Goal: Task Accomplishment & Management: Manage account settings

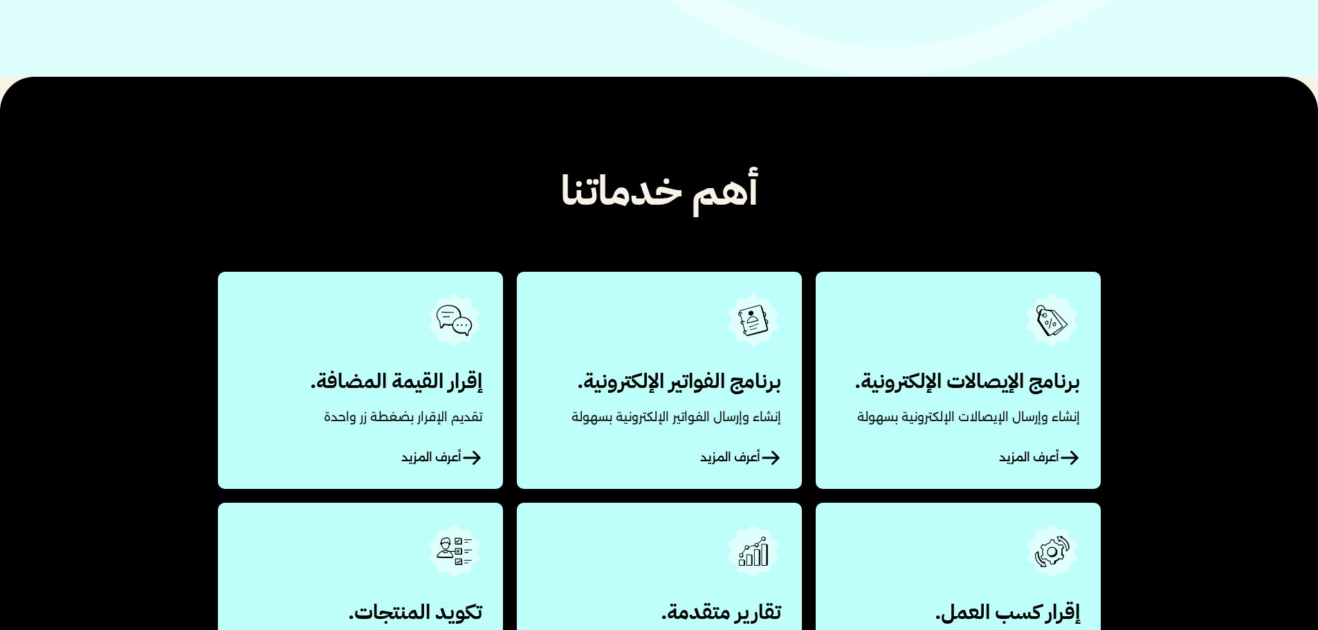
scroll to position [623, 0]
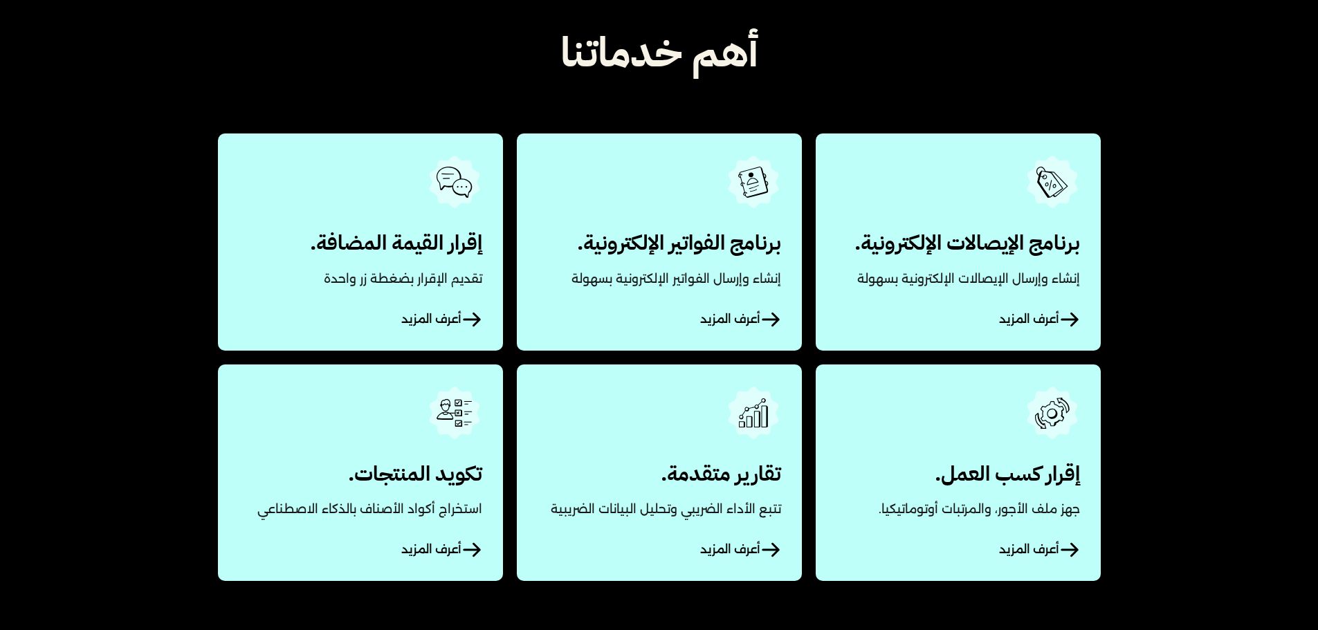
click at [449, 451] on link "أعرف المزيد" at bounding box center [360, 473] width 285 height 217
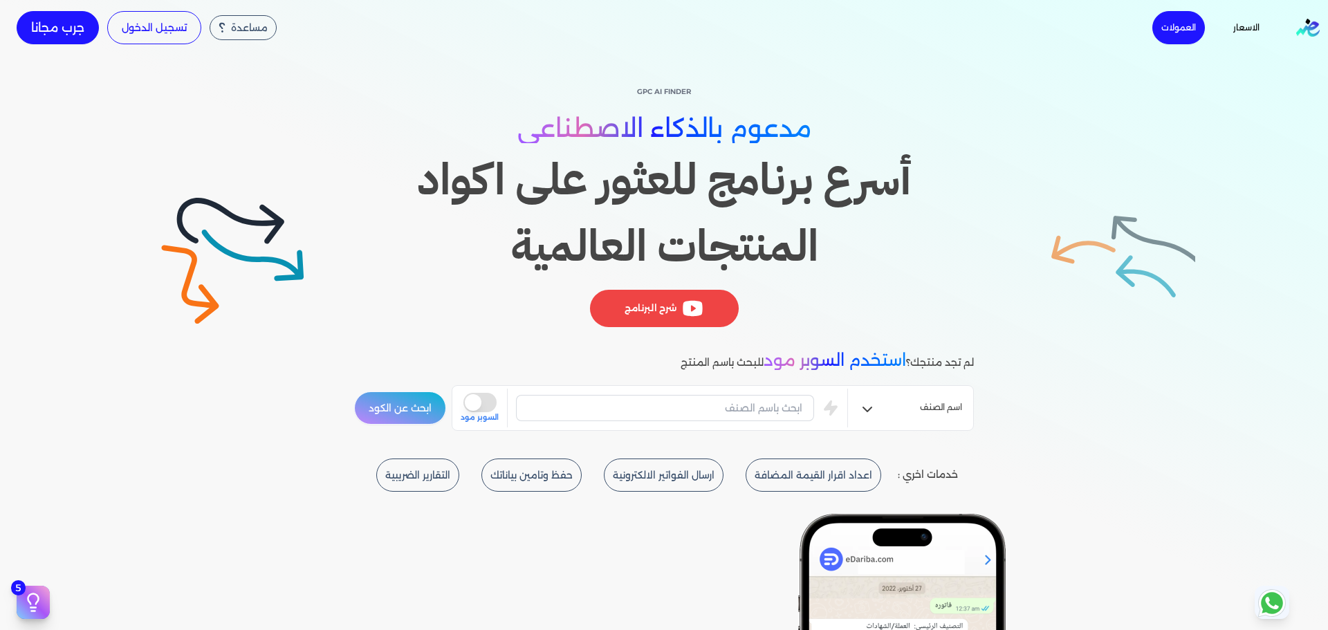
scroll to position [138, 0]
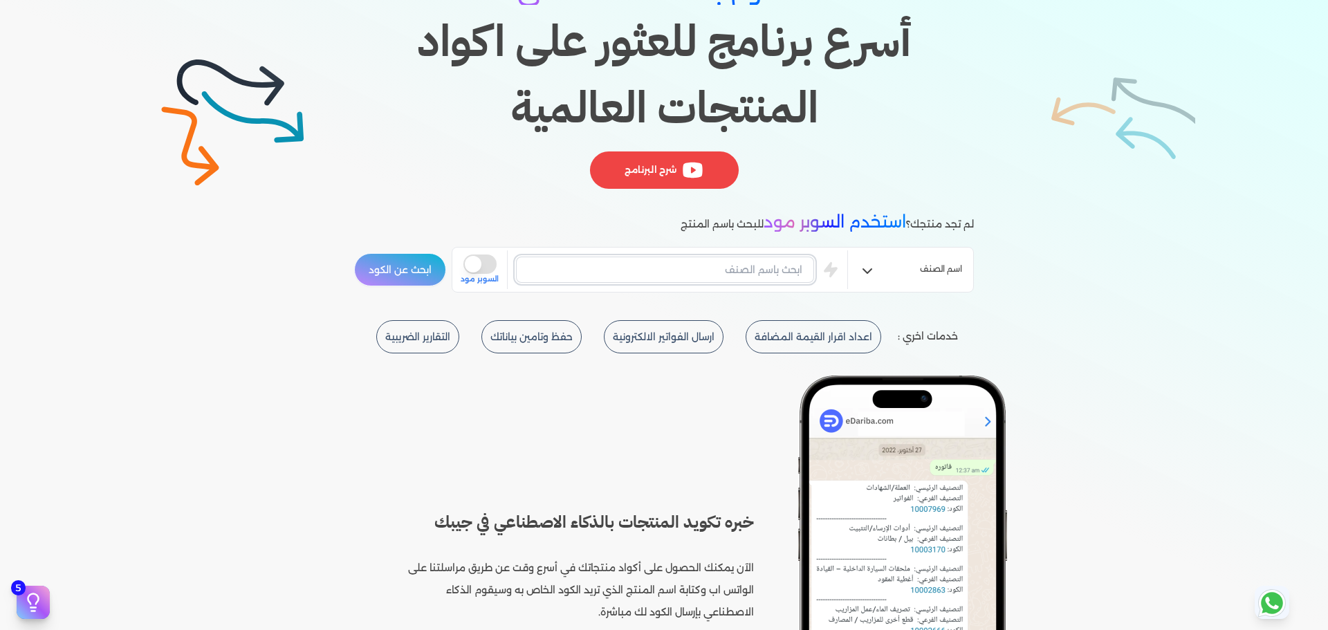
click at [705, 257] on input "text" at bounding box center [665, 270] width 298 height 26
click at [610, 210] on div "GPC AI Finder مدعوم بالذكاء الاصطناعي أسرع برنامج للعثور على اكواد المنتجات الع…" at bounding box center [664, 119] width 620 height 348
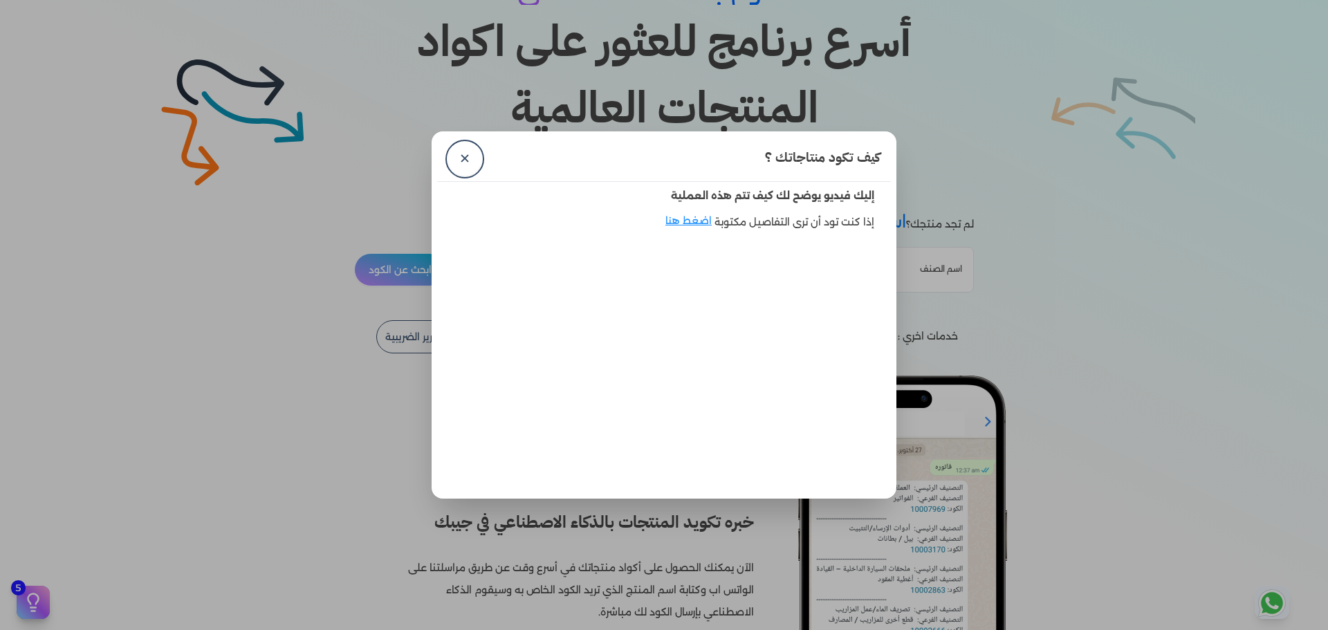
click at [307, 218] on dialog "كيف تكود منتاجاتك ؟ ✕ إليك فيديو يوضح لك كيف تتم هذه العملية إذا كنت تود أن ترى…" at bounding box center [664, 315] width 1328 height 630
click at [461, 149] on link "✕" at bounding box center [464, 159] width 33 height 33
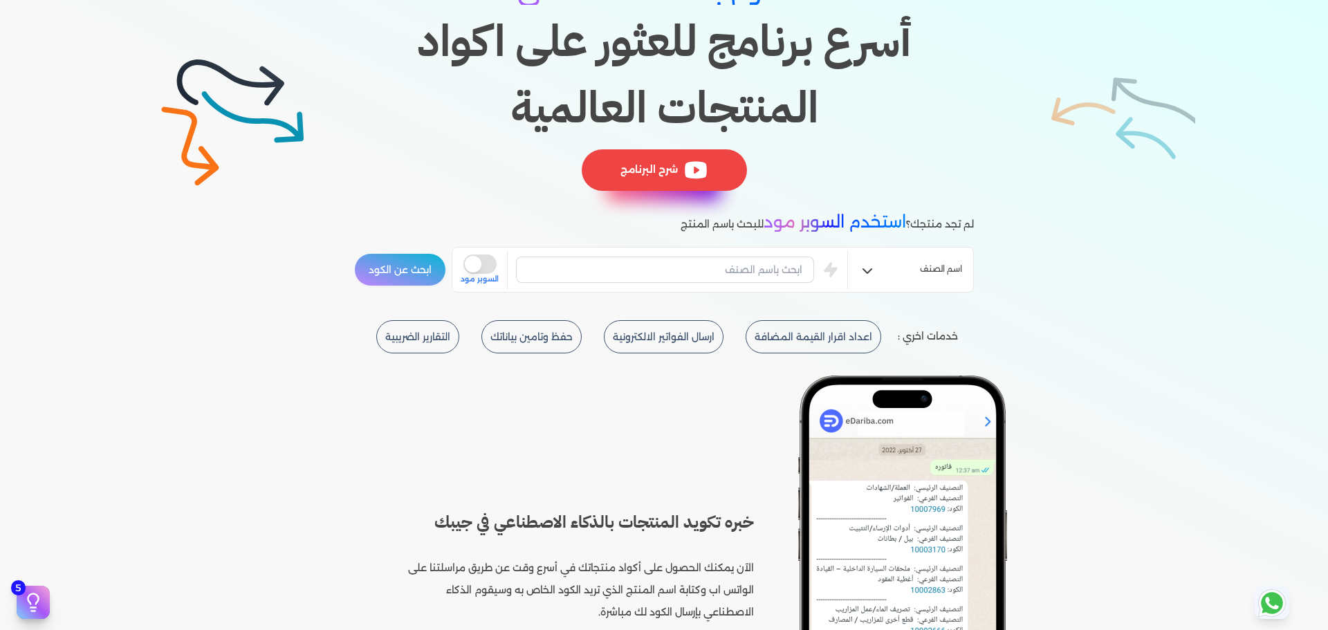
scroll to position [208, 0]
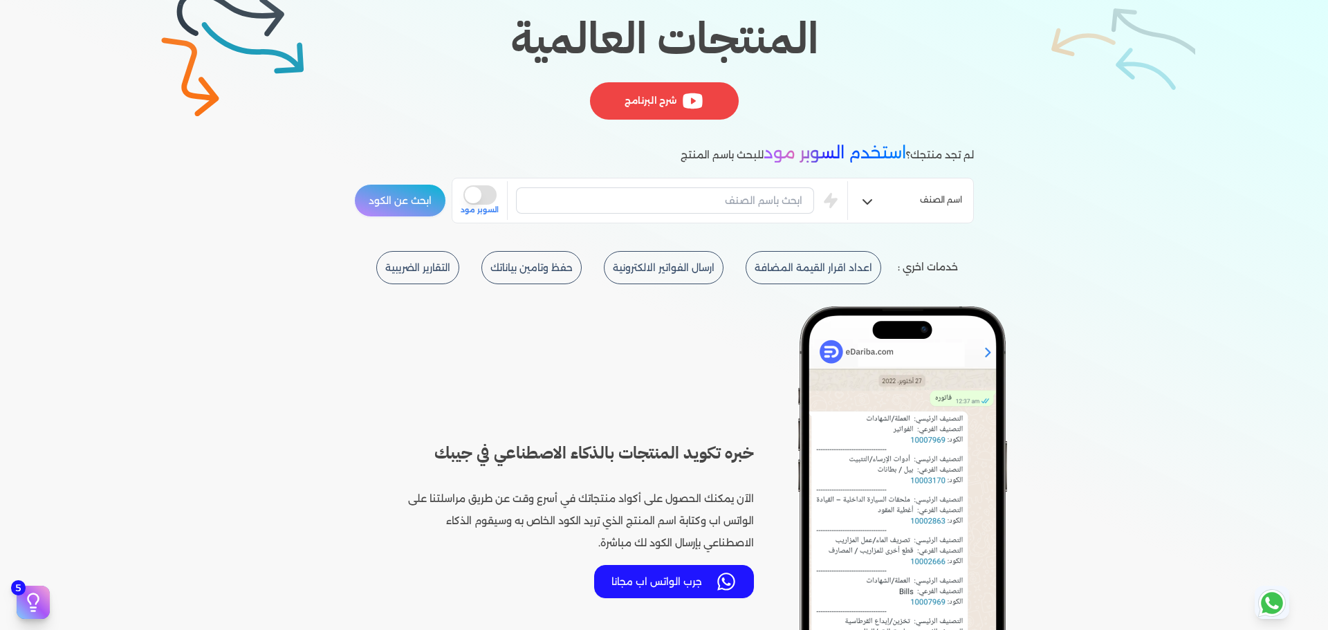
click at [710, 175] on div "GPC AI Finder مدعوم بالذكاء الاصطناعي أسرع برنامج للعثور على اكواد المنتجات الع…" at bounding box center [664, 49] width 620 height 348
click at [713, 196] on input "text" at bounding box center [665, 200] width 298 height 26
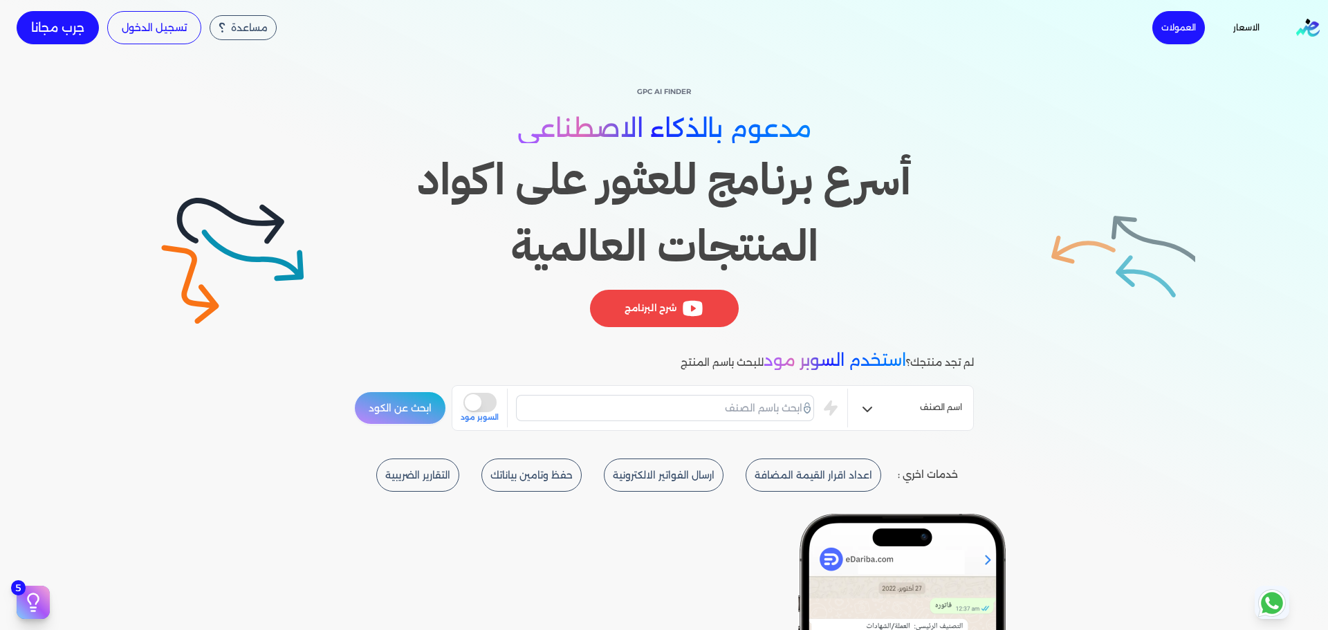
drag, startPoint x: 625, startPoint y: 88, endPoint x: 729, endPoint y: 85, distance: 103.8
click at [729, 85] on p "GPC AI Finder" at bounding box center [664, 92] width 620 height 18
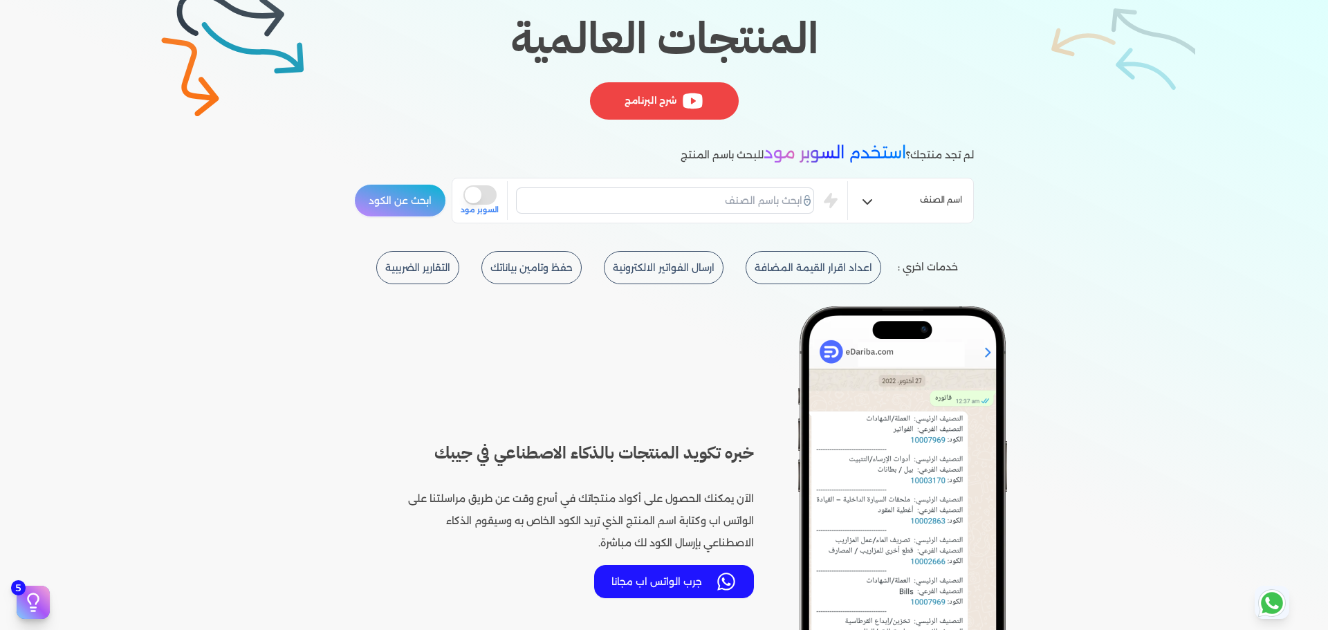
scroll to position [277, 0]
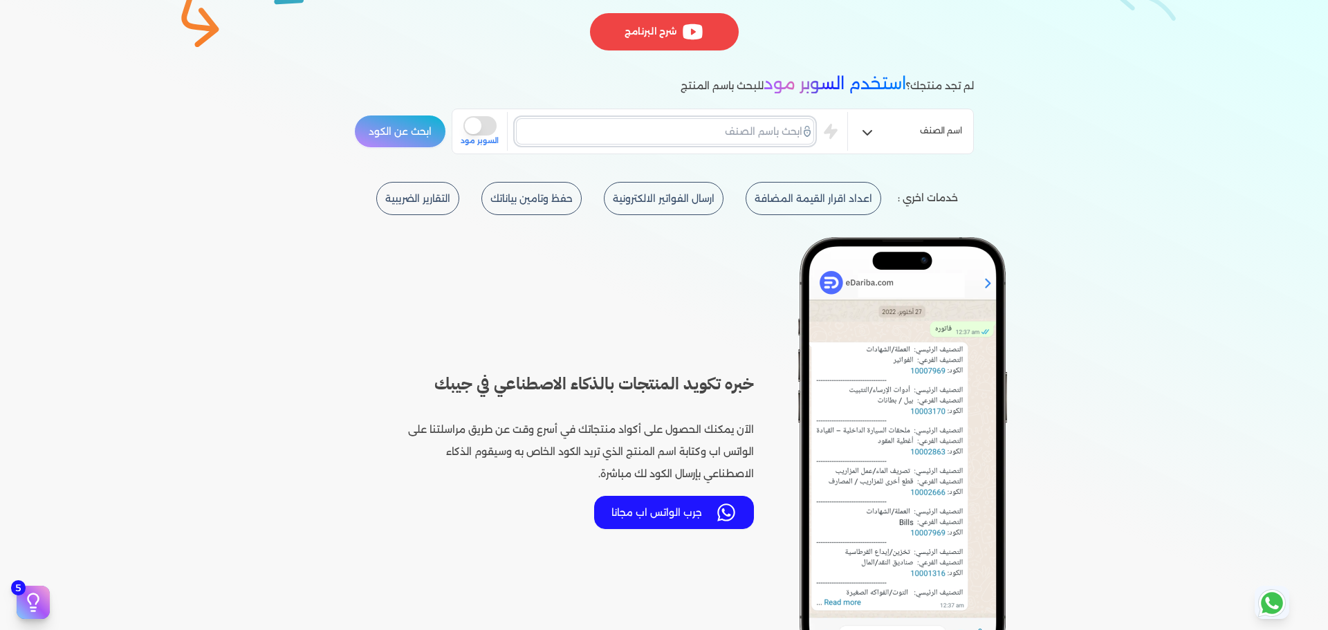
click at [713, 135] on input "text" at bounding box center [665, 131] width 298 height 26
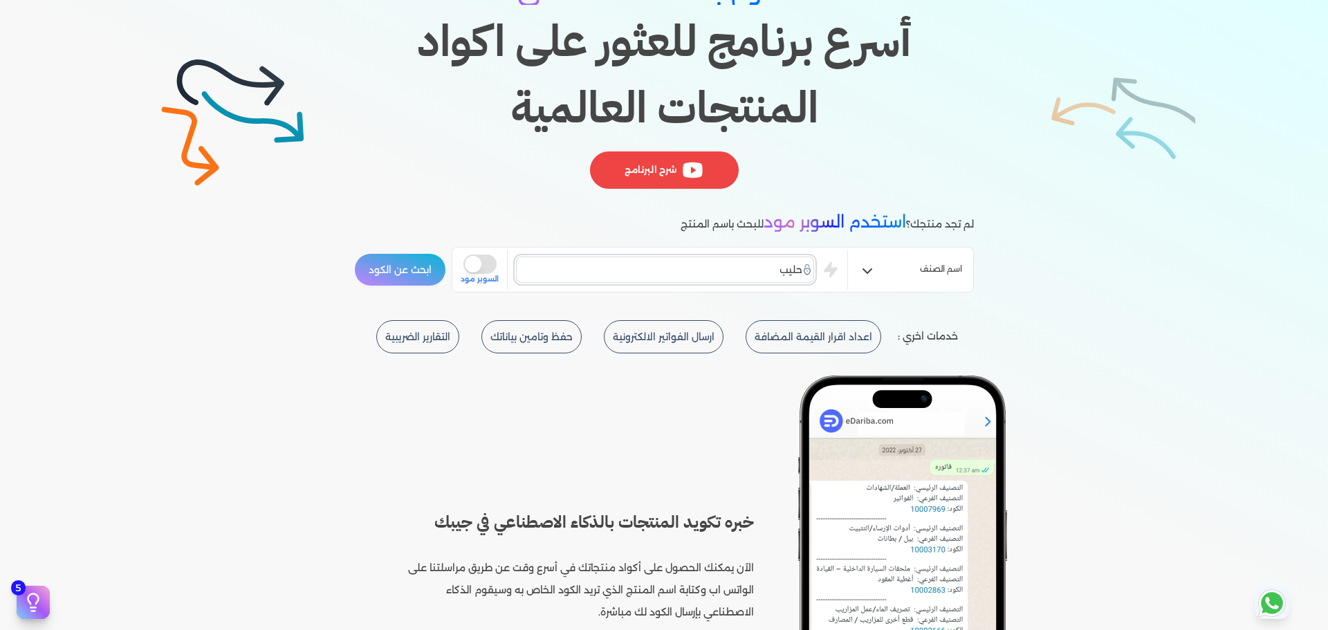
type input "حليب"
click at [691, 253] on div "حليب is super mode السوبر مود" at bounding box center [654, 269] width 387 height 39
click at [662, 273] on input "حليب" at bounding box center [665, 270] width 298 height 26
click at [479, 271] on button "is super mode" at bounding box center [479, 264] width 33 height 19
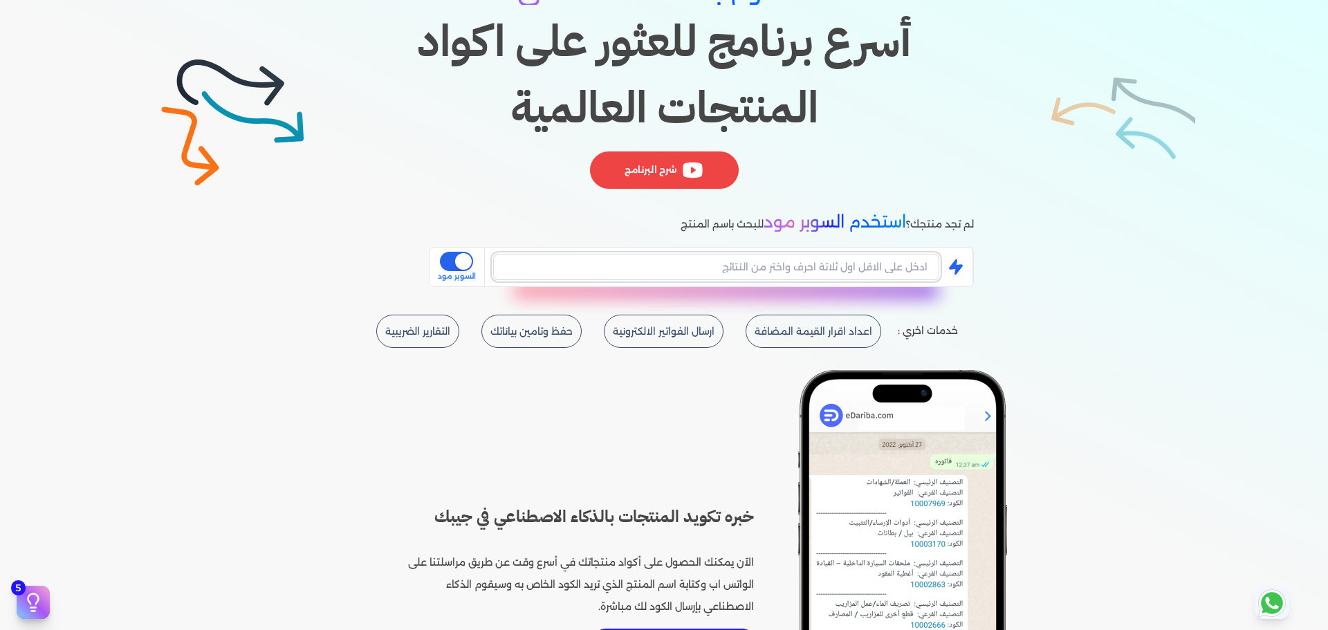
click at [765, 268] on input "text" at bounding box center [716, 267] width 446 height 26
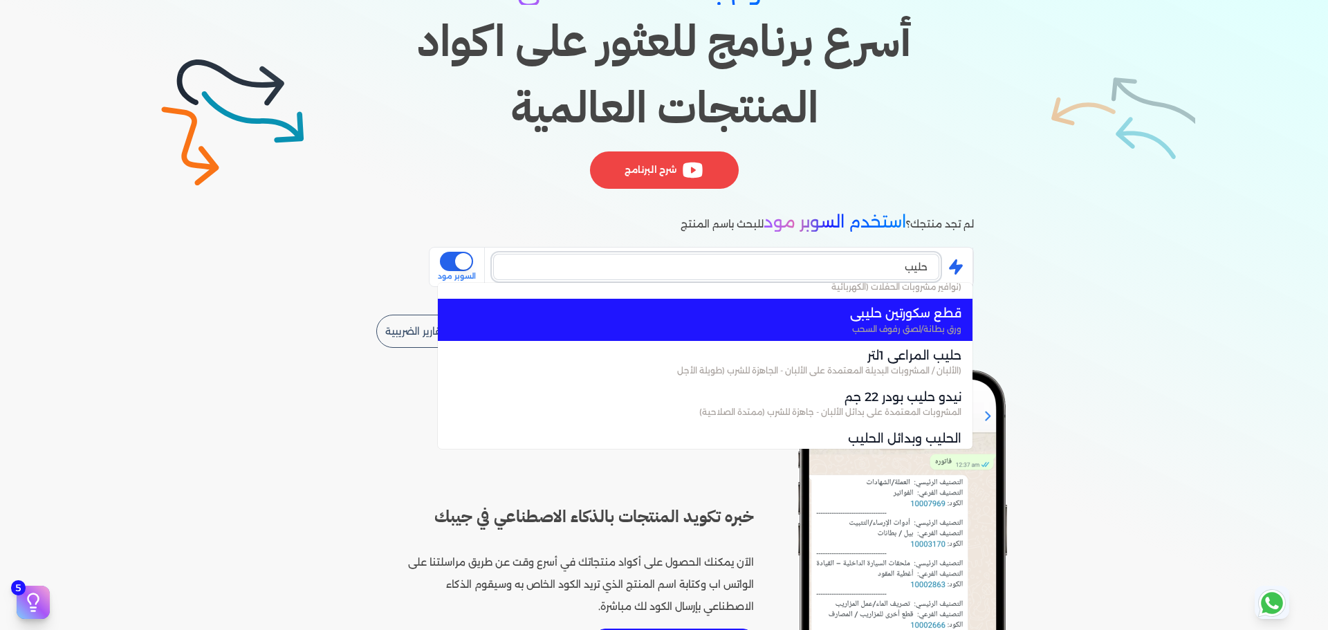
scroll to position [415, 0]
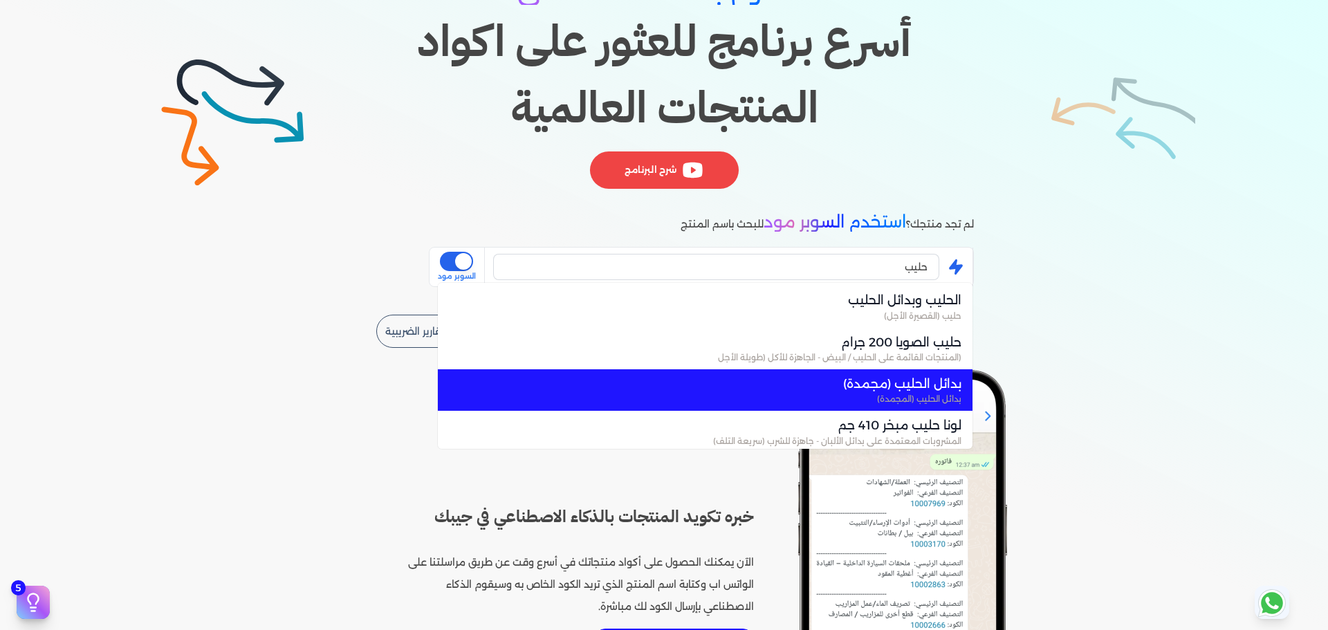
click at [888, 396] on span "بدائل الحليب (المجمدة)" at bounding box center [714, 399] width 496 height 12
type input "بدائل الحليب (مجمدة)"
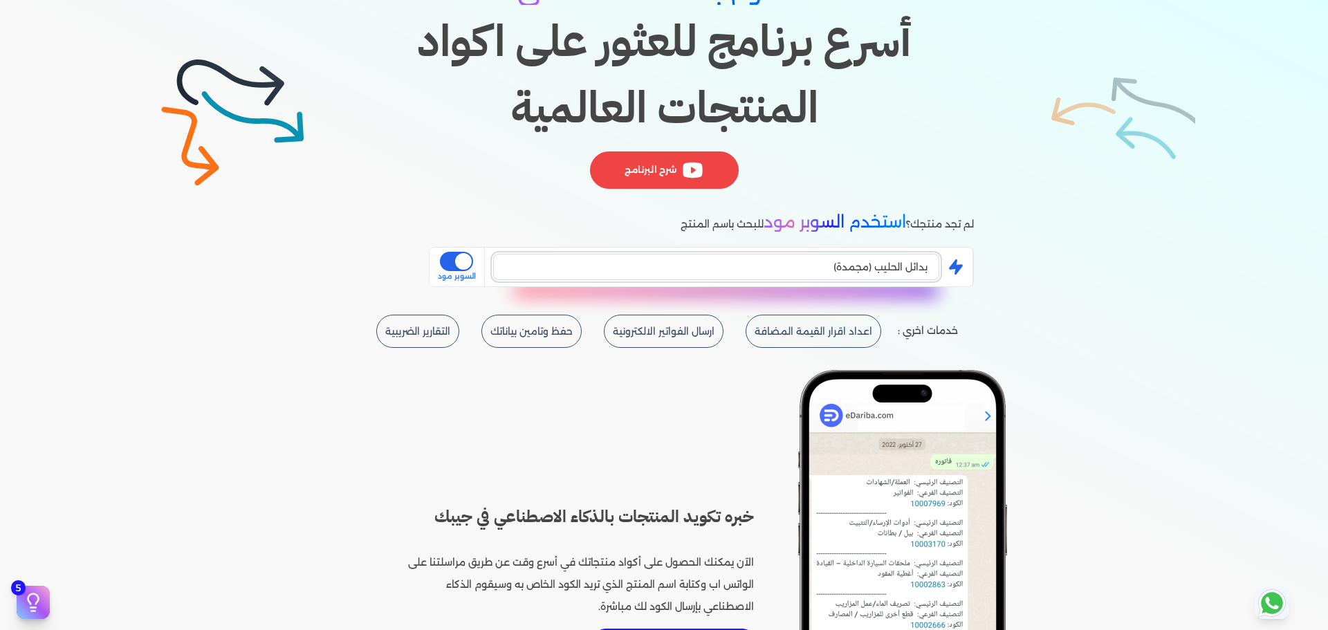
click at [614, 263] on input "بدائل الحليب (مجمدة)" at bounding box center [716, 267] width 446 height 26
click at [464, 261] on button "is super mode" at bounding box center [456, 261] width 33 height 19
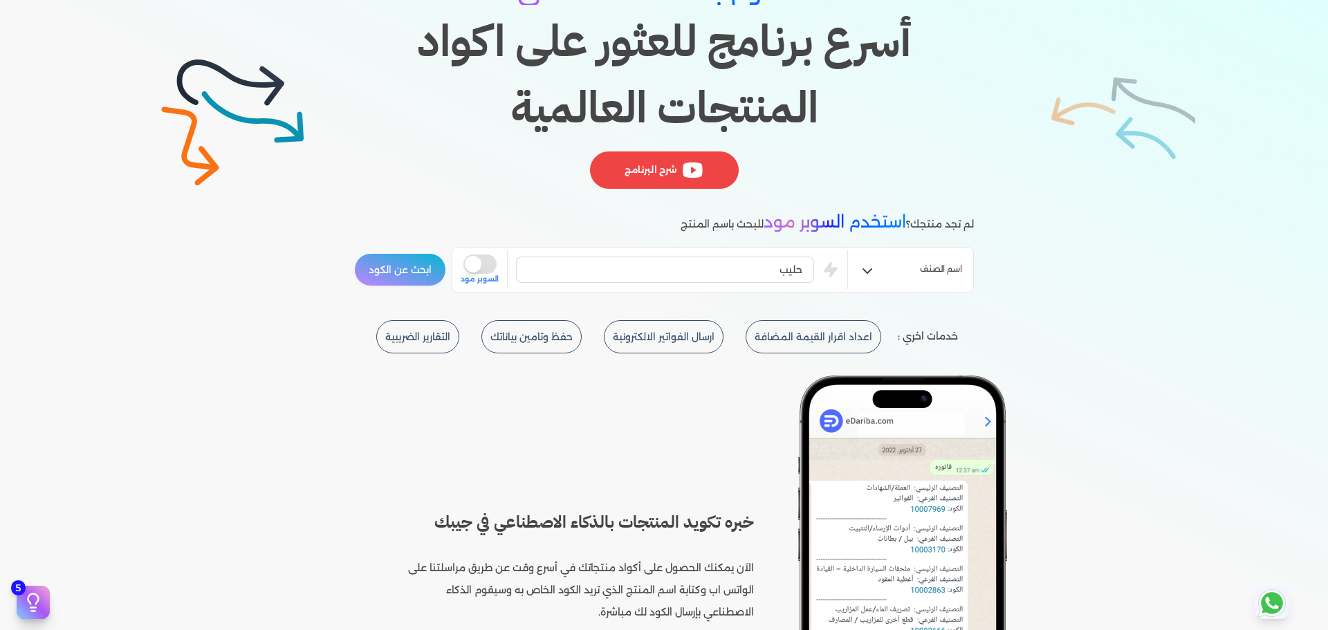
click at [414, 267] on button "ابحث عن الكود" at bounding box center [400, 269] width 92 height 33
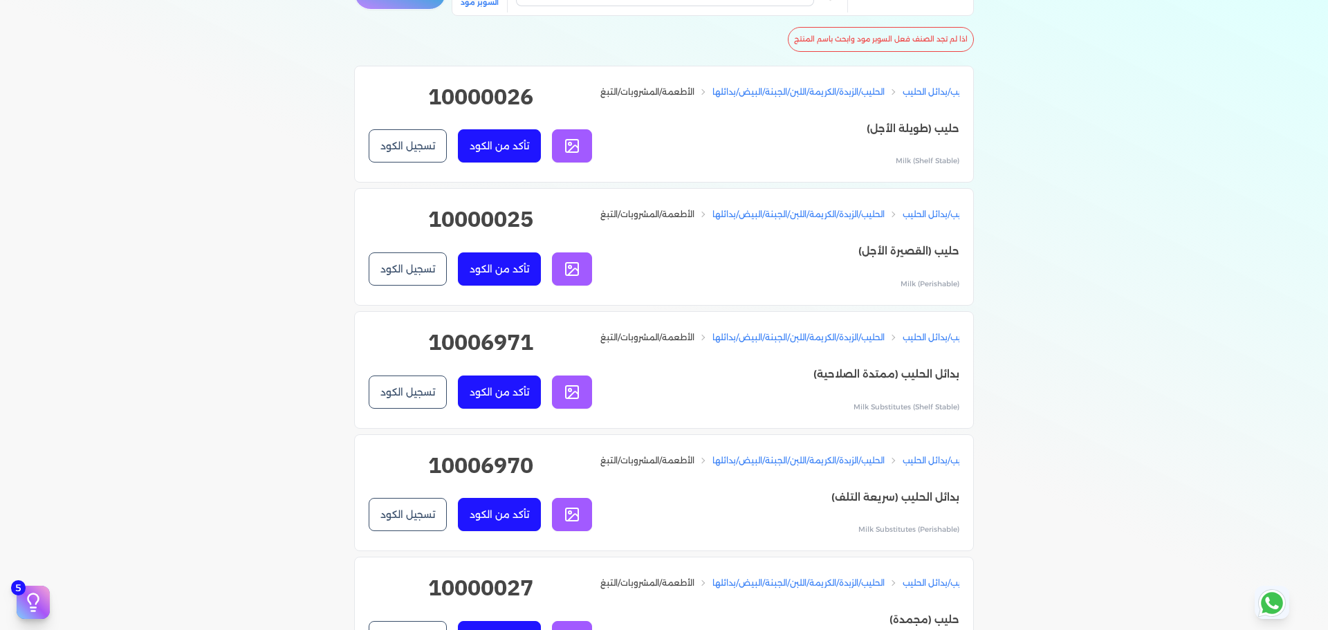
scroll to position [277, 0]
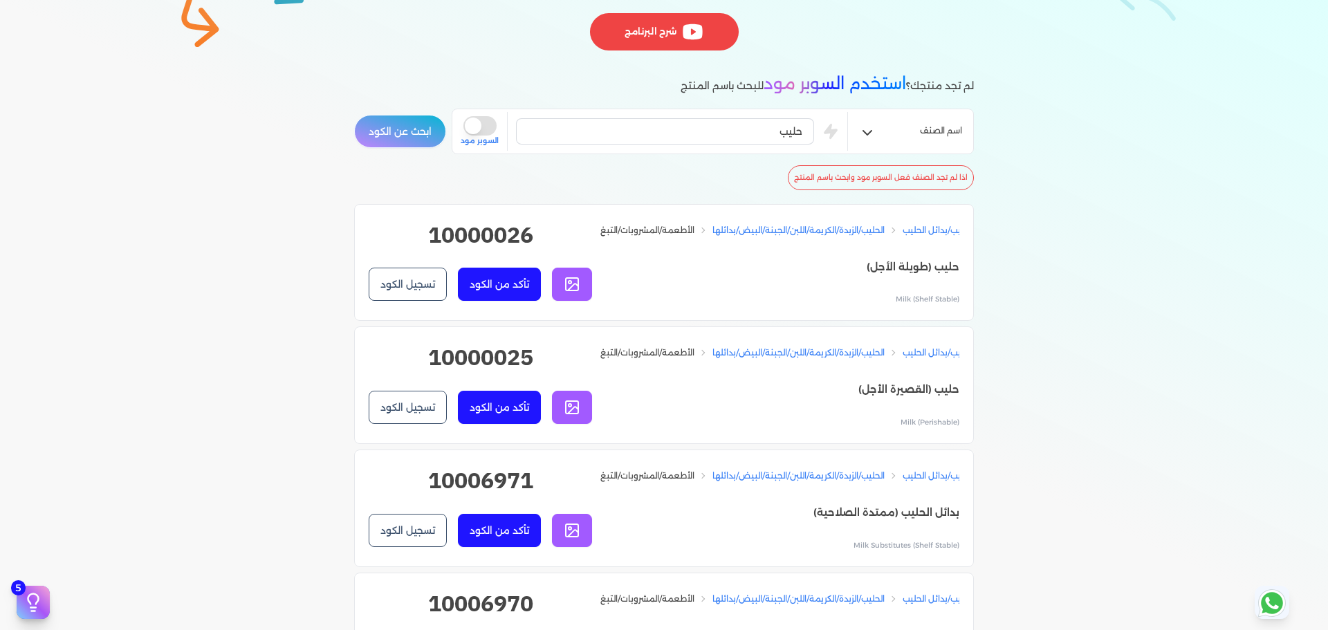
click at [478, 236] on h2 "10000026" at bounding box center [480, 241] width 223 height 44
click at [490, 360] on h2 "10000025" at bounding box center [480, 363] width 223 height 44
click at [916, 277] on p "حليب (طويلة الأجل)" at bounding box center [779, 268] width 359 height 18
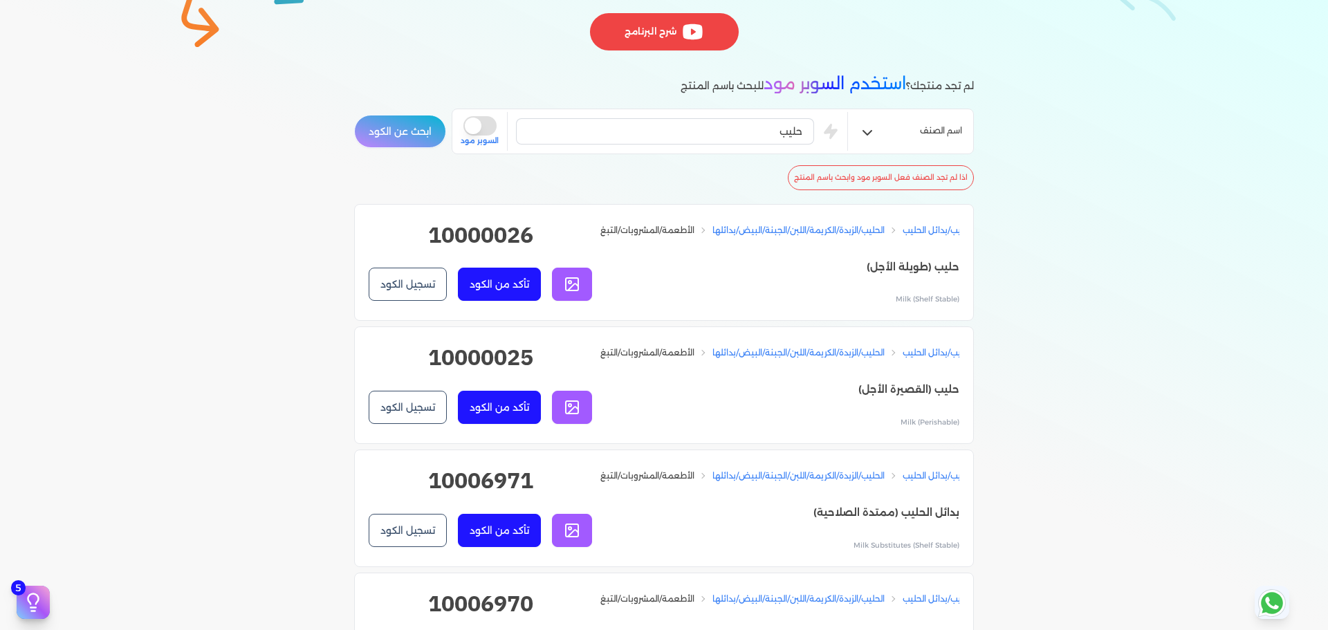
click at [916, 277] on p "حليب (طويلة الأجل)" at bounding box center [779, 268] width 359 height 18
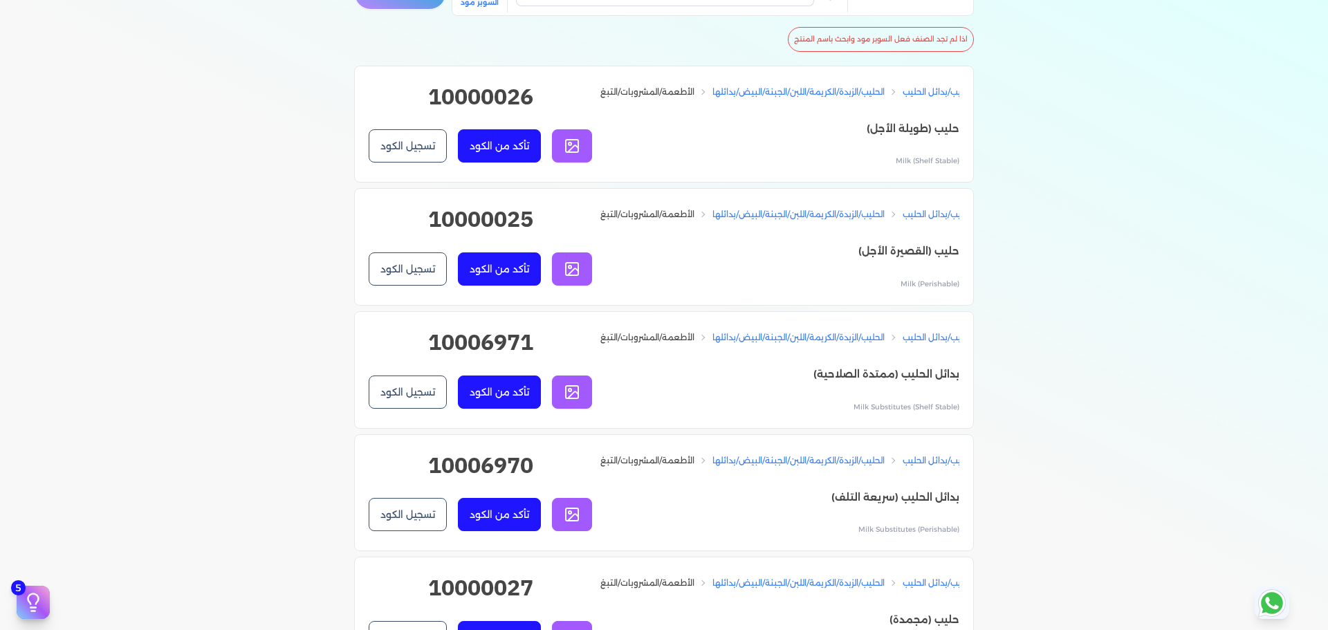
scroll to position [484, 0]
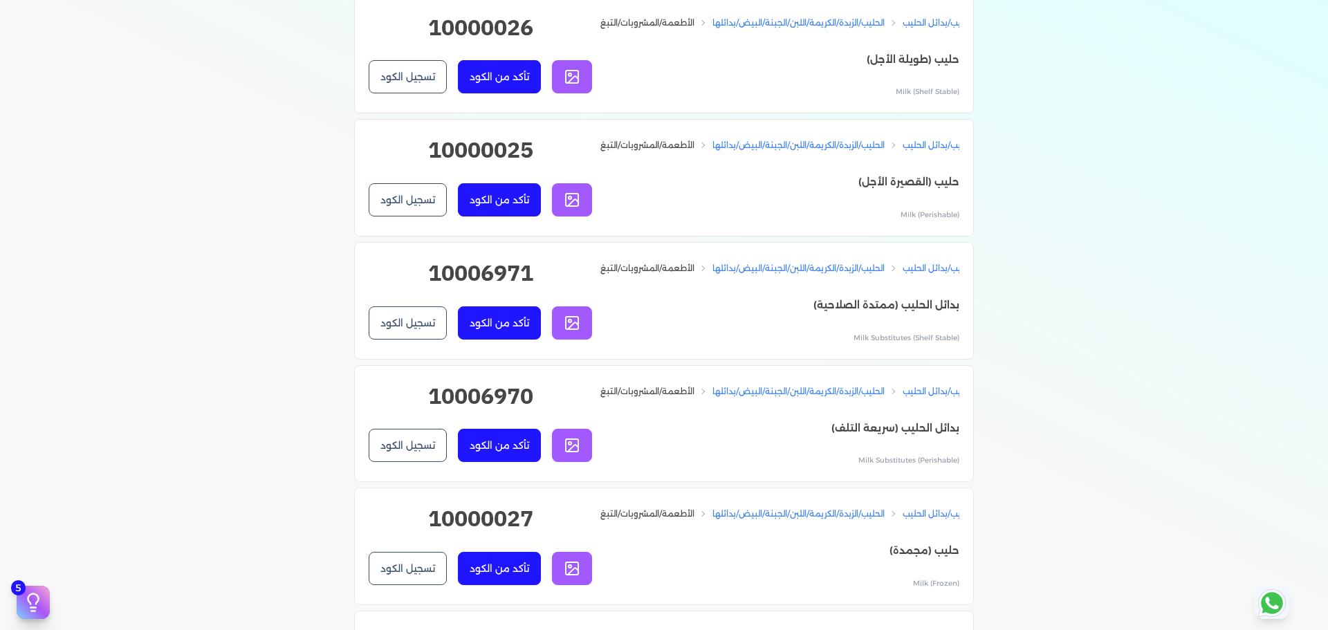
drag, startPoint x: 907, startPoint y: 338, endPoint x: 981, endPoint y: 329, distance: 74.5
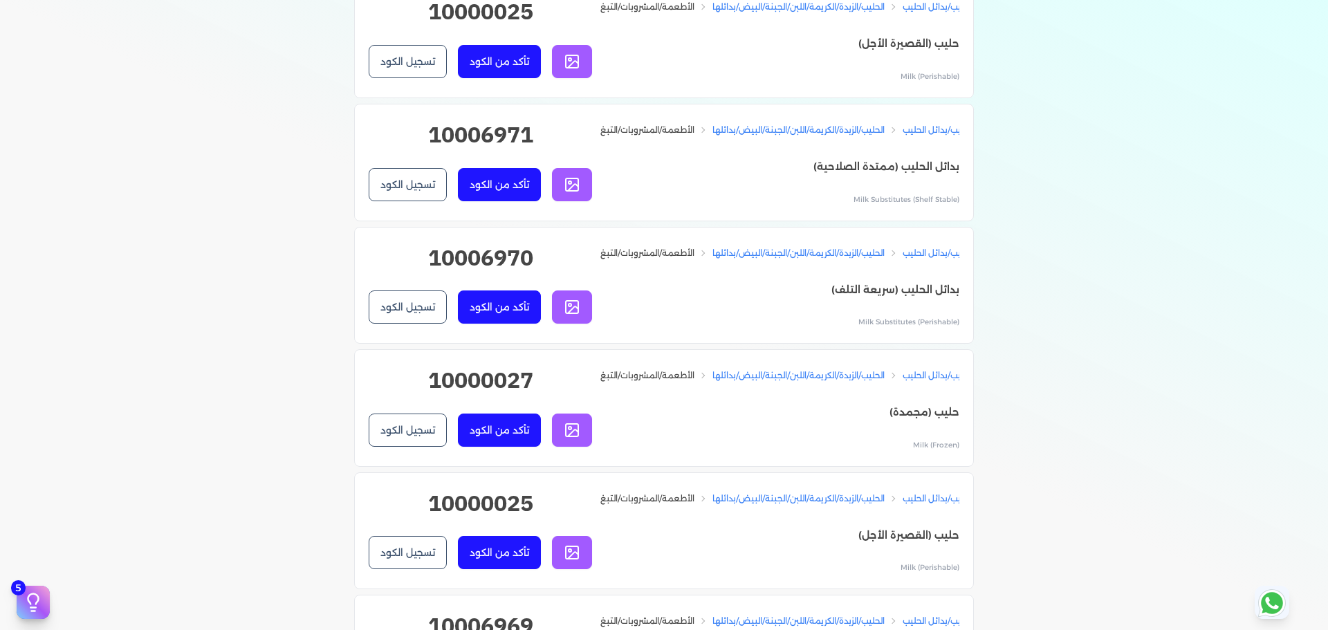
click at [926, 300] on p "بدائل الحليب (سريعة التلف)" at bounding box center [779, 291] width 359 height 18
click at [455, 285] on h2 "10006970" at bounding box center [480, 263] width 223 height 44
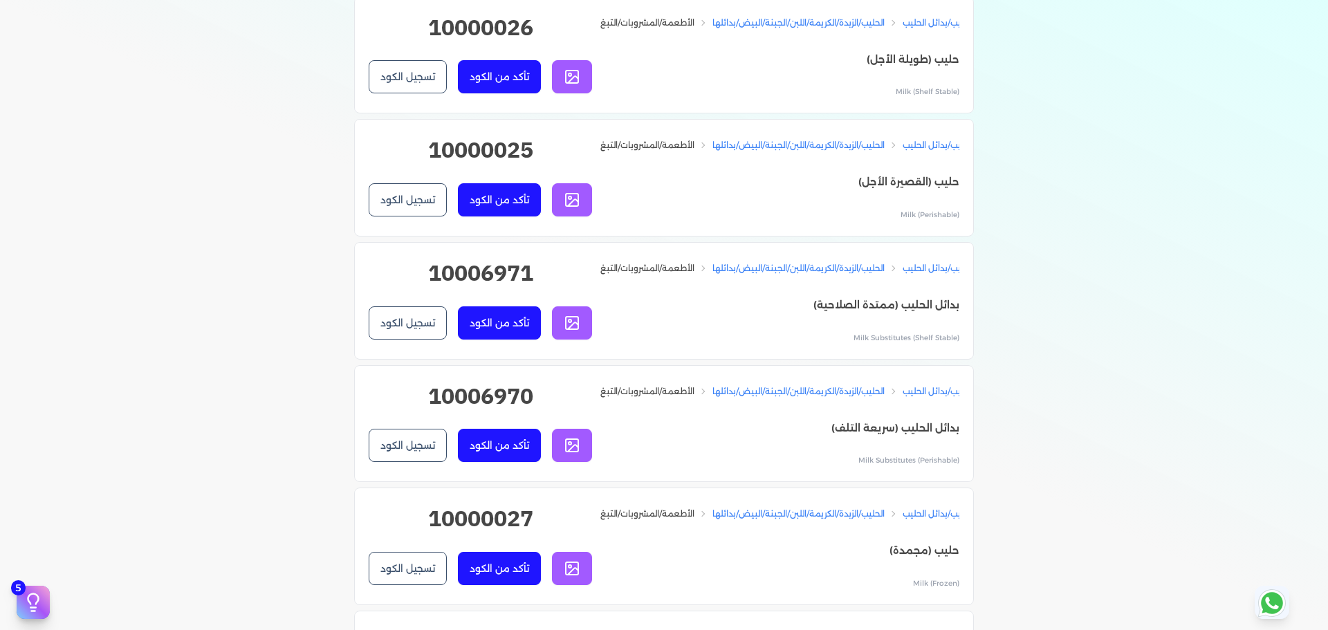
scroll to position [346, 0]
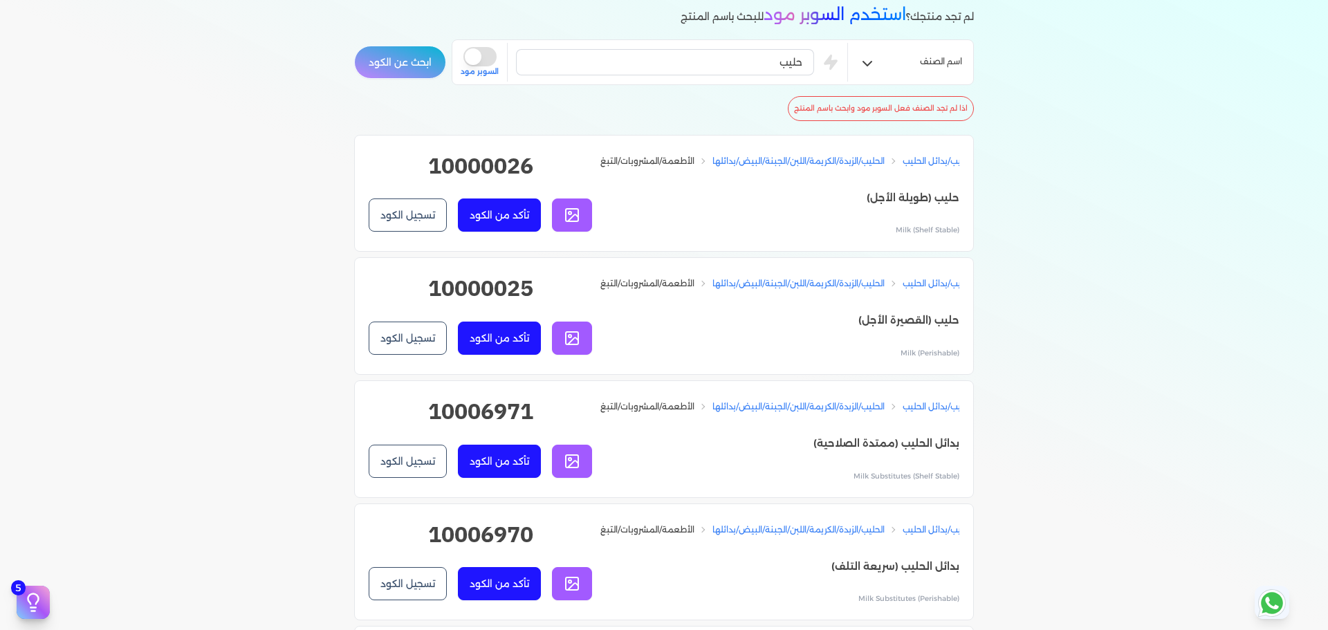
click at [493, 167] on h2 "10000026" at bounding box center [480, 171] width 223 height 44
click at [755, 60] on input "حليب" at bounding box center [665, 62] width 298 height 26
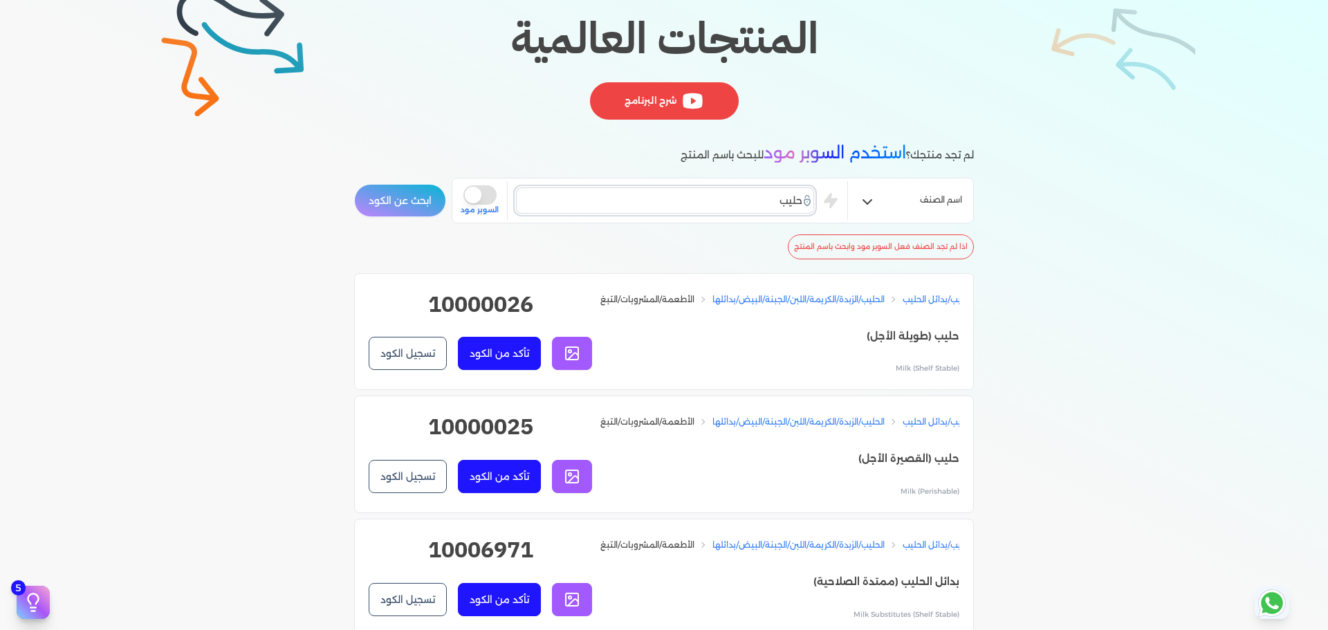
click at [637, 199] on input "حليب" at bounding box center [665, 200] width 298 height 26
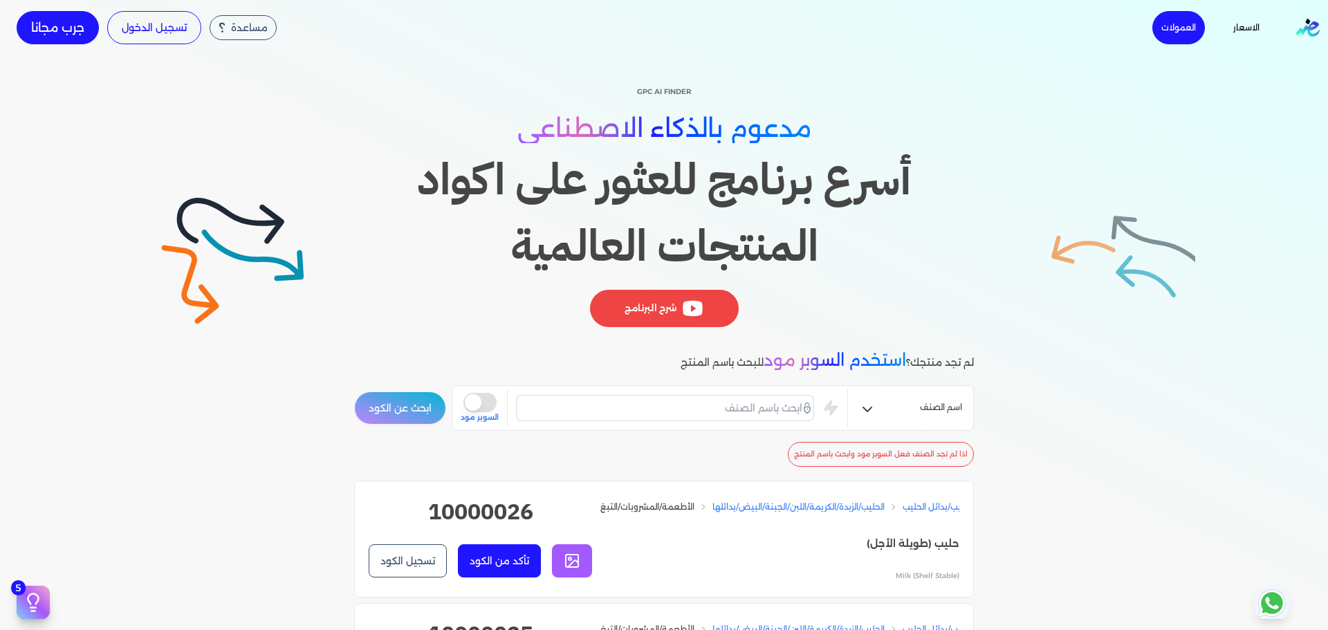
click at [1316, 27] on img "Global" at bounding box center [1308, 28] width 24 height 18
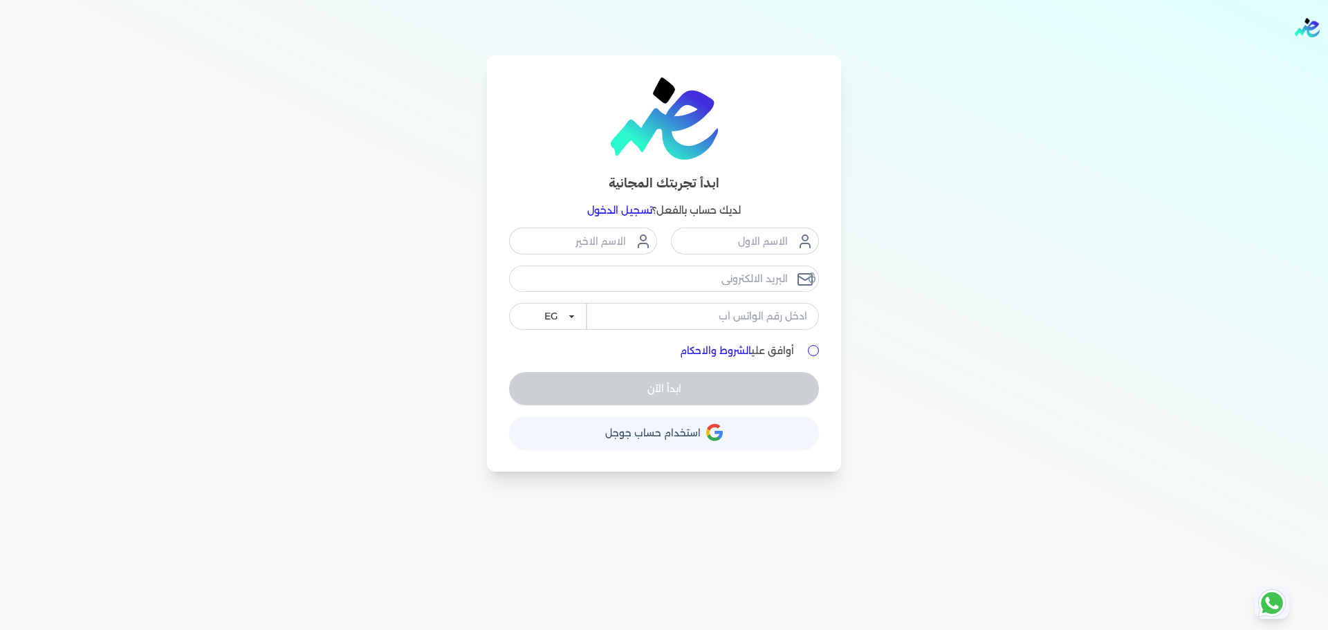
click at [690, 131] on img at bounding box center [664, 118] width 107 height 82
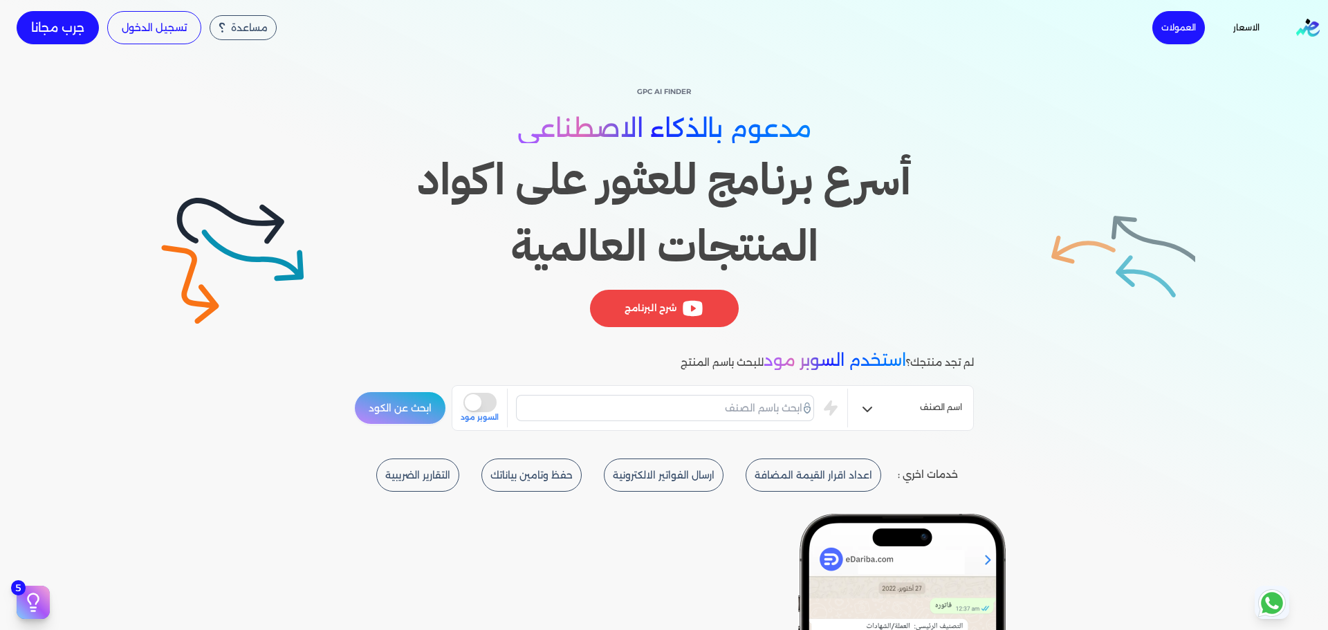
click at [137, 31] on link "تسجيل الدخول" at bounding box center [154, 27] width 94 height 33
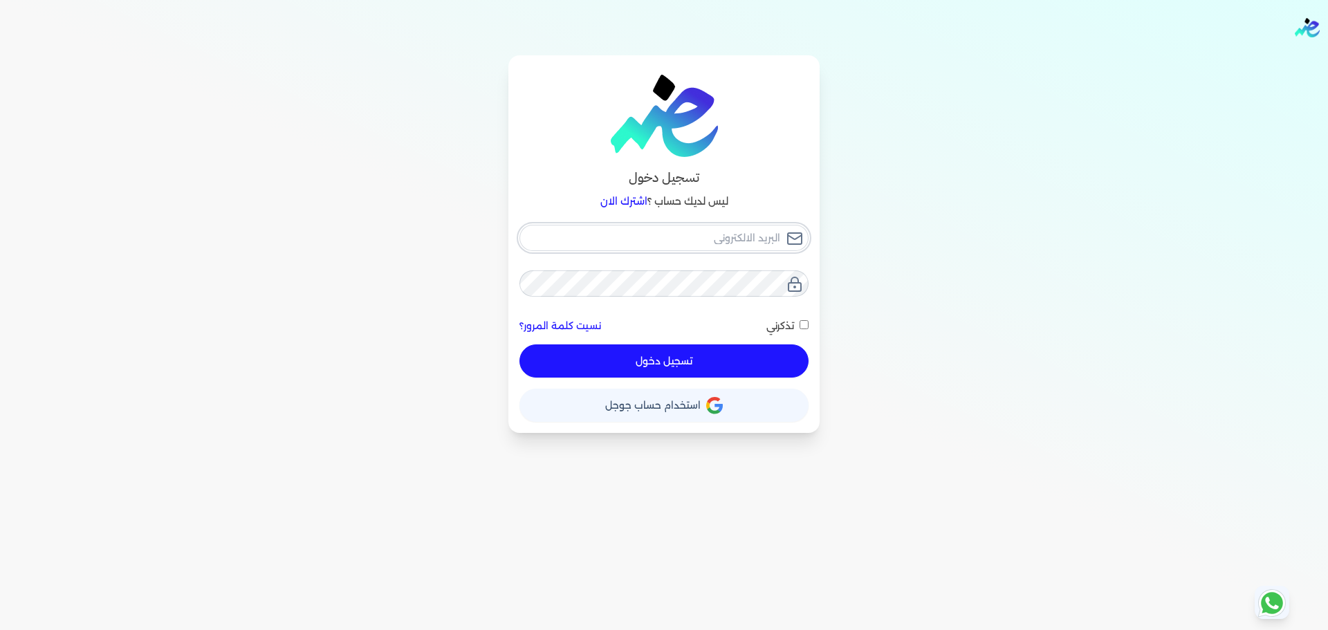
click at [733, 250] on input "email" at bounding box center [664, 238] width 289 height 26
click at [704, 235] on input "email" at bounding box center [664, 238] width 289 height 26
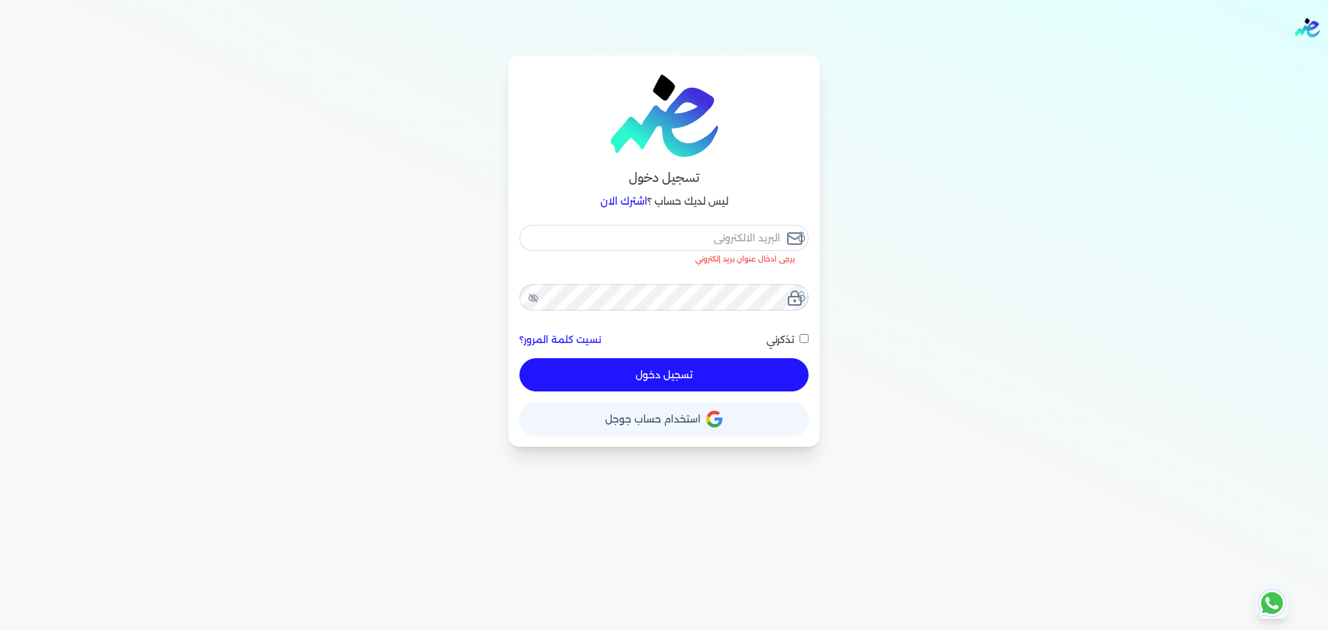
click at [885, 176] on div "تسجيل دخول ليس لديك حساب ؟ اشترك الان يرجى ادخال عنوان بريد إلكتروني نسيت كلمة …" at bounding box center [664, 251] width 1063 height 392
click at [685, 241] on input "email" at bounding box center [664, 238] width 289 height 26
type input "ة"
checkbox input "false"
type input "ةخ"
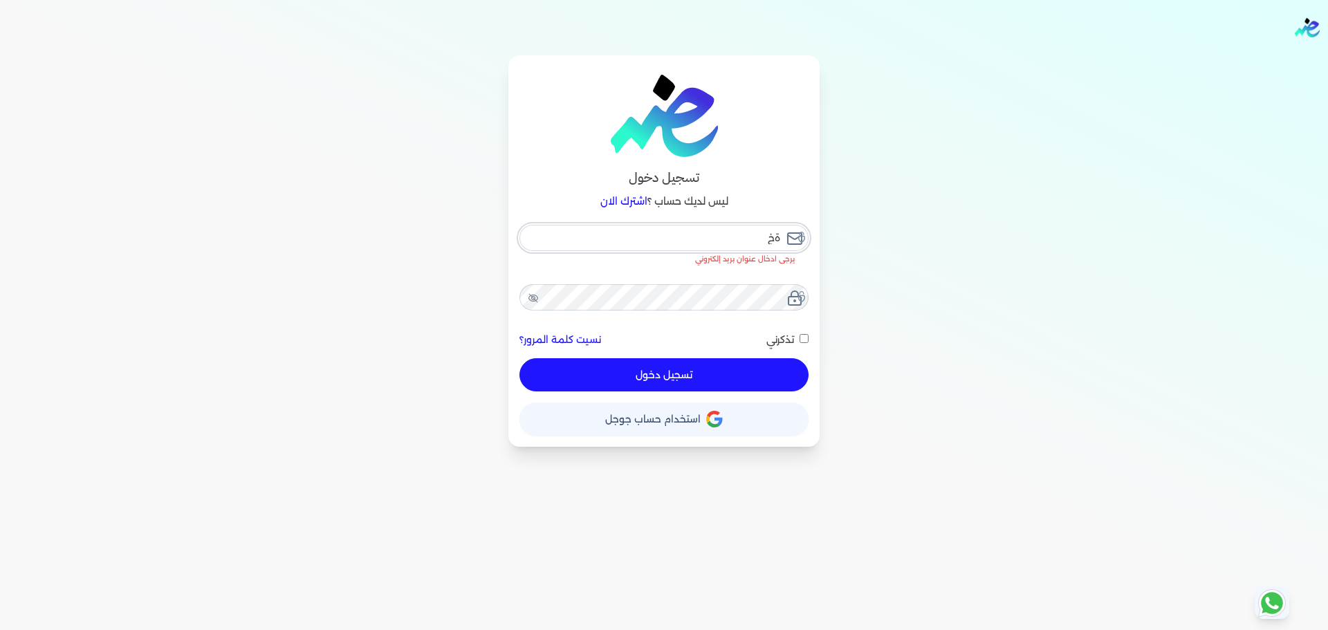
checkbox input "false"
type input "ةخس"
checkbox input "false"
type input "ةخسف"
checkbox input "false"
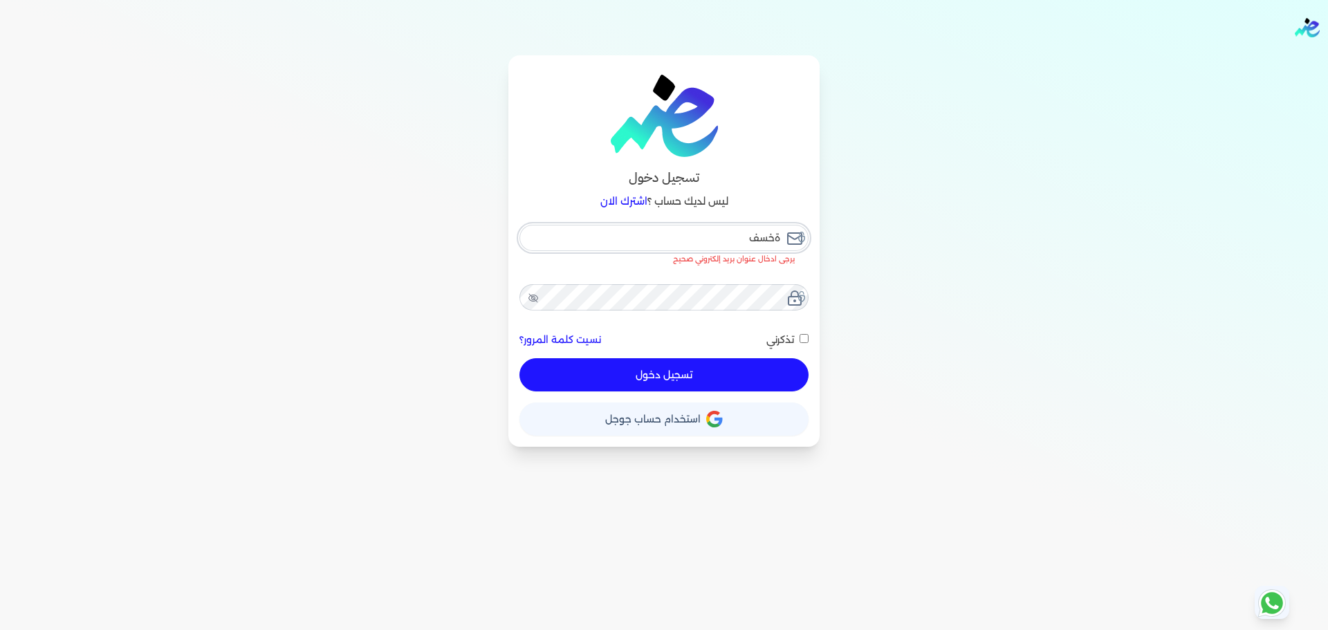
type input "ةخسفش"
checkbox input "false"
type input "ةخسفشب"
checkbox input "false"
type input "ةخسفشبش"
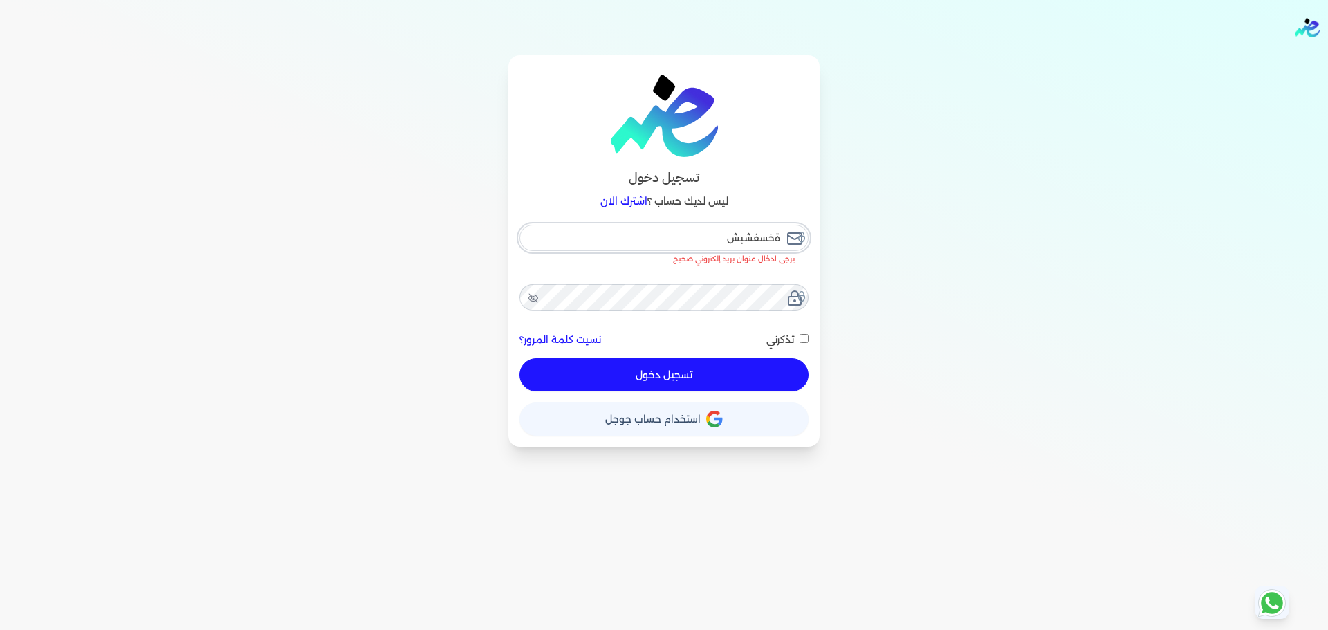
checkbox input "false"
type input "mo"
checkbox input "false"
type input "mos"
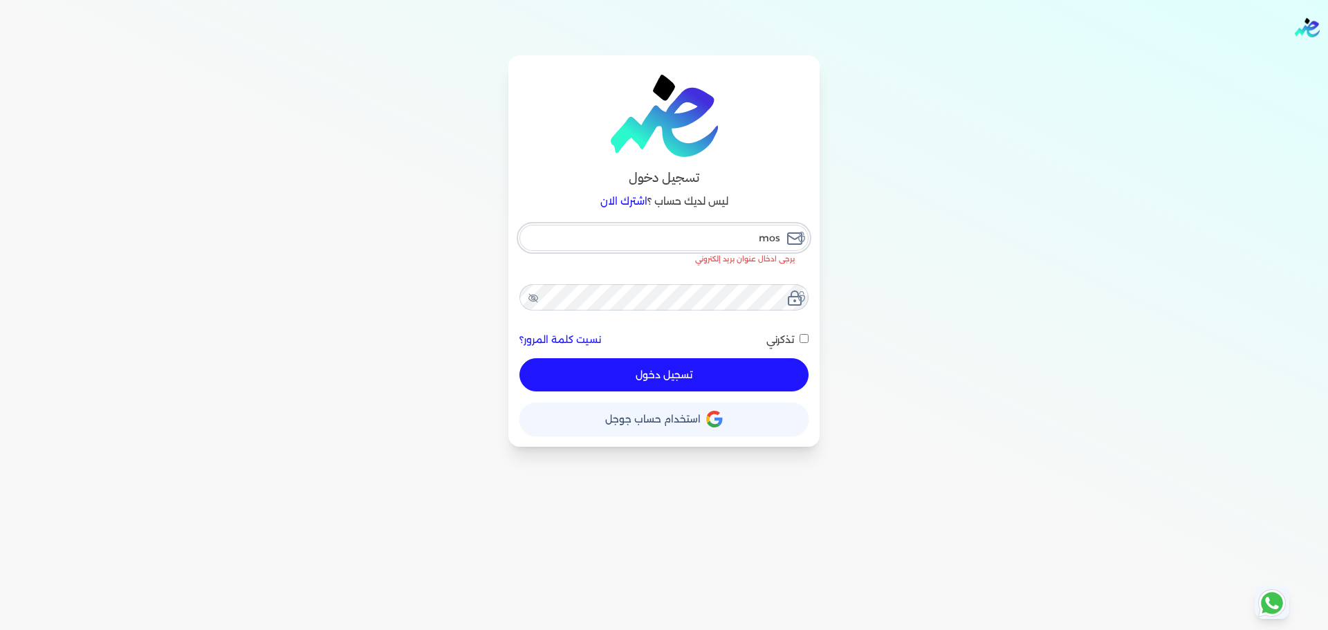
checkbox input "false"
type input "most"
checkbox input "false"
type input "mosta"
checkbox input "false"
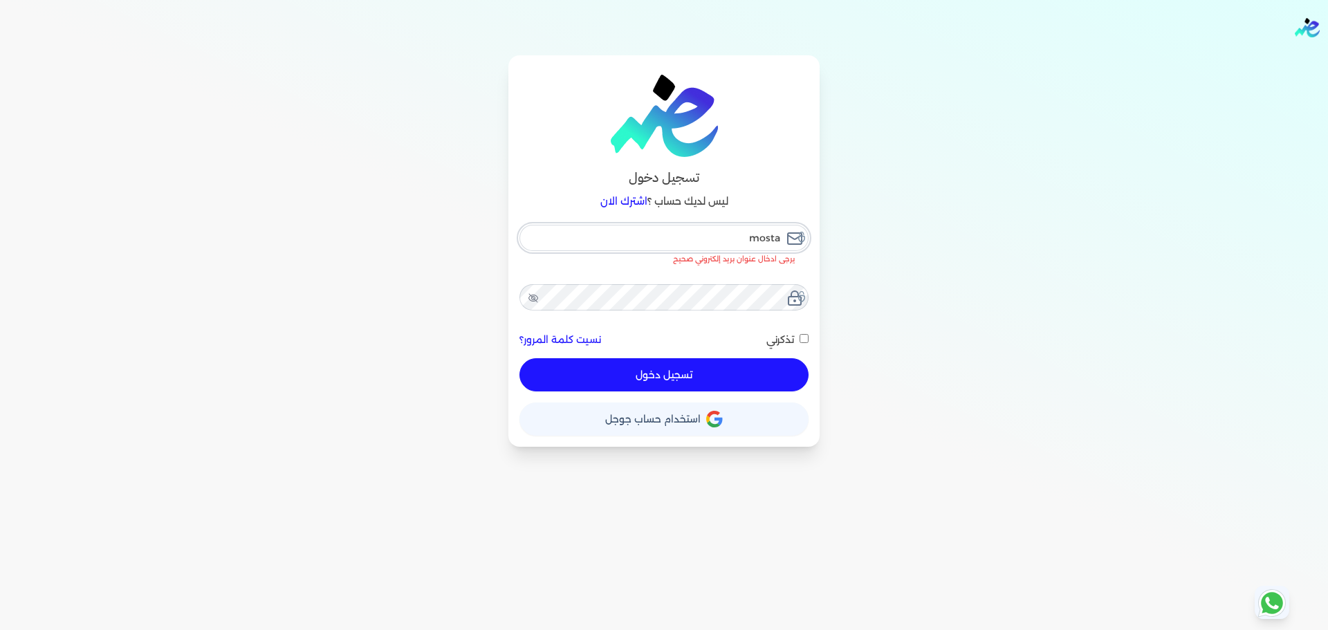
type input "mostaf"
checkbox input "false"
type input "mostafa"
checkbox input "false"
type input "mostafa""
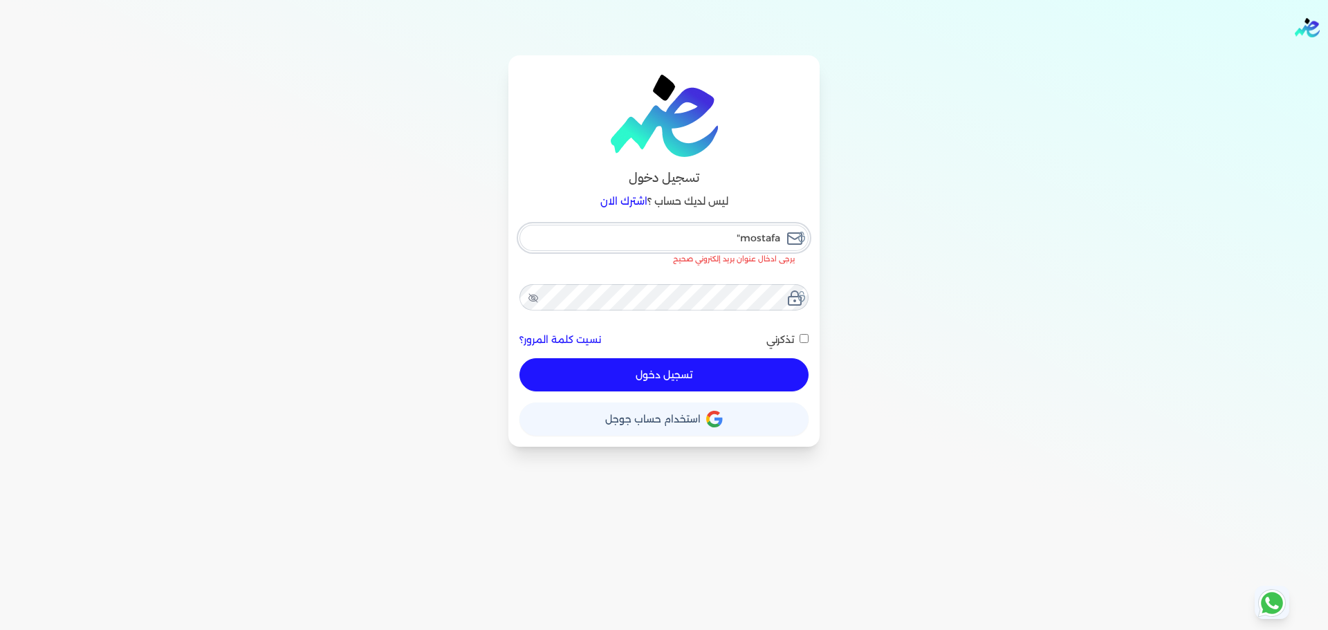
checkbox input "false"
type input "mostafa"r"
checkbox input "false"
type input "mostafa""
checkbox input "false"
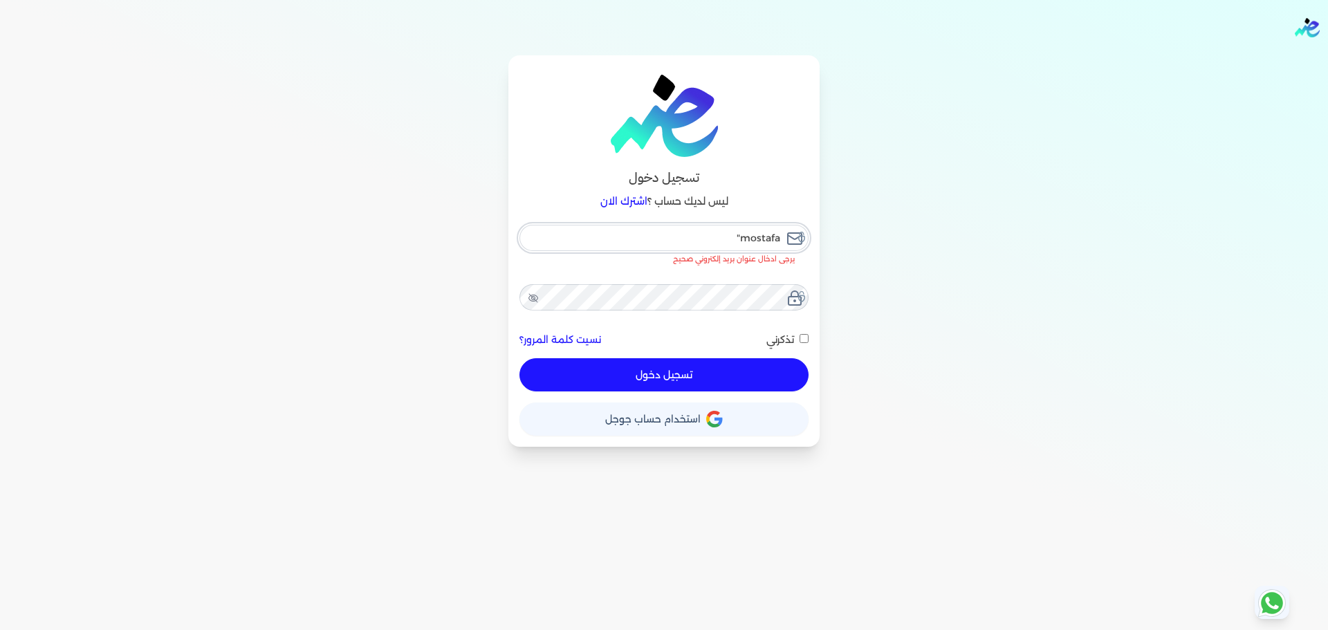
type input "mostafa"
checkbox input "false"
type input "mostafa@"
checkbox input "false"
type input "mostafa@r"
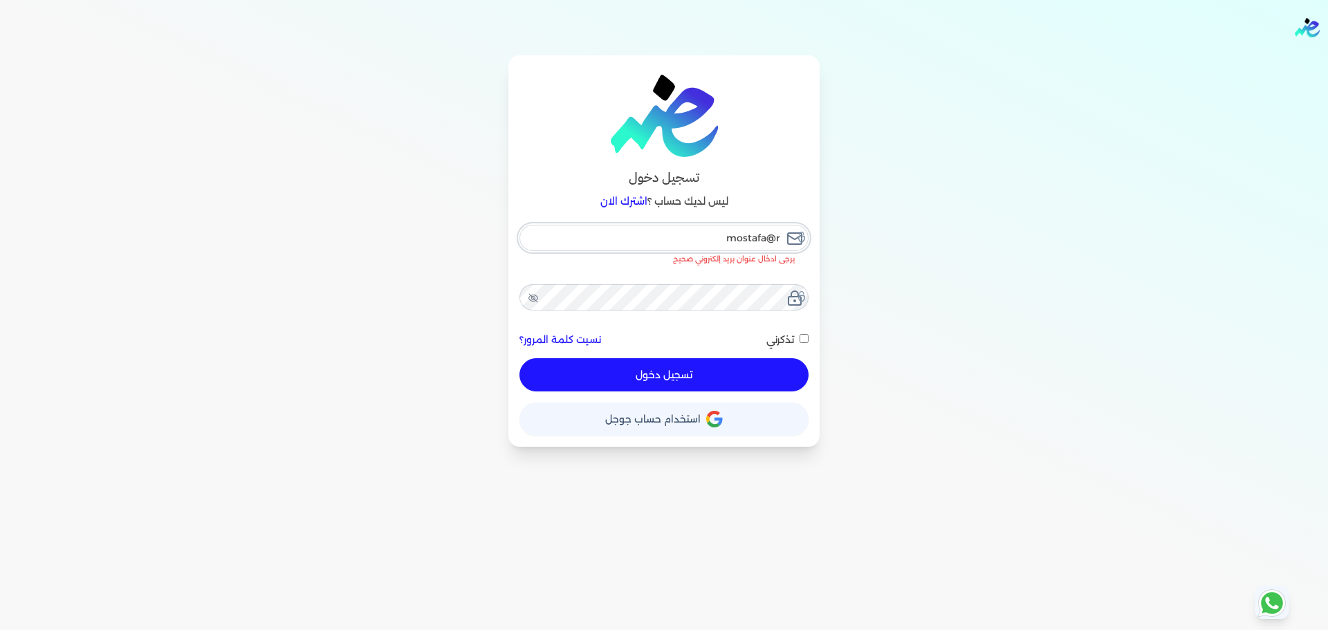
checkbox input "false"
type input "mostafa@ra"
checkbox input "false"
type input "mostafa@raw"
checkbox input "false"
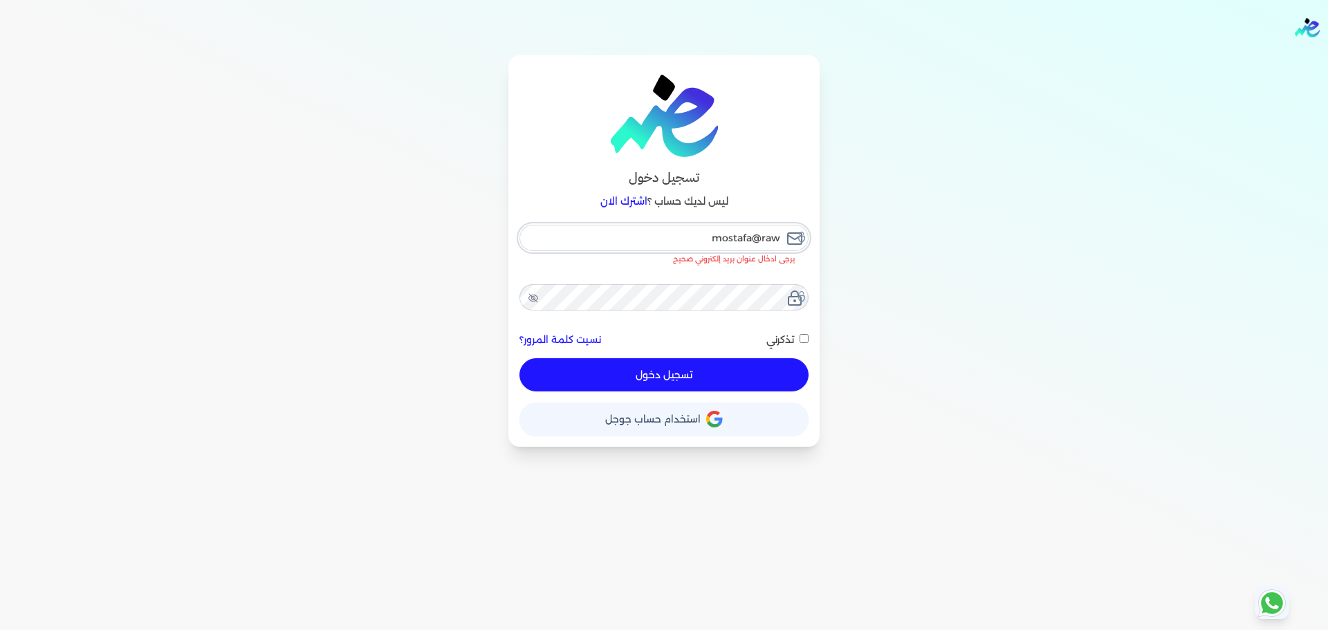
type input "mostafa@rawa"
checkbox input "false"
type input "mostafa@rawas"
checkbox input "false"
type input "mostafa@rawash"
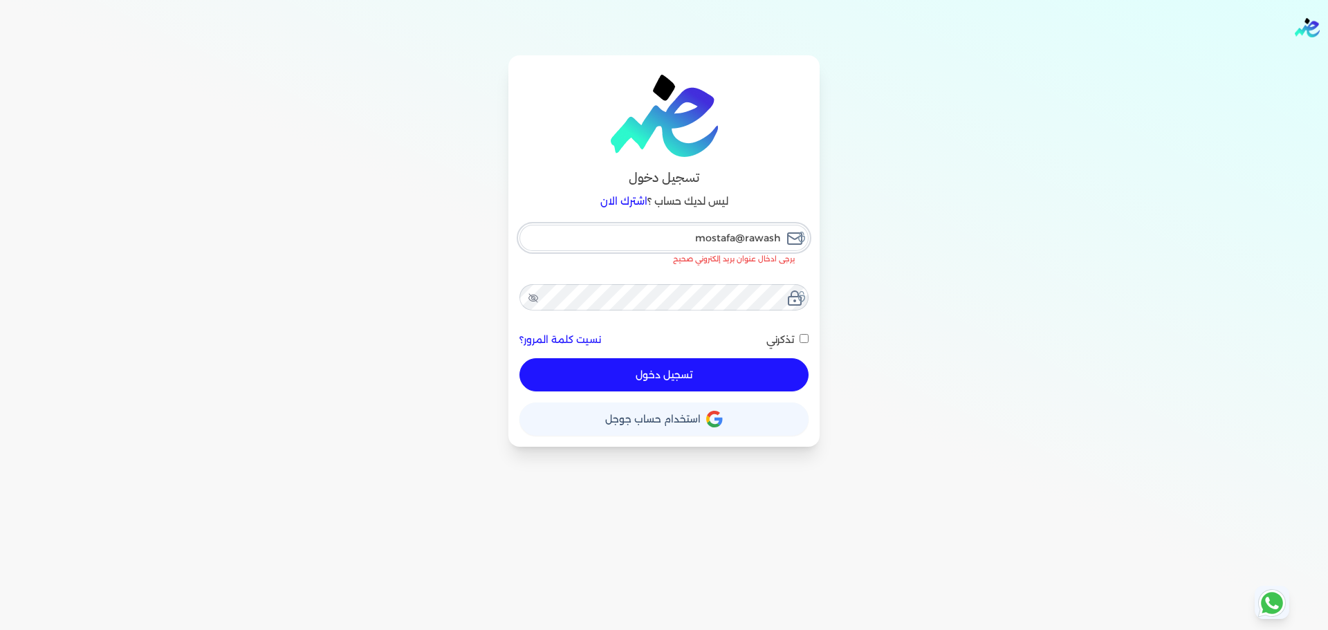
checkbox input "false"
type input "mostafa@rawash."
checkbox input "false"
type input "mostafa@rawash.c"
checkbox input "false"
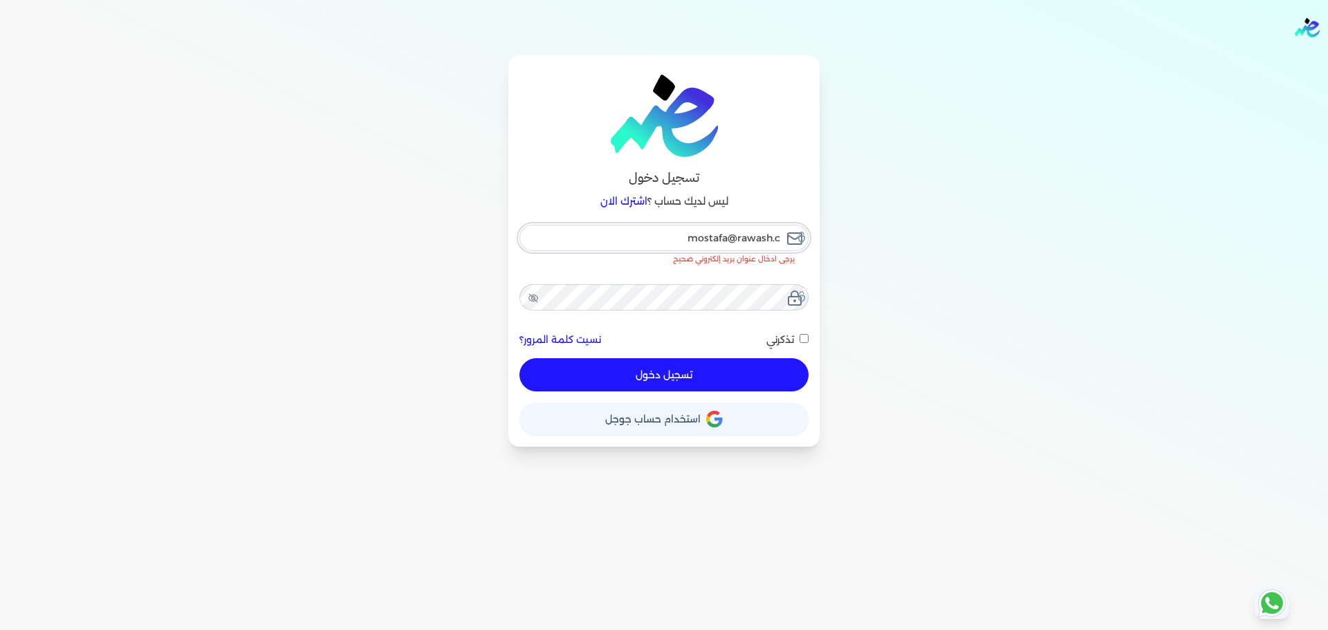
type input "mostafa@rawash.co"
checkbox input "false"
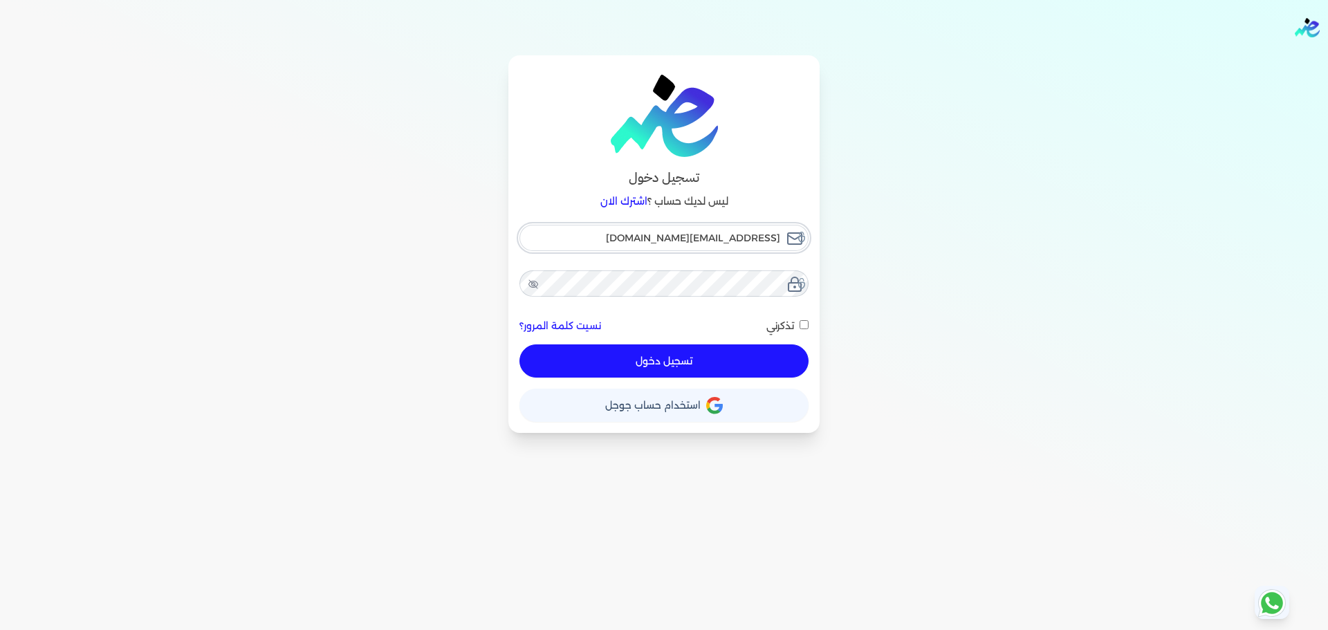
type input "[EMAIL_ADDRESS][DOMAIN_NAME]"
checkbox input "false"
type input "[EMAIL_ADDRESS][DOMAIN_NAME]"
click at [520, 345] on button "تسجيل دخول" at bounding box center [664, 361] width 289 height 33
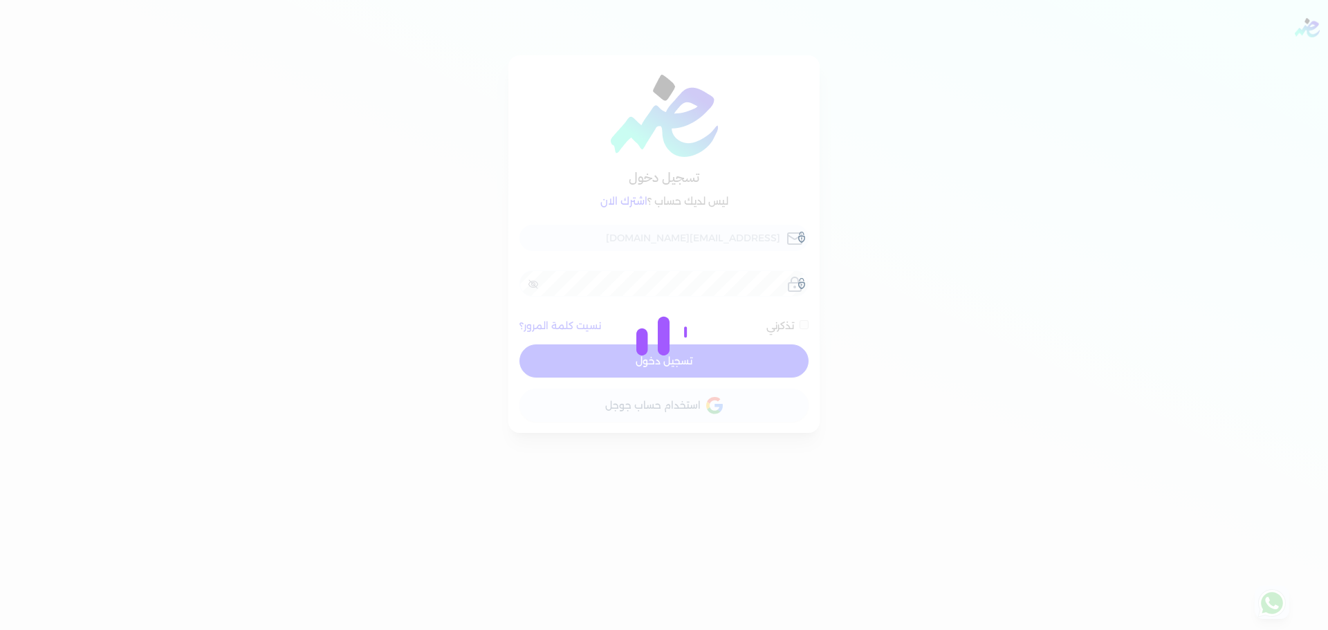
checkbox input "false"
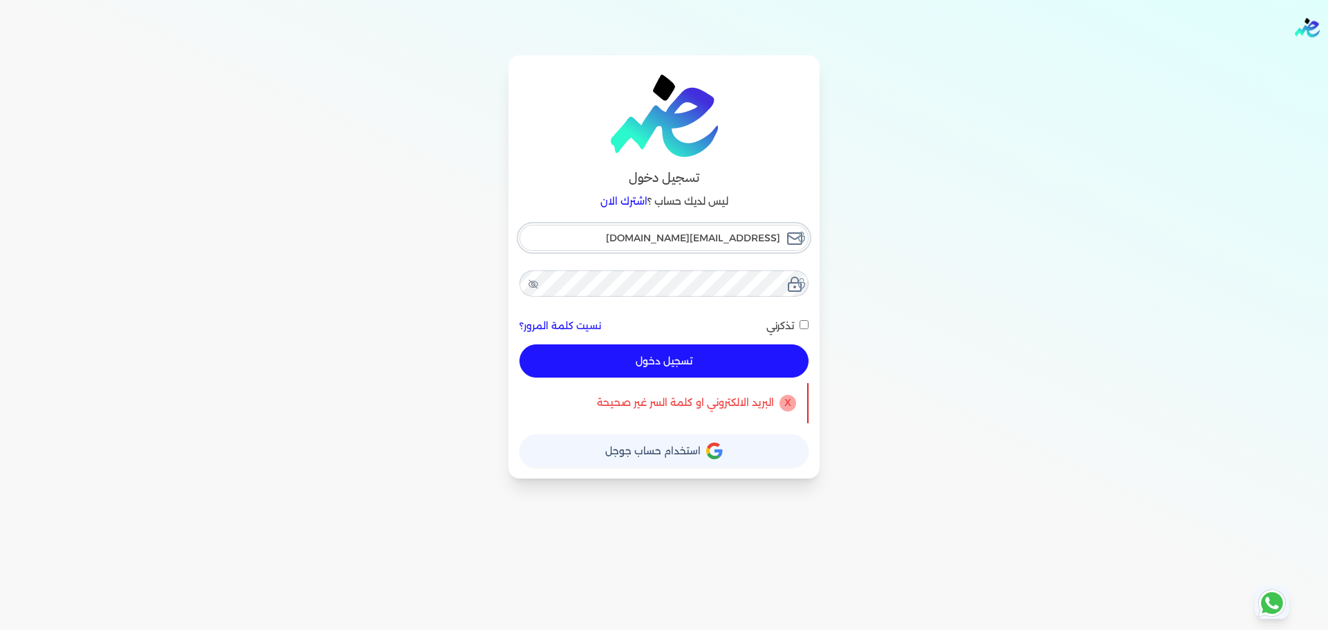
click at [720, 230] on input "[EMAIL_ADDRESS][DOMAIN_NAME]" at bounding box center [664, 238] width 289 height 26
checkbox input "false"
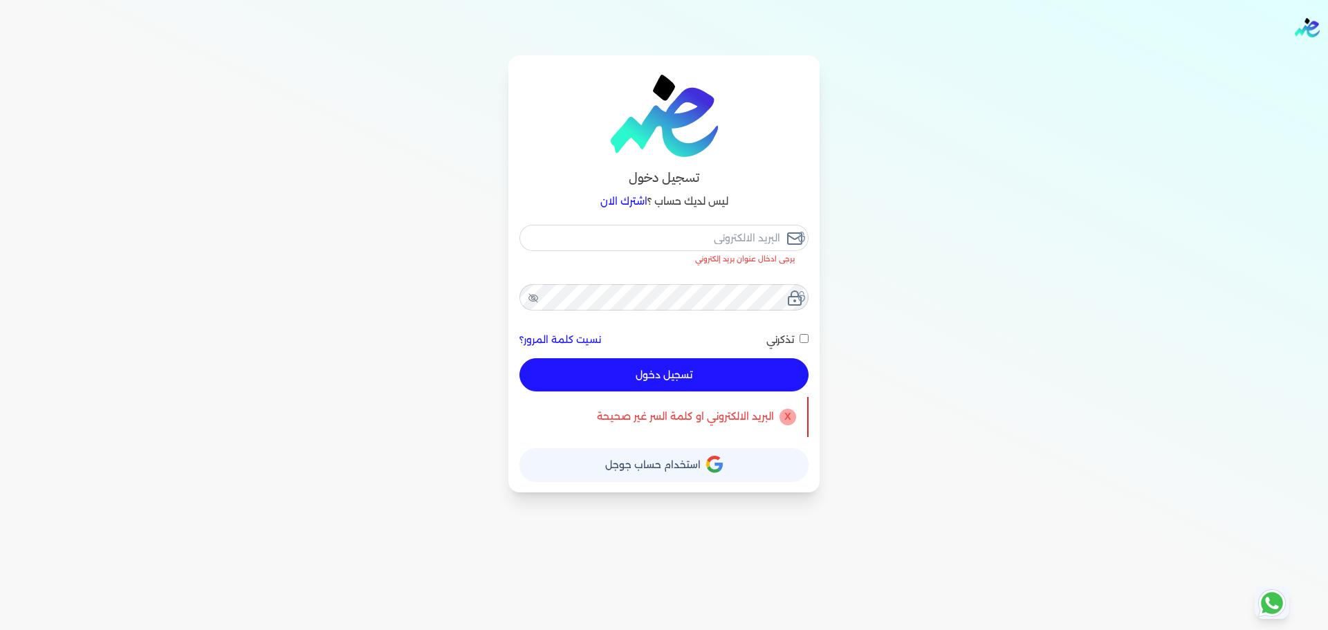
click at [578, 340] on link "نسيت كلمة المرور؟" at bounding box center [561, 340] width 82 height 15
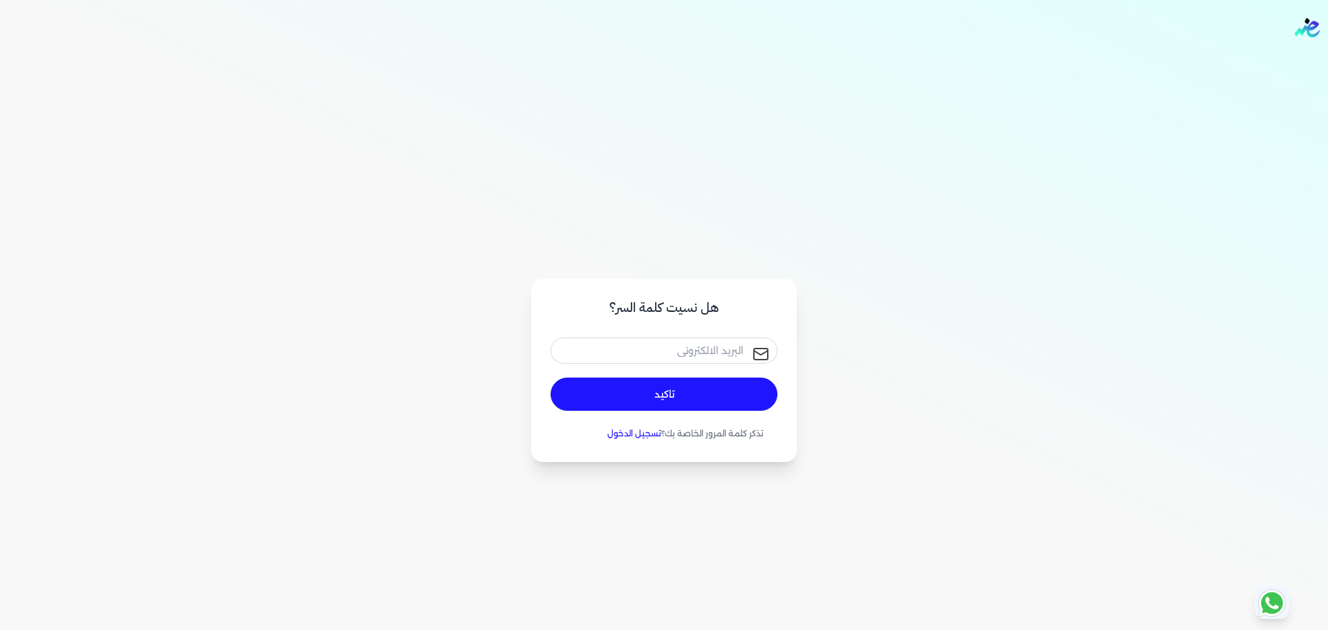
click at [629, 335] on div at bounding box center [664, 350] width 227 height 37
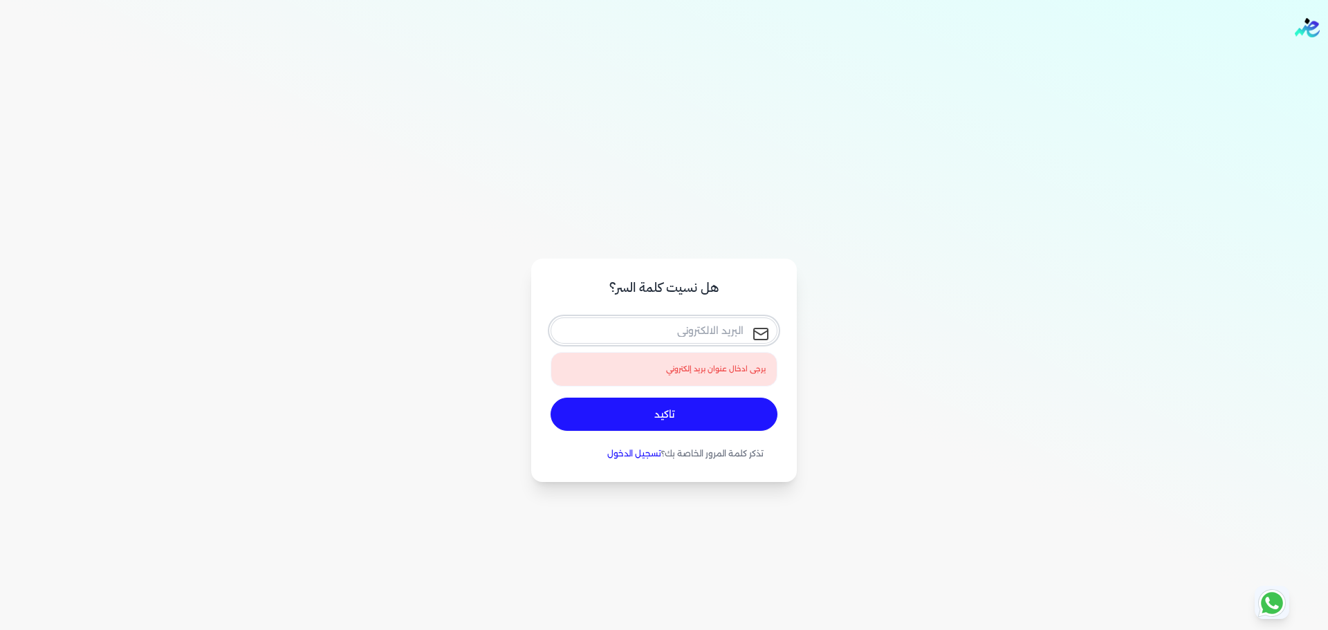
click at [634, 344] on input "email" at bounding box center [664, 331] width 227 height 26
paste input "[EMAIL_ADDRESS][DOMAIN_NAME]"
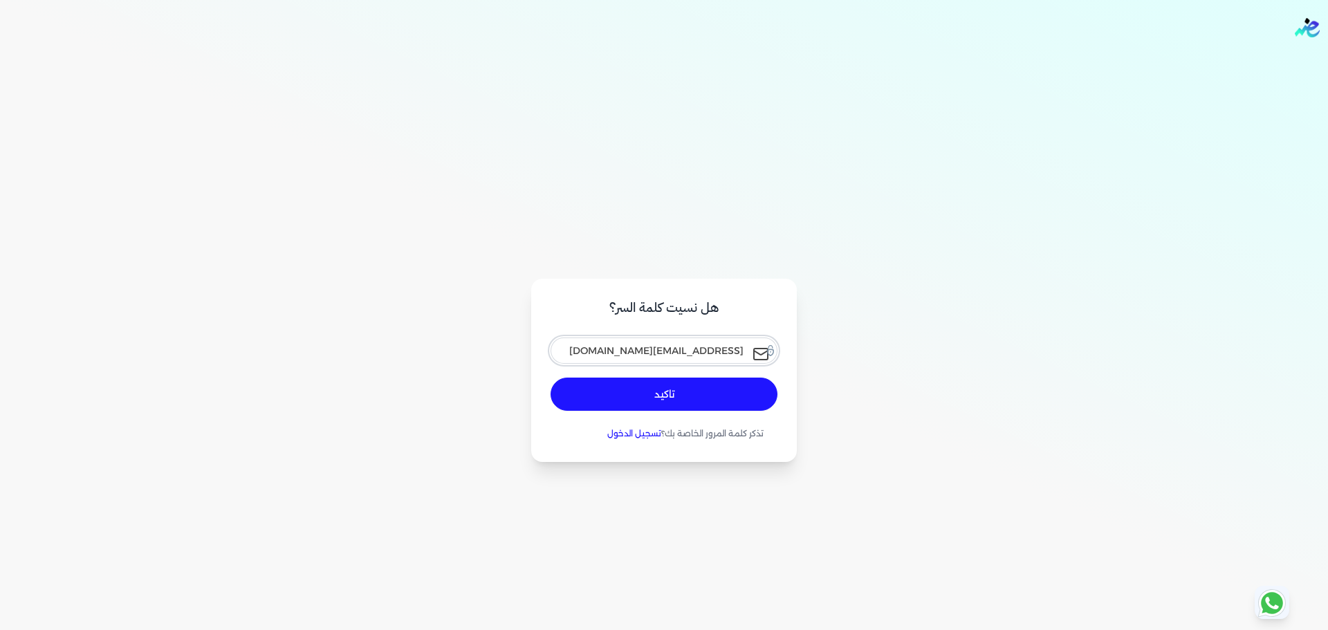
type input "[EMAIL_ADDRESS][DOMAIN_NAME]"
click at [636, 398] on button "تاكيد" at bounding box center [664, 394] width 227 height 33
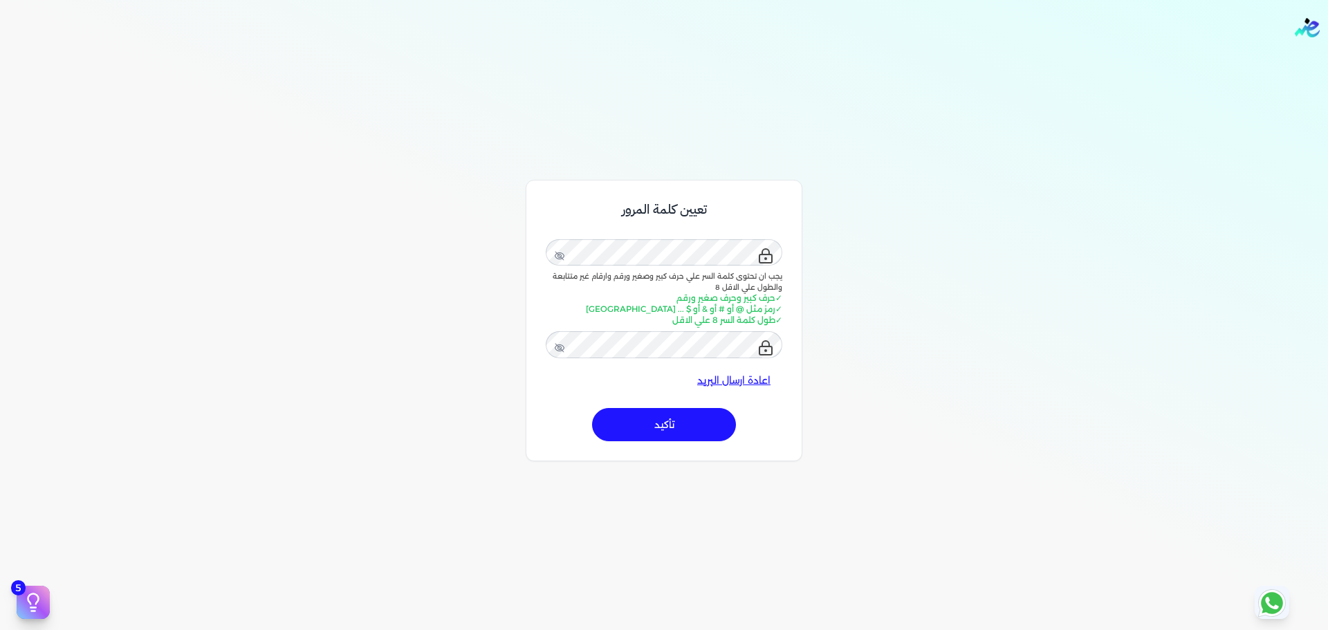
click at [592, 408] on button "تأكيد" at bounding box center [664, 424] width 144 height 33
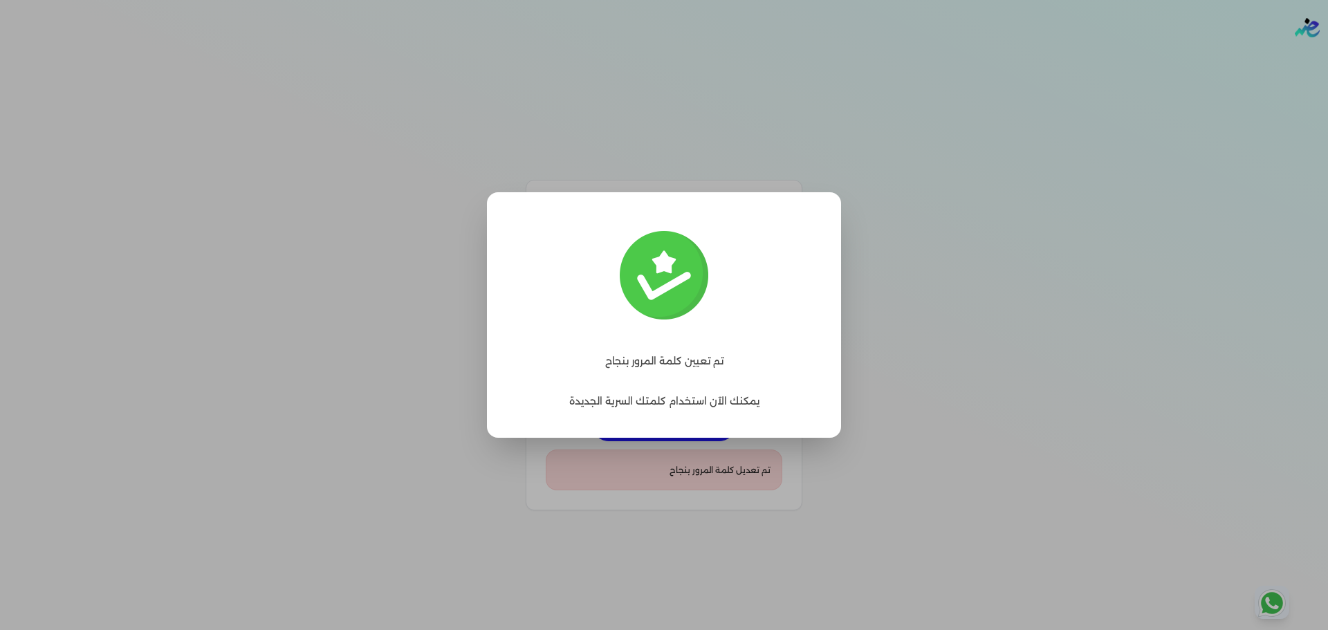
click at [688, 478] on div "Toggle Navigation الاسعار العمولات مساعدة خدمة العملاء دليل المستخدم تسجيل الدخ…" at bounding box center [664, 315] width 1328 height 630
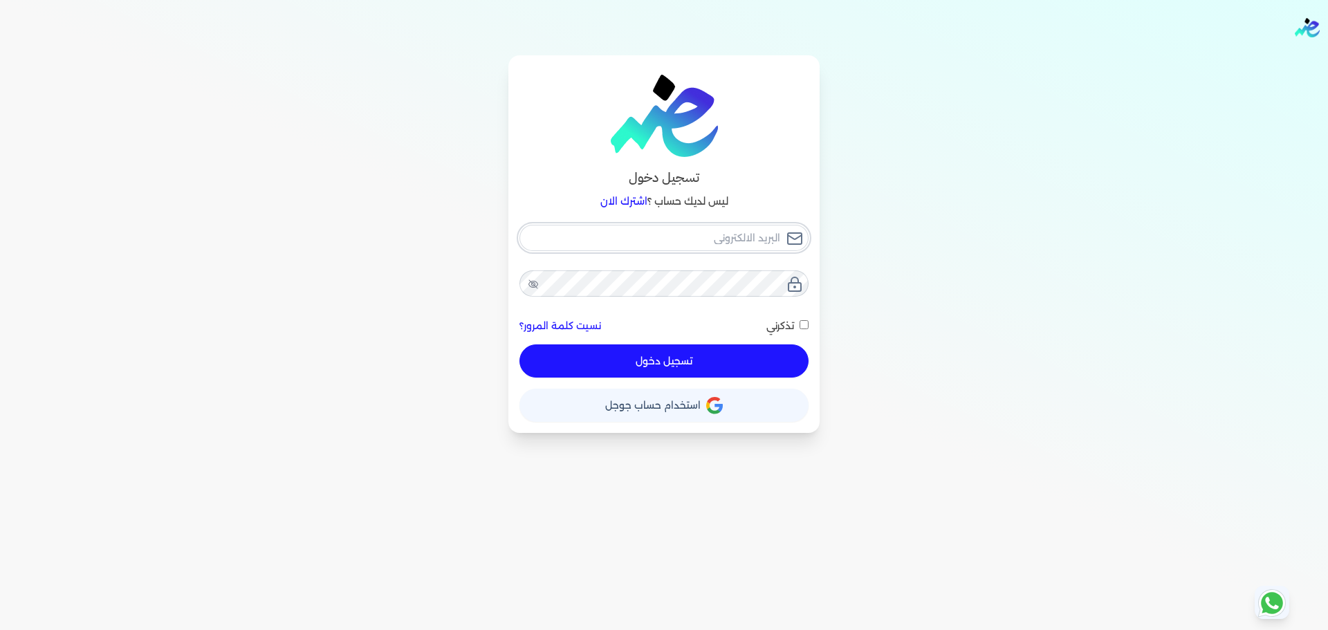
click at [674, 239] on input "email" at bounding box center [664, 238] width 289 height 26
paste input "mostafa@rawash.com"
type input "mostafa@rawash.com"
checkbox input "false"
type input "mostafa@rawash.com"
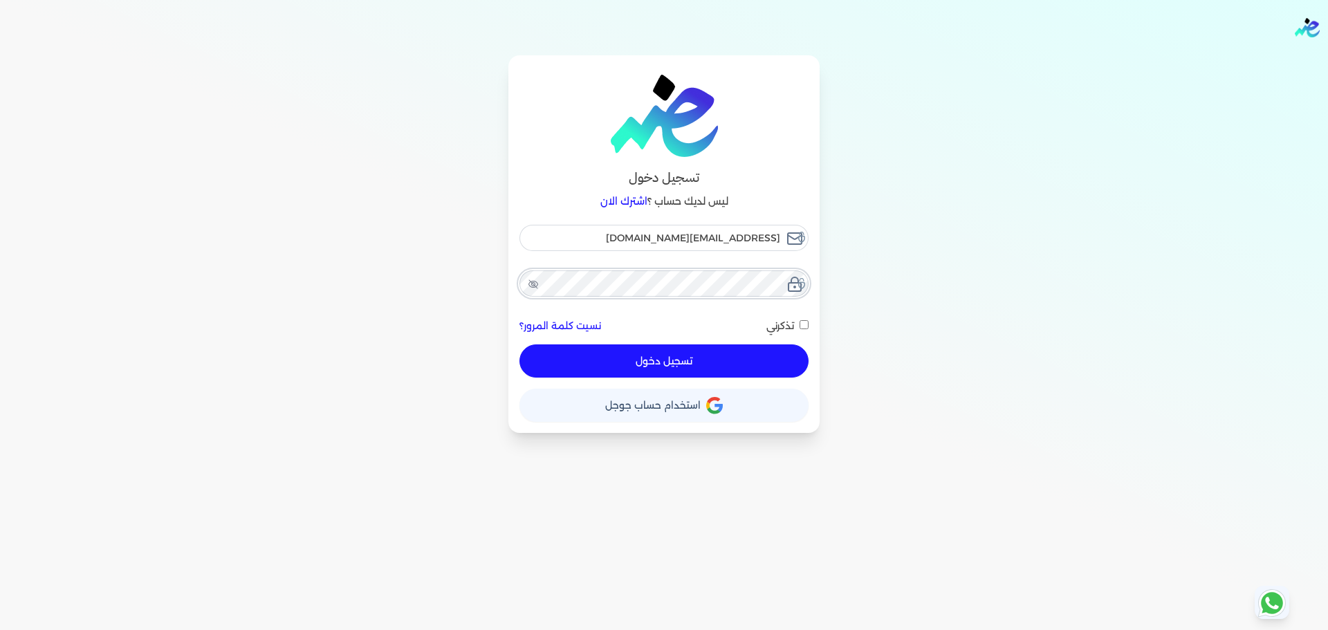
click at [520, 345] on button "تسجيل دخول" at bounding box center [664, 361] width 289 height 33
checkbox input "false"
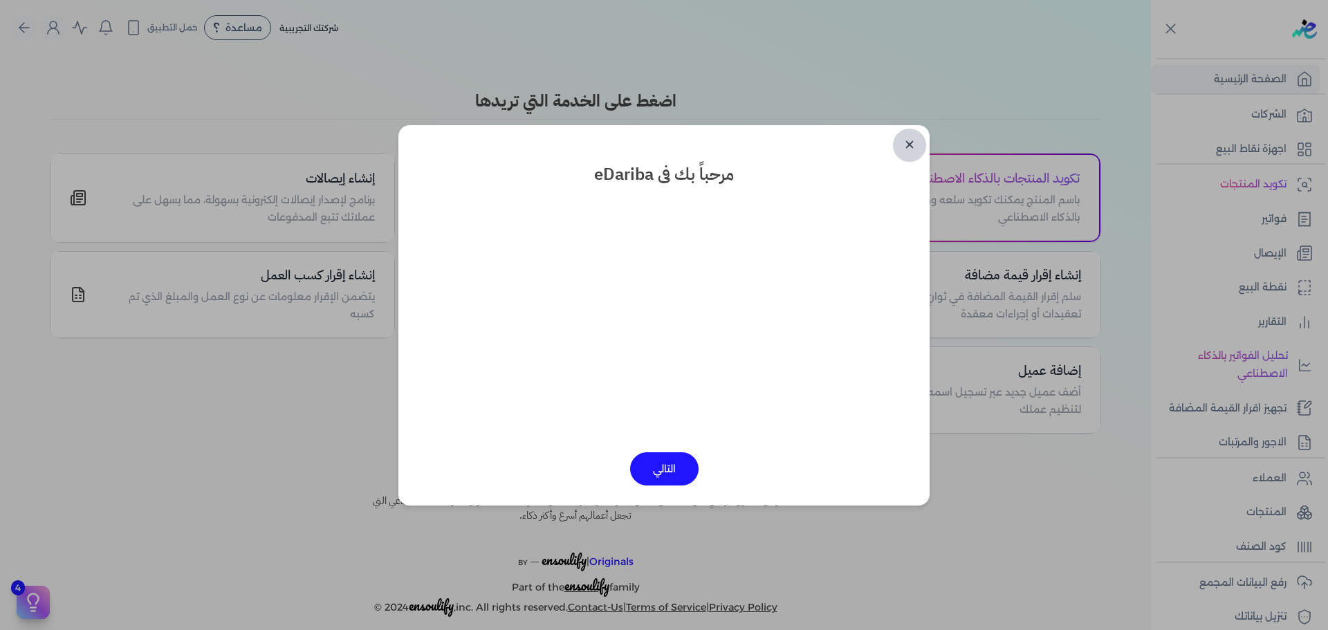
click at [917, 131] on link "✕" at bounding box center [909, 145] width 33 height 33
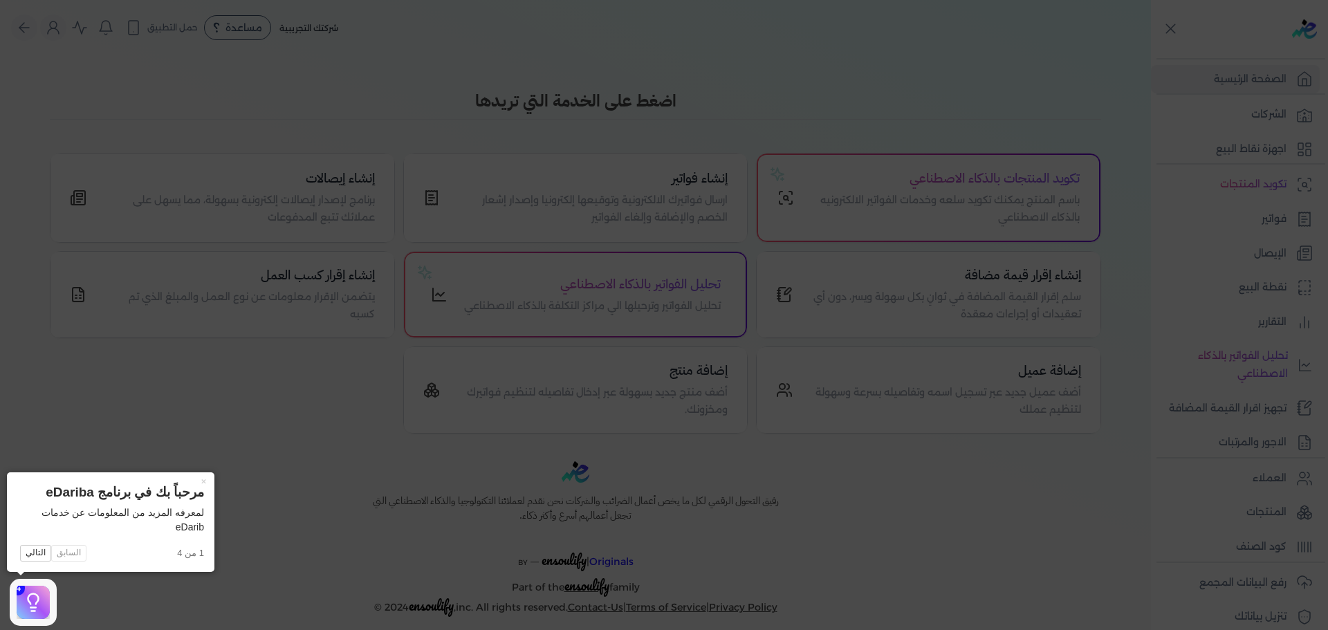
click at [394, 240] on icon at bounding box center [664, 315] width 1328 height 630
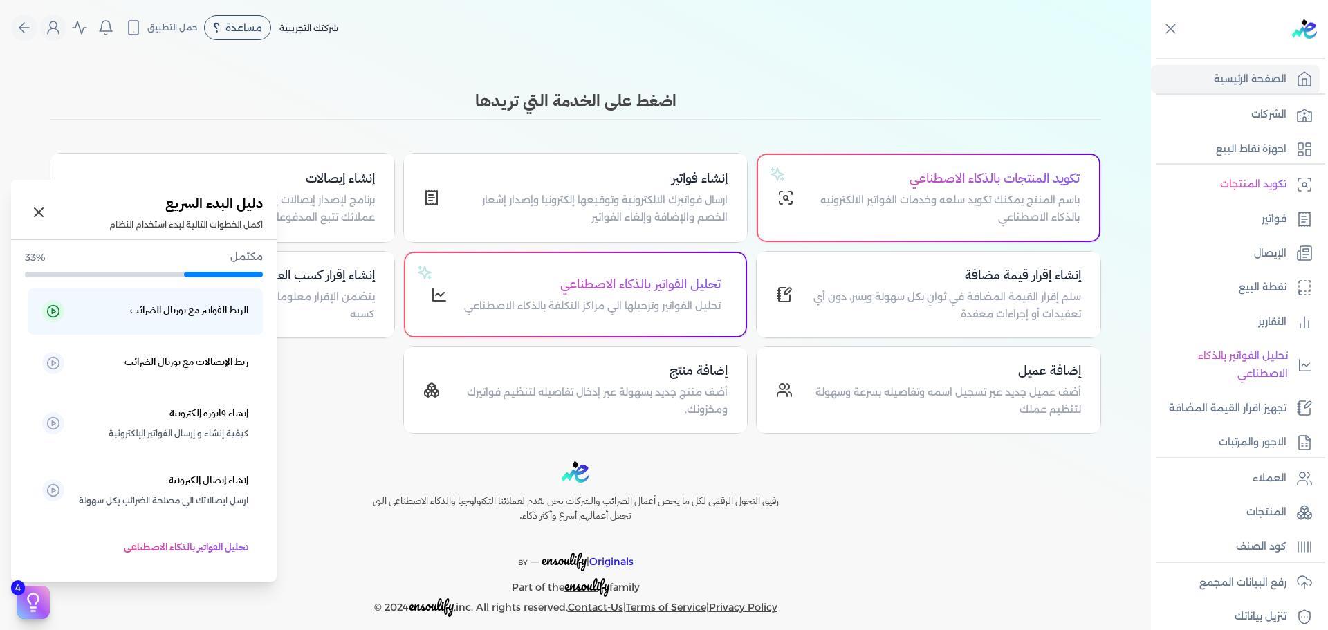
click at [24, 607] on icon at bounding box center [33, 602] width 21 height 21
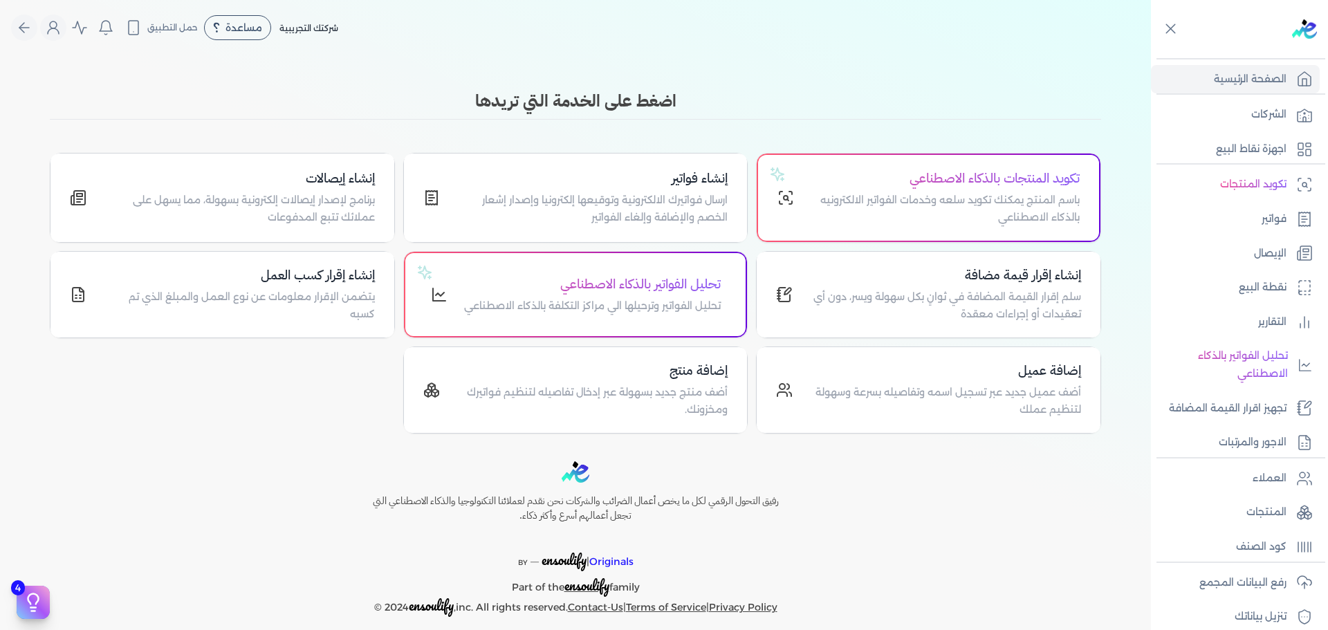
click at [288, 107] on h3 "اضغط على الخدمة التي تريدها" at bounding box center [576, 101] width 1052 height 25
click at [555, 104] on h3 "اضغط على الخدمة التي تريدها" at bounding box center [576, 101] width 1052 height 25
click at [958, 88] on div "Toggle Navigation الاسعار العمولات مساعدة خدمة العملاء دليل المستخدم تسجيل الدخ…" at bounding box center [575, 315] width 1151 height 630
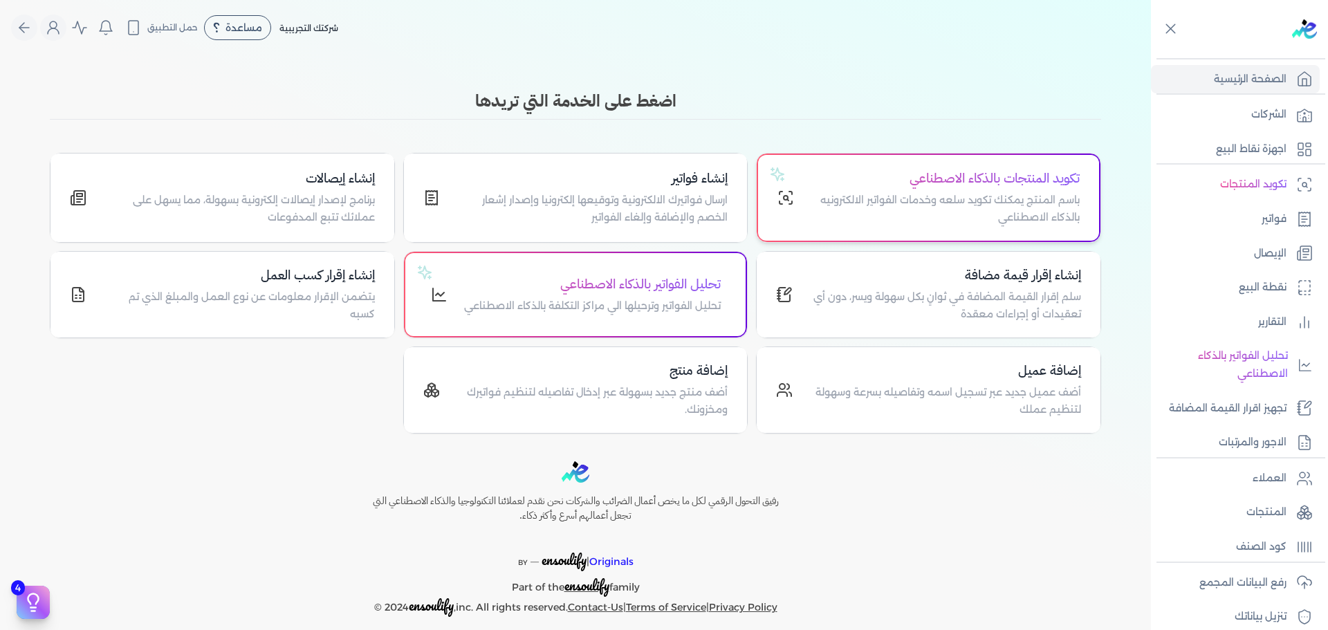
click at [976, 199] on p "باسم المنتج يمكنك تكويد سلعه وخدمات الفواتير الالكترونيه بالذكاء الاصطناعي" at bounding box center [945, 209] width 269 height 35
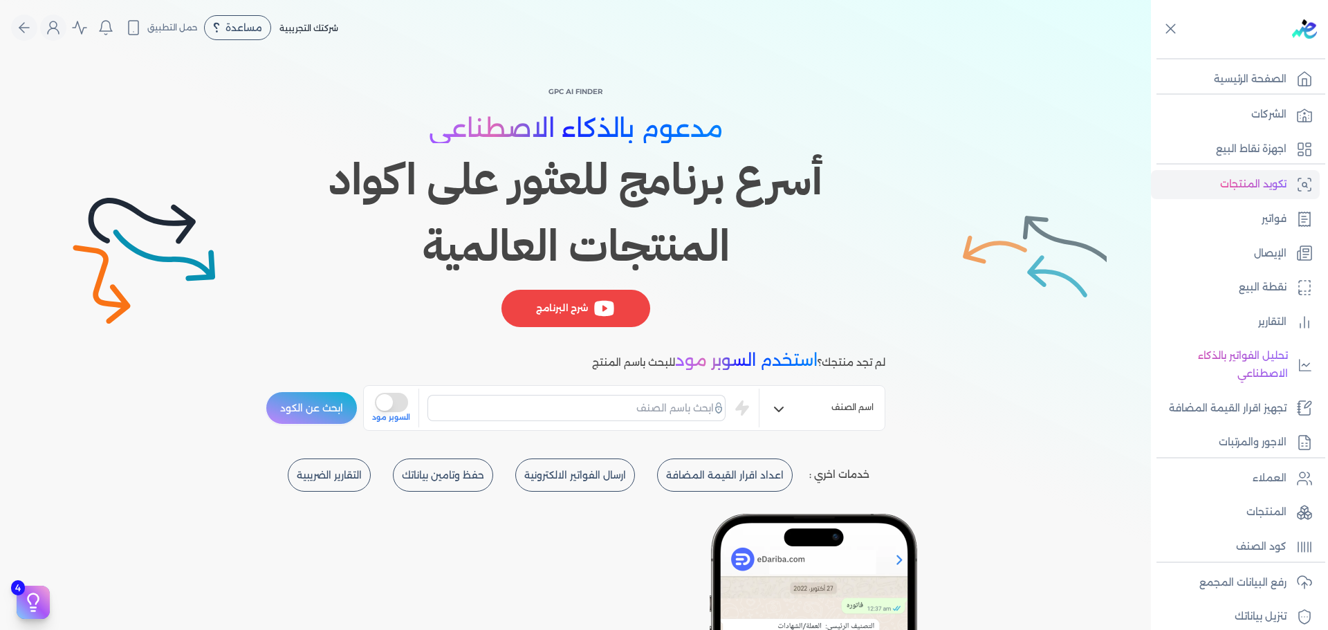
scroll to position [69, 0]
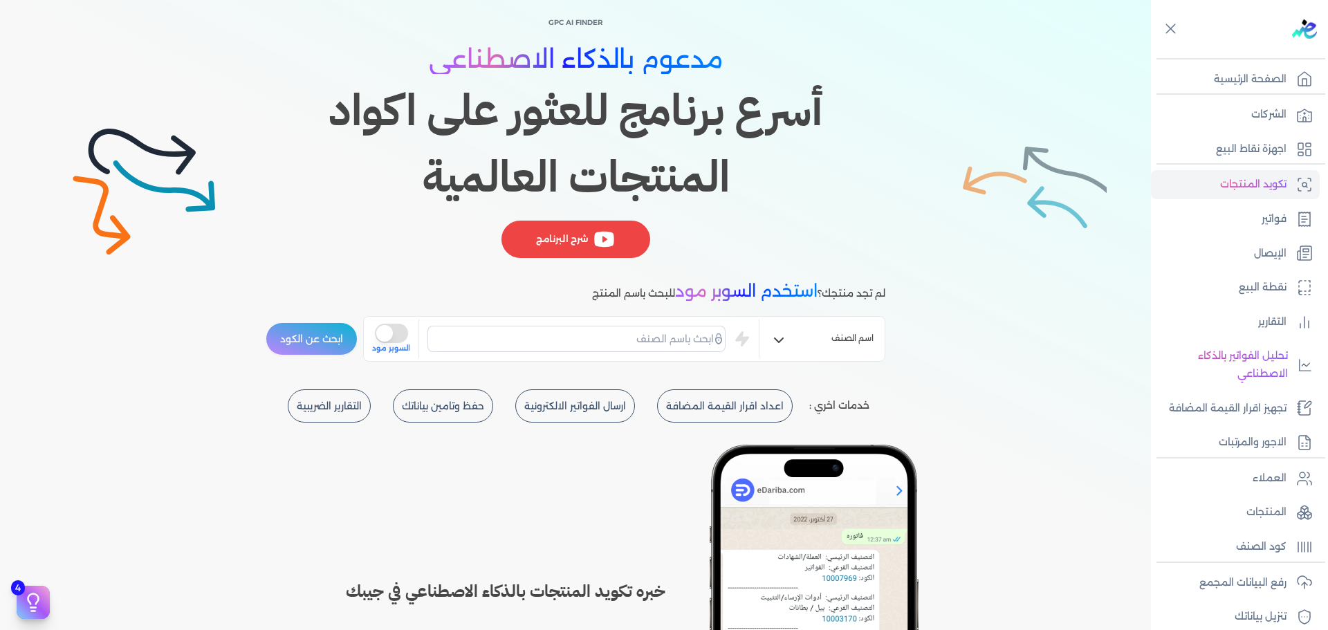
click at [613, 336] on input "text" at bounding box center [577, 339] width 298 height 26
click at [525, 333] on input "text" at bounding box center [577, 339] width 298 height 26
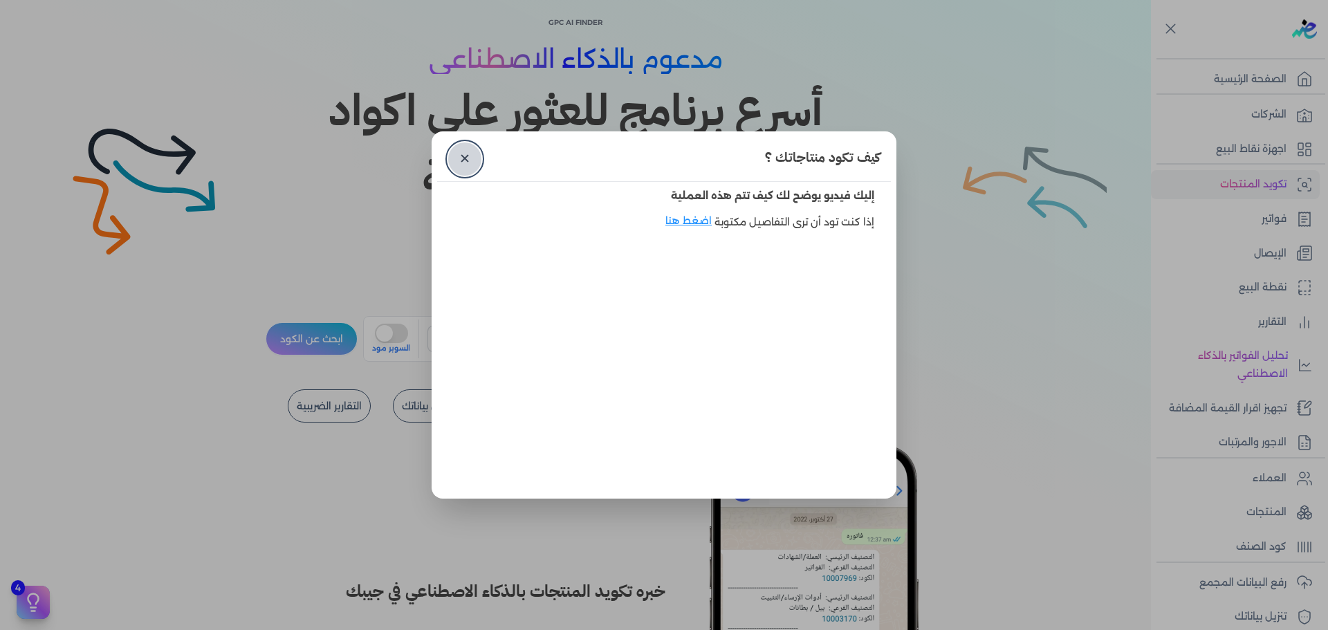
click at [463, 163] on link "✕" at bounding box center [464, 159] width 33 height 33
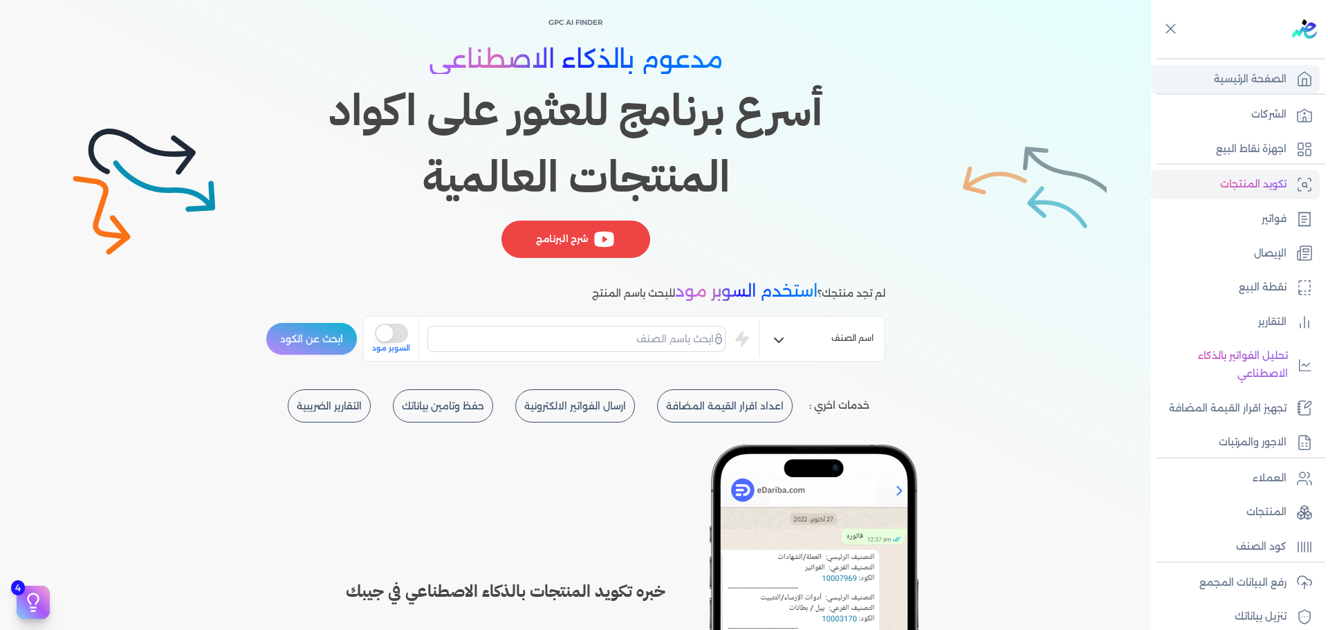
click at [1242, 71] on p "الصفحة الرئيسية" at bounding box center [1250, 80] width 73 height 18
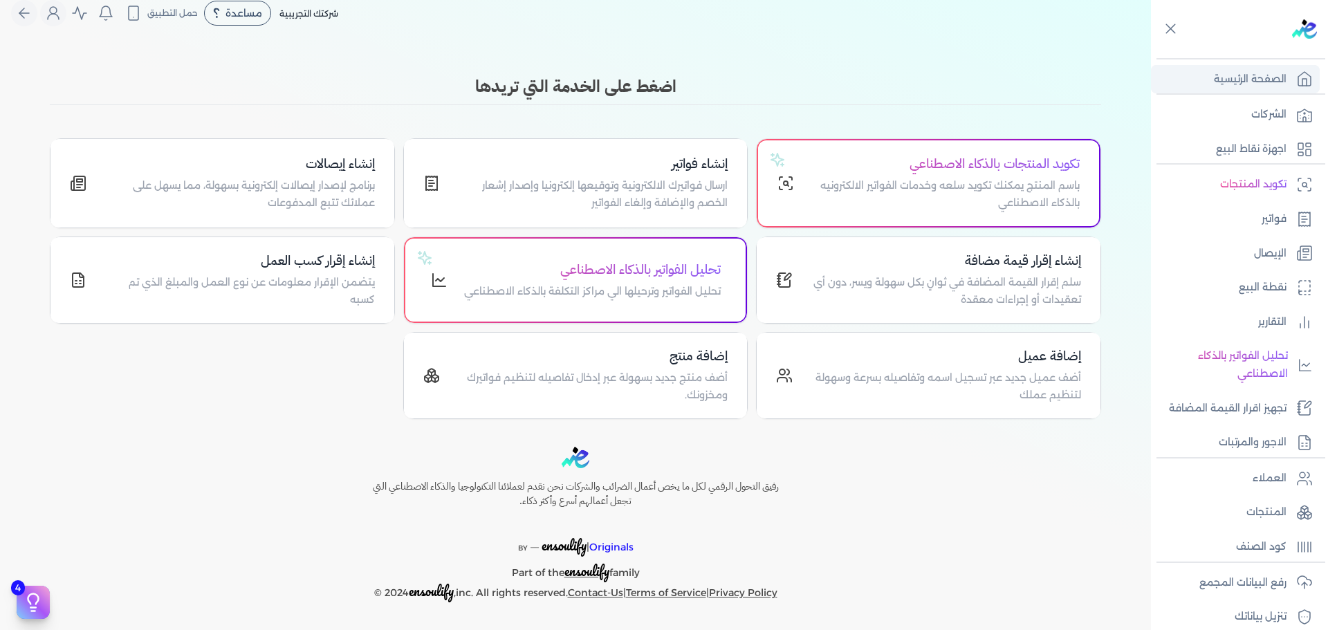
scroll to position [15, 0]
click at [708, 186] on p "ارسال فواتيرك الالكترونية وتوقيعها إلكترونيا وإصدار إشعار الخصم والإضافة وإلغاء…" at bounding box center [593, 194] width 272 height 35
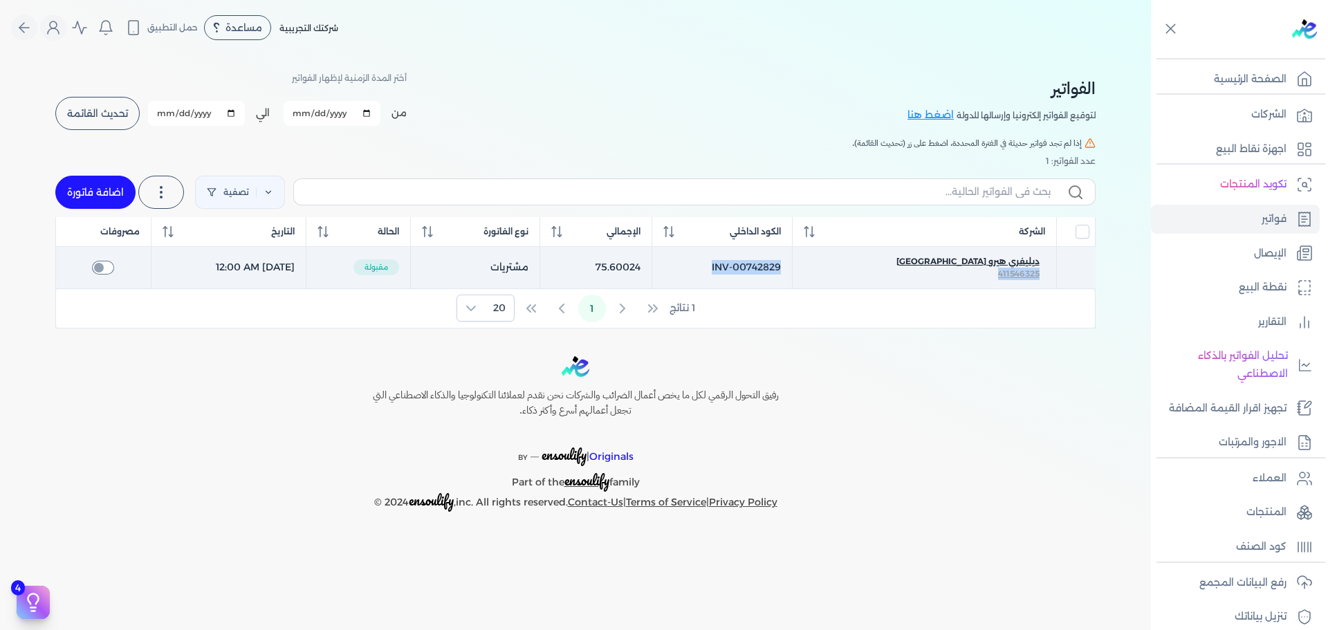
drag, startPoint x: 719, startPoint y: 267, endPoint x: 1044, endPoint y: 264, distance: 324.5
click at [960, 261] on table "الشركة الكود الداخلي الإجمالي نوع الفاتورة الحالة التاريخ مصروفات ديليفري هيرو …" at bounding box center [575, 253] width 1040 height 72
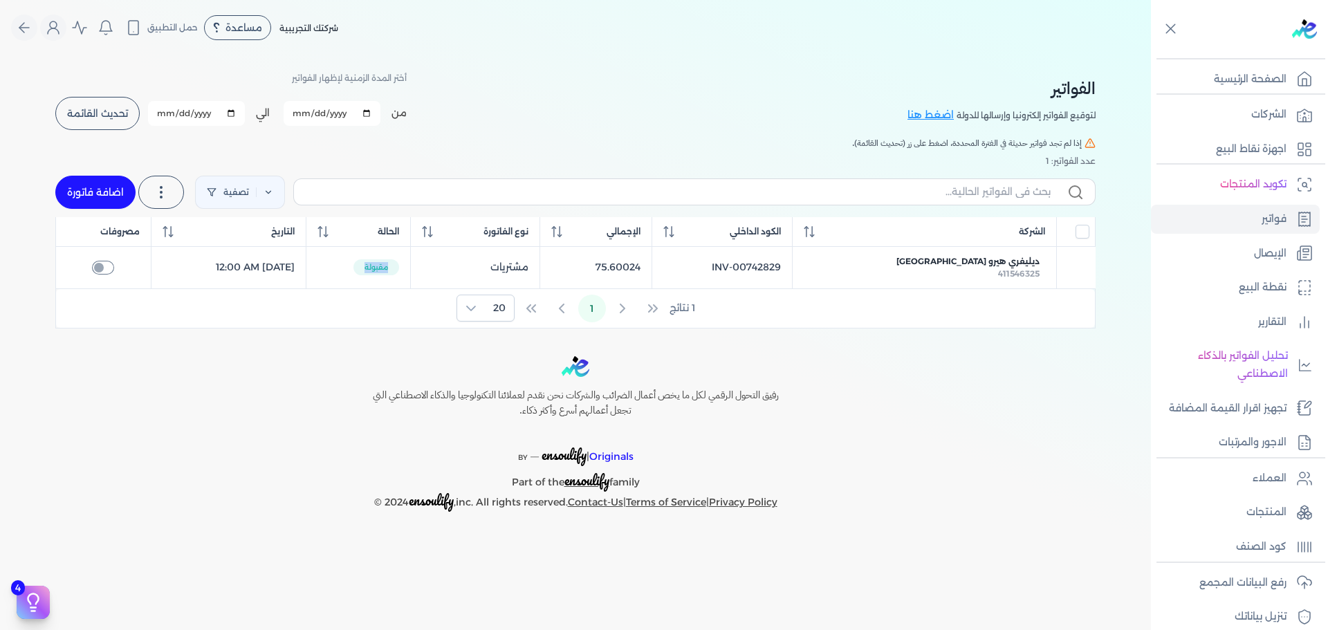
drag, startPoint x: 396, startPoint y: 264, endPoint x: 450, endPoint y: 261, distance: 54.0
click at [455, 261] on table "الشركة الكود الداخلي الإجمالي نوع الفاتورة الحالة التاريخ مصروفات ديليفري هيرو …" at bounding box center [575, 253] width 1040 height 72
click at [91, 201] on link "اضافة فاتورة" at bounding box center [95, 192] width 80 height 33
select select "EGP"
select select "B"
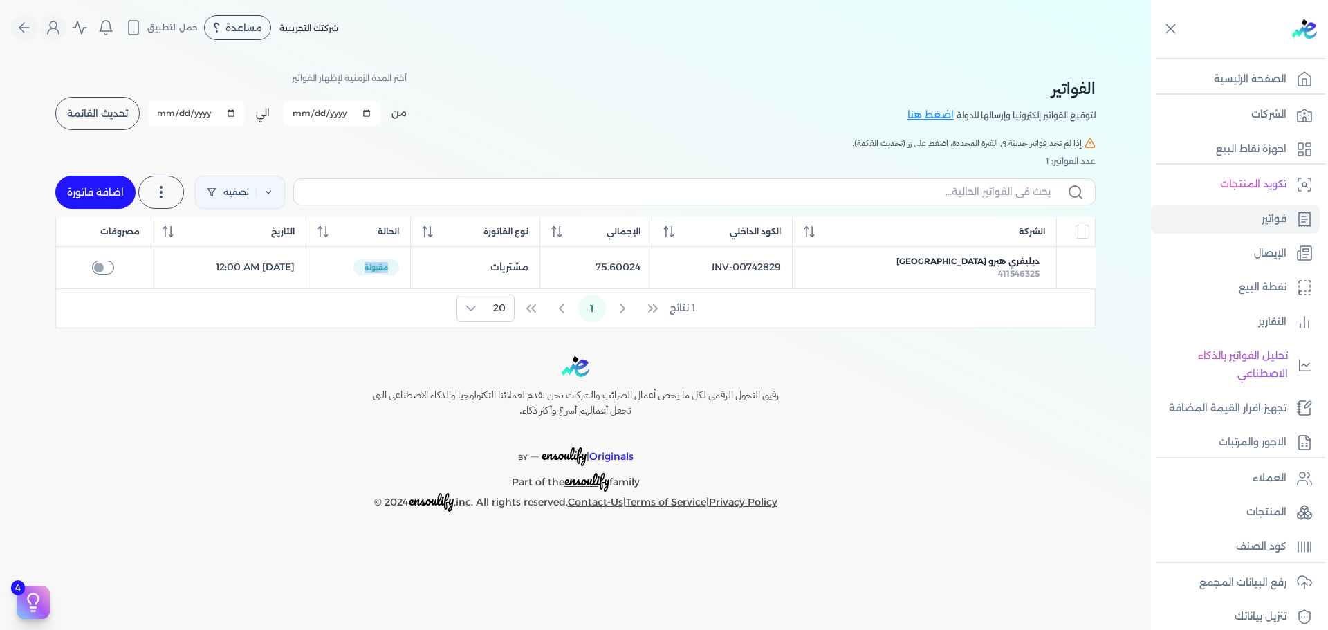
select select "EGS"
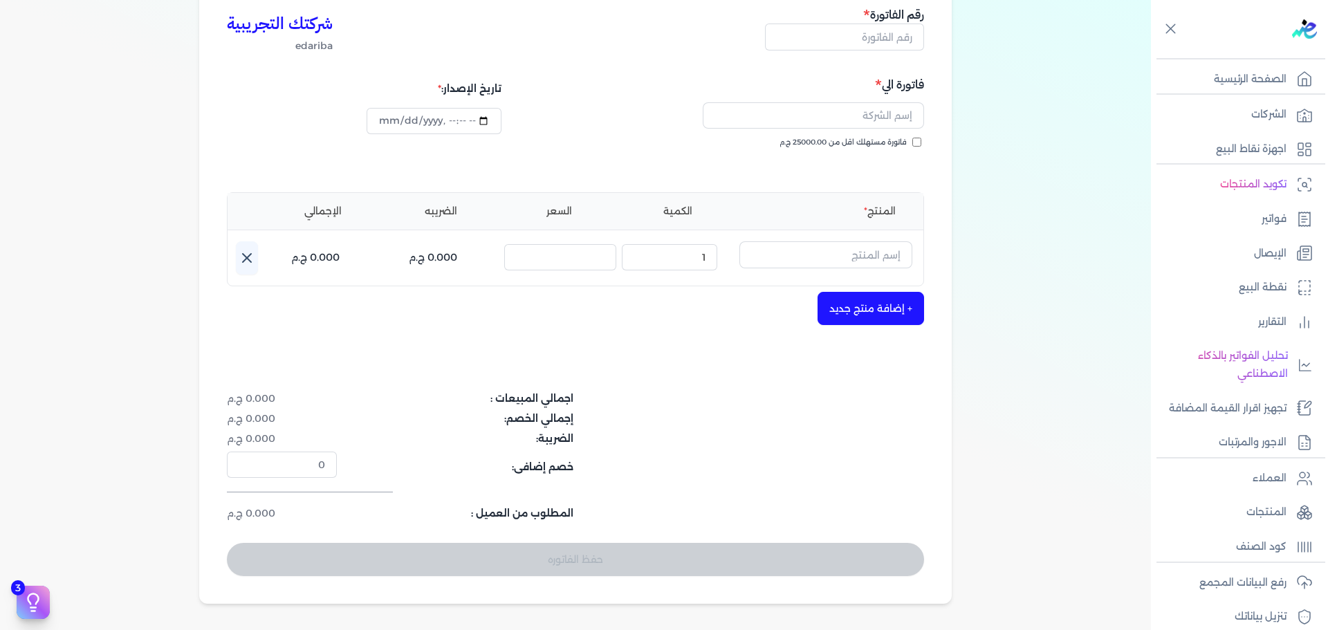
scroll to position [208, 0]
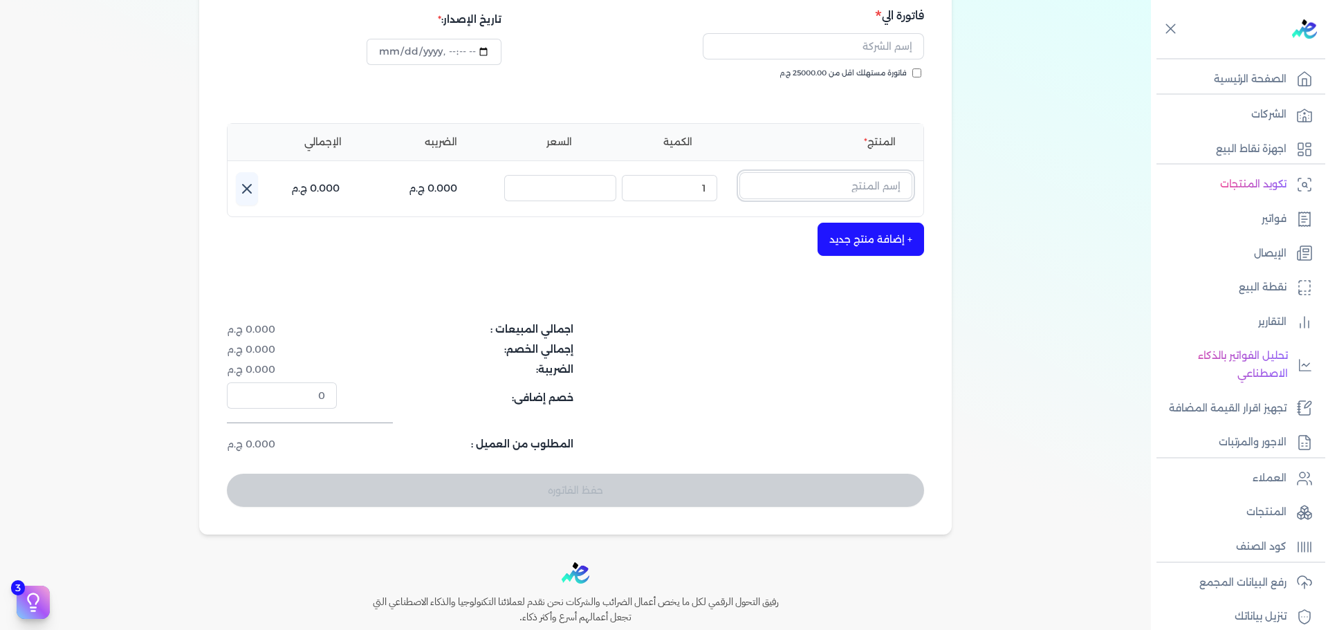
click at [827, 188] on input "text" at bounding box center [826, 185] width 173 height 26
click at [878, 270] on link "+ انشاء منتج جديد" at bounding box center [817, 269] width 169 height 12
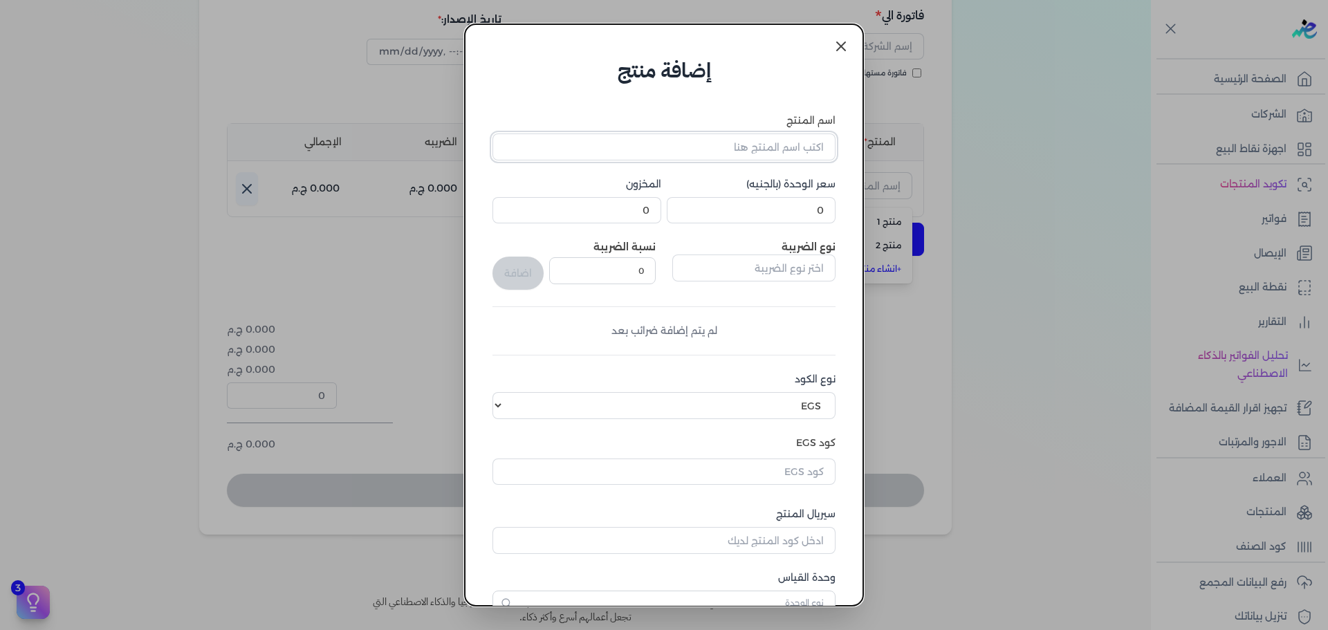
click at [805, 145] on input "اسم المنتج" at bounding box center [664, 147] width 343 height 26
type input "sdfsdf"
click at [741, 207] on input "0" at bounding box center [751, 210] width 169 height 26
click at [641, 216] on input "0" at bounding box center [577, 210] width 169 height 26
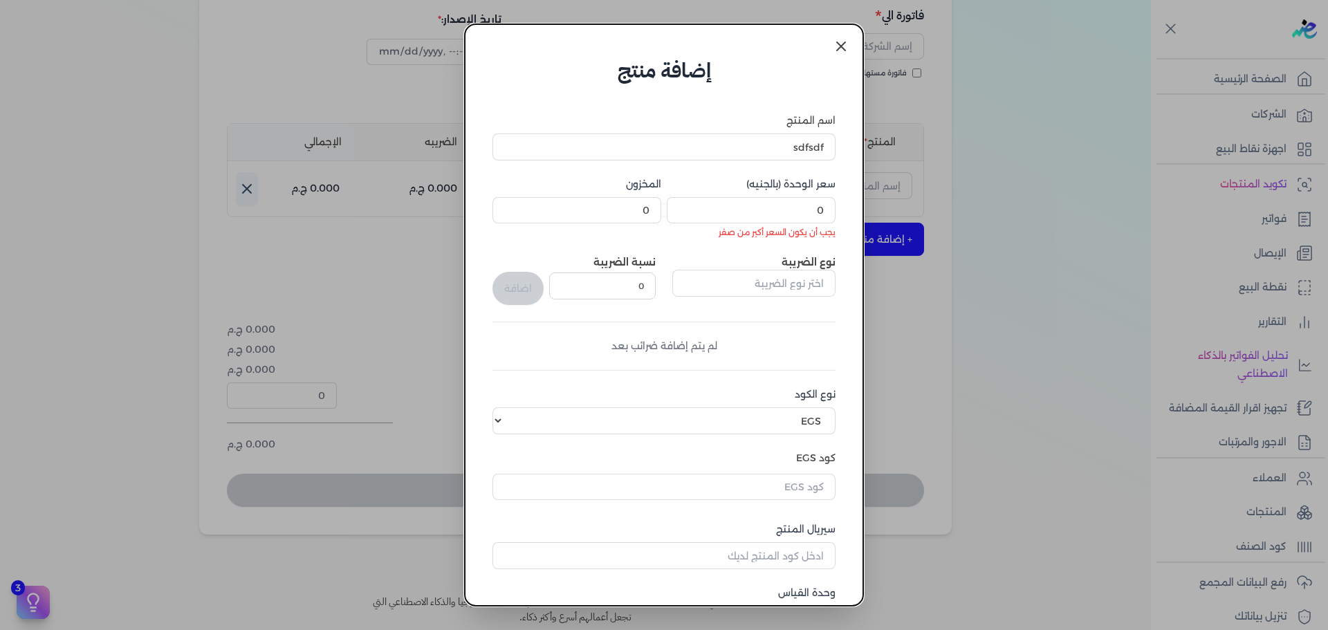
click at [758, 270] on div "نوع الضريبة" at bounding box center [753, 280] width 163 height 50
click at [701, 286] on input "text" at bounding box center [753, 283] width 163 height 26
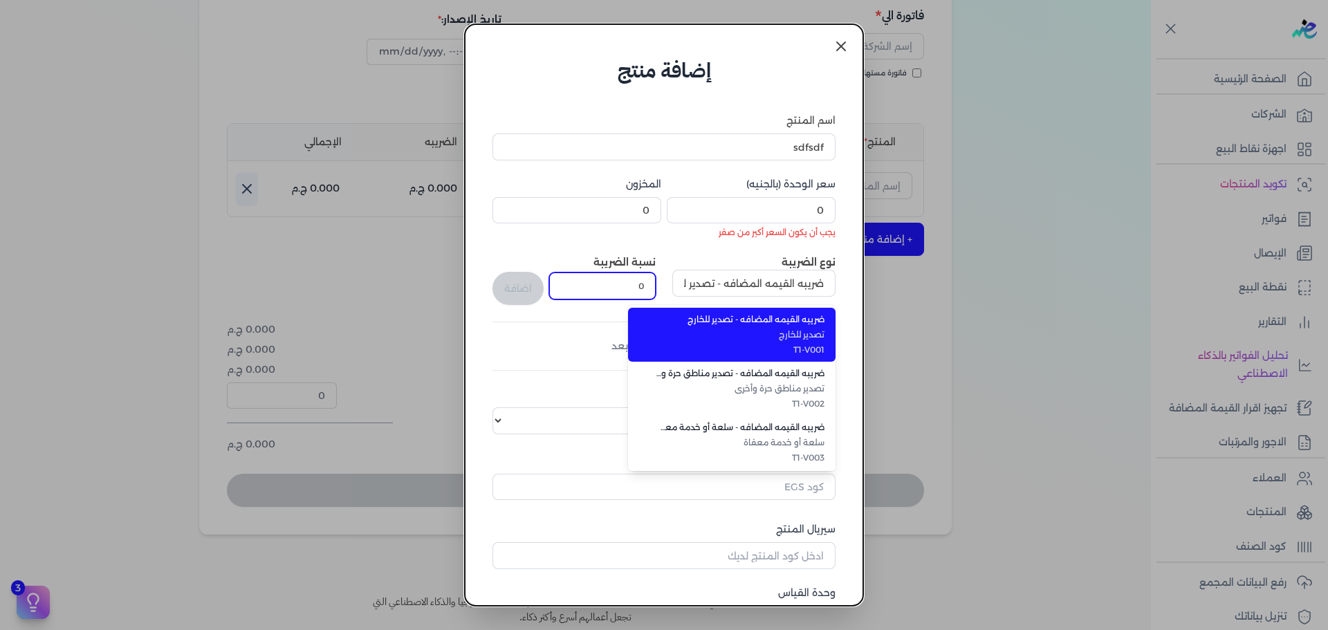
click at [641, 283] on input "0" at bounding box center [602, 286] width 107 height 26
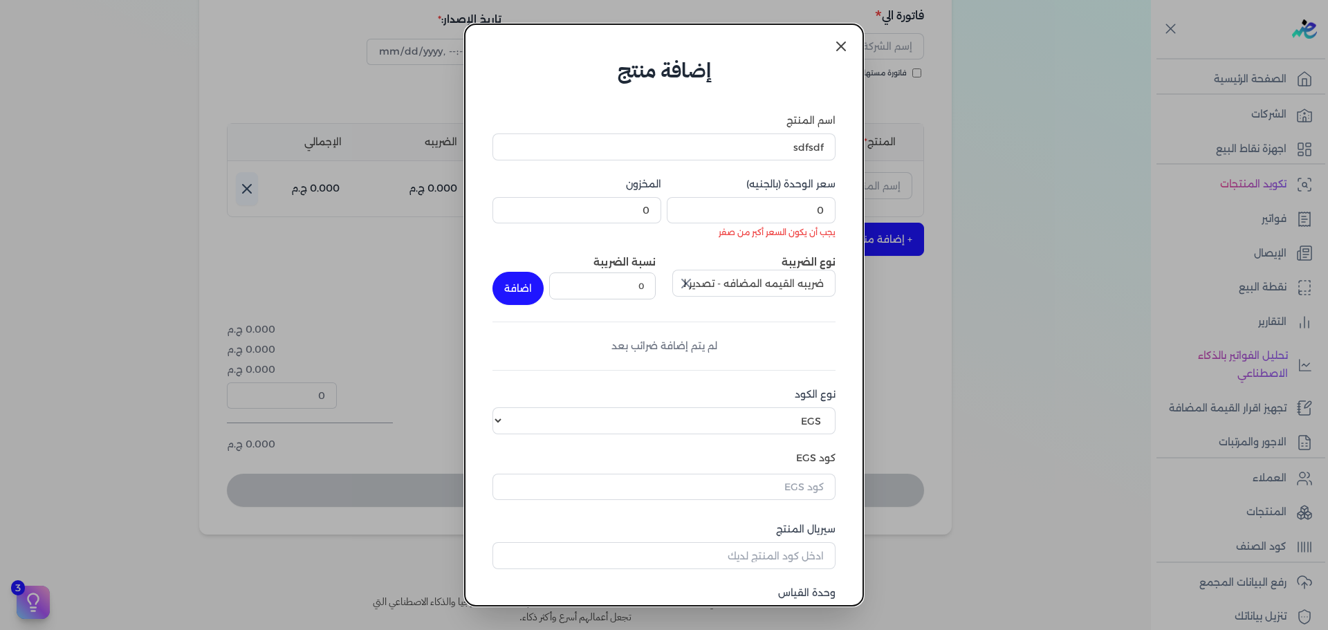
click at [746, 300] on button "ضريبه القيمه المضافه - تصدير للخارج" at bounding box center [753, 286] width 163 height 32
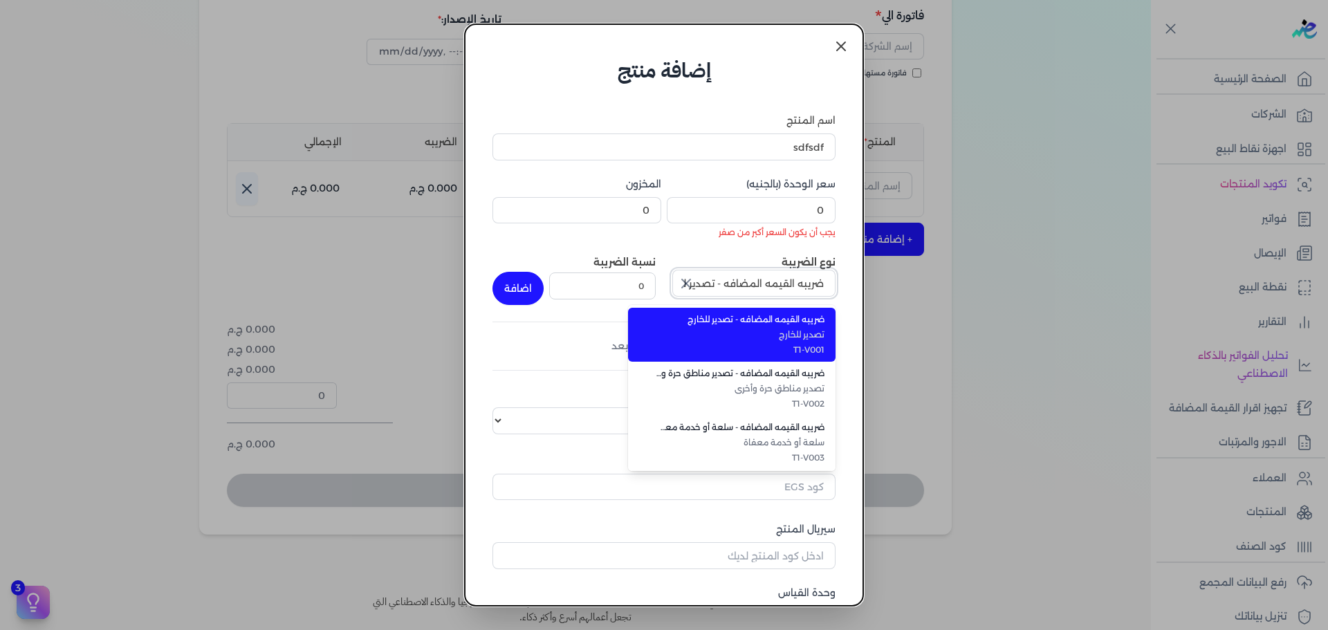
scroll to position [138, 0]
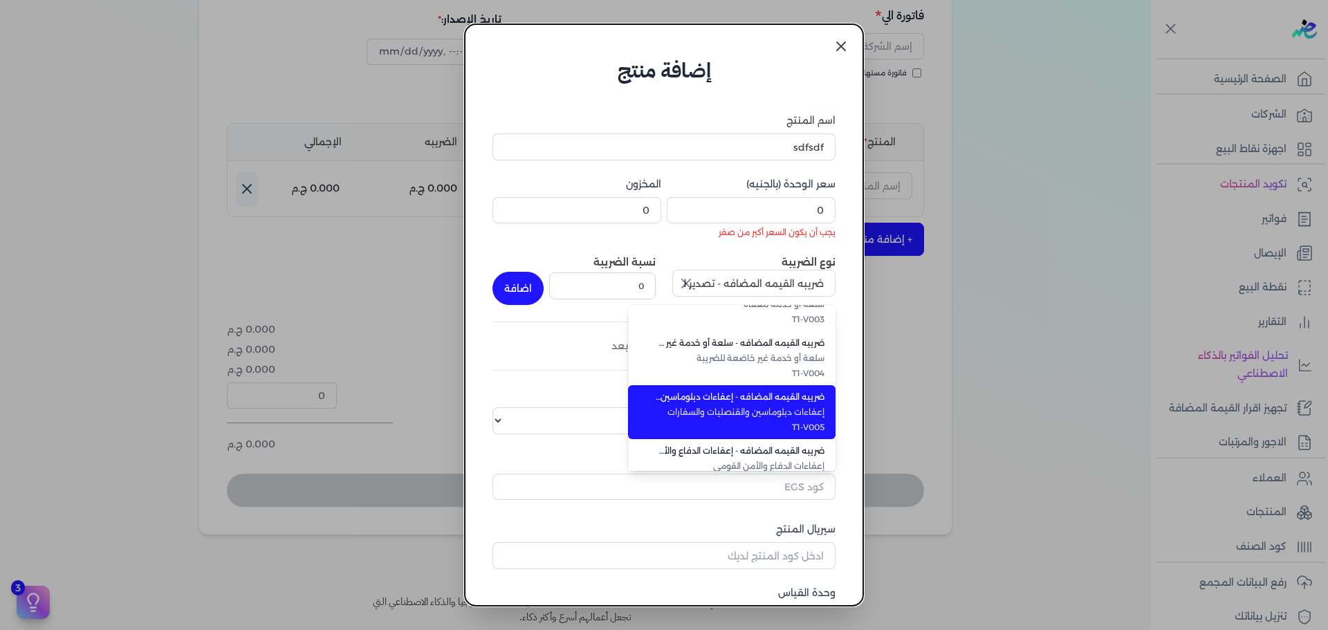
click at [737, 404] on li "ضريبه القيمه المضافه - إعفاءات دبلوماسين والقنصليات والسفارات إعفاءات دبلوماسين…" at bounding box center [732, 412] width 208 height 54
type input "ضريبه القيمه المضافه - إعفاءات دبلوماسين والقنصليات والسفارات"
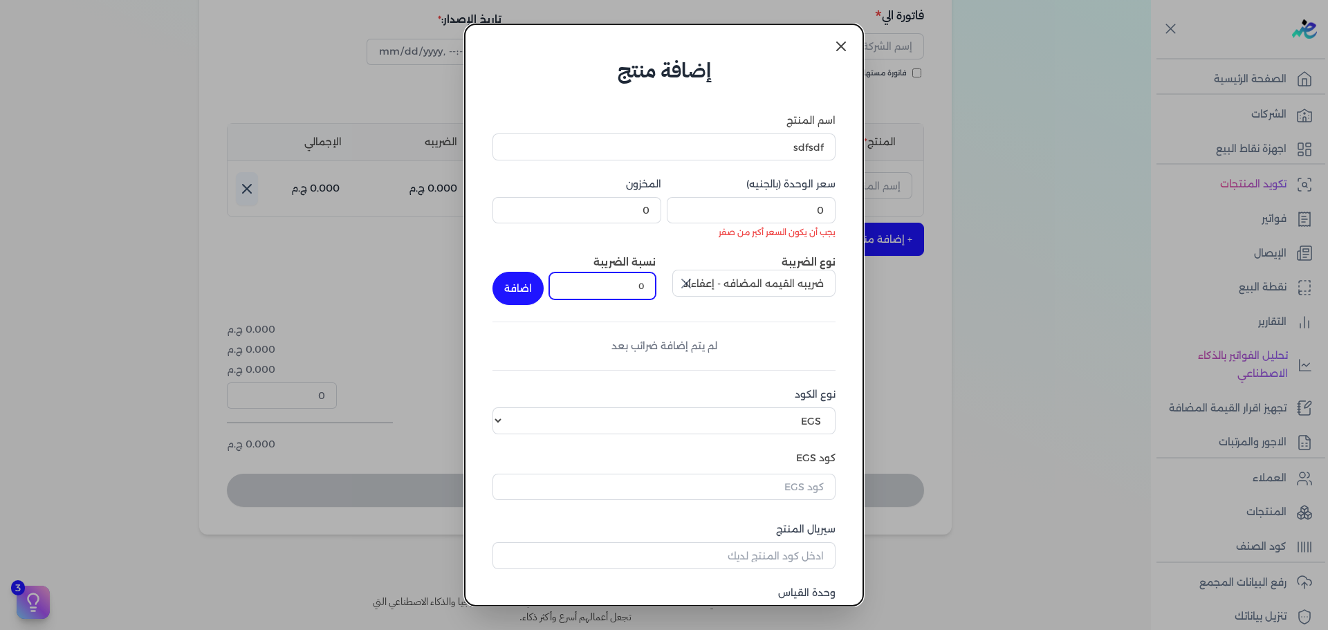
click at [611, 295] on input "0" at bounding box center [602, 286] width 107 height 26
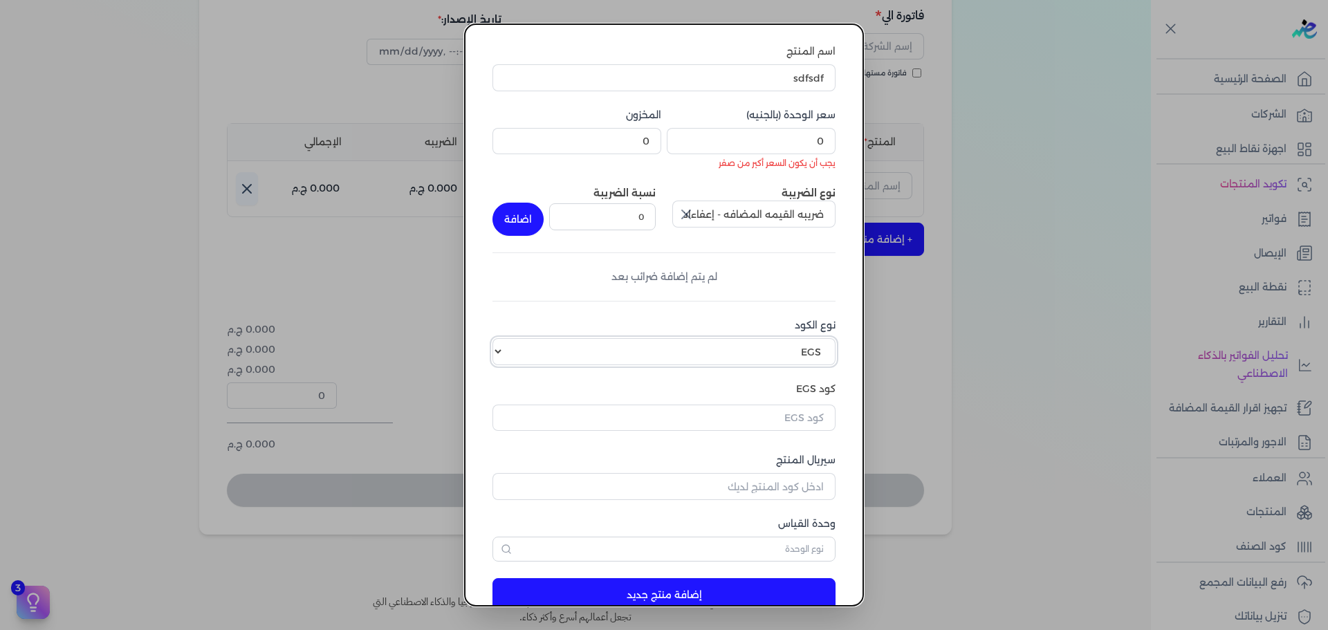
click at [648, 349] on select "اختر نوع الكود EGS GS1" at bounding box center [664, 351] width 343 height 26
select select "GS1"
click at [503, 338] on select "اختر نوع الكود EGS GS1" at bounding box center [664, 351] width 343 height 26
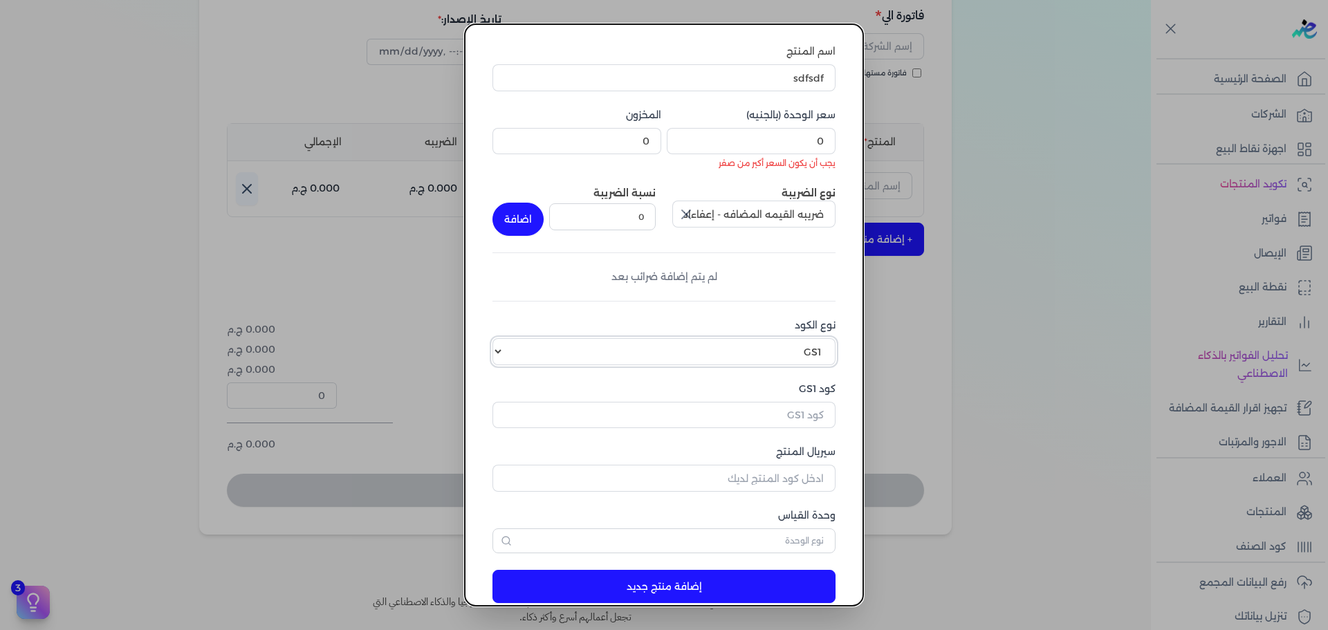
scroll to position [94, 0]
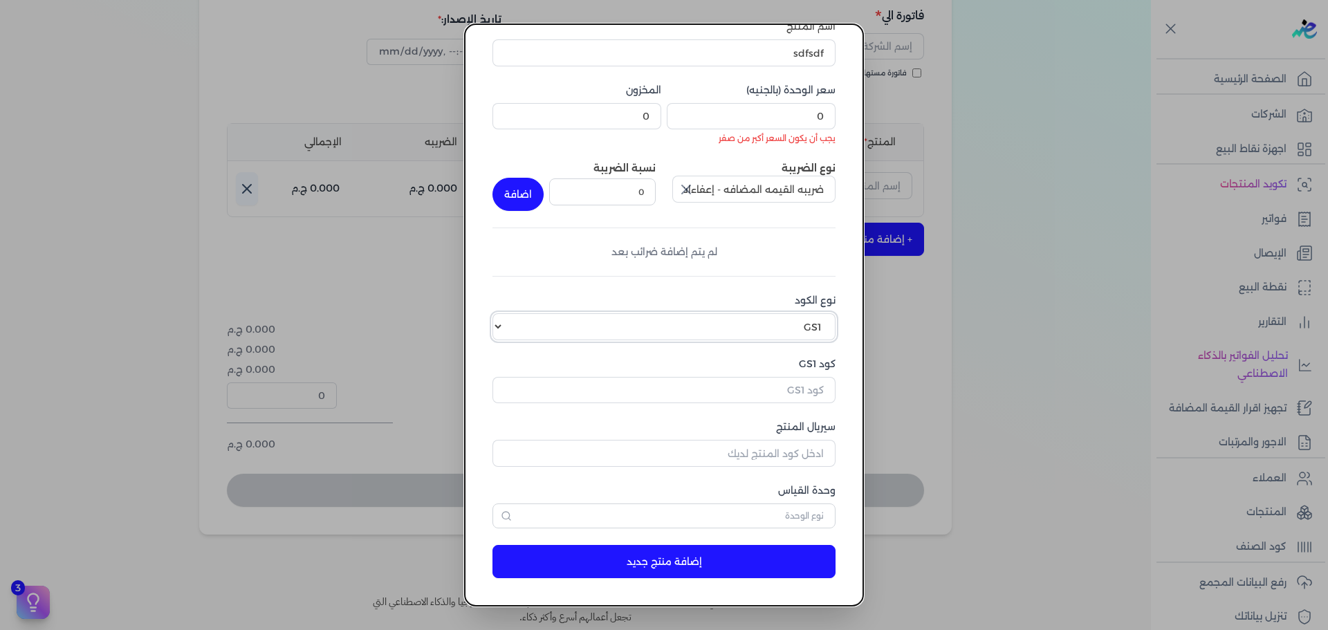
click at [691, 315] on select "اختر نوع الكود EGS GS1" at bounding box center [664, 326] width 343 height 26
click at [531, 192] on button "اضافة" at bounding box center [518, 194] width 51 height 33
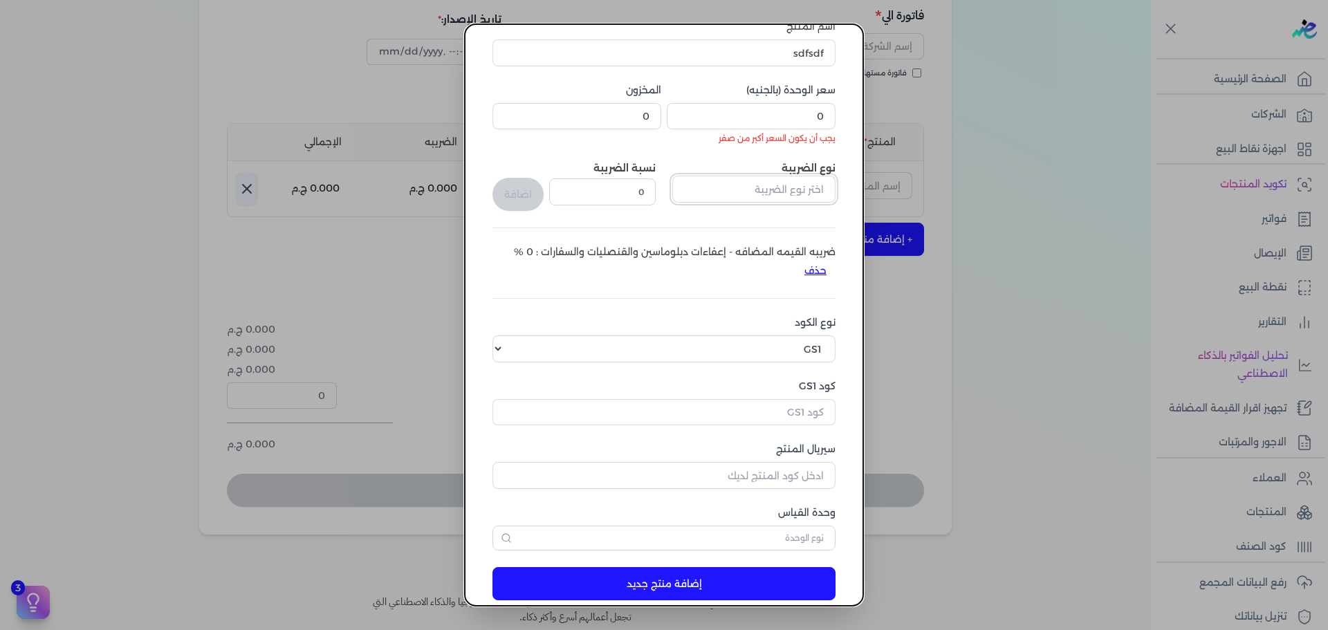
drag, startPoint x: 755, startPoint y: 200, endPoint x: 727, endPoint y: 190, distance: 29.6
click at [754, 200] on input "text" at bounding box center [753, 189] width 163 height 26
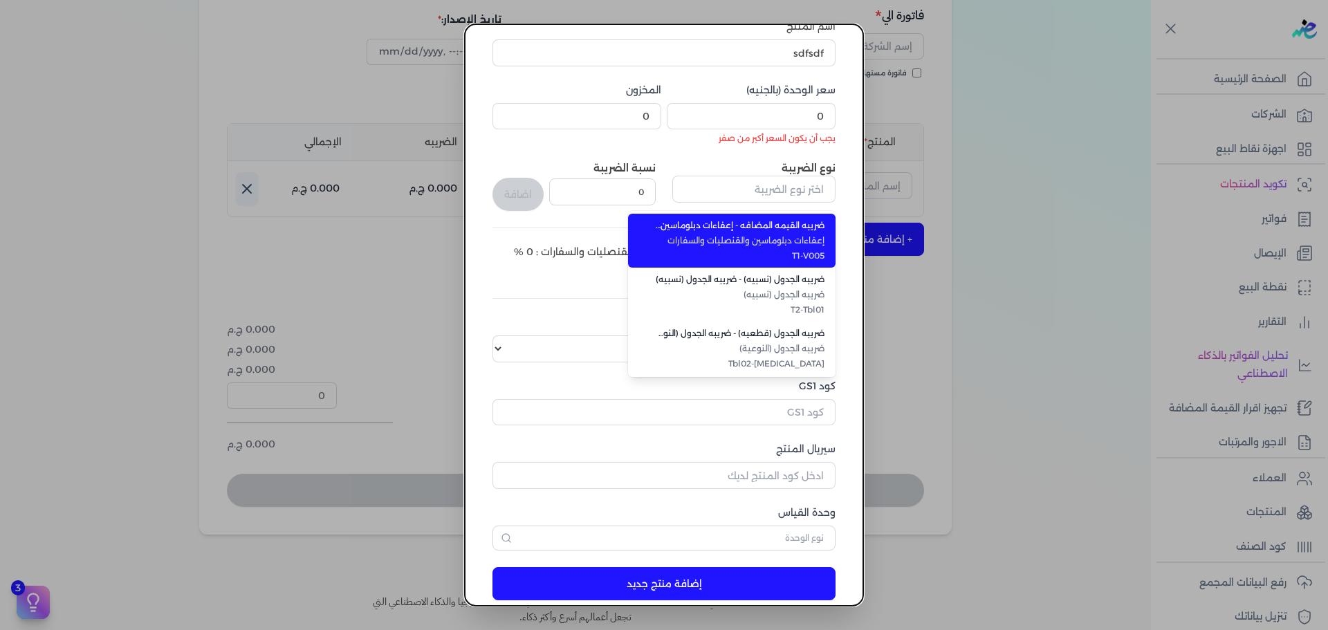
click at [769, 272] on li "ضريبه الجدول (نسبيه) - ضريبه الجدول (نسبيه) ضريبه الجدول (نسبيه) T2-Tbl01" at bounding box center [732, 295] width 208 height 54
type input "ضريبه الجدول (نسبيه) - ضريبه الجدول (نسبيه)"
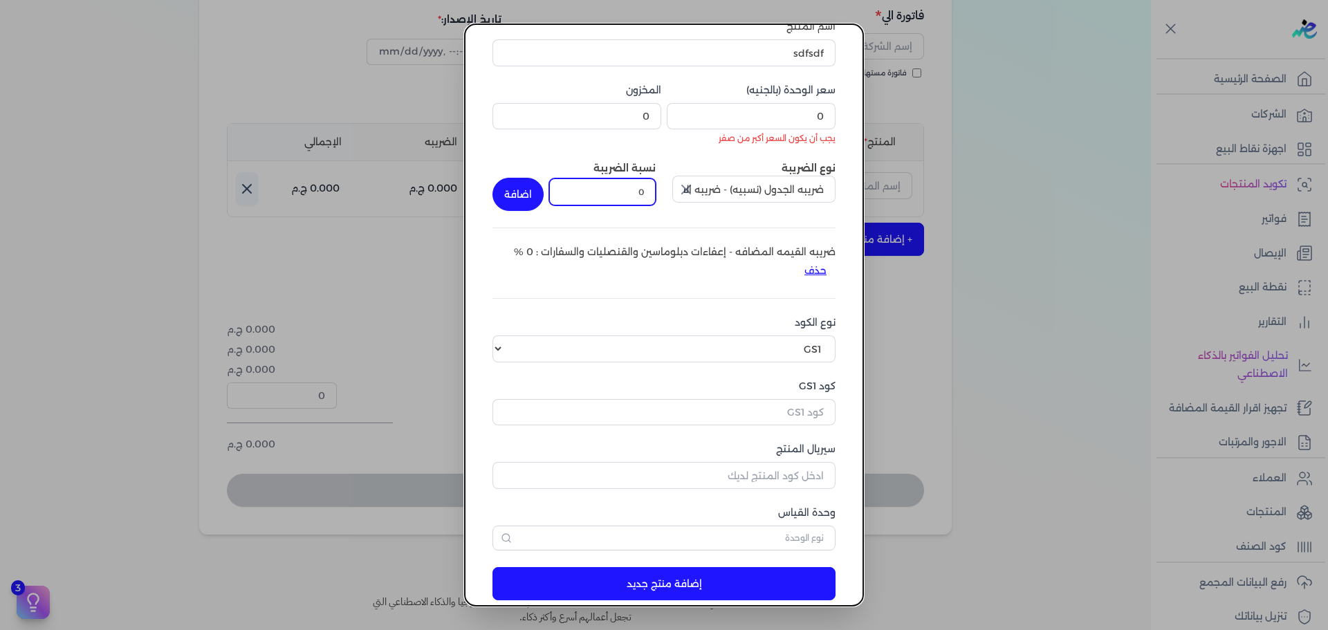
click at [644, 194] on input "0" at bounding box center [602, 191] width 107 height 26
click at [533, 199] on button "اضافة" at bounding box center [518, 194] width 51 height 33
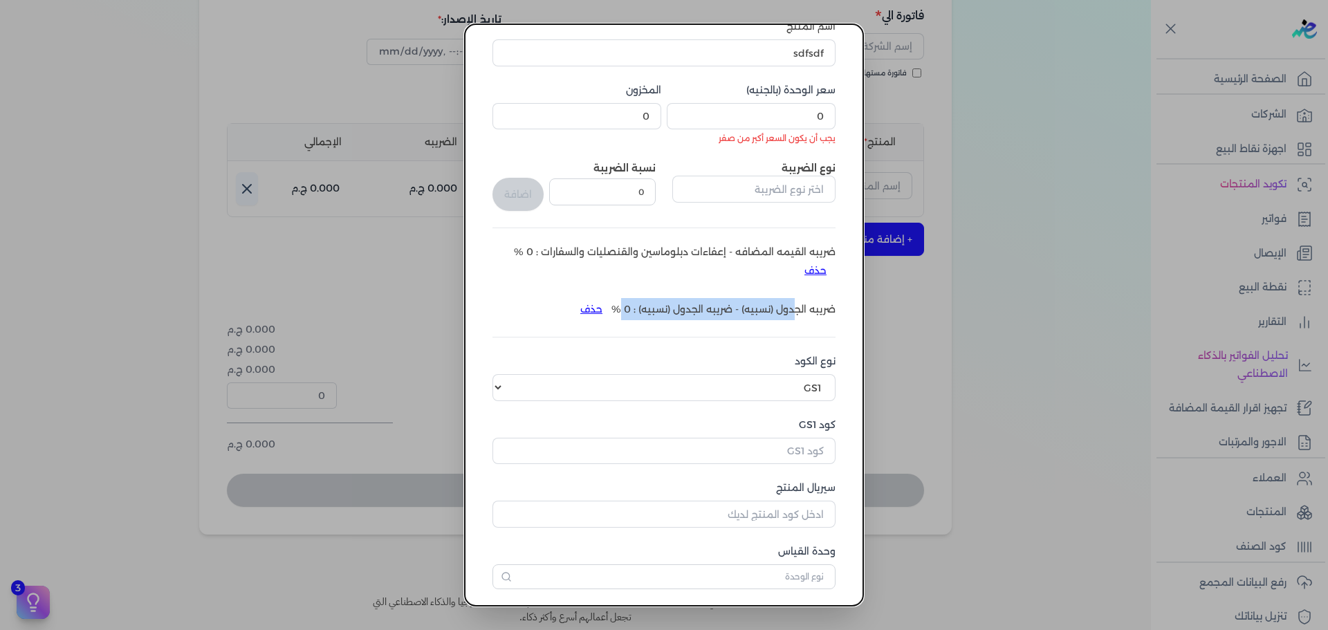
drag, startPoint x: 786, startPoint y: 310, endPoint x: 621, endPoint y: 291, distance: 166.5
click at [621, 291] on div "اسم المنتج sdfsdf سعر الوحدة (بالجنيه) 0 يجب أن يكون السعر أكبر من صفر المخزون …" at bounding box center [664, 304] width 343 height 570
drag, startPoint x: 728, startPoint y: 254, endPoint x: 778, endPoint y: 273, distance: 52.8
click at [787, 254] on li "ضريبه القيمه المضافه - إعفاءات دبلوماسين والقنصليات والسفارات : 0 % حذف" at bounding box center [664, 263] width 343 height 37
drag, startPoint x: 713, startPoint y: 291, endPoint x: 769, endPoint y: 298, distance: 56.5
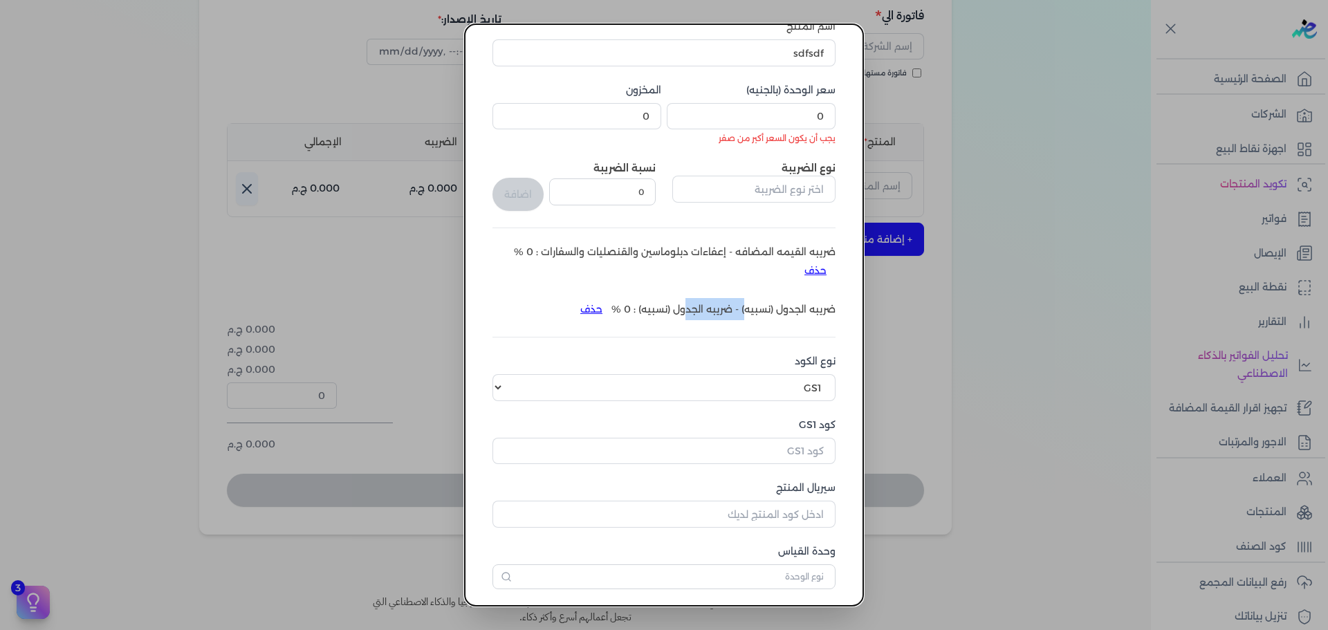
click at [764, 296] on div "اسم المنتج sdfsdf سعر الوحدة (بالجنيه) 0 يجب أن يكون السعر أكبر من صفر المخزون …" at bounding box center [664, 304] width 343 height 570
click at [769, 297] on div "اسم المنتج sdfsdf سعر الوحدة (بالجنيه) 0 يجب أن يكون السعر أكبر من صفر المخزون …" at bounding box center [664, 304] width 343 height 570
click at [755, 167] on div "نوع الضريبة" at bounding box center [753, 186] width 163 height 50
drag, startPoint x: 756, startPoint y: 177, endPoint x: 761, endPoint y: 201, distance: 24.7
click at [756, 177] on input "text" at bounding box center [753, 189] width 163 height 26
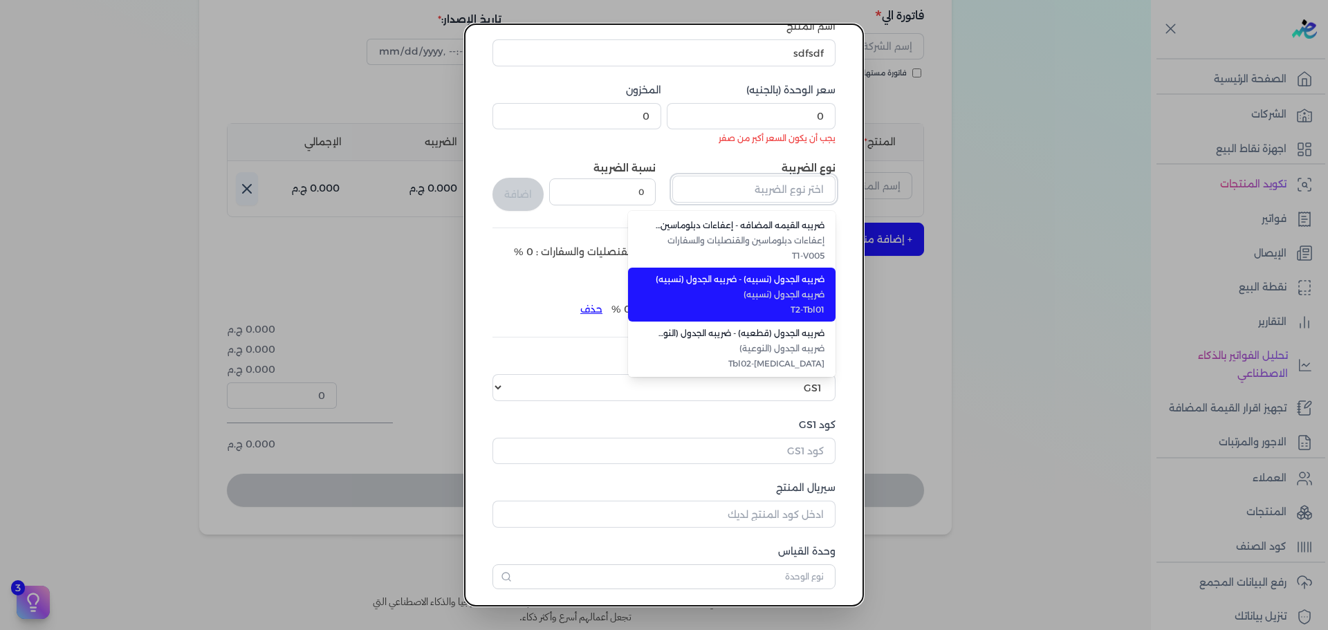
scroll to position [415, 0]
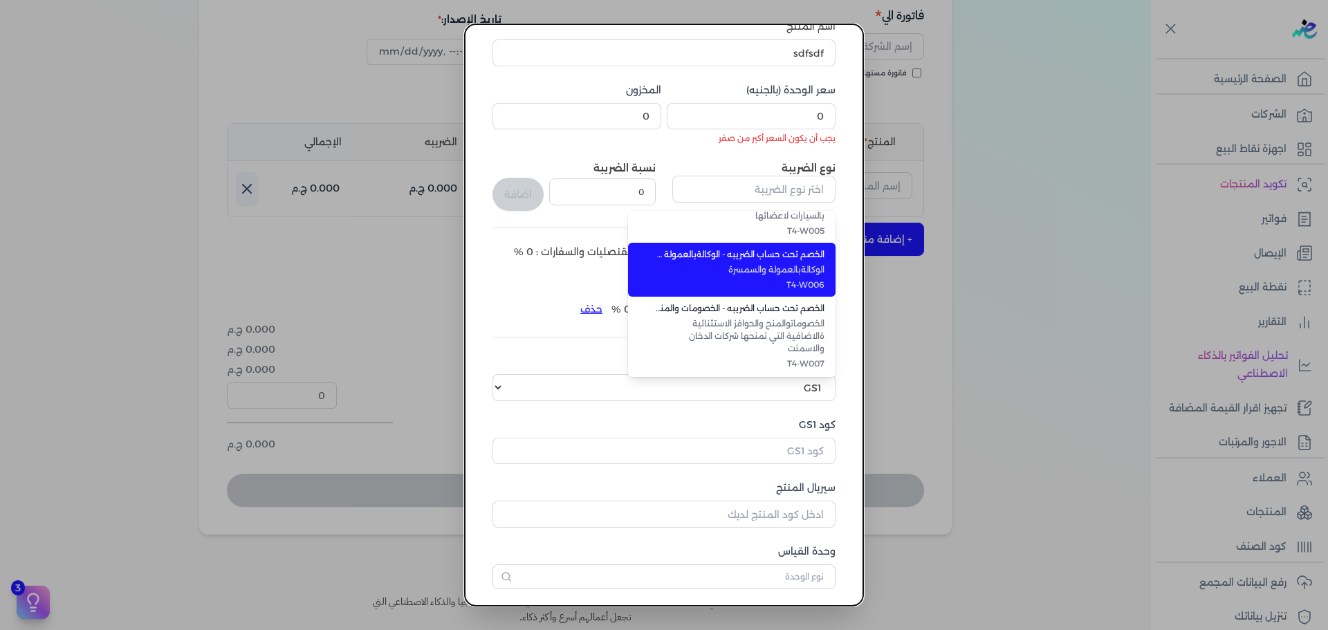
click at [735, 290] on span "T4-W006" at bounding box center [740, 285] width 169 height 12
type input "الخصم تحت حساب الضريبه - الوكالةبالعمولة والسمسرة"
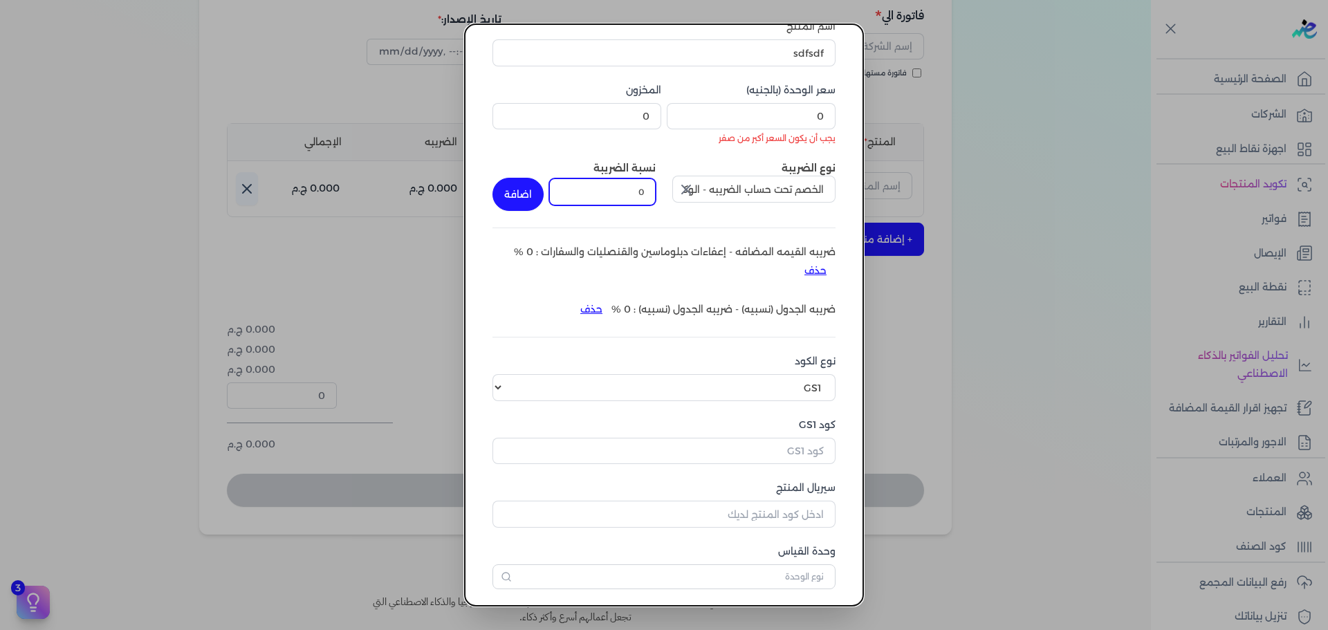
drag, startPoint x: 609, startPoint y: 188, endPoint x: 698, endPoint y: 203, distance: 89.7
click at [713, 197] on div "نوع الضريبة الخصم تحت حساب الضريبه - الوكالةبالعمولة والسمسرة نسبة الضريبة 0 اض…" at bounding box center [664, 186] width 343 height 50
type input "10"
click at [514, 195] on button "اضافة" at bounding box center [518, 194] width 51 height 33
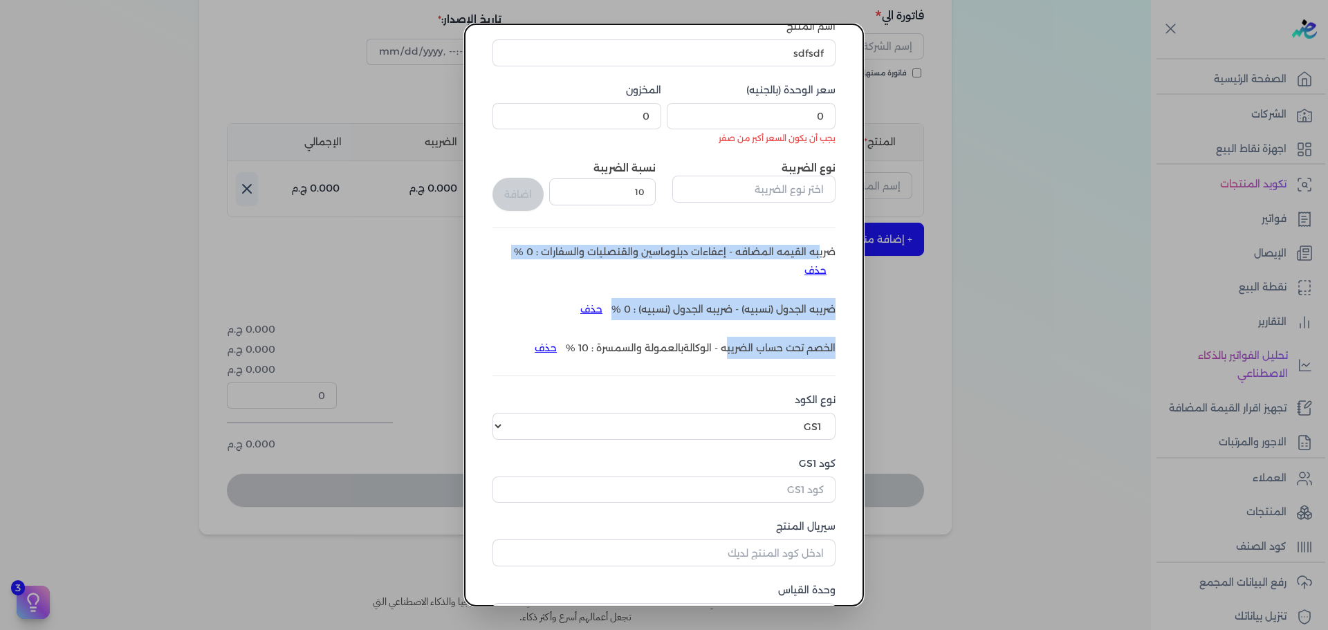
drag, startPoint x: 820, startPoint y: 242, endPoint x: 726, endPoint y: 345, distance: 139.1
click at [726, 345] on div "اسم المنتج sdfsdf سعر الوحدة (بالجنيه) 0 يجب أن يكون السعر أكبر من صفر المخزون …" at bounding box center [664, 323] width 343 height 609
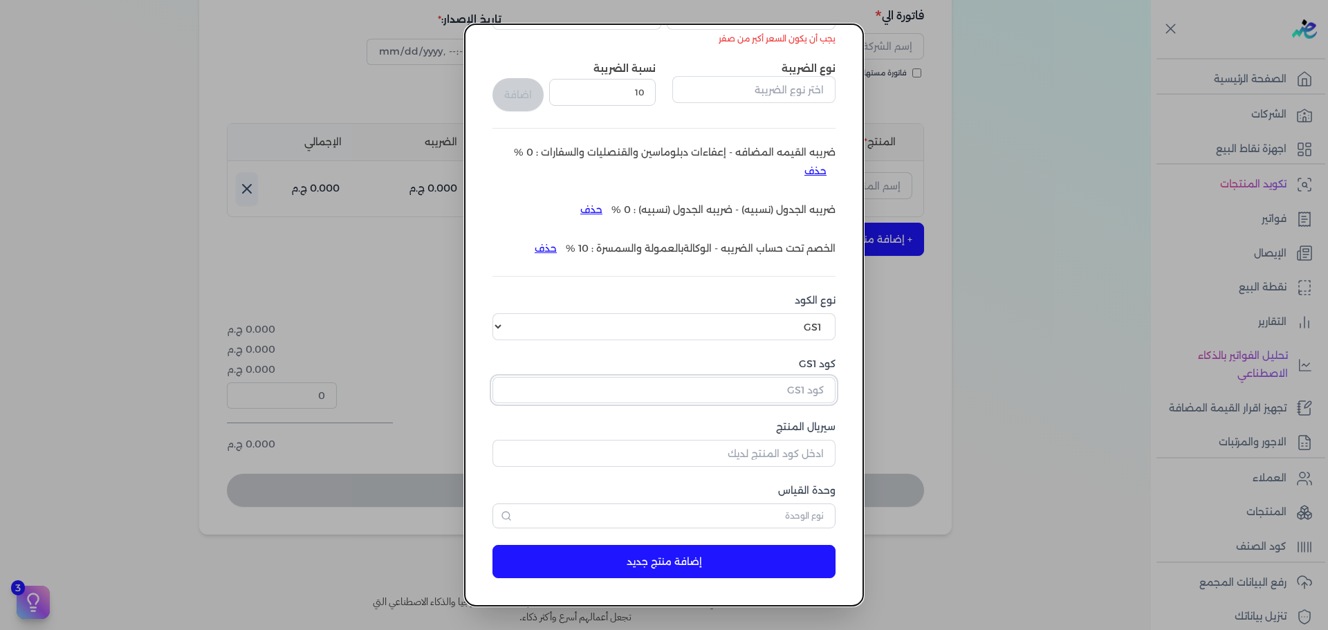
click at [774, 398] on input "كود GS1" at bounding box center [664, 390] width 343 height 26
click at [773, 333] on select "اختر نوع الكود EGS GS1" at bounding box center [664, 326] width 343 height 26
select select "EGS"
click at [503, 313] on select "اختر نوع الكود EGS GS1" at bounding box center [664, 326] width 343 height 26
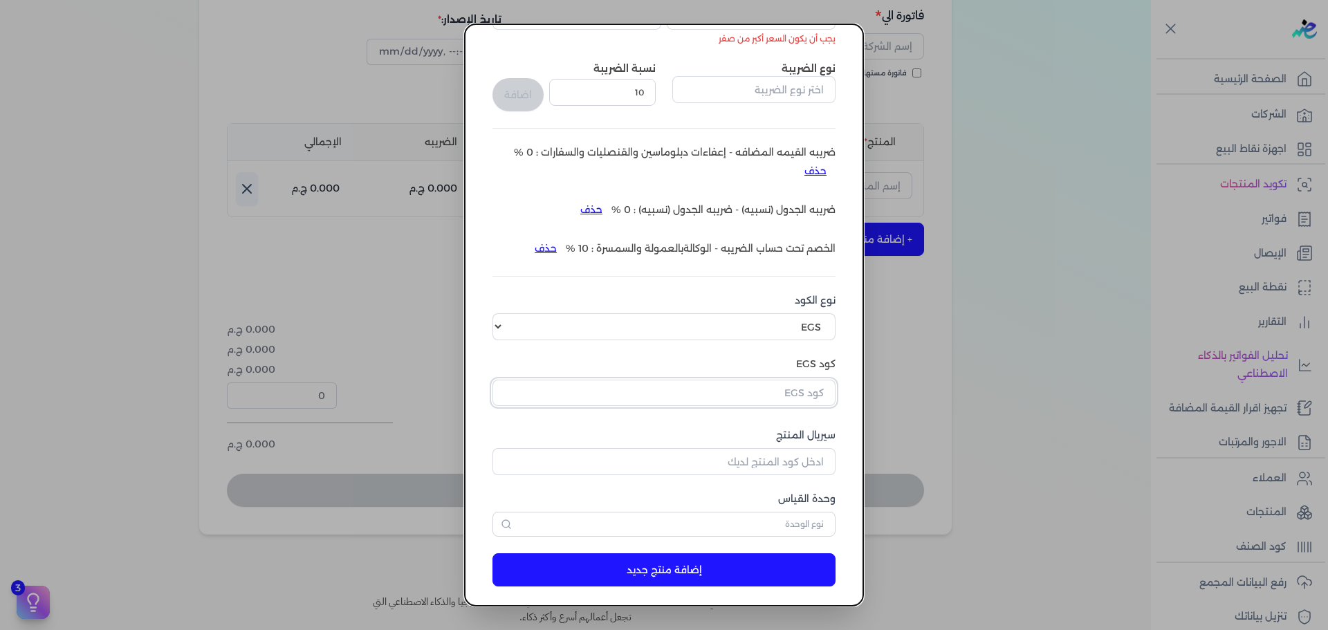
click at [749, 389] on input "text" at bounding box center [664, 393] width 343 height 26
click at [771, 452] on link "+ إضافة كود منتج جديد" at bounding box center [687, 452] width 276 height 12
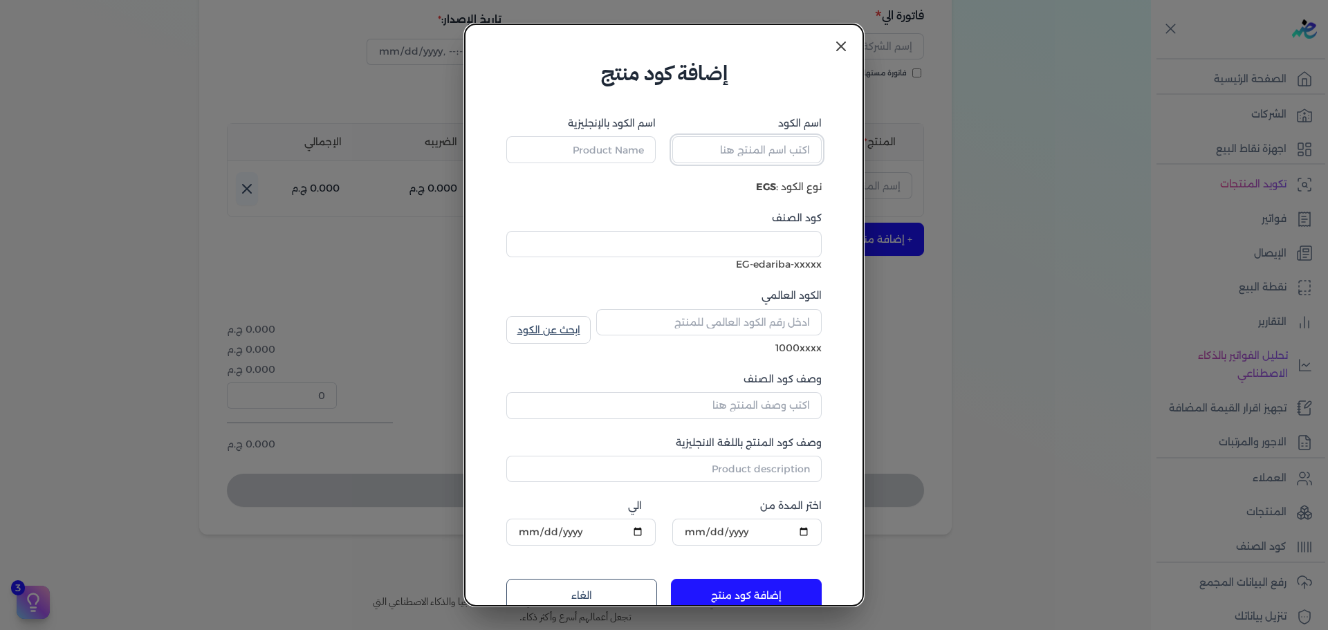
click at [769, 142] on input "اسم الكود" at bounding box center [746, 149] width 149 height 26
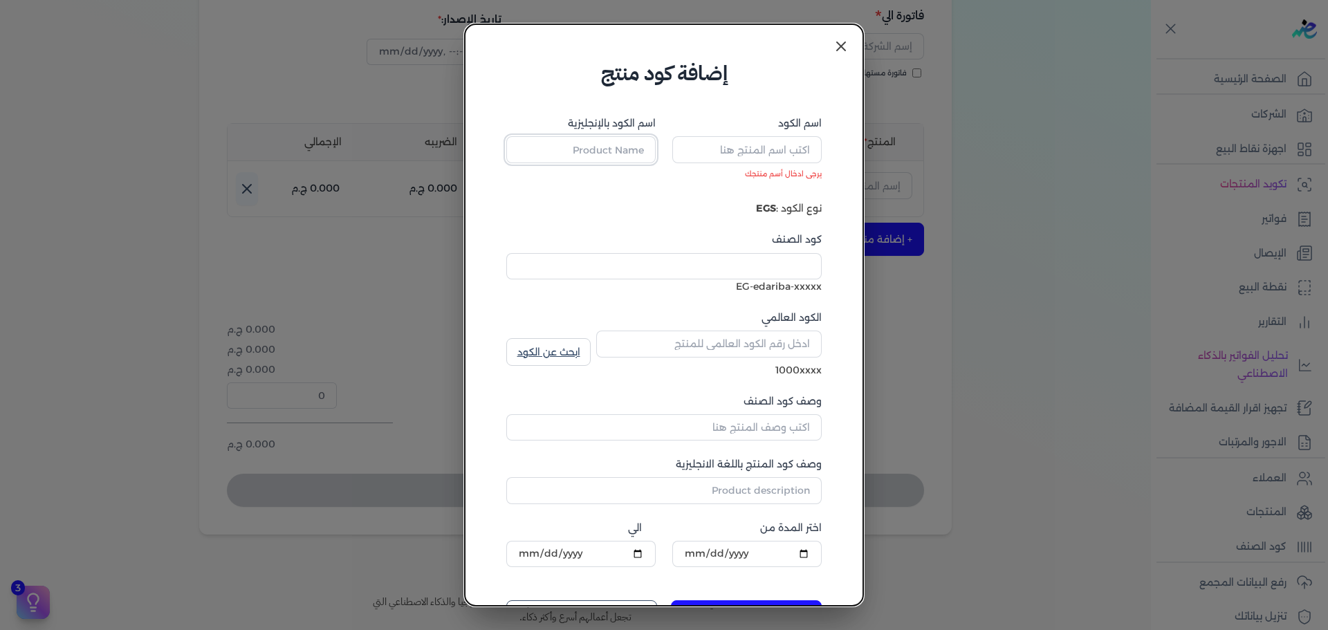
click at [629, 153] on input "اسم الكود بالإنجليزية" at bounding box center [580, 149] width 149 height 26
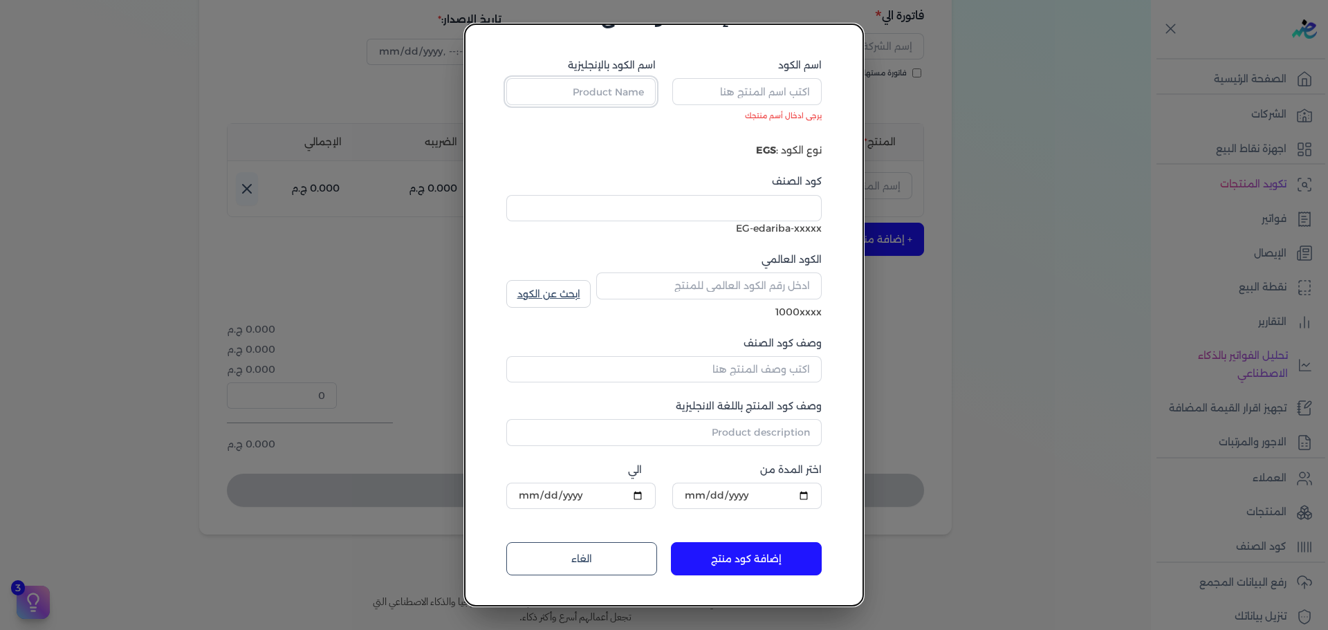
scroll to position [0, 0]
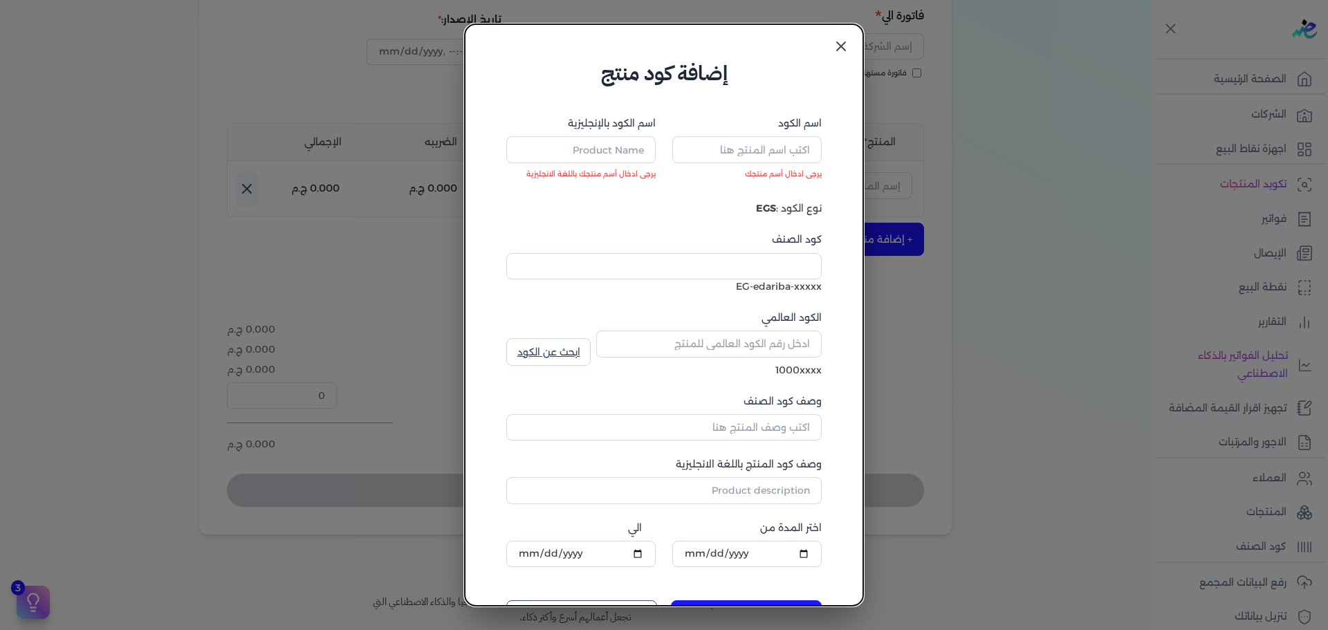
click at [841, 52] on icon at bounding box center [841, 46] width 17 height 17
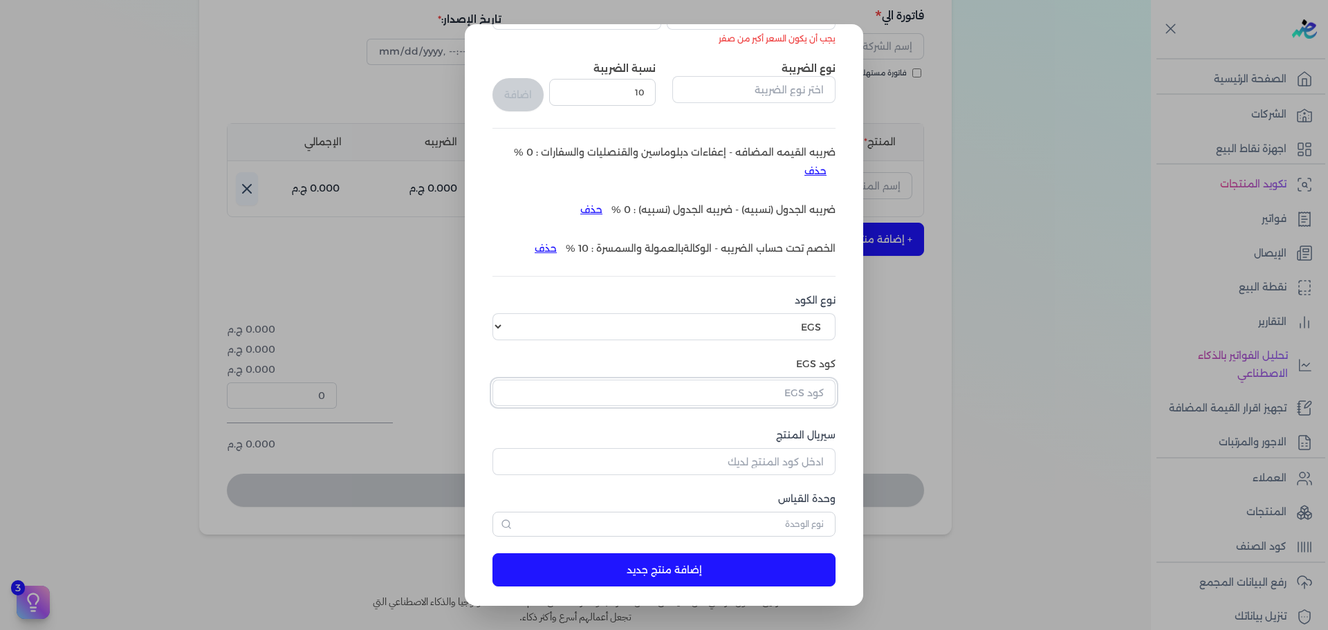
click at [731, 382] on input "text" at bounding box center [664, 393] width 343 height 26
click at [713, 365] on label "كود EGS" at bounding box center [664, 364] width 343 height 15
click at [725, 450] on input "سيريال المنتج" at bounding box center [664, 461] width 343 height 26
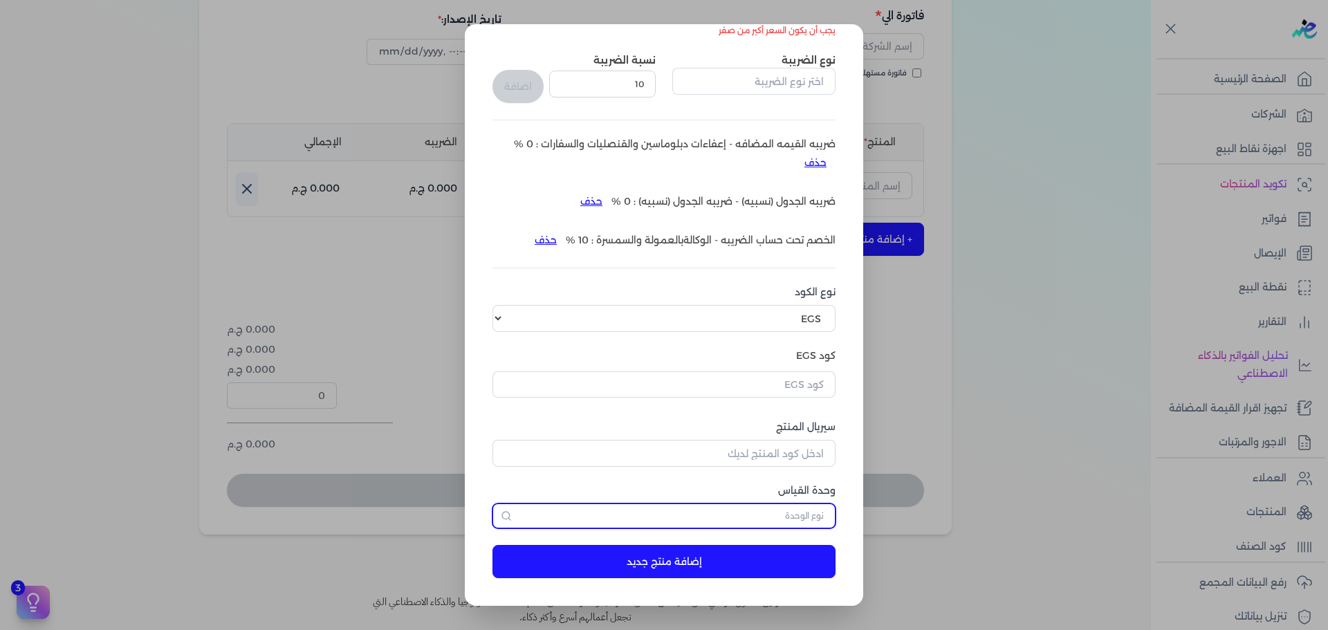
click at [771, 512] on input "text" at bounding box center [664, 516] width 343 height 25
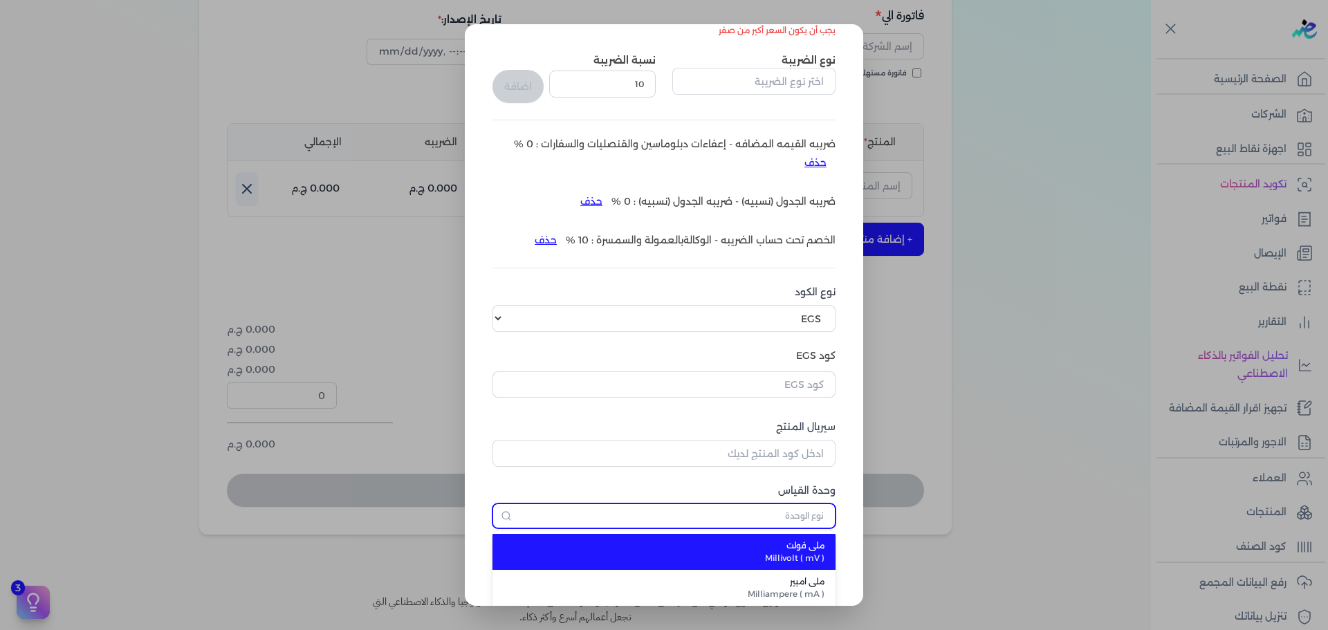
scroll to position [293, 0]
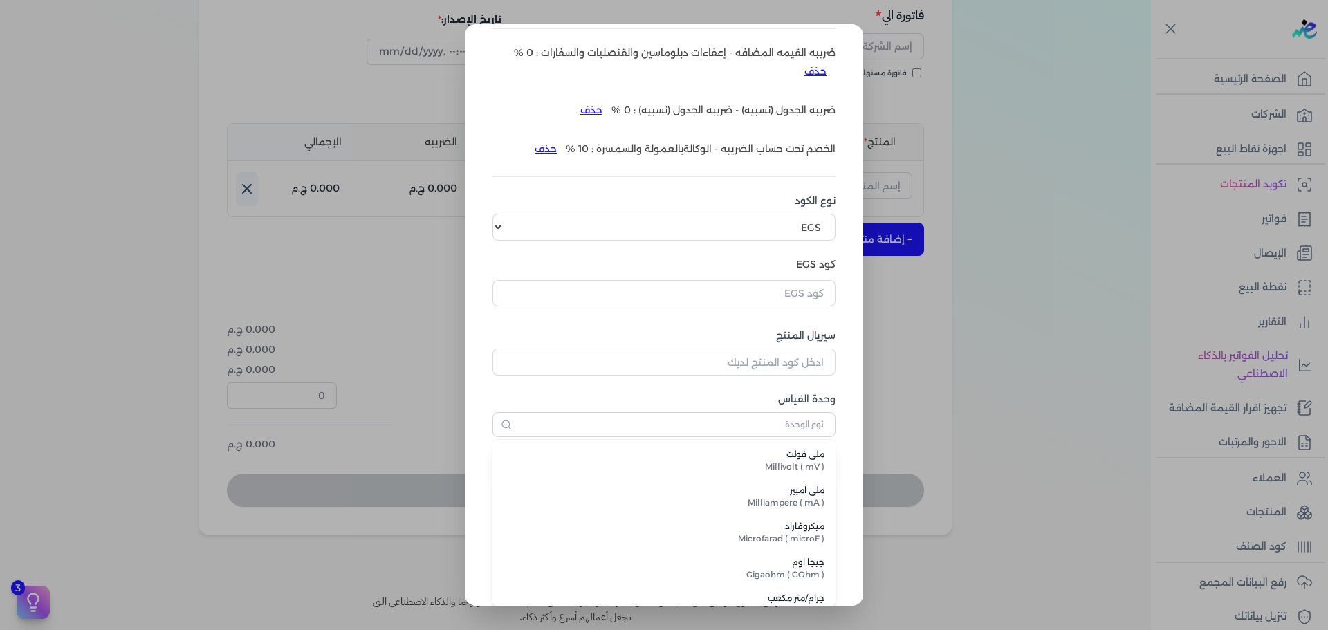
click at [775, 502] on span "Milliampere ( mA )" at bounding box center [672, 503] width 304 height 12
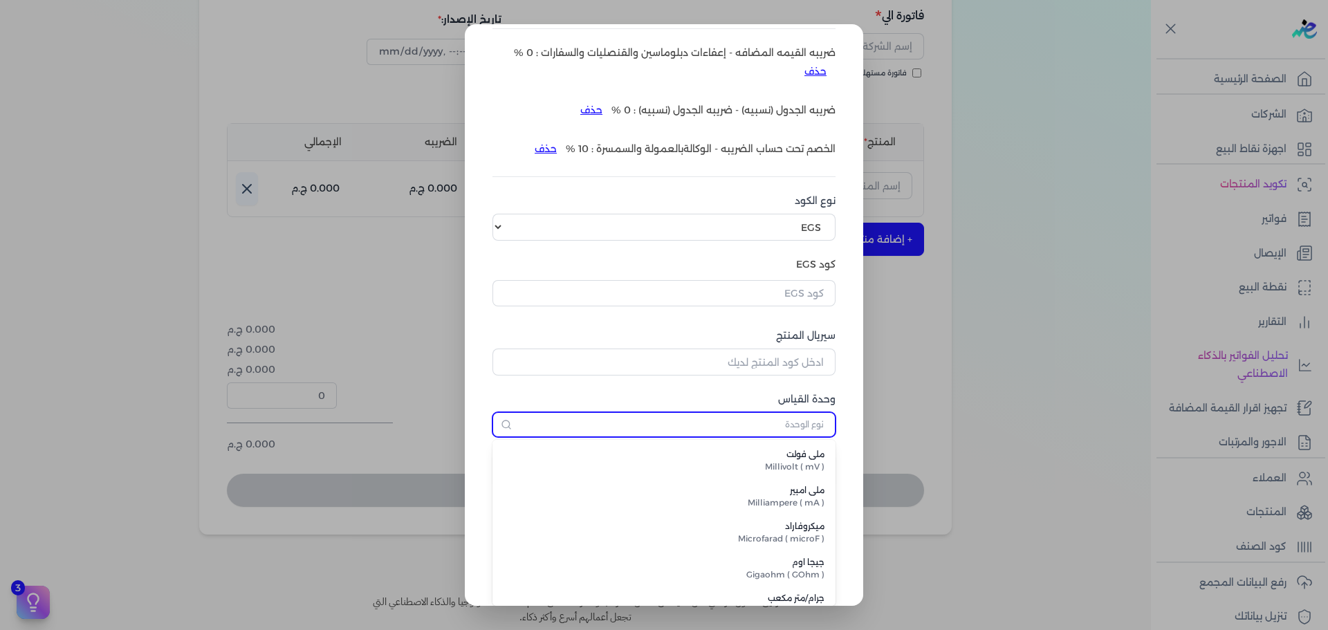
type input "ملي امبير"
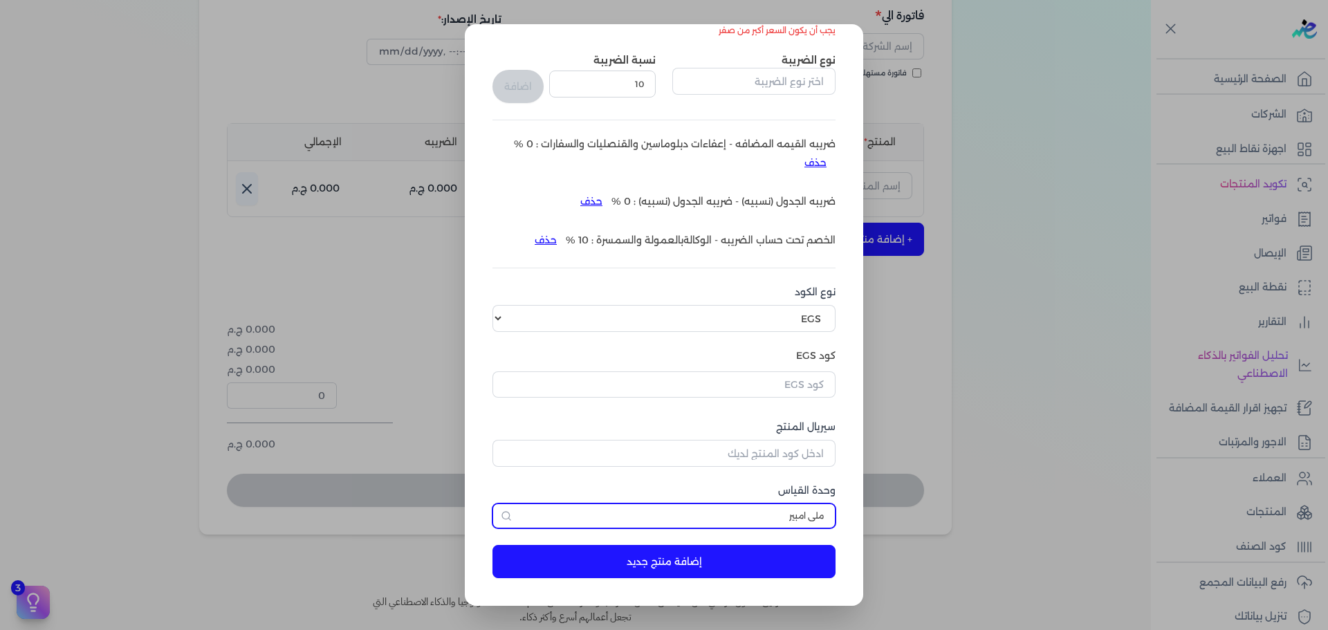
scroll to position [0, 0]
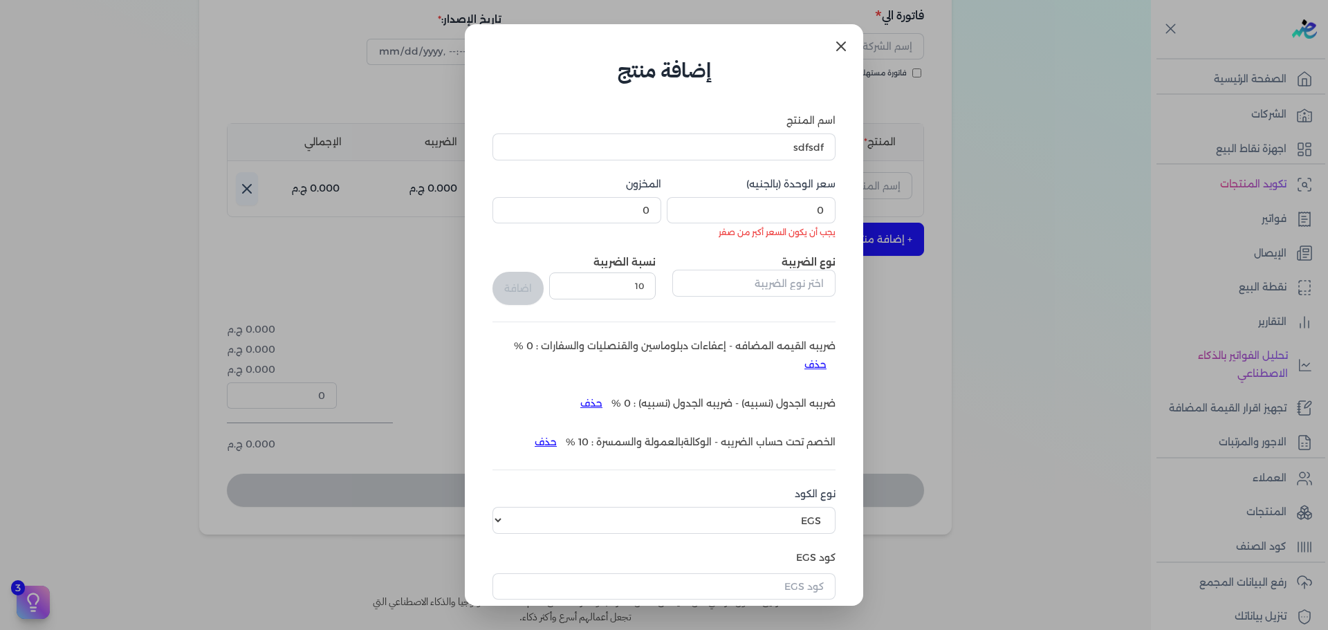
drag, startPoint x: 843, startPoint y: 40, endPoint x: 810, endPoint y: 127, distance: 93.3
click at [842, 40] on icon at bounding box center [841, 46] width 17 height 17
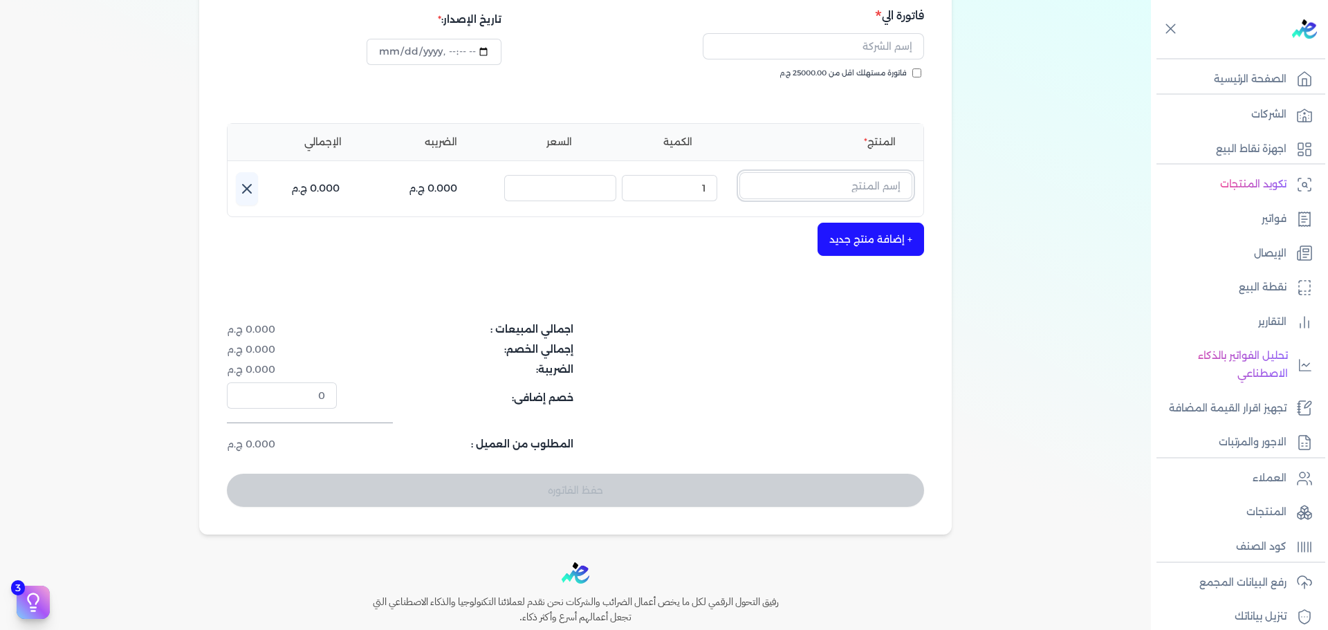
click at [865, 194] on input "text" at bounding box center [826, 185] width 173 height 26
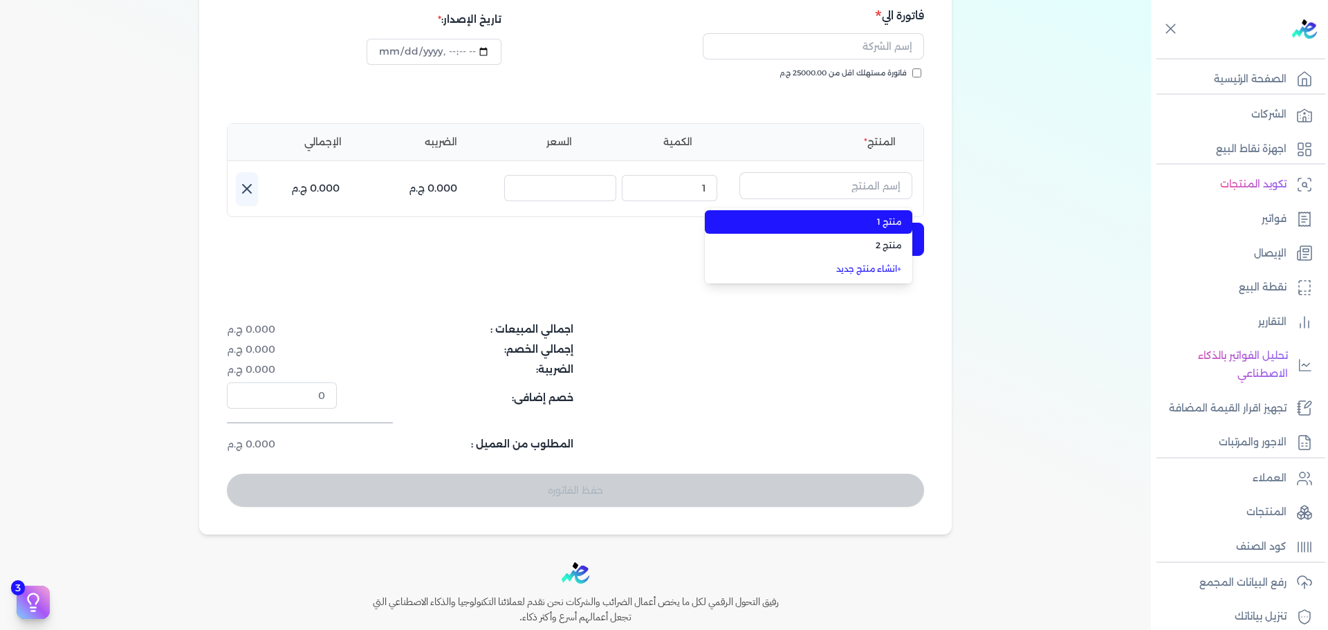
click at [883, 230] on li "منتج 1" at bounding box center [809, 222] width 208 height 24
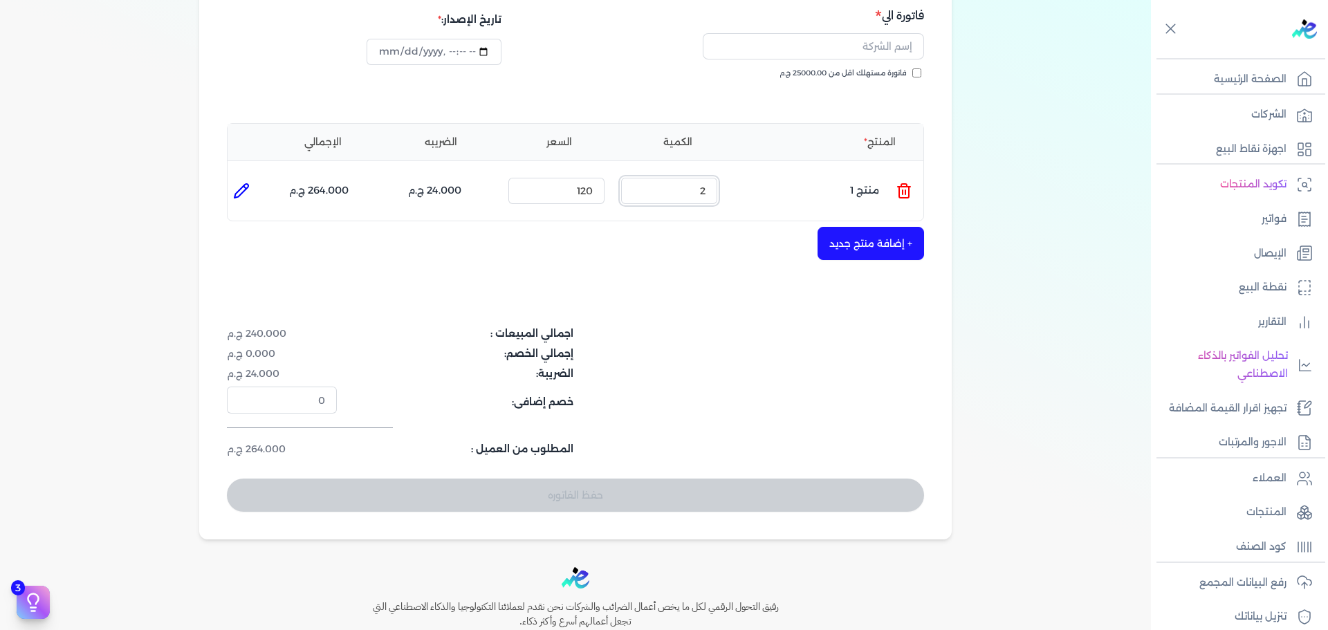
click at [639, 184] on input "2" at bounding box center [669, 191] width 96 height 26
click at [638, 187] on input "3" at bounding box center [669, 191] width 96 height 26
click at [638, 187] on input "4" at bounding box center [669, 191] width 96 height 26
drag, startPoint x: 485, startPoint y: 188, endPoint x: 297, endPoint y: 189, distance: 187.5
click at [297, 189] on ul "المنتج : منتج 1 الكمية : 4 السعر : 120 الضريبه : 48.000 ج.م الإجمالي : 528.000 …" at bounding box center [576, 190] width 696 height 37
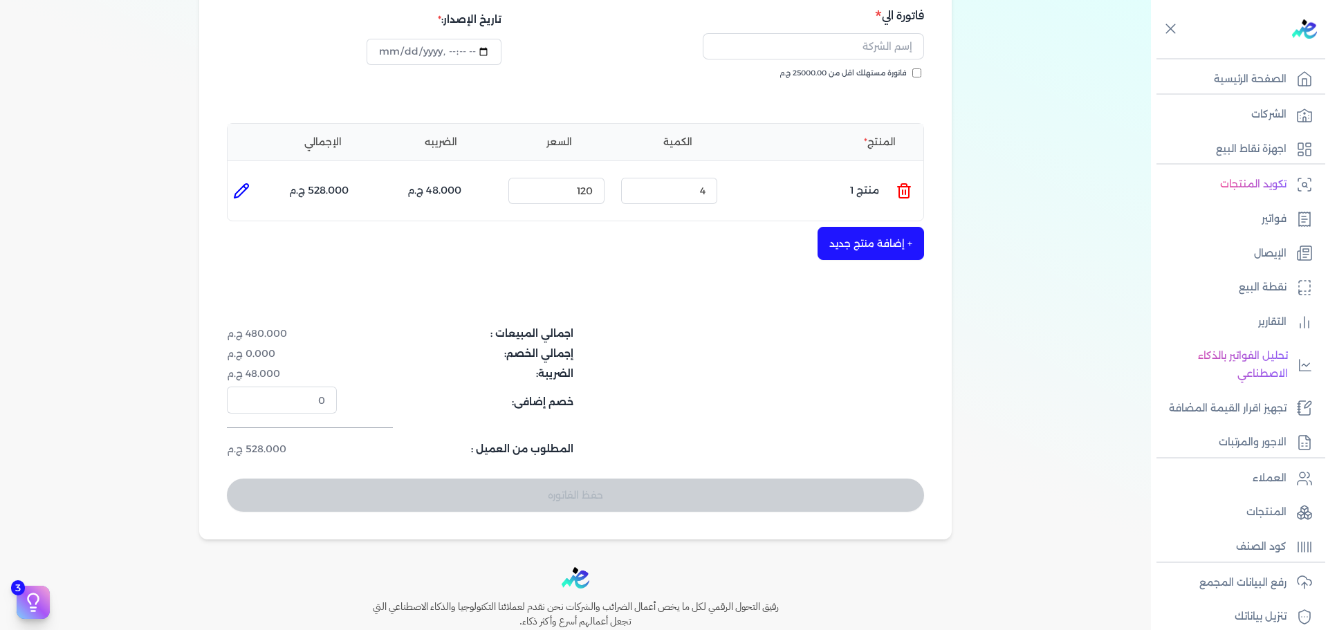
click at [564, 153] on ul "المنتج الكمية السعر الضريبه الإجمالي" at bounding box center [576, 142] width 696 height 37
drag, startPoint x: 585, startPoint y: 192, endPoint x: 605, endPoint y: 189, distance: 19.6
click at [605, 189] on input "120" at bounding box center [556, 191] width 96 height 26
type input "5"
click at [640, 189] on input "5" at bounding box center [669, 191] width 96 height 26
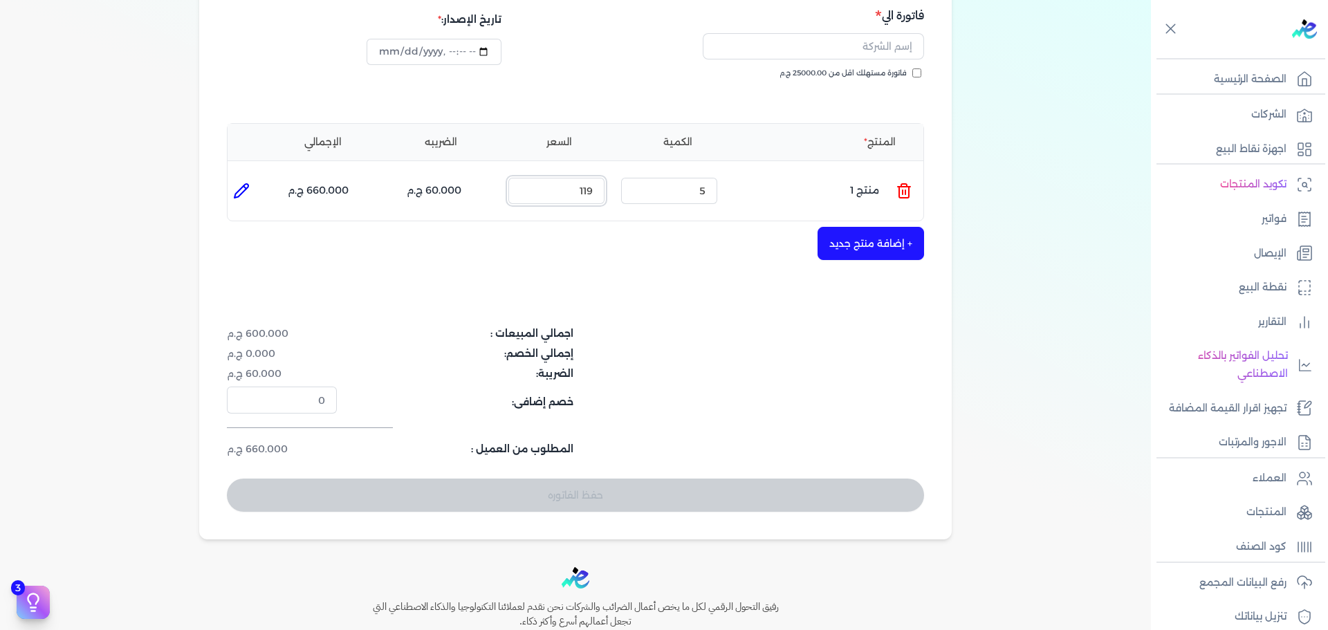
click at [526, 196] on input "119" at bounding box center [556, 191] width 96 height 26
click at [526, 196] on input "118" at bounding box center [556, 191] width 96 height 26
click at [526, 196] on input "117" at bounding box center [556, 191] width 96 height 26
click at [526, 196] on input "116" at bounding box center [556, 191] width 96 height 26
click at [526, 196] on input "115" at bounding box center [556, 191] width 96 height 26
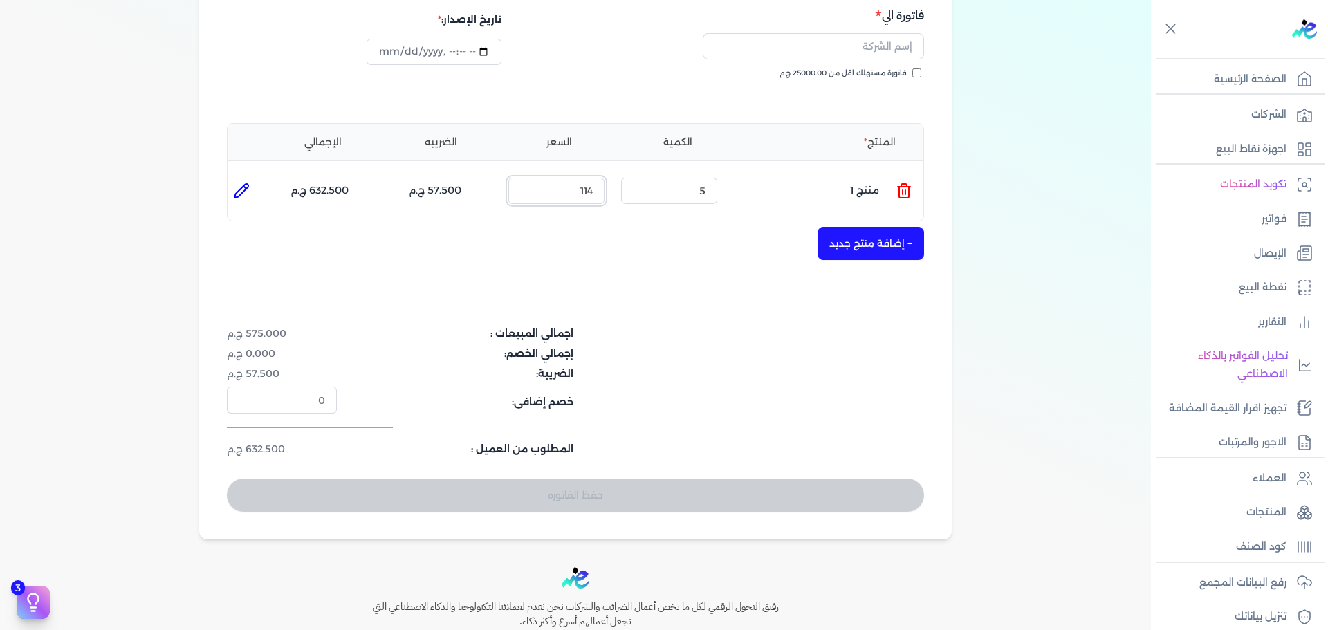
click at [526, 196] on input "114" at bounding box center [556, 191] width 96 height 26
click at [526, 196] on input "113" at bounding box center [556, 191] width 96 height 26
click at [526, 196] on input "112" at bounding box center [556, 191] width 96 height 26
click at [526, 196] on input "111" at bounding box center [556, 191] width 96 height 26
type input "110"
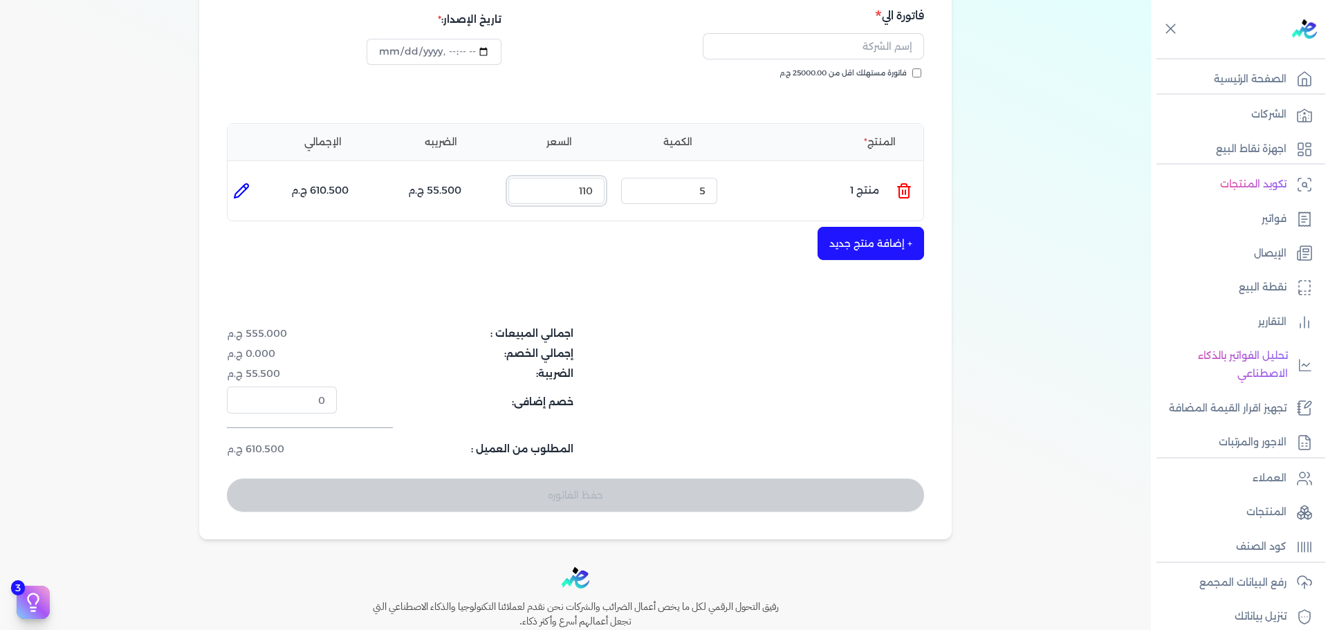
click at [526, 196] on input "110" at bounding box center [556, 191] width 96 height 26
drag, startPoint x: 239, startPoint y: 329, endPoint x: 323, endPoint y: 442, distance: 141.4
click at [308, 422] on div "اجمالي المبيعات : 550.000 ج.م إجمالي الخصم: 0.000 ج.م الضريبة: 55.000 ج.م خصم إ…" at bounding box center [459, 392] width 465 height 130
click at [350, 486] on div "حفظ الفاتوره" at bounding box center [575, 495] width 697 height 33
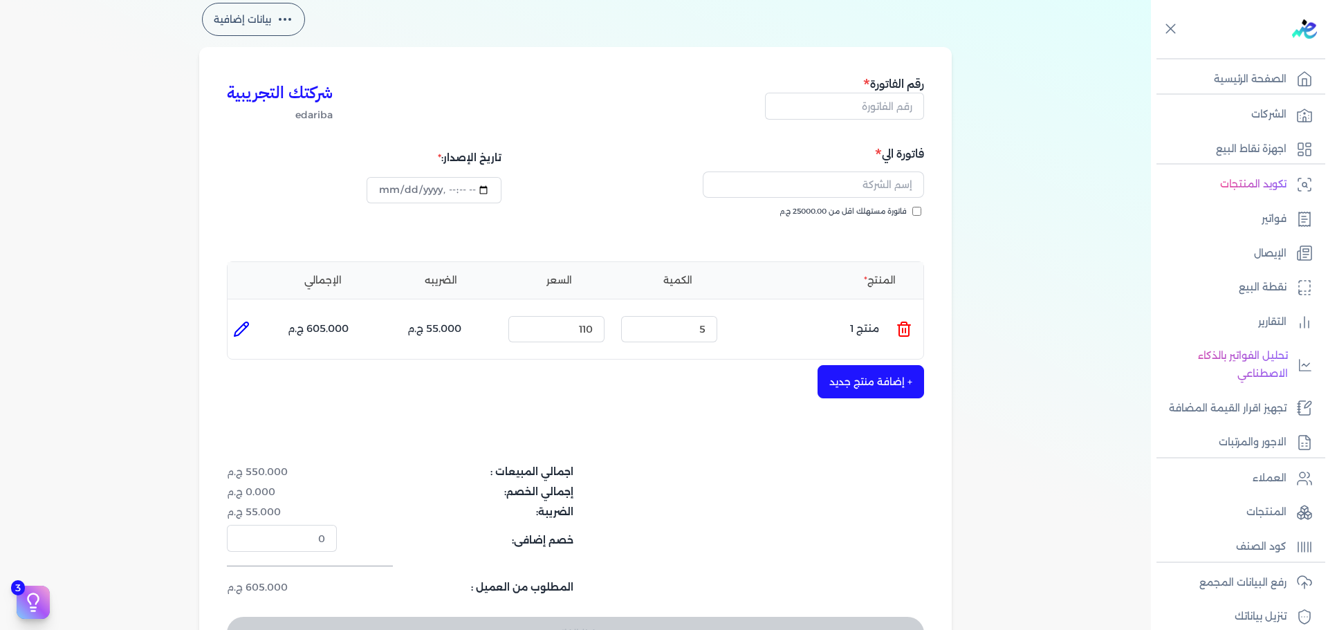
scroll to position [138, 0]
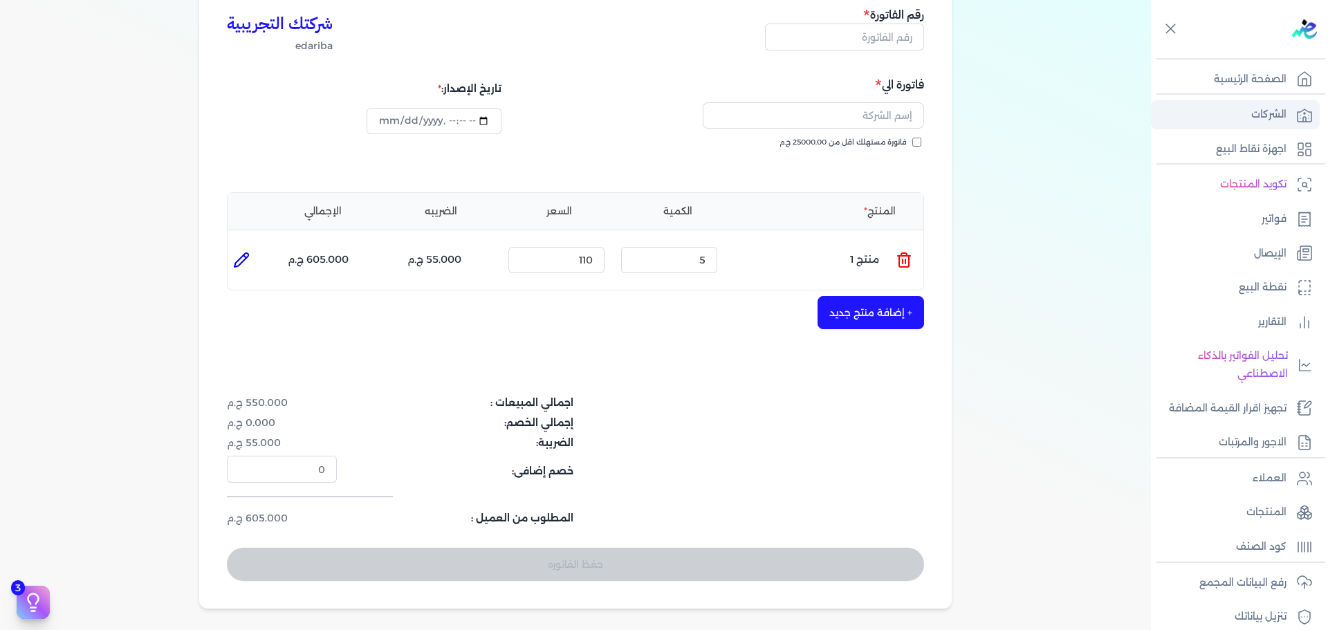
click at [1236, 100] on link "الشركات" at bounding box center [1235, 114] width 169 height 29
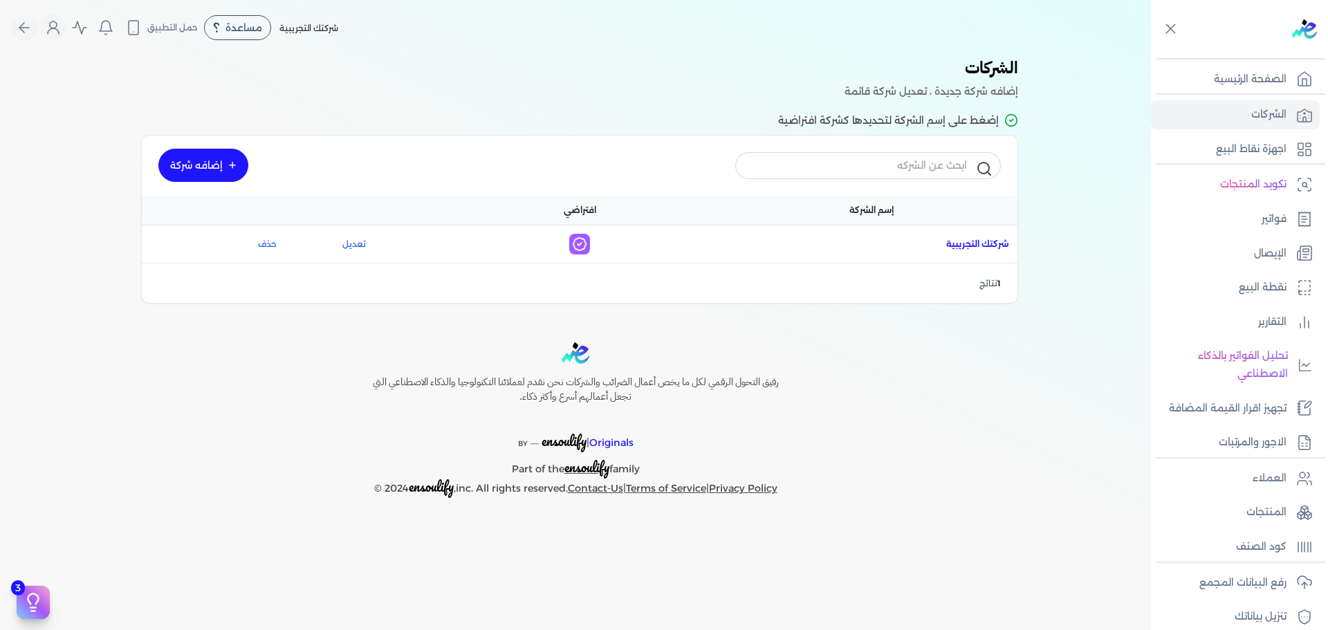
drag, startPoint x: 948, startPoint y: 248, endPoint x: 971, endPoint y: 239, distance: 24.3
click at [1018, 230] on div "إضافه شركة إسم الشركة افتراضي اسم الشركة : شركتك التجريبية افتراضي : تعديل حذف …" at bounding box center [579, 219] width 877 height 169
click at [353, 245] on link "تعديل" at bounding box center [354, 244] width 110 height 12
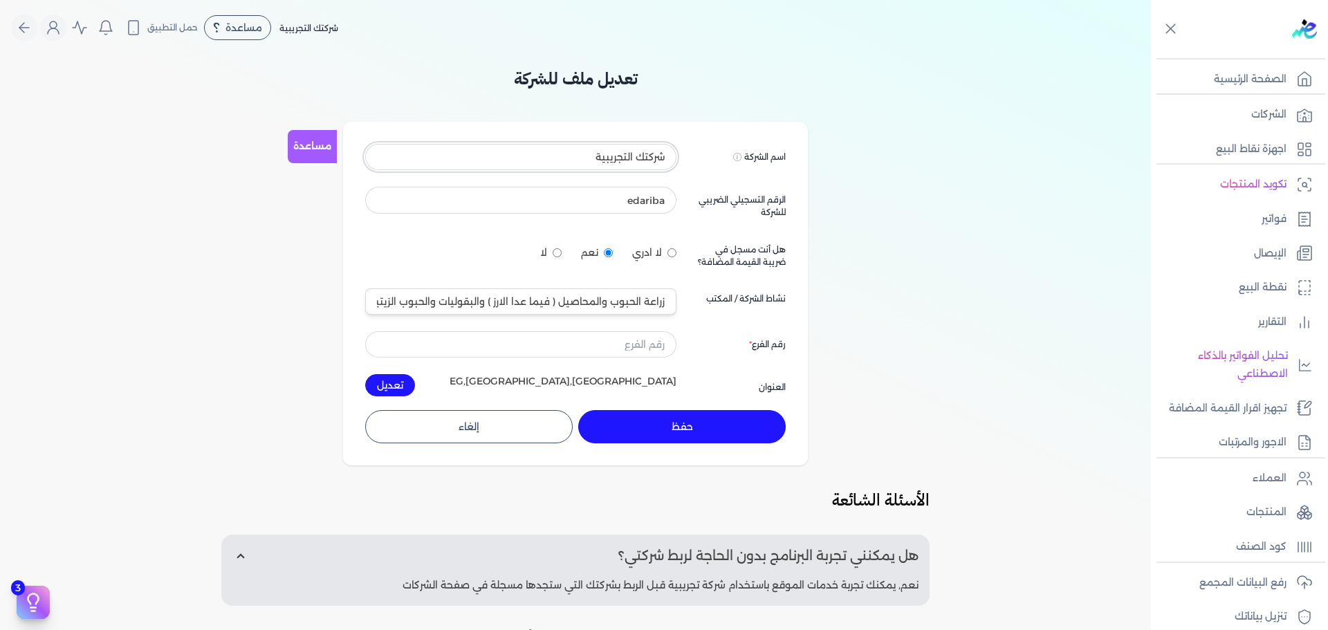
drag, startPoint x: 600, startPoint y: 154, endPoint x: 607, endPoint y: 376, distance: 222.9
click at [634, 535] on div "تعديل ملف للشركة مساعدة اسم الشركة Displayed on public forums, such as Preline …" at bounding box center [575, 442] width 1151 height 752
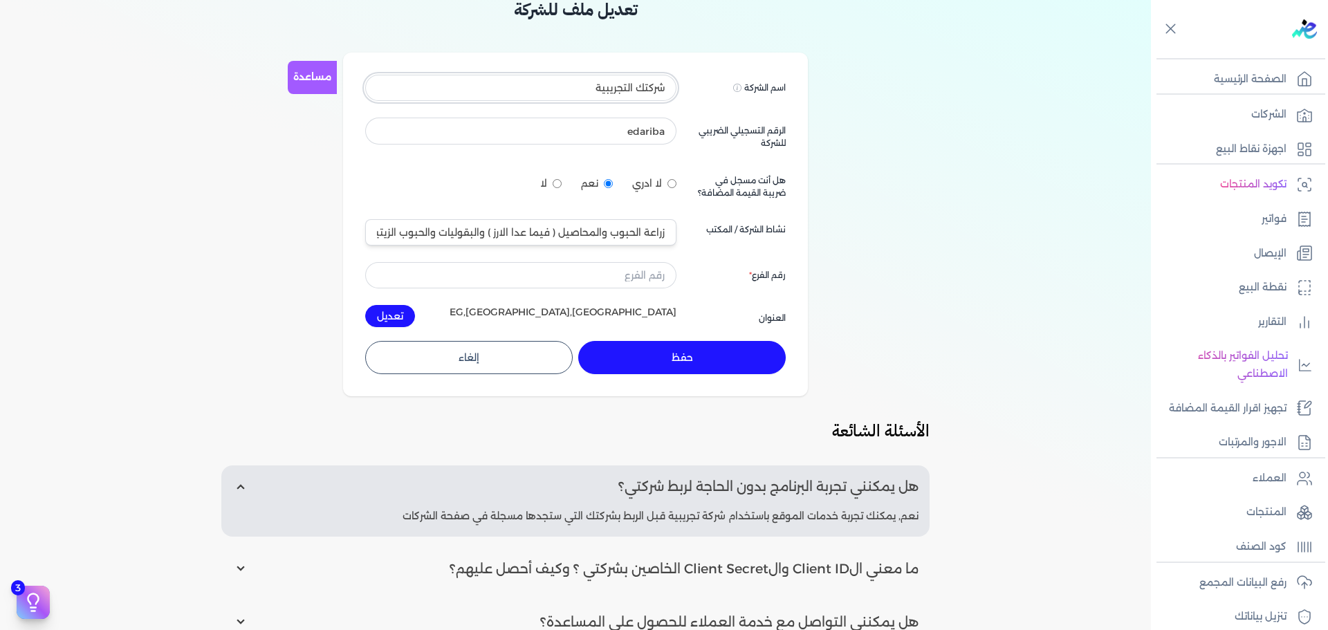
scroll to position [346, 0]
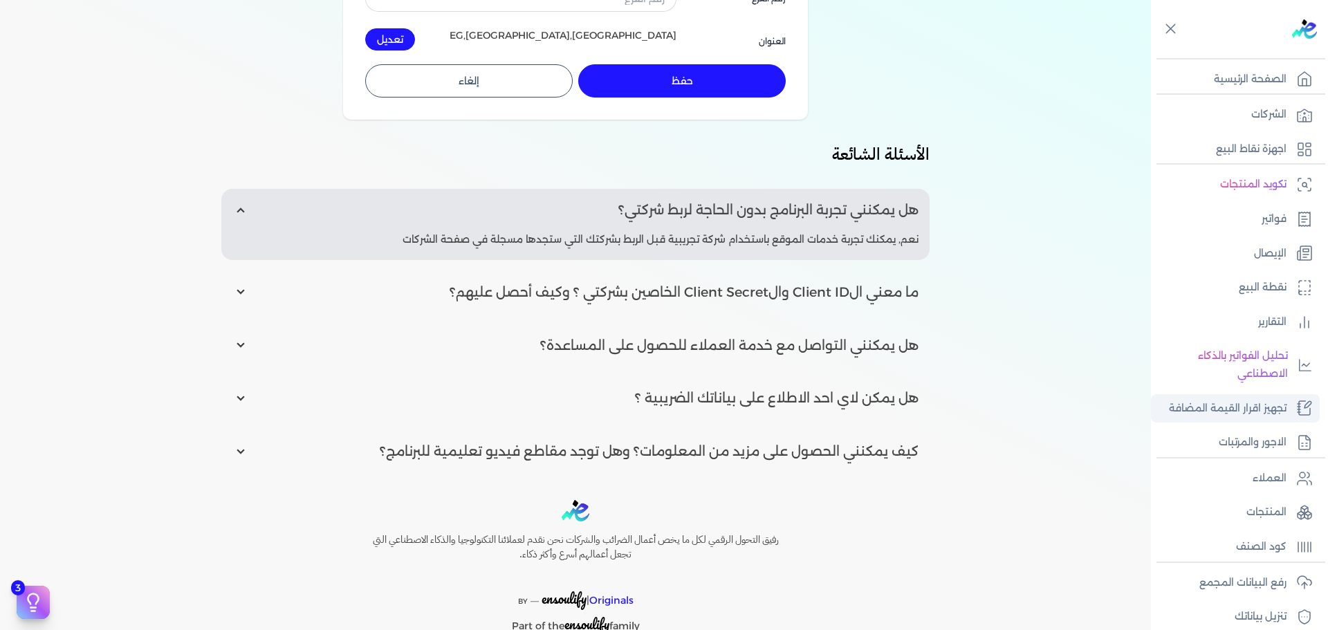
click at [1249, 421] on link "تجهيز اقرار القيمة المضافة" at bounding box center [1235, 408] width 169 height 29
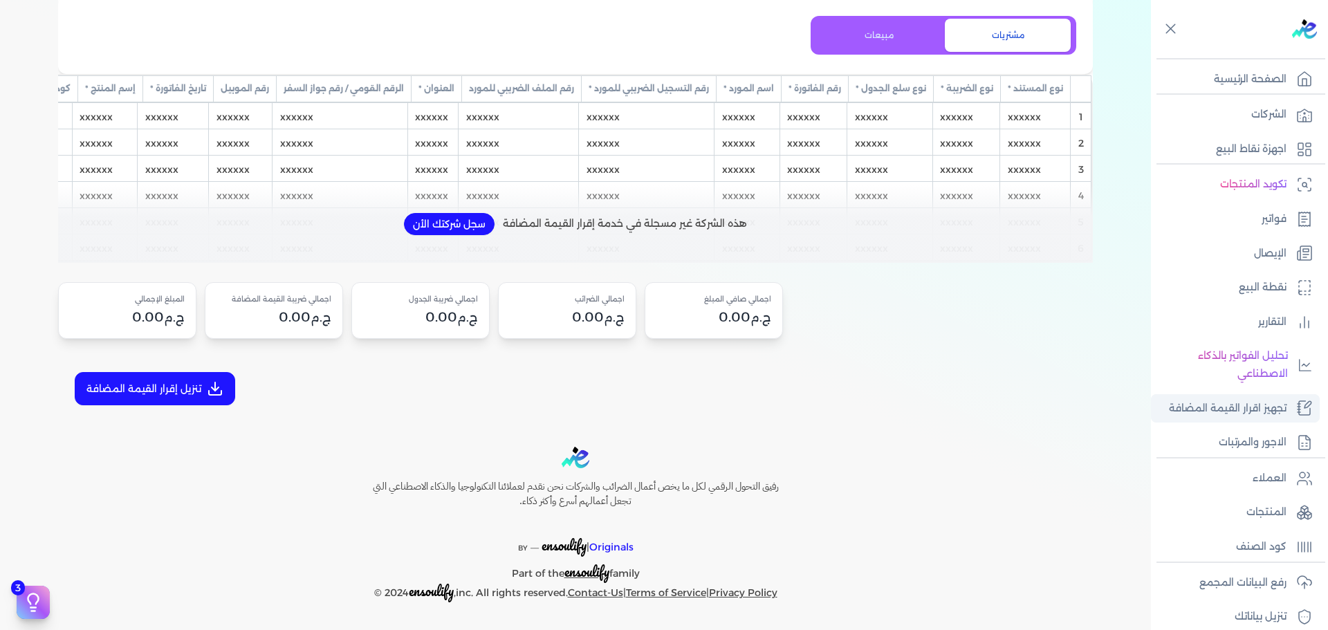
click at [1226, 406] on p "تجهيز اقرار القيمة المضافة" at bounding box center [1228, 409] width 118 height 18
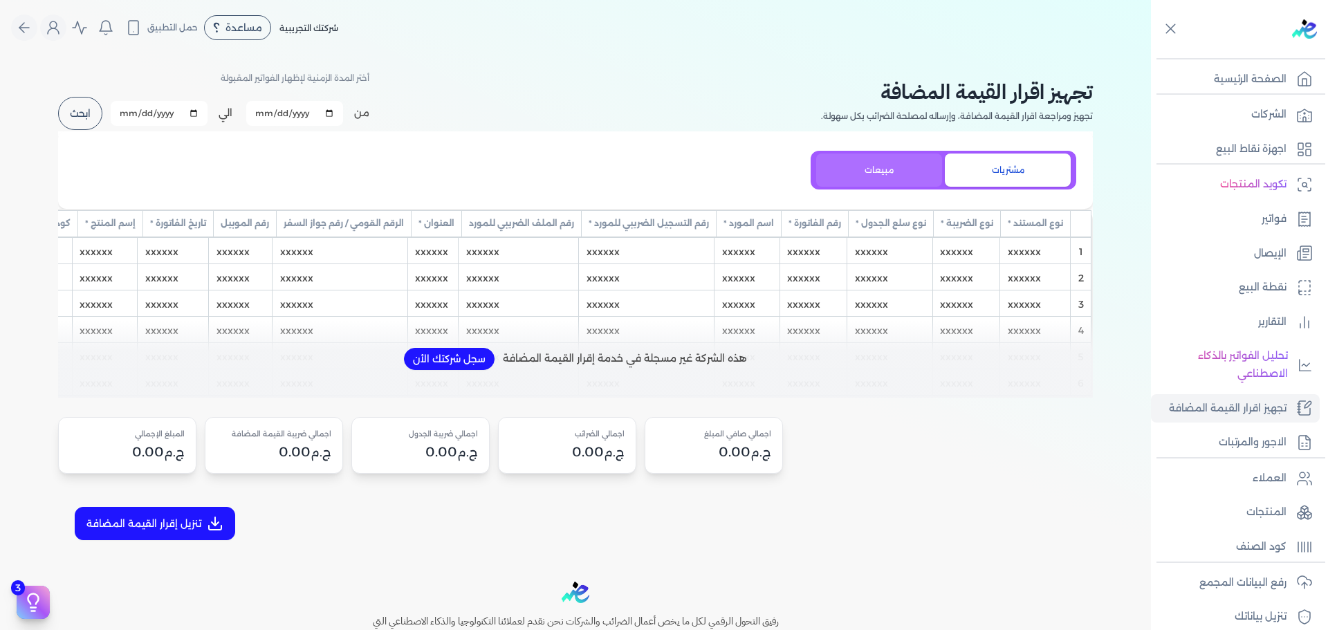
click at [919, 154] on button "مبيعات" at bounding box center [879, 170] width 126 height 33
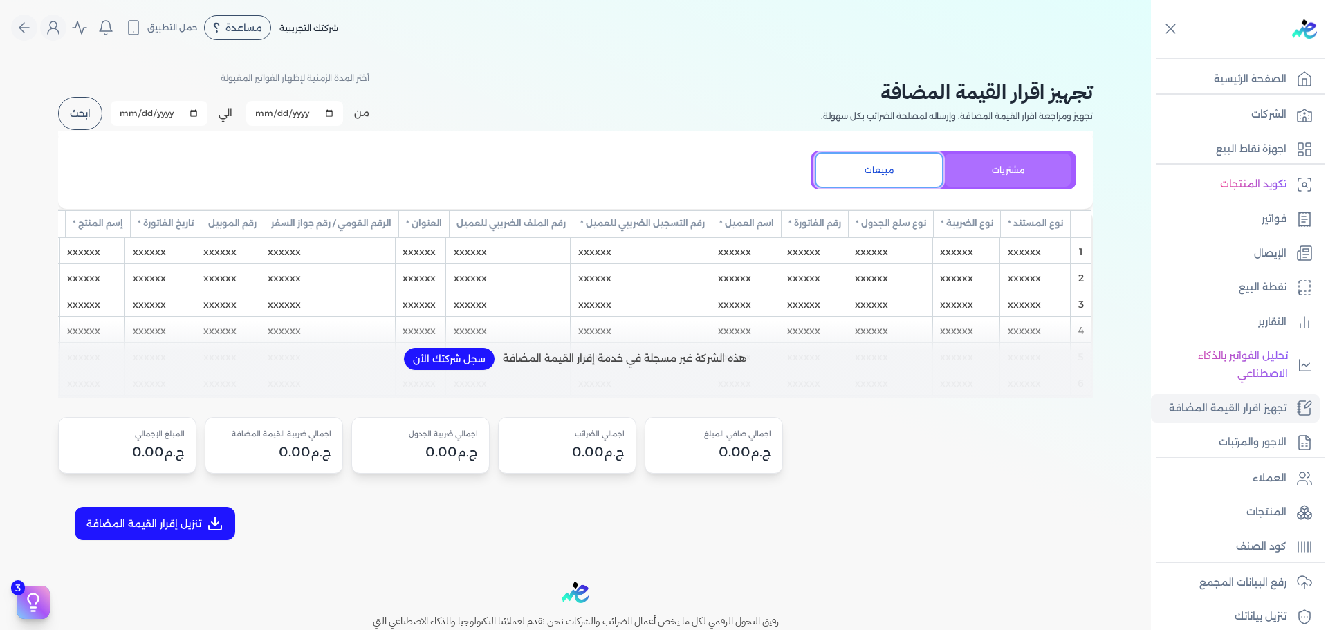
click at [1011, 158] on button "مشتريات" at bounding box center [1008, 170] width 126 height 33
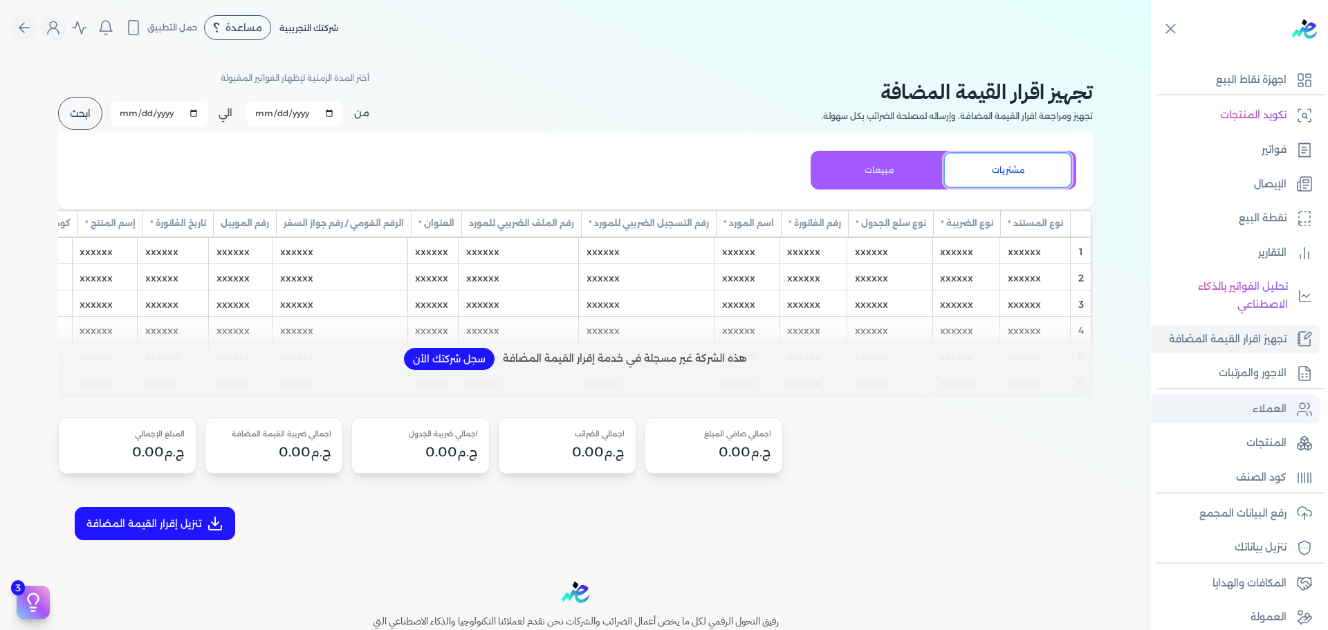
scroll to position [117, 0]
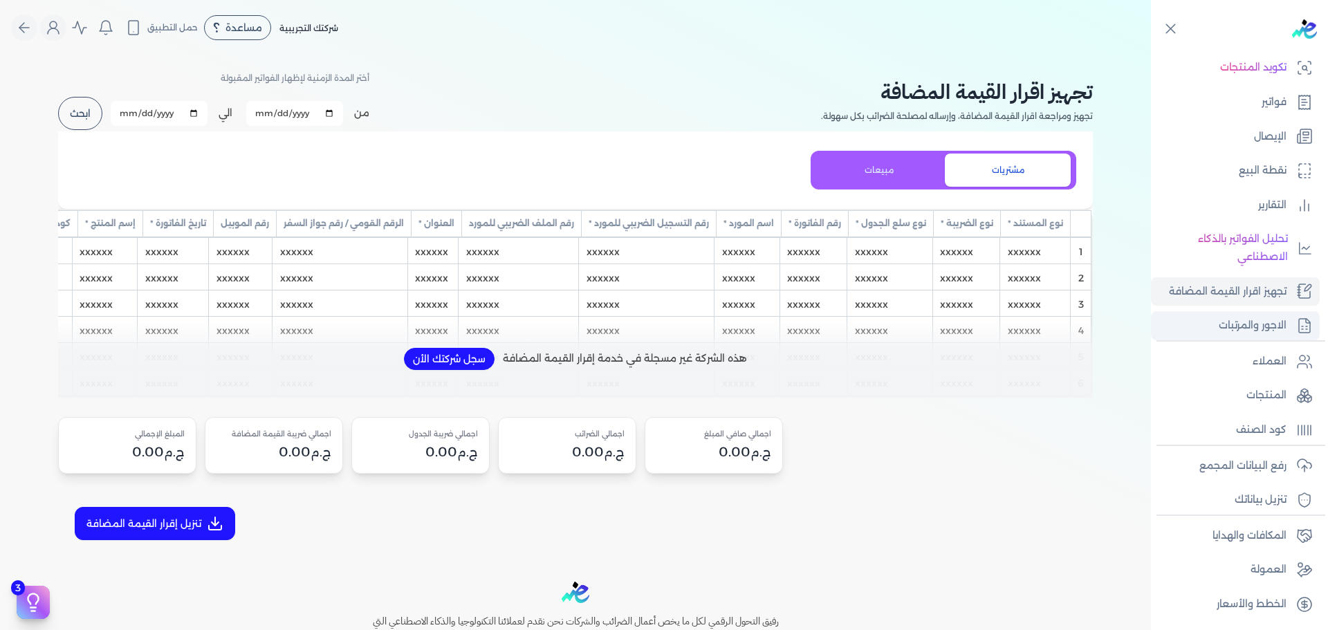
click at [1263, 329] on p "الاجور والمرتبات" at bounding box center [1253, 326] width 68 height 18
select select "01"
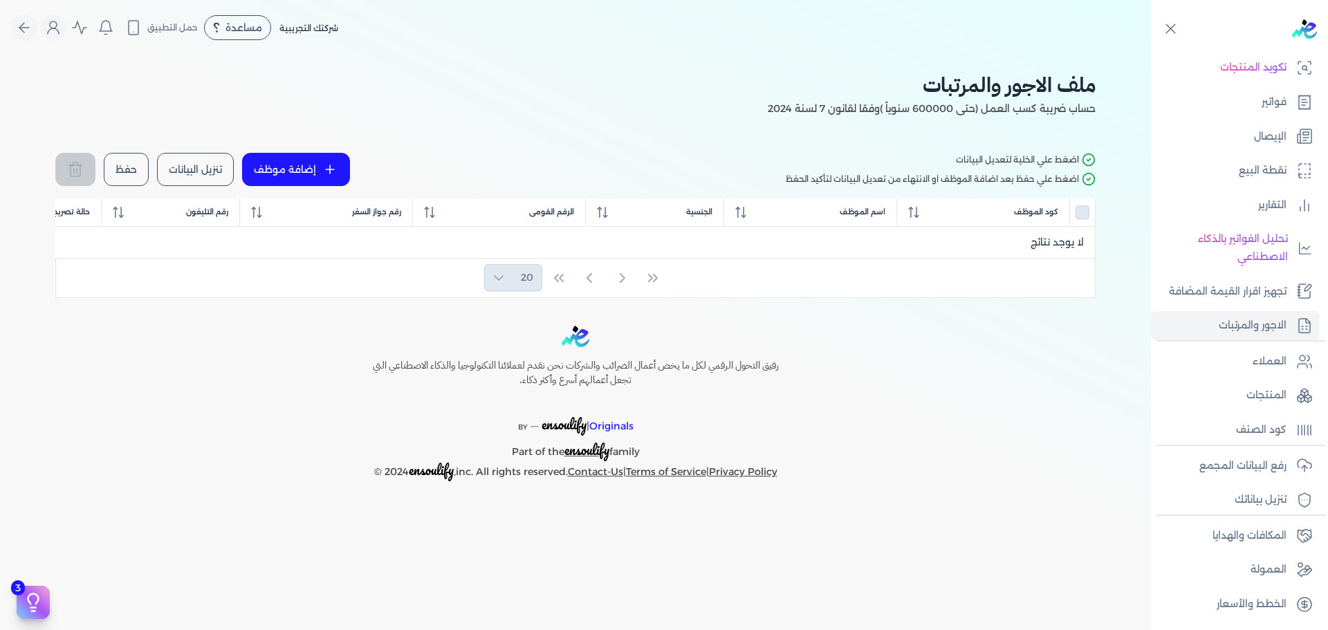
click at [275, 167] on button "إضافة موظف" at bounding box center [296, 169] width 108 height 33
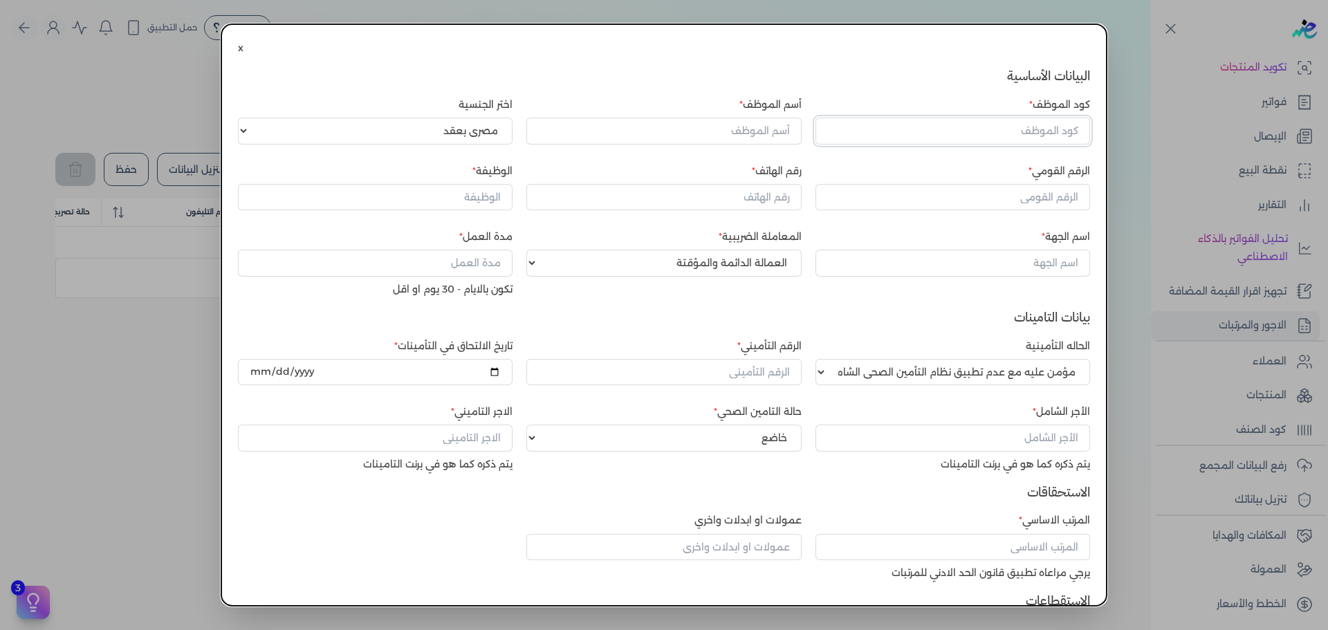
click at [1020, 122] on input "كود الموظف" at bounding box center [953, 131] width 275 height 26
click at [708, 130] on input "أسم الموظف" at bounding box center [663, 131] width 275 height 26
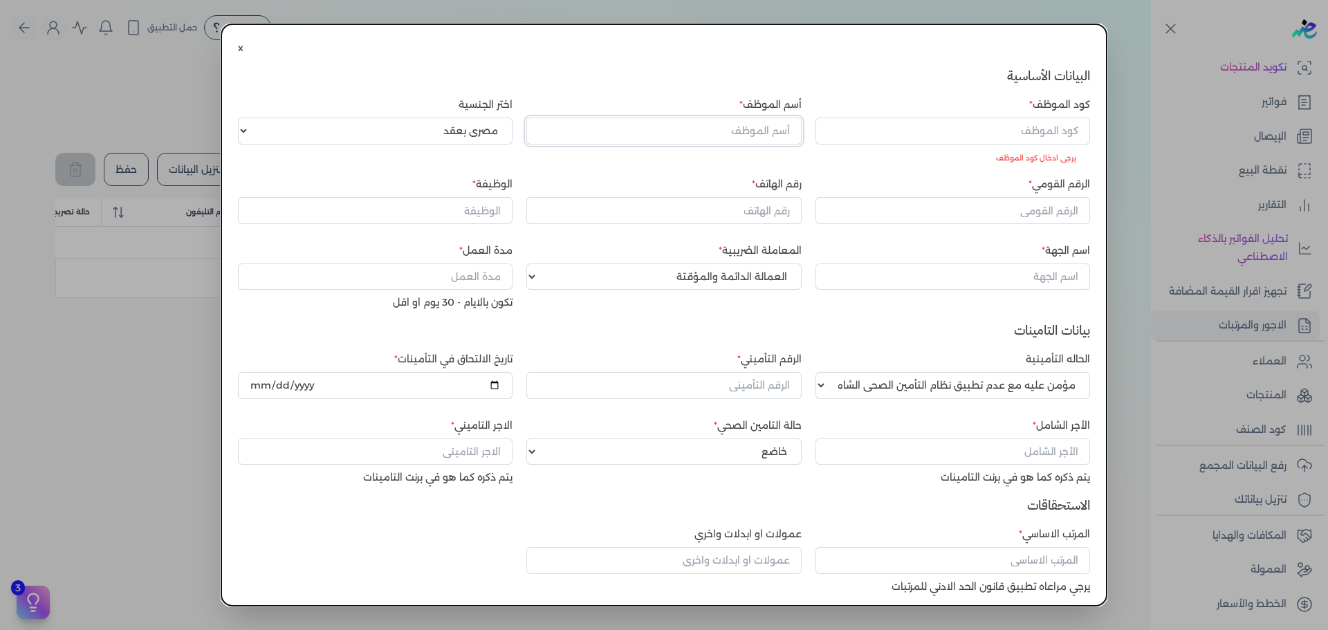
click at [588, 119] on input "أسم الموظف" at bounding box center [663, 131] width 275 height 26
click at [948, 133] on input "كود الموظف" at bounding box center [953, 131] width 275 height 26
click at [910, 201] on input "الرقم القومي" at bounding box center [953, 210] width 275 height 26
click at [704, 215] on input "رقم الهاتف" at bounding box center [663, 210] width 275 height 26
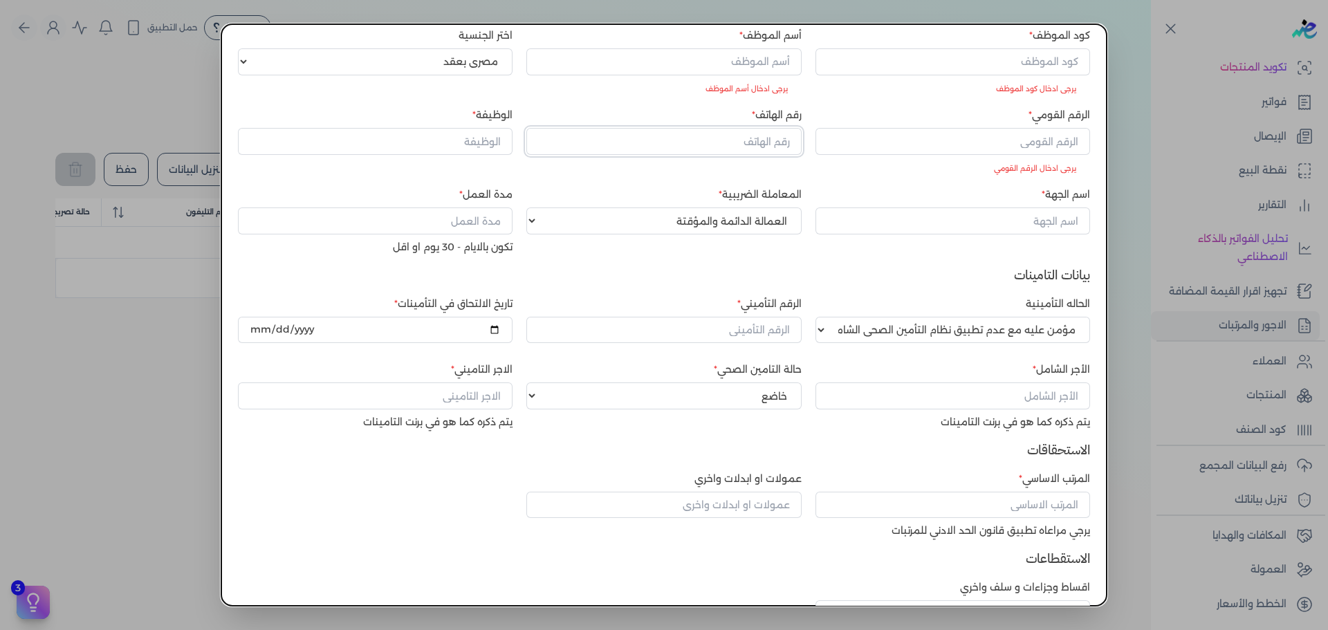
scroll to position [170, 0]
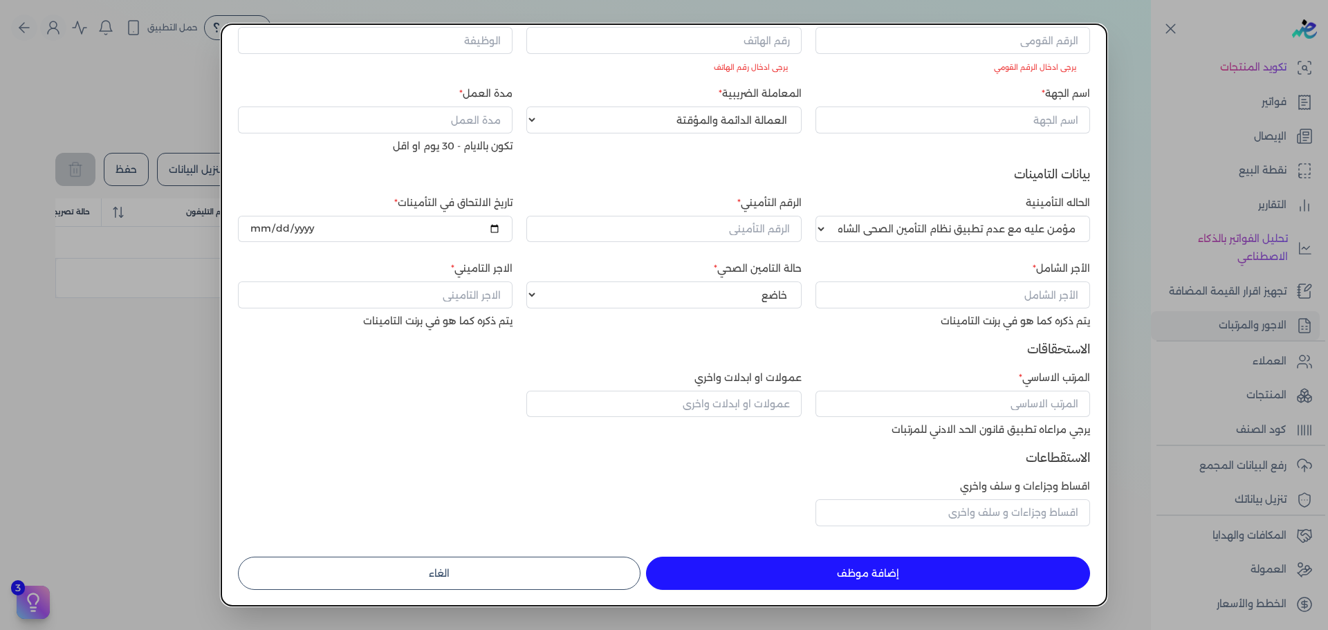
click at [516, 564] on button "الغاء" at bounding box center [439, 573] width 403 height 33
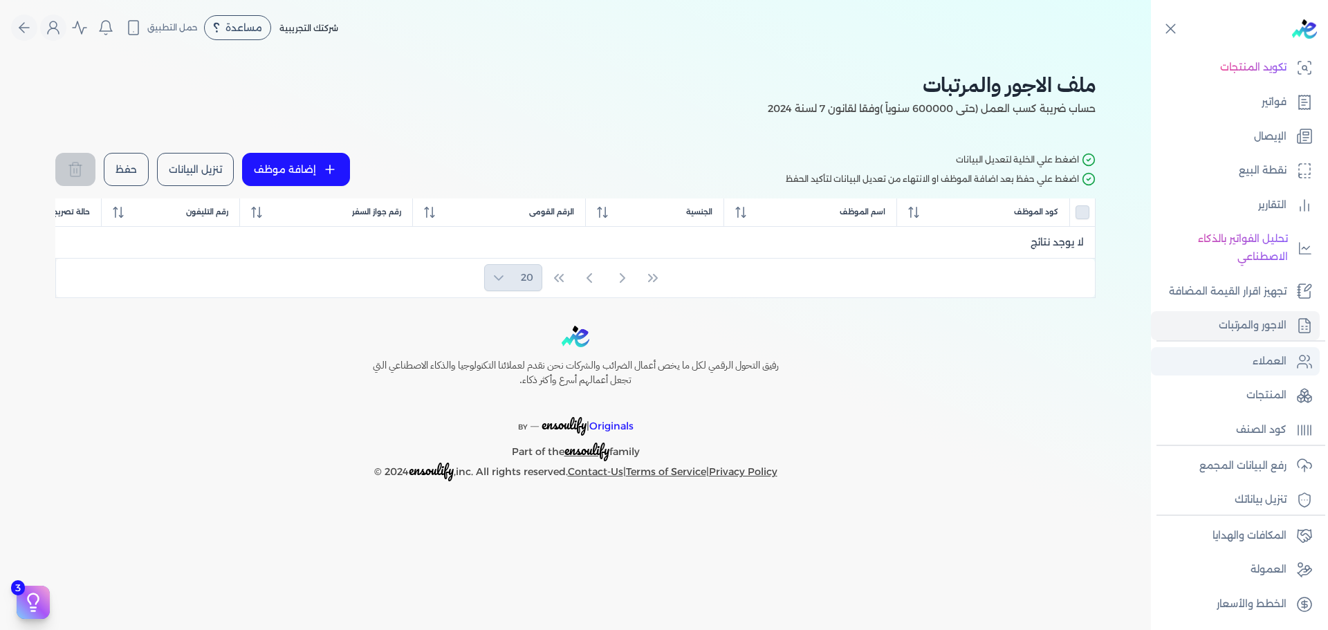
click at [1274, 370] on p "العملاء" at bounding box center [1270, 362] width 34 height 18
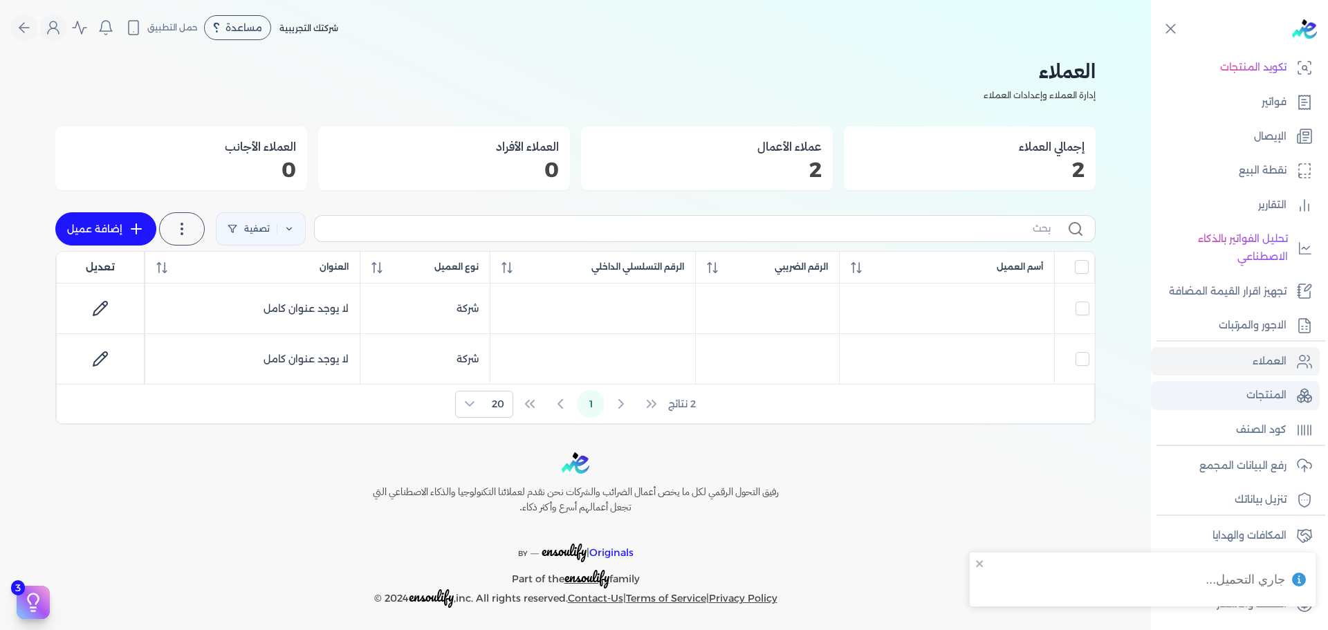
click at [1257, 407] on link "المنتجات" at bounding box center [1235, 395] width 169 height 29
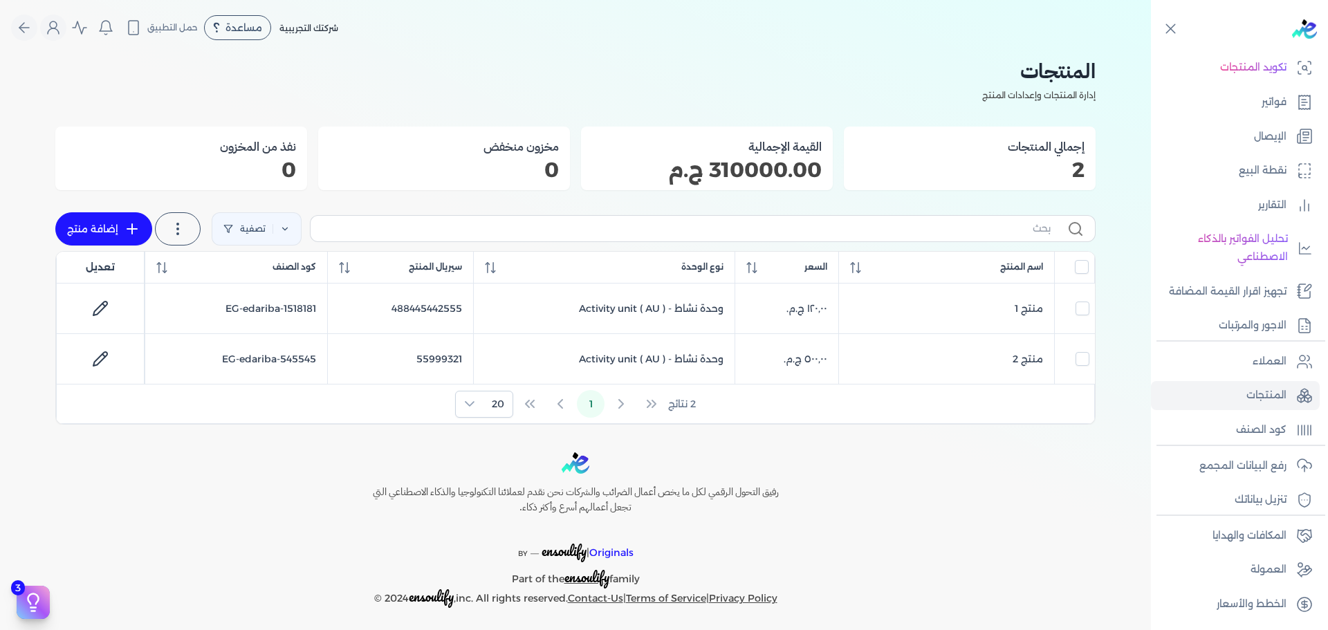
click at [114, 243] on link "إضافة منتج" at bounding box center [103, 228] width 97 height 33
select select "EGS"
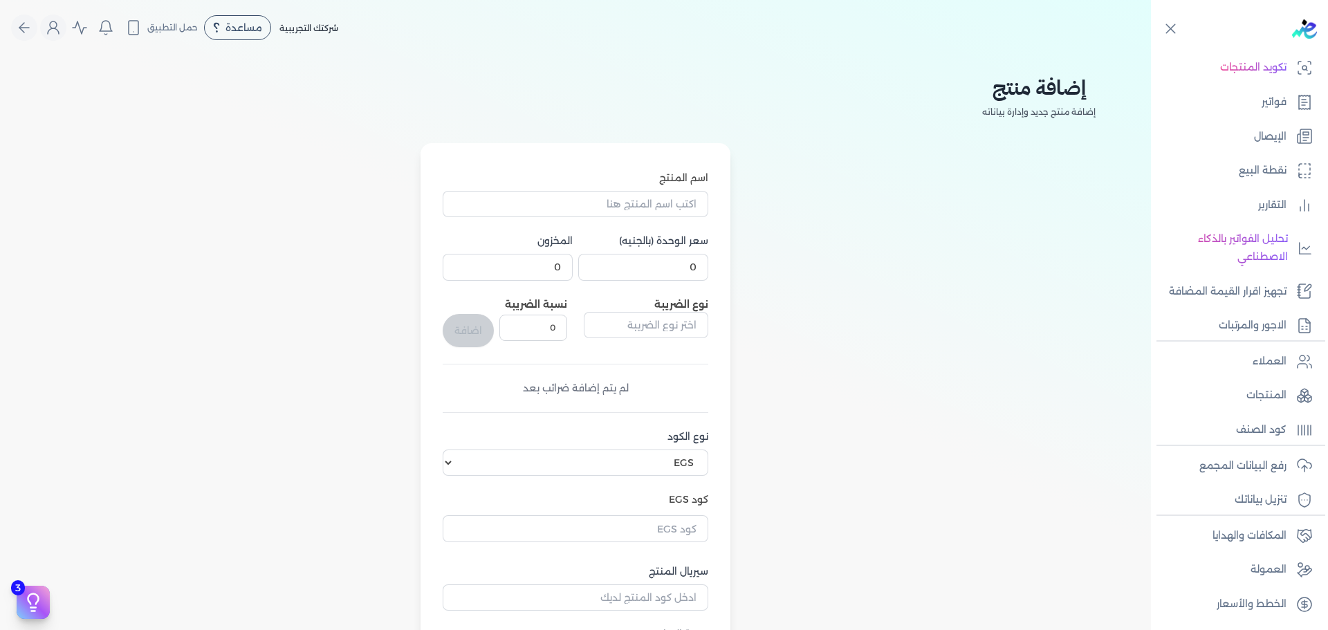
click at [383, 160] on div "اسم المنتج سعر الوحدة (بالجنيه) 0 المخزون 0 نوع الضريبة نسبة الضريبة 0 اضافة لم…" at bounding box center [575, 440] width 1040 height 594
click at [33, 31] on icon "Global" at bounding box center [24, 27] width 17 height 17
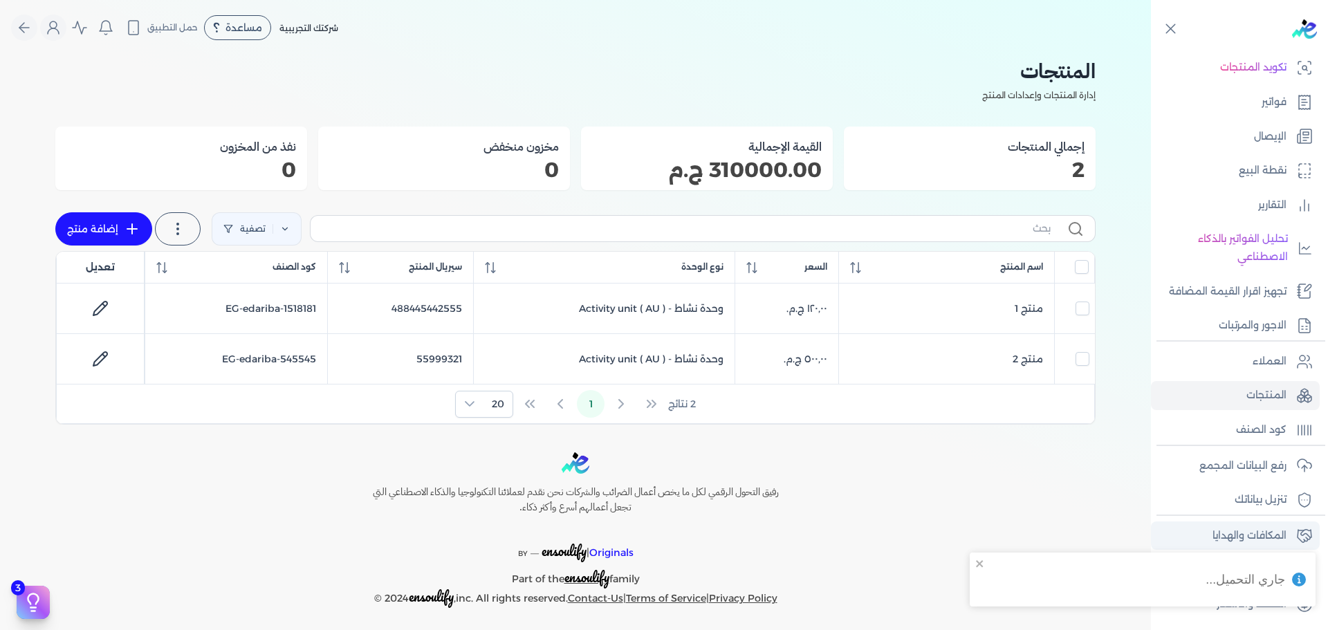
click at [1225, 542] on p "المكافات والهدايا" at bounding box center [1250, 536] width 74 height 18
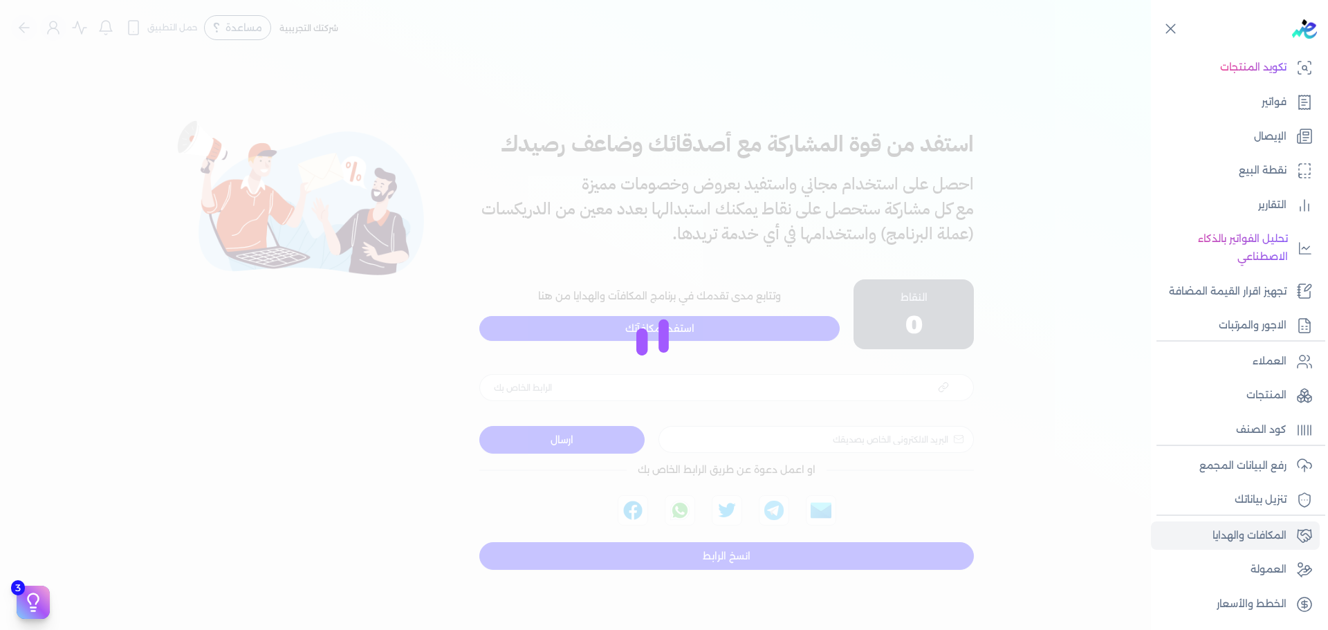
type input "https://app.edariba.com?ref=95b7hq"
click at [978, 563] on body "برجاء مراجعة صحة رقم التسجيل الضريبي : edariba من هنا Dismiss ✕ ✕ استهلكت 100% …" at bounding box center [664, 315] width 1328 height 630
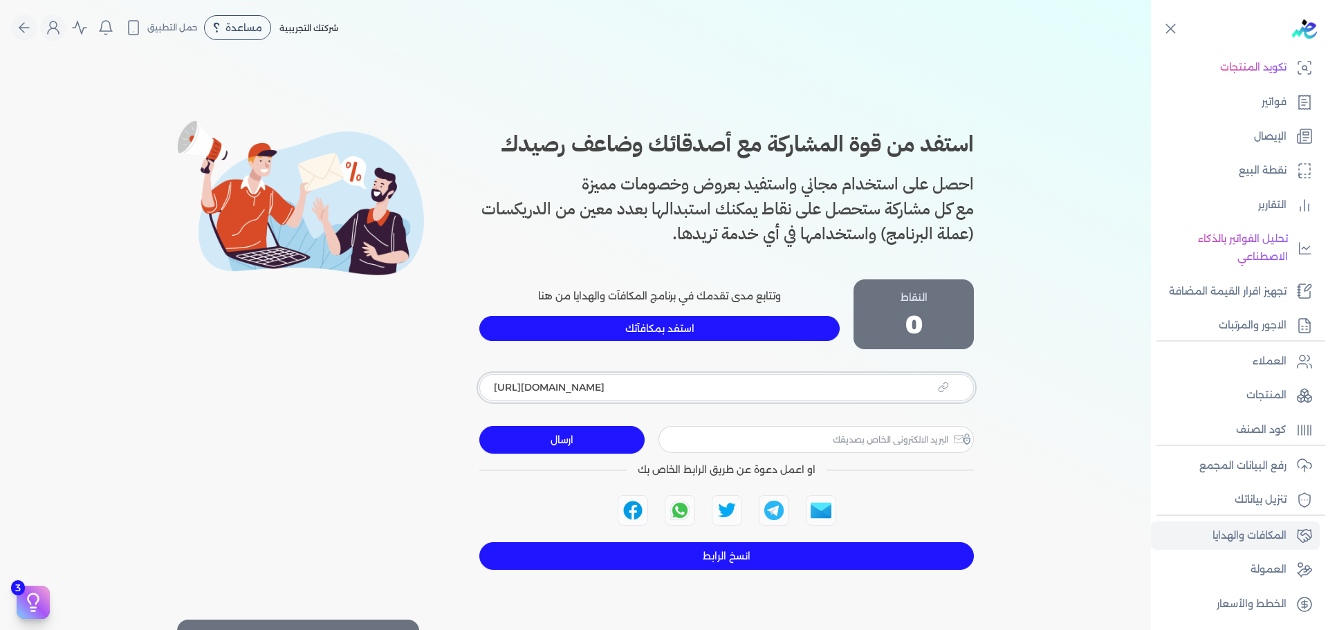
click at [661, 378] on input "https://app.edariba.com?ref=95b7hq" at bounding box center [726, 387] width 495 height 26
click at [647, 384] on input "https://app.edariba.com?ref=95b7hq" at bounding box center [726, 387] width 495 height 26
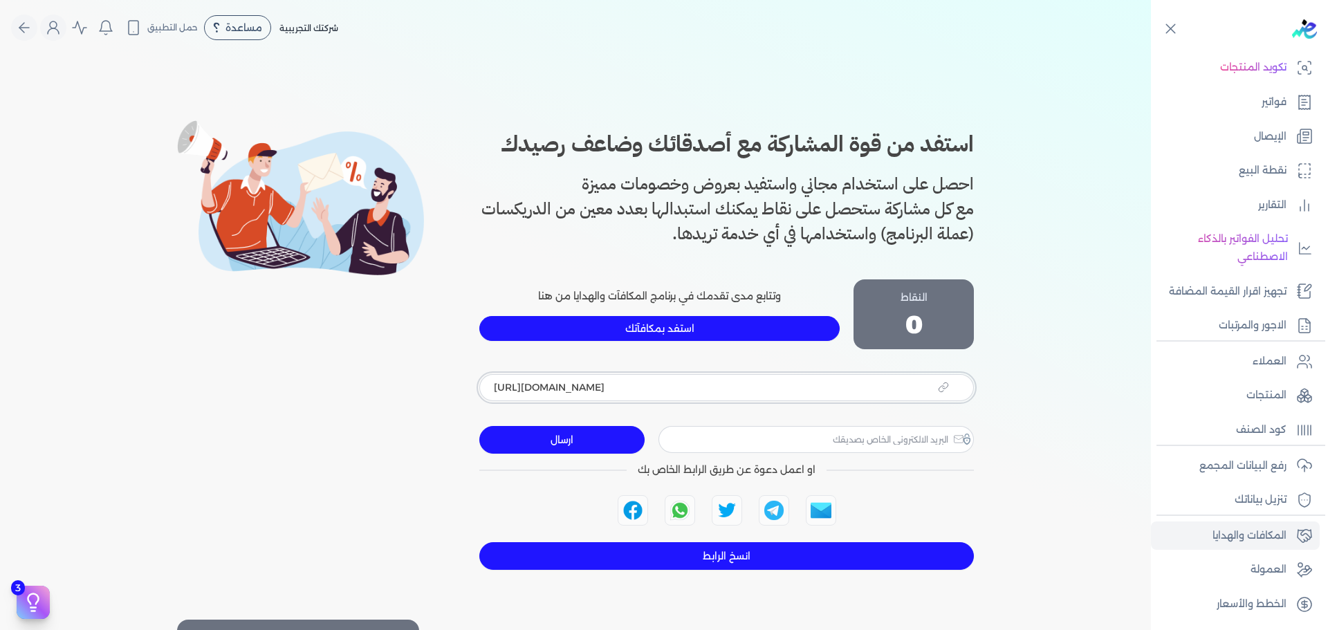
drag, startPoint x: 627, startPoint y: 388, endPoint x: 667, endPoint y: 385, distance: 39.6
click at [667, 385] on input "https://app.edariba.com?ref=95b7hq" at bounding box center [726, 387] width 495 height 26
click at [658, 385] on input "https://app.edariba.com?ref=95b7hq" at bounding box center [726, 387] width 495 height 26
click at [638, 390] on input "https://app.edariba.com?ref=95b7hq" at bounding box center [726, 387] width 495 height 26
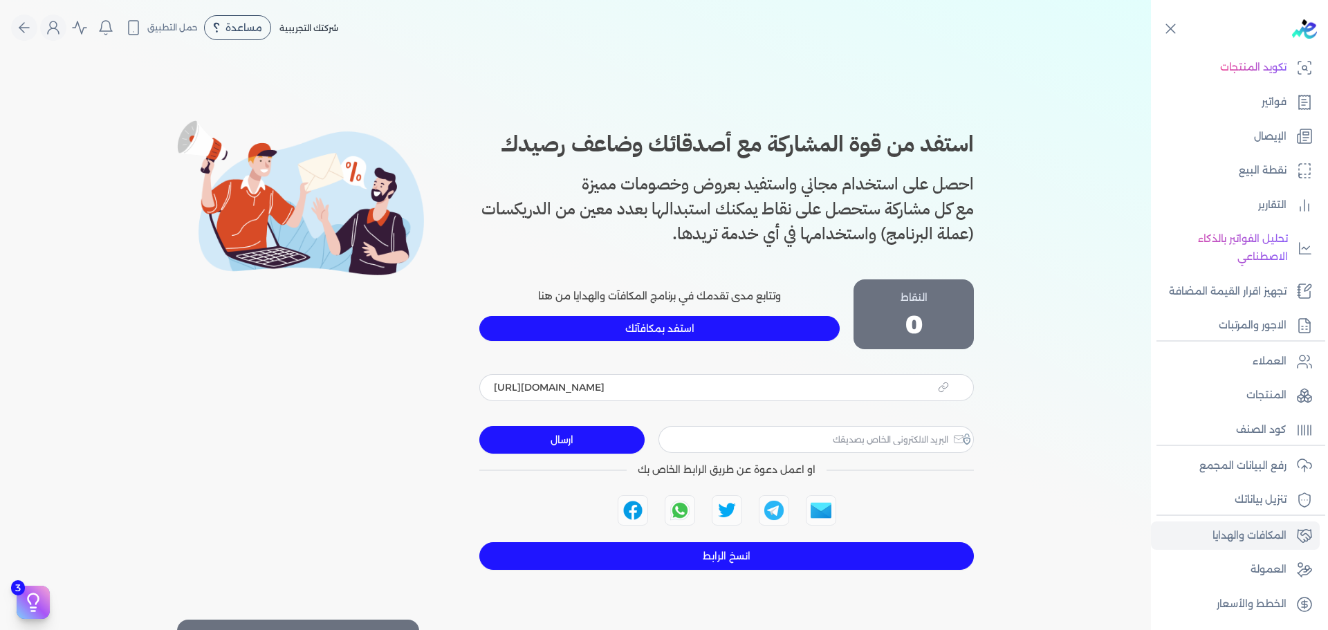
drag, startPoint x: 953, startPoint y: 321, endPoint x: 901, endPoint y: 327, distance: 52.3
click at [903, 327] on div "النقاط 0" at bounding box center [914, 314] width 120 height 70
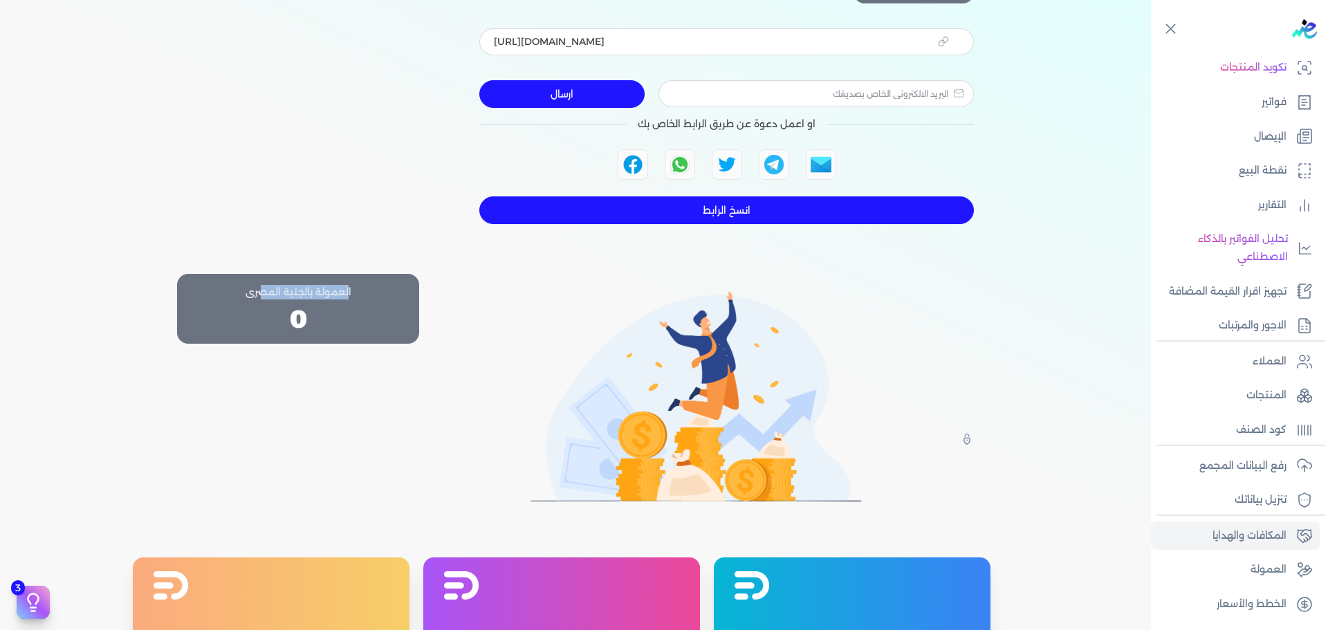
click at [377, 325] on div "العمولة بالجنية المصرى 0" at bounding box center [298, 309] width 242 height 70
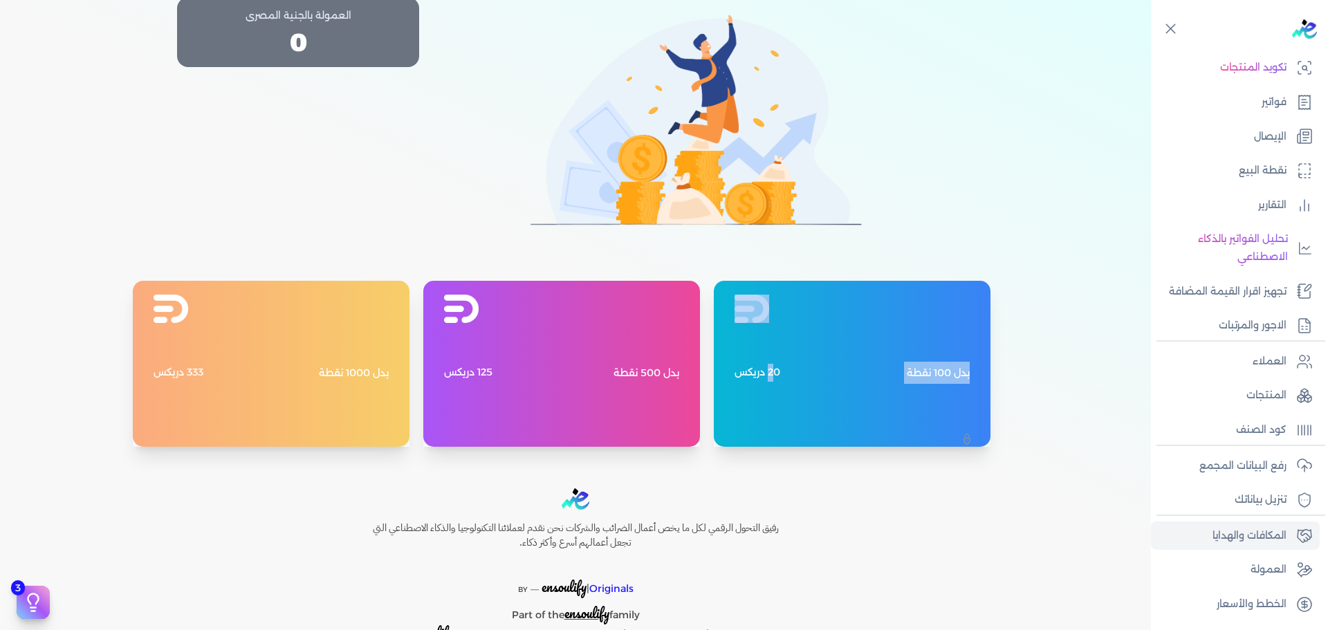
drag, startPoint x: 782, startPoint y: 379, endPoint x: 961, endPoint y: 375, distance: 179.2
click at [991, 371] on div "بدل 100 نقطة 20 دريكس" at bounding box center [852, 364] width 277 height 166
click at [961, 375] on p "بدل 100 نقطة" at bounding box center [938, 373] width 63 height 22
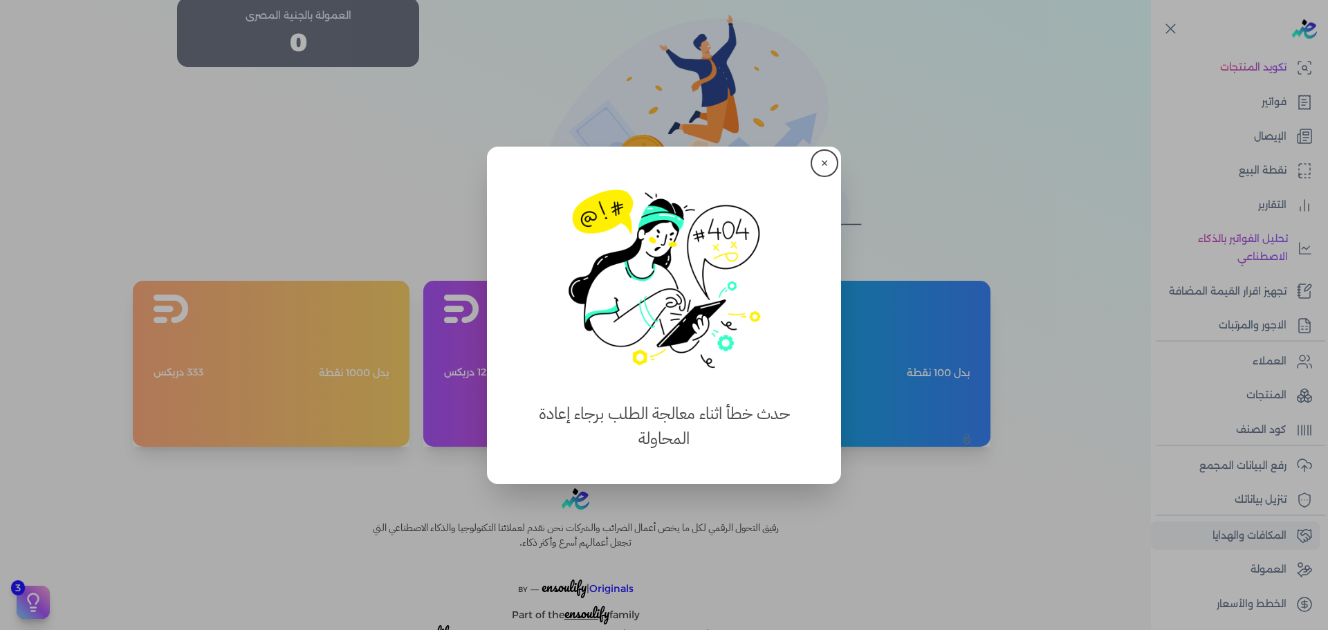
drag, startPoint x: 735, startPoint y: 389, endPoint x: 713, endPoint y: 392, distance: 21.6
click at [713, 392] on dialog "✕ استهلكت 100% من الباقة حدث خطأ اثناء معالجة الطلب برجاء إعادة المحاولة close" at bounding box center [664, 315] width 1328 height 630
click at [831, 159] on button "✕" at bounding box center [825, 163] width 22 height 22
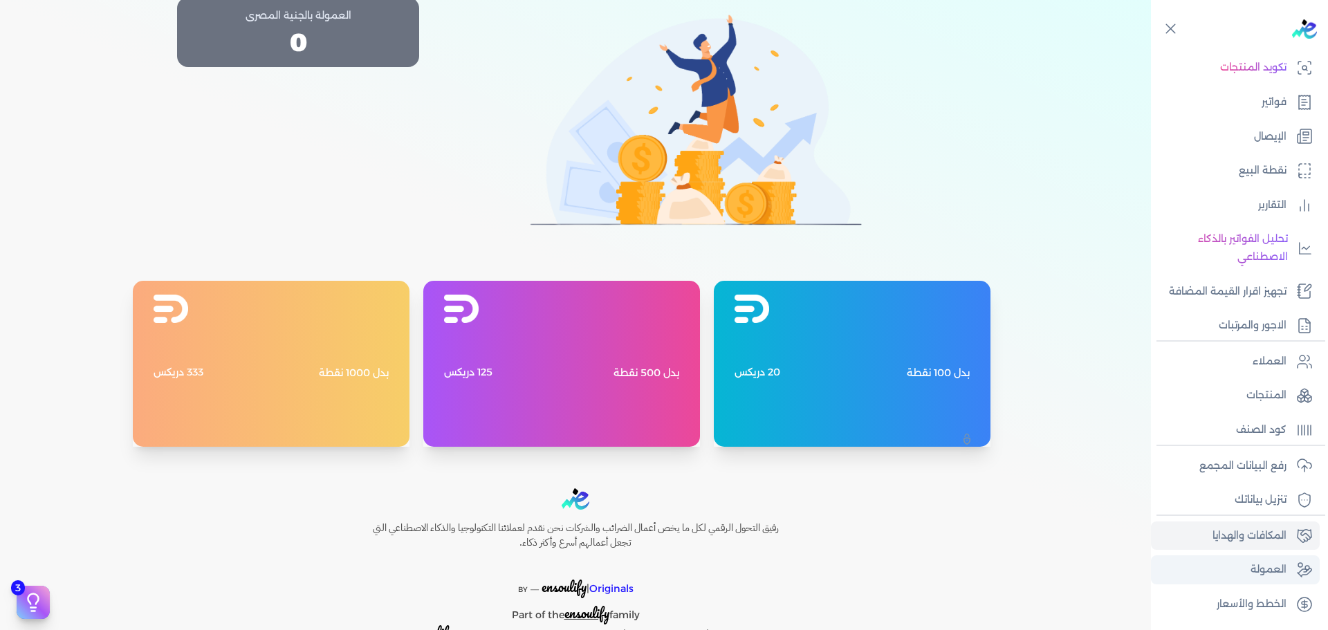
click at [1280, 567] on p "العمولة" at bounding box center [1269, 570] width 36 height 18
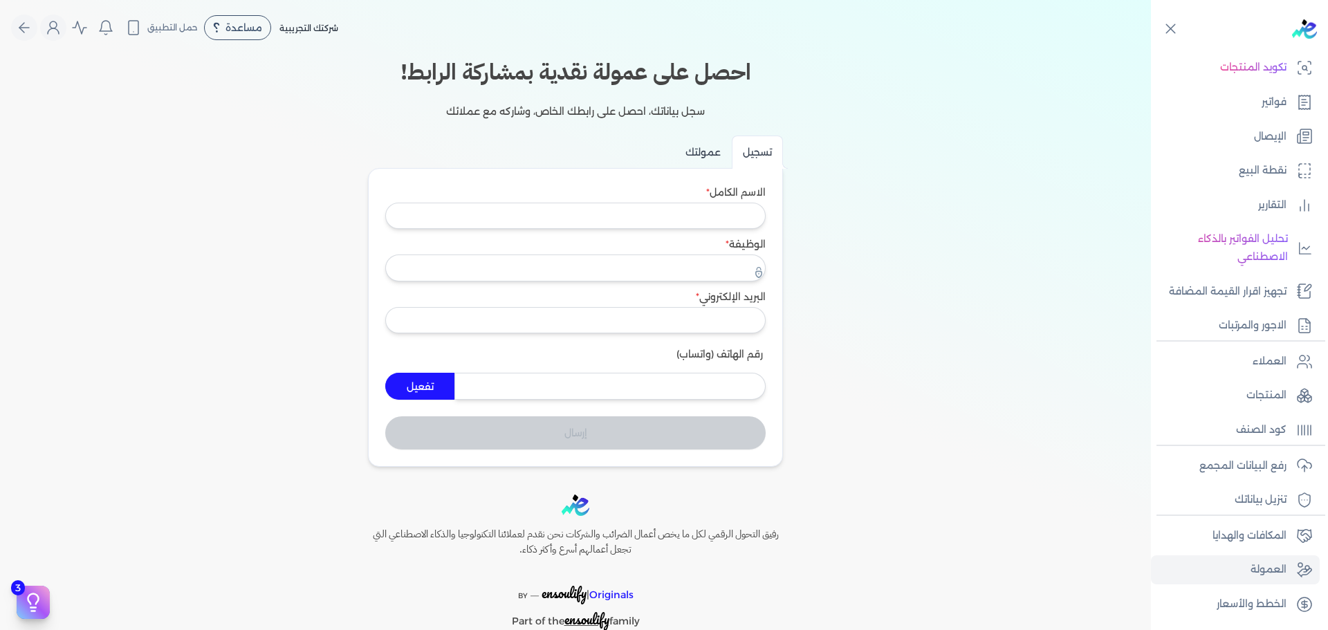
click at [711, 152] on input "عمولتك" at bounding box center [702, 152] width 57 height 33
radio input "true"
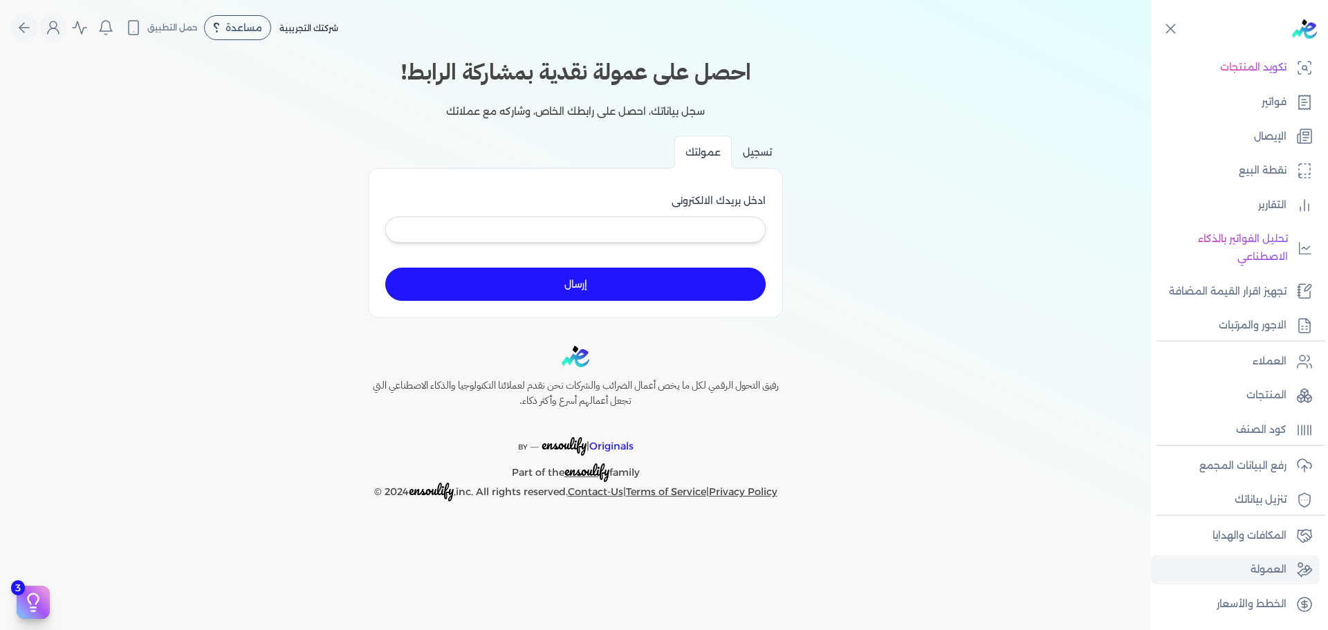
drag, startPoint x: 764, startPoint y: 160, endPoint x: 749, endPoint y: 161, distance: 15.2
click at [764, 161] on input "تسجيل" at bounding box center [757, 152] width 51 height 33
radio input "true"
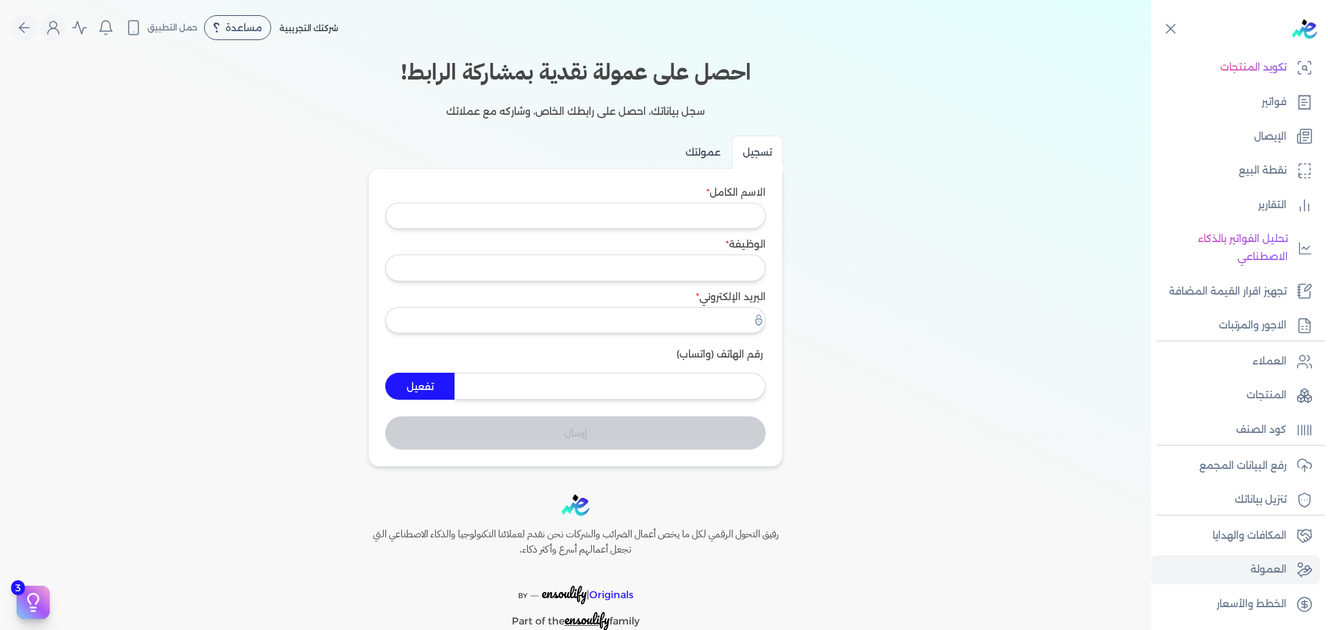
click at [703, 155] on input "عمولتك" at bounding box center [702, 152] width 57 height 33
radio input "true"
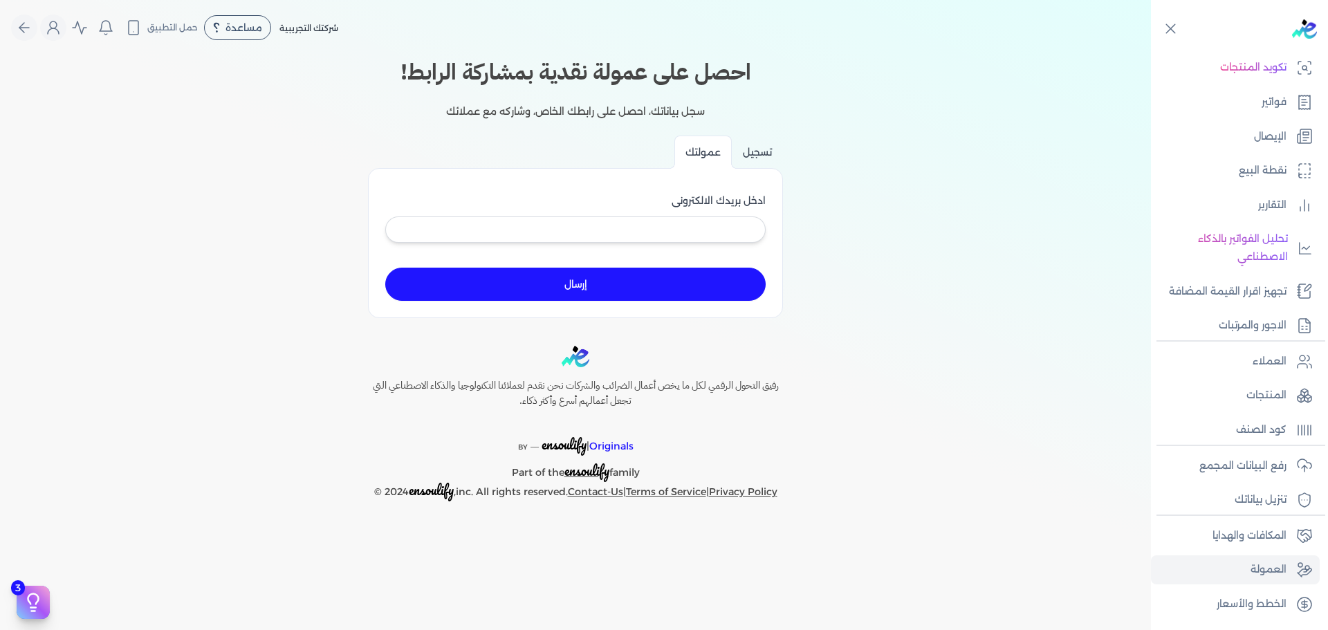
click at [719, 210] on div "ادخل بريدك الالكترونى" at bounding box center [575, 223] width 380 height 58
click at [719, 225] on input "ادخل بريدك الالكترونى" at bounding box center [575, 230] width 380 height 26
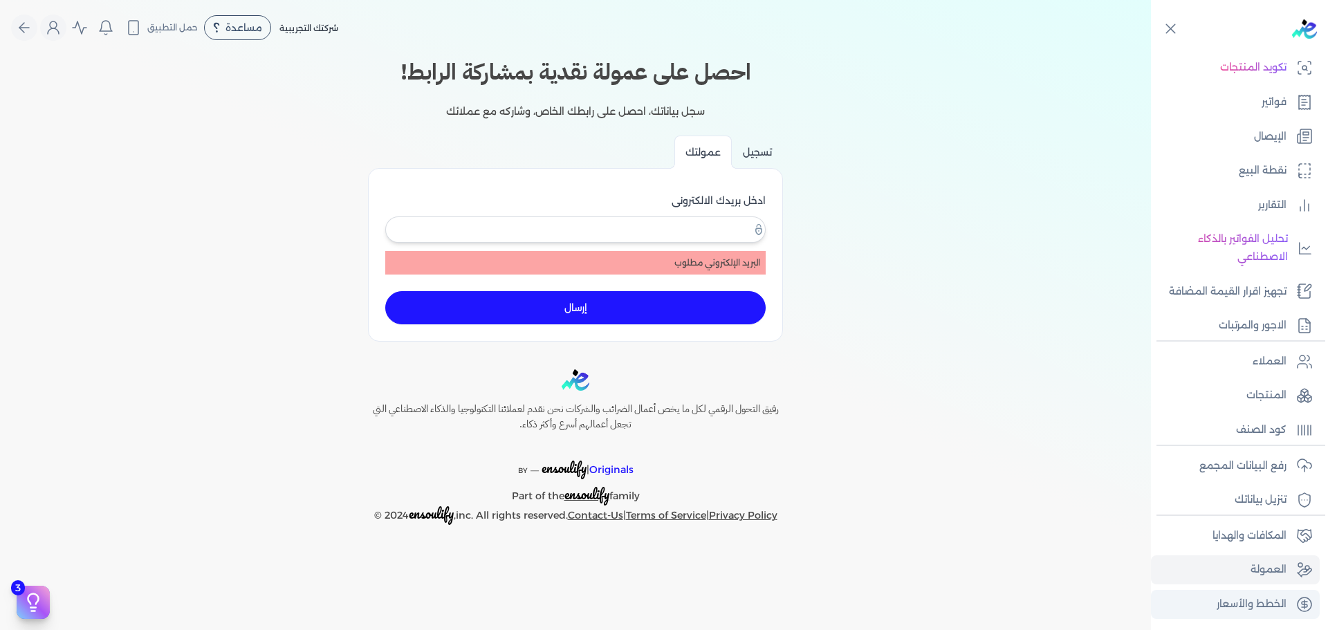
click at [1251, 594] on link "الخطط والأسعار" at bounding box center [1235, 604] width 169 height 29
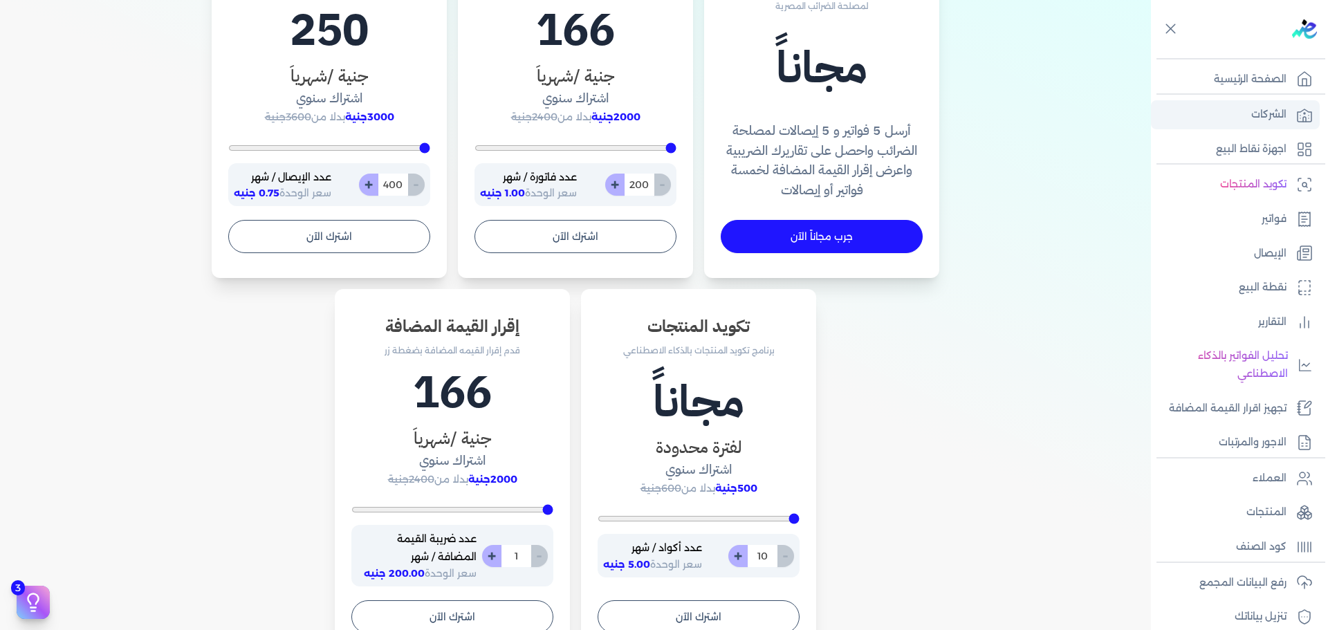
click at [1234, 124] on link "الشركات" at bounding box center [1235, 114] width 169 height 29
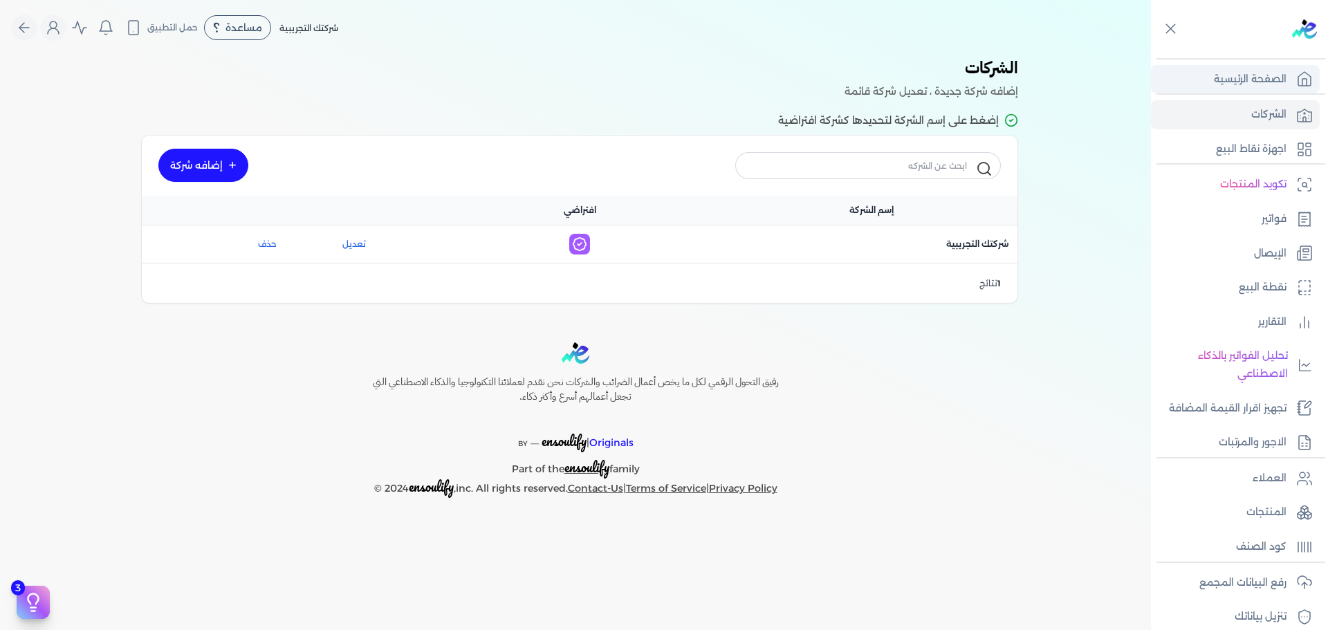
click at [1247, 80] on p "الصفحة الرئيسية" at bounding box center [1250, 80] width 73 height 18
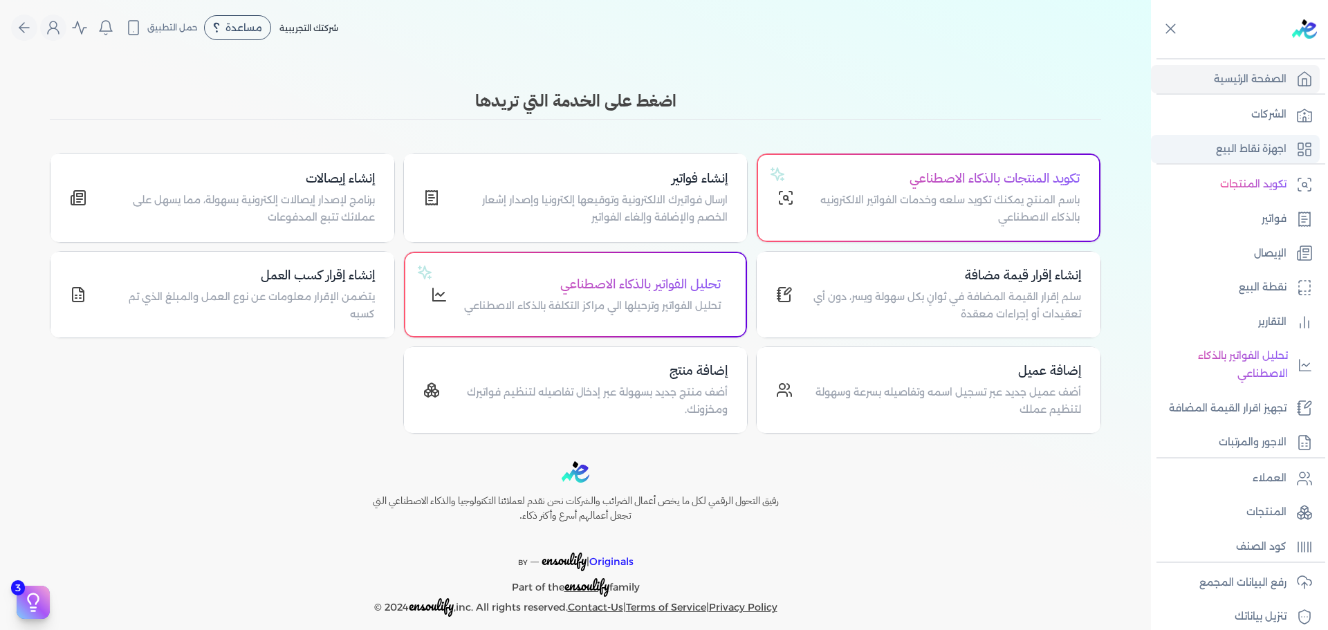
click at [1247, 143] on p "اجهزة نقاط البيع" at bounding box center [1251, 149] width 71 height 18
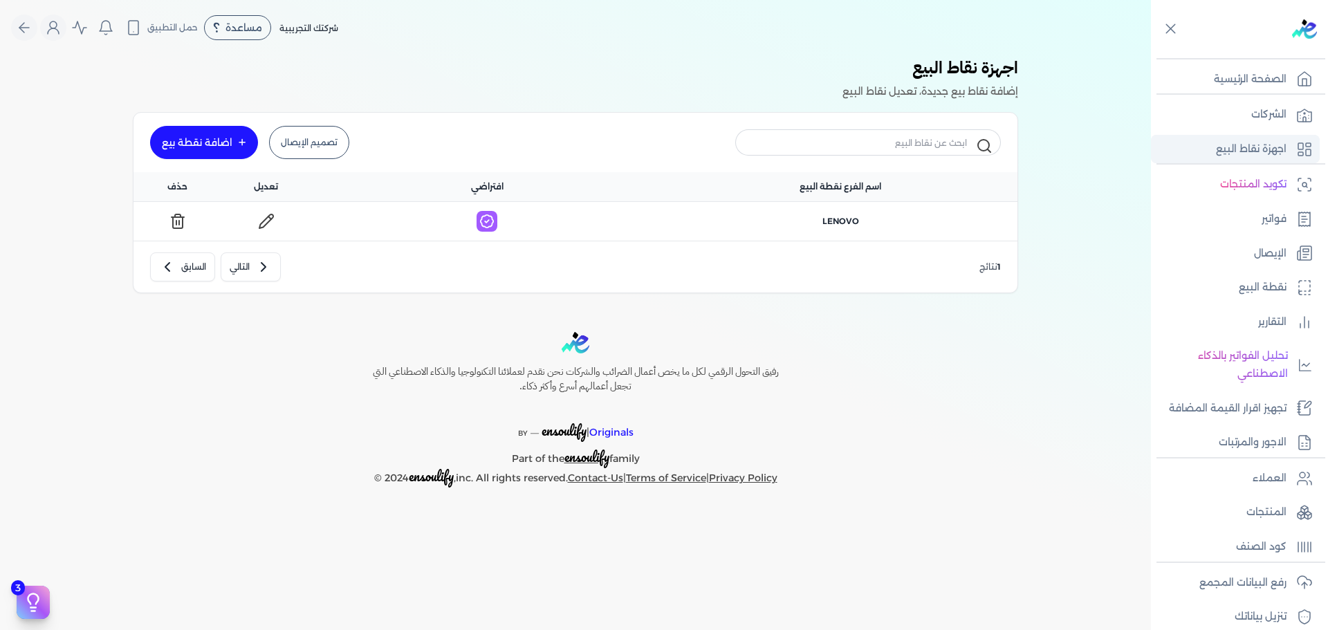
scroll to position [69, 0]
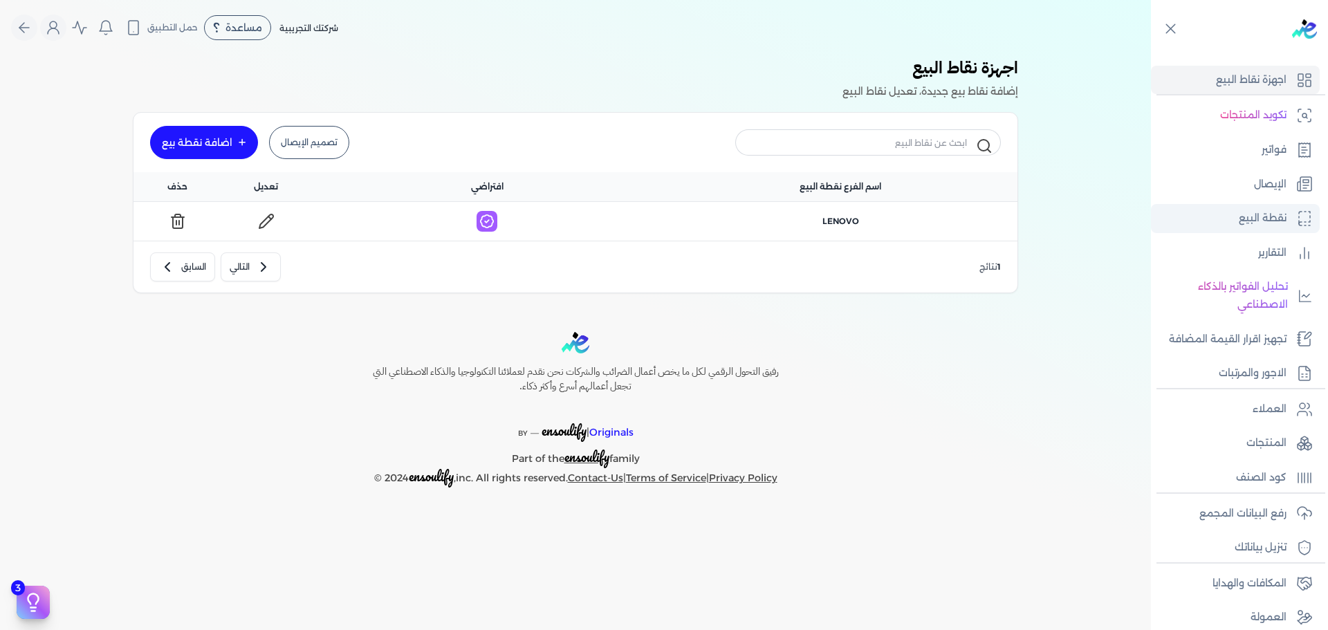
click at [1256, 223] on p "نقطة البيع" at bounding box center [1263, 219] width 48 height 18
select select
select select "EGP"
select select "EGS"
select select "B"
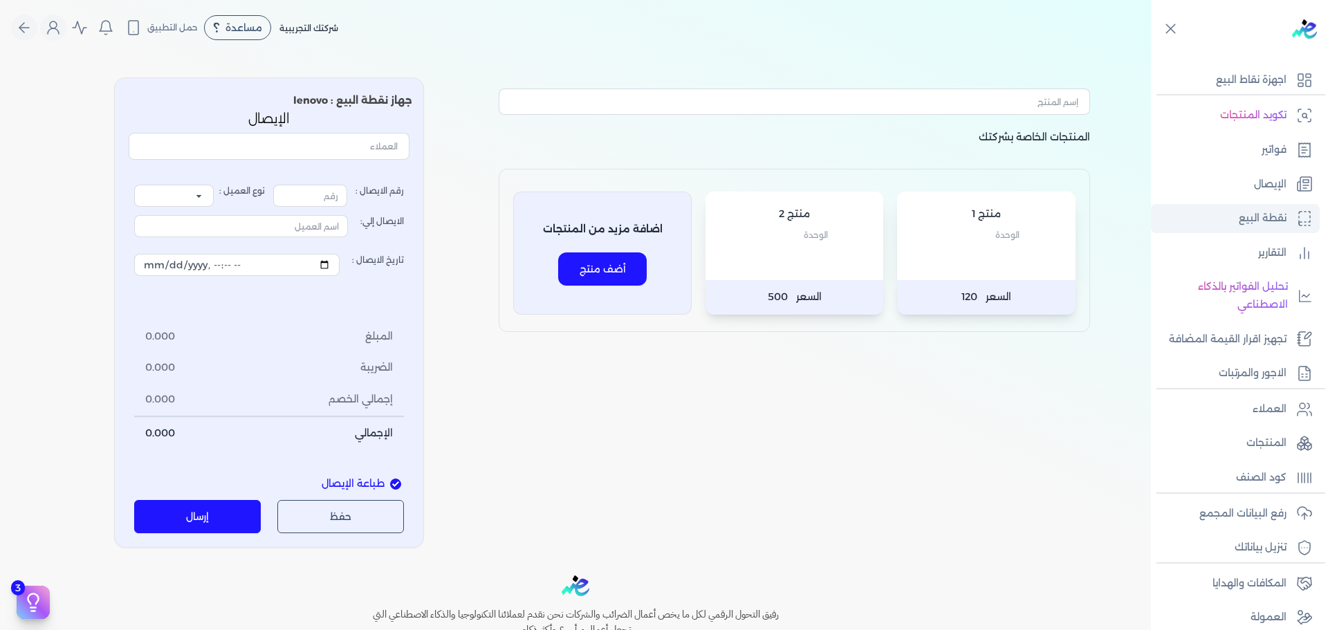
type input "1"
select select "P"
type input "عميل نقدي"
click at [764, 246] on div "منتج 2 الوحدة" at bounding box center [795, 236] width 178 height 89
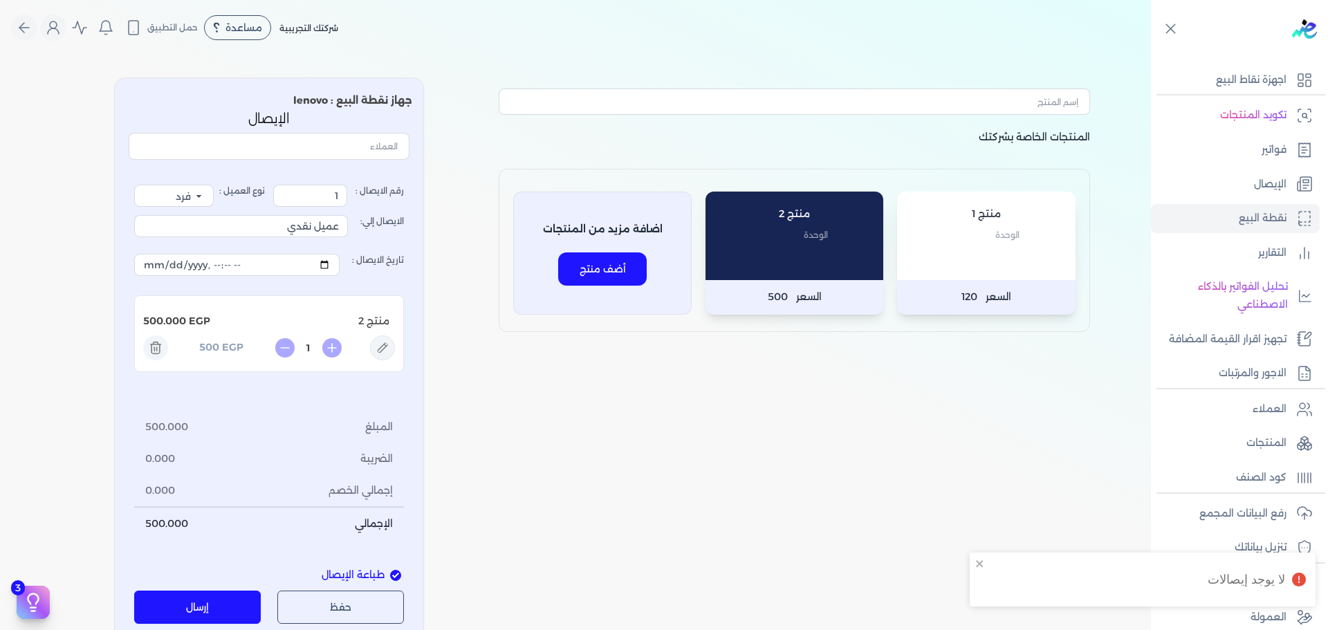
click at [968, 232] on p "الوحدة" at bounding box center [986, 235] width 151 height 18
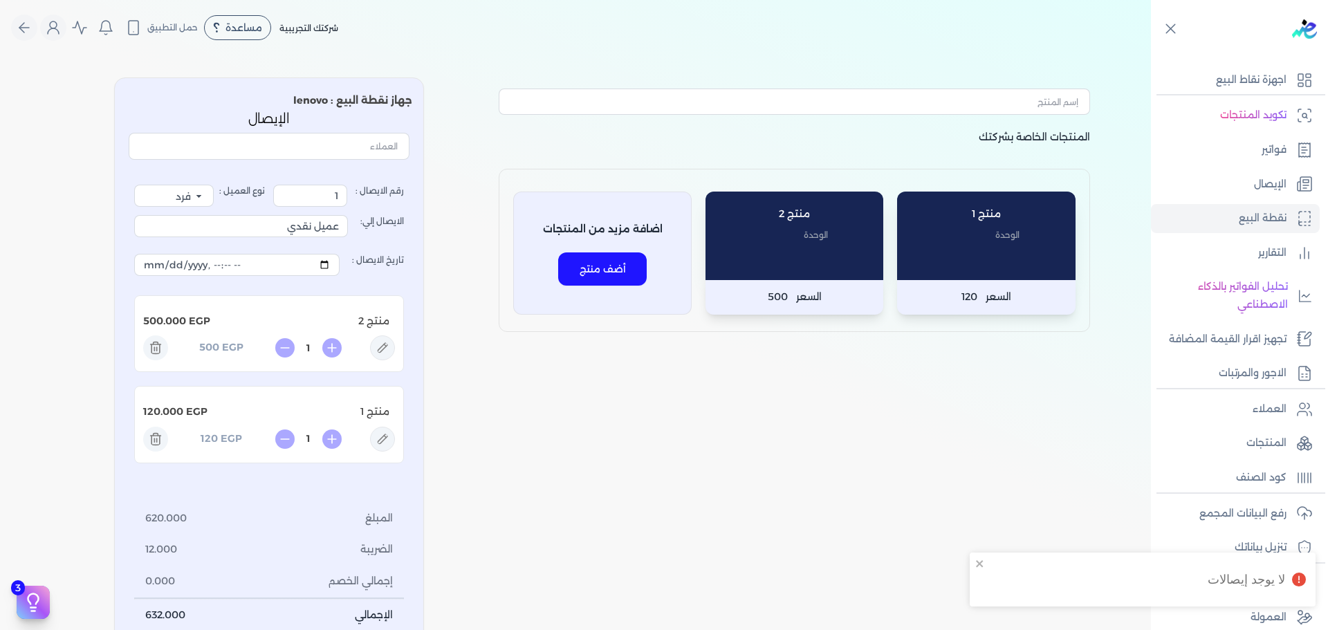
click at [786, 223] on div "منتج 2 الوحدة" at bounding box center [795, 236] width 178 height 89
drag, startPoint x: 300, startPoint y: 351, endPoint x: 318, endPoint y: 348, distance: 17.6
click at [318, 348] on input "4" at bounding box center [308, 348] width 22 height 15
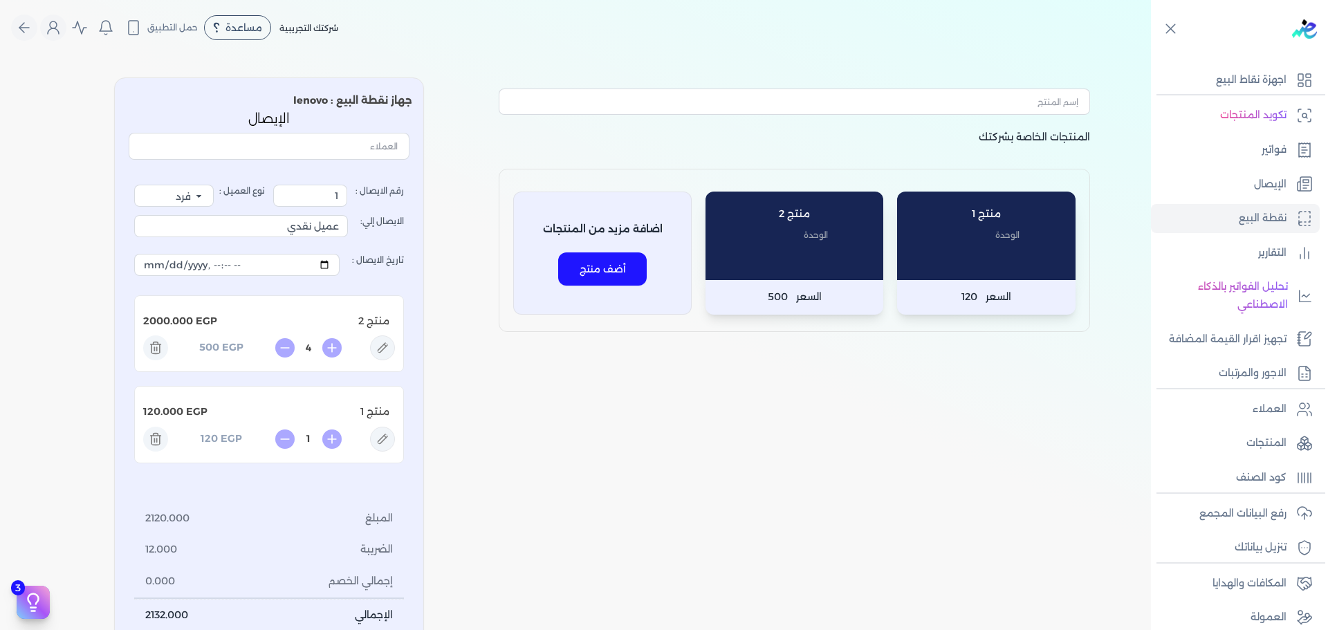
drag, startPoint x: 181, startPoint y: 305, endPoint x: 494, endPoint y: 287, distance: 313.2
click at [279, 386] on li "منتج 2 EGP 2000.000 4 EGP 500" at bounding box center [269, 424] width 270 height 77
click at [842, 228] on p "الوحدة" at bounding box center [794, 235] width 151 height 18
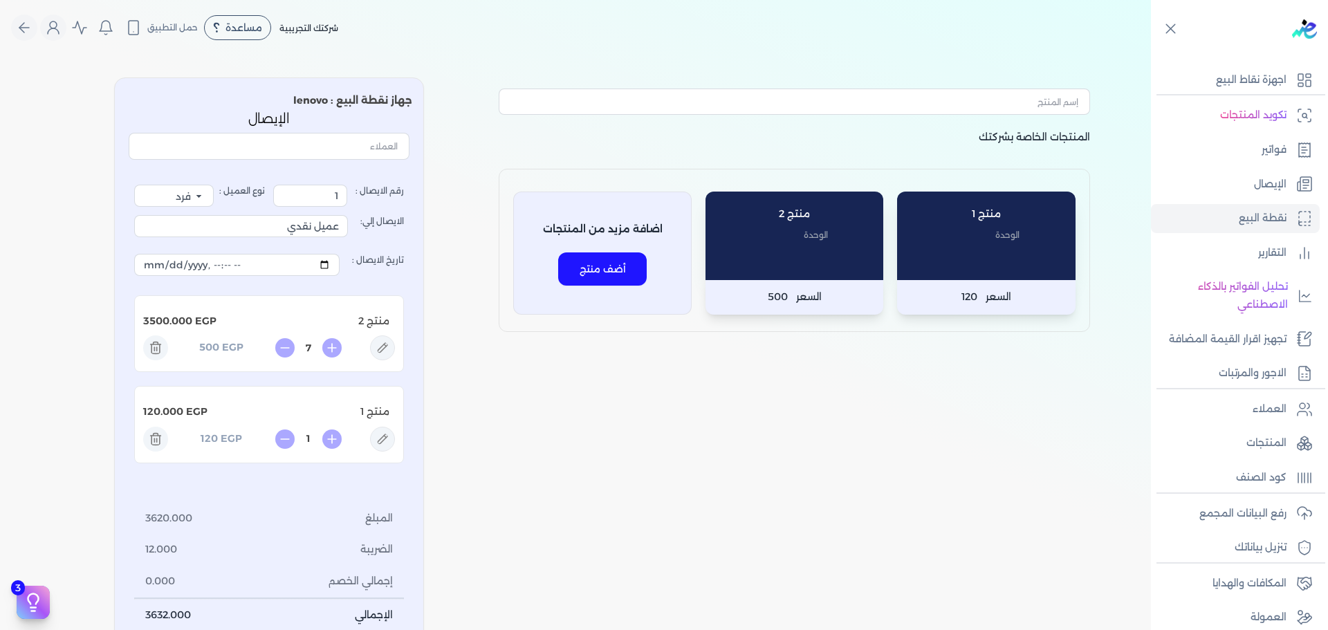
click at [842, 228] on p "الوحدة" at bounding box center [794, 235] width 151 height 18
type input "10"
click at [1016, 241] on span "الوحدة" at bounding box center [1007, 235] width 24 height 18
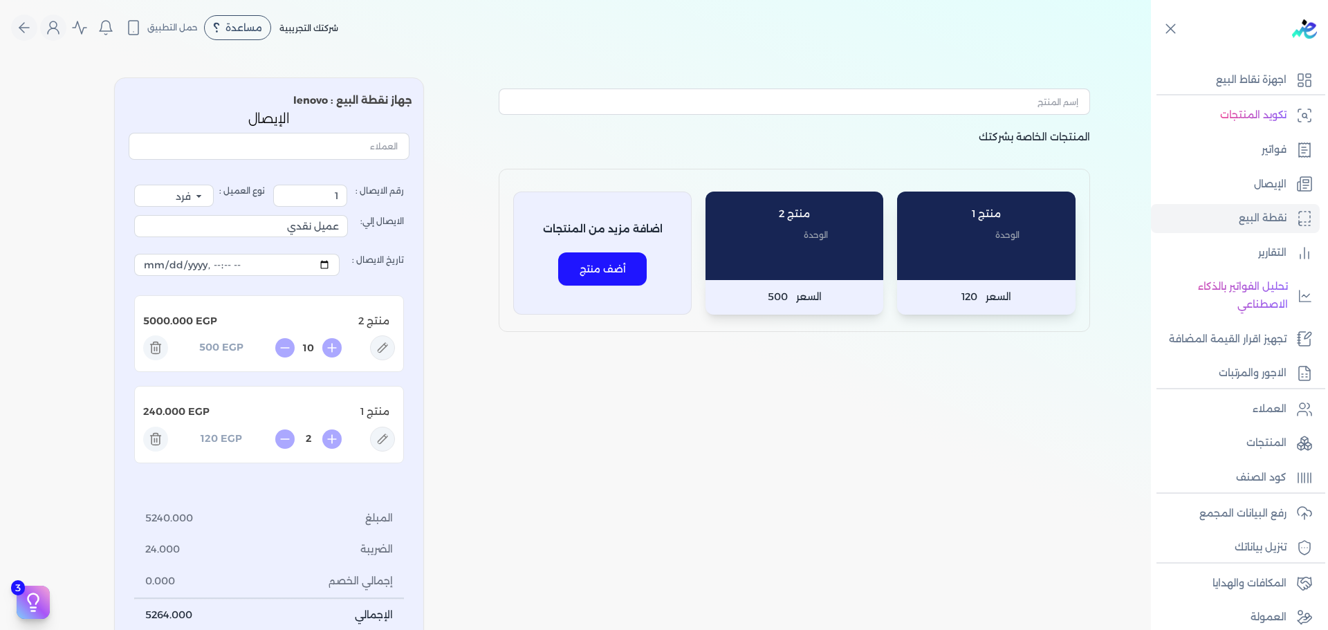
drag, startPoint x: 1014, startPoint y: 241, endPoint x: 1005, endPoint y: 239, distance: 9.1
click at [1013, 241] on span "الوحدة" at bounding box center [1007, 235] width 24 height 18
type input "3"
click at [826, 208] on p "منتج 2" at bounding box center [794, 214] width 151 height 18
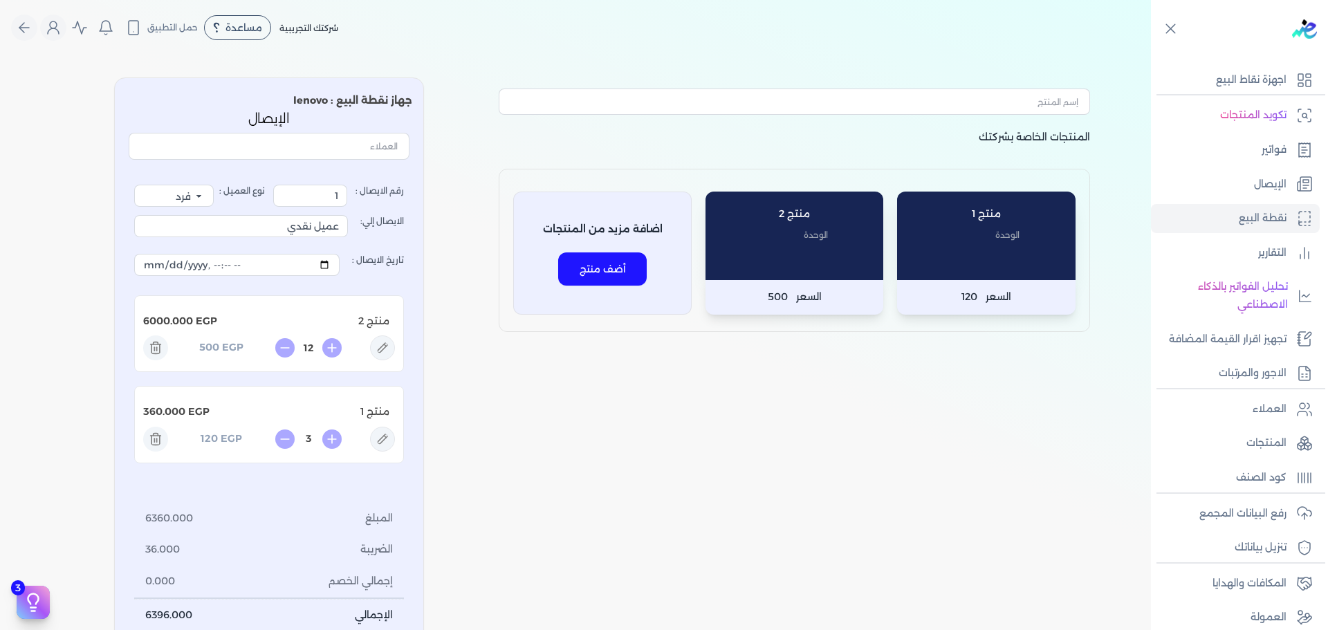
click at [826, 208] on p "منتج 2" at bounding box center [794, 214] width 151 height 18
type input "13"
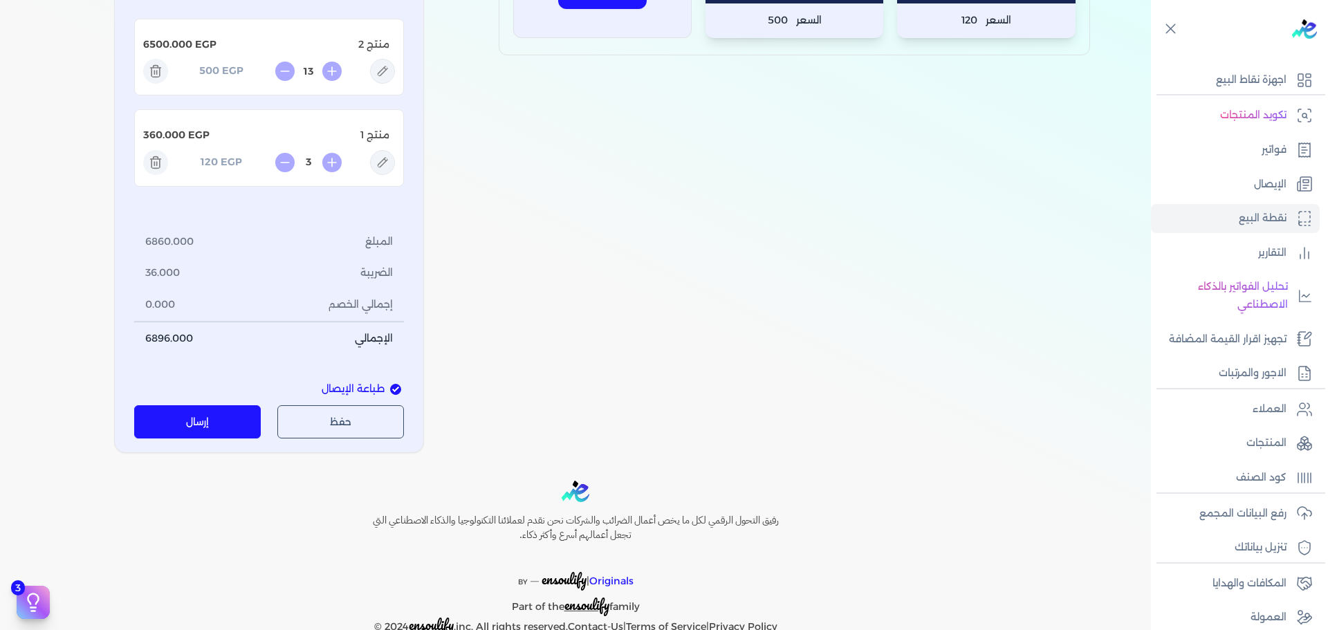
scroll to position [69, 0]
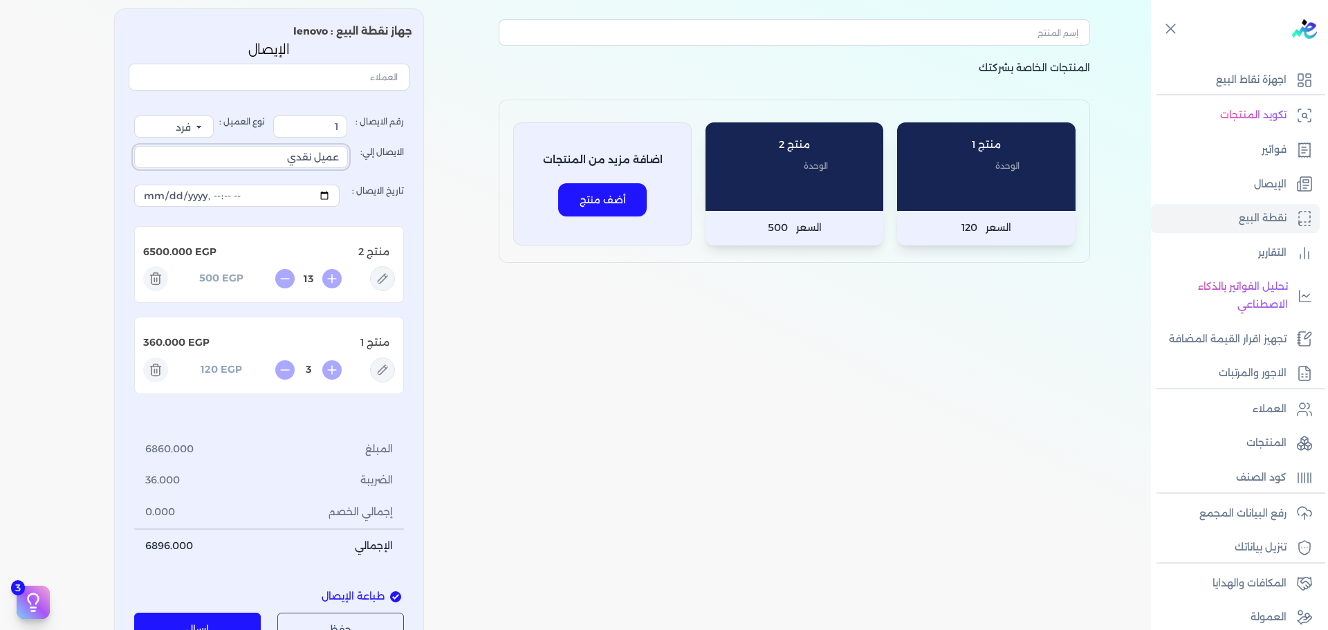
click at [263, 163] on input "عميل نقدي" at bounding box center [241, 157] width 214 height 22
click at [264, 163] on input "عميل نقدي" at bounding box center [241, 157] width 214 height 22
click at [268, 163] on input "عميل نقدي" at bounding box center [241, 157] width 214 height 22
click at [316, 101] on div "رقم الايصال : 1 نوع العميل : فرد شركة شخص اجنبي الايصال إلي: عميل نقدي تاريخ ال…" at bounding box center [269, 339] width 281 height 486
click at [320, 74] on input "text" at bounding box center [269, 77] width 281 height 26
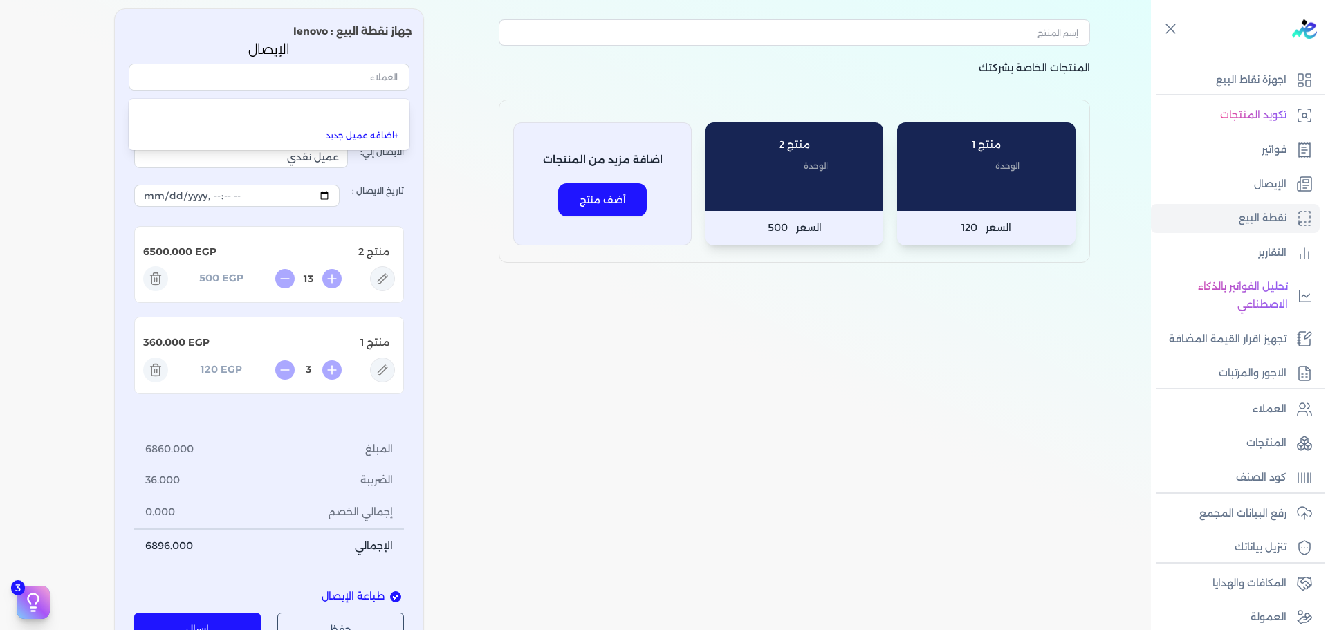
click at [356, 139] on link "+ اضافه عميل جديد" at bounding box center [277, 135] width 242 height 12
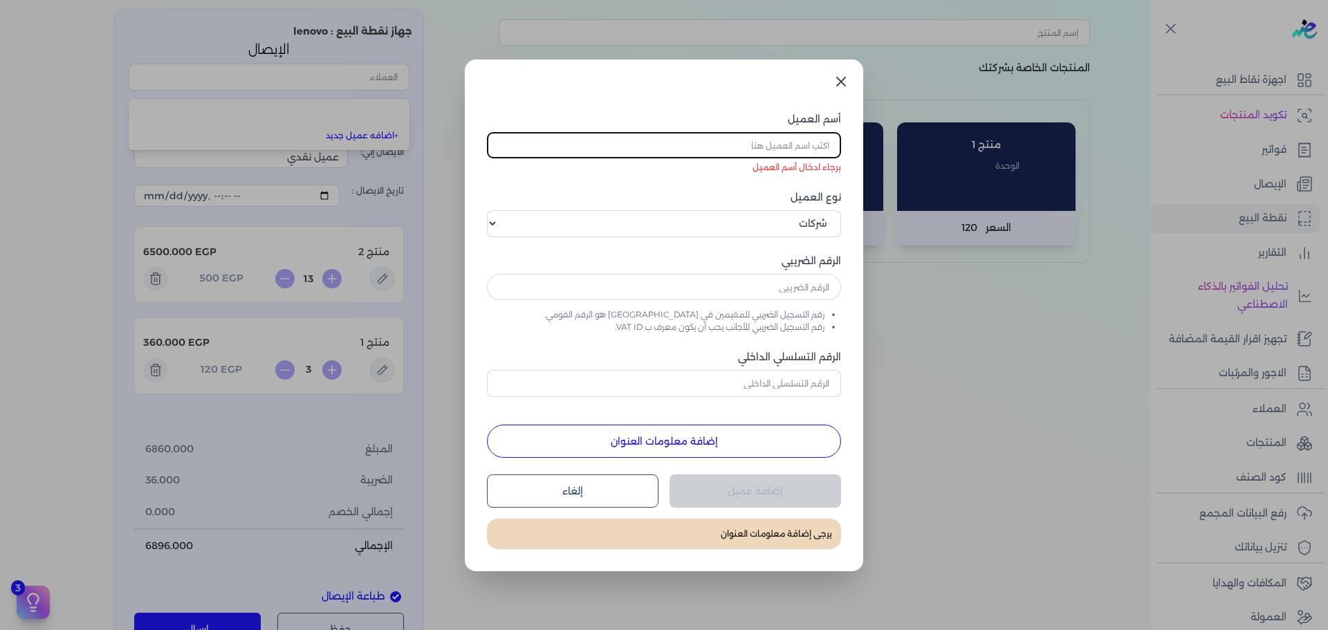
drag, startPoint x: 467, startPoint y: 183, endPoint x: 459, endPoint y: 185, distance: 8.1
click at [464, 184] on dialog "أسم العميل برجاء ادخال أسم العميل نوع العميل اختر نوع العميل شركات أفراد أجنبي …" at bounding box center [664, 315] width 1328 height 630
drag, startPoint x: 472, startPoint y: 107, endPoint x: 448, endPoint y: 107, distance: 24.9
click at [472, 107] on div "أسم العميل برجاء ادخال أسم العميل نوع العميل اختر نوع العميل شركات أفراد أجنبي …" at bounding box center [664, 315] width 398 height 512
click at [425, 100] on dialog "أسم العميل برجاء ادخال أسم العميل نوع العميل اختر نوع العميل شركات أفراد أجنبي …" at bounding box center [664, 315] width 1328 height 630
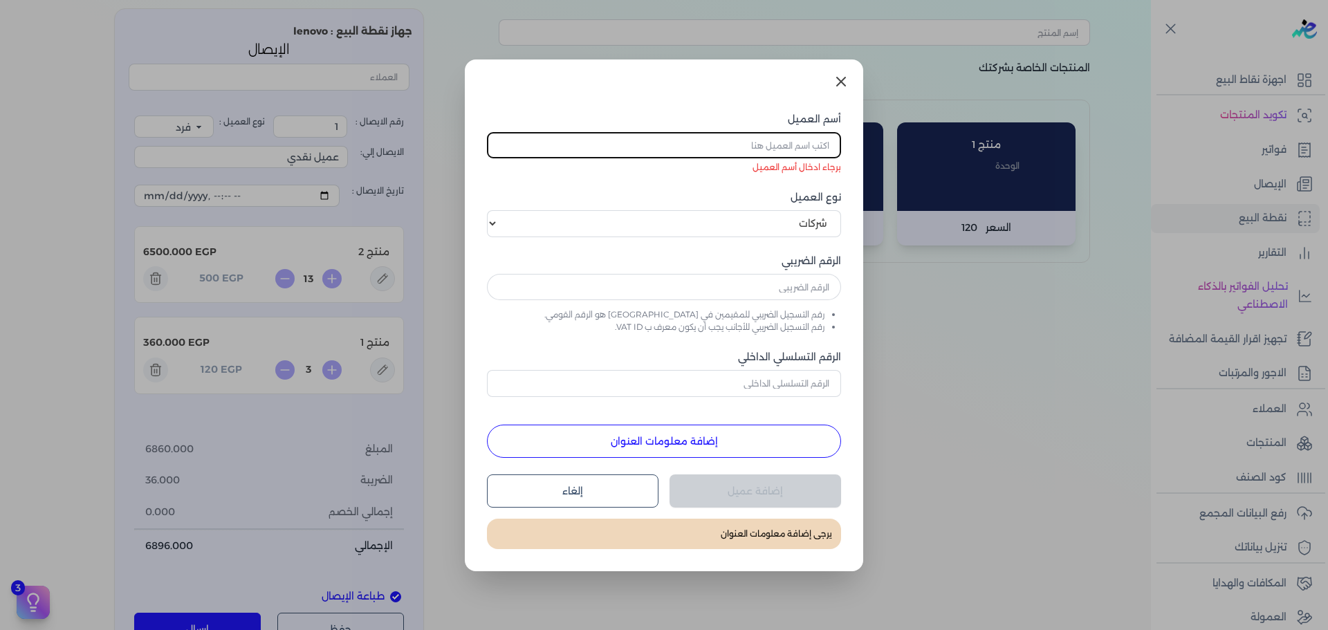
click at [837, 82] on icon at bounding box center [841, 81] width 17 height 17
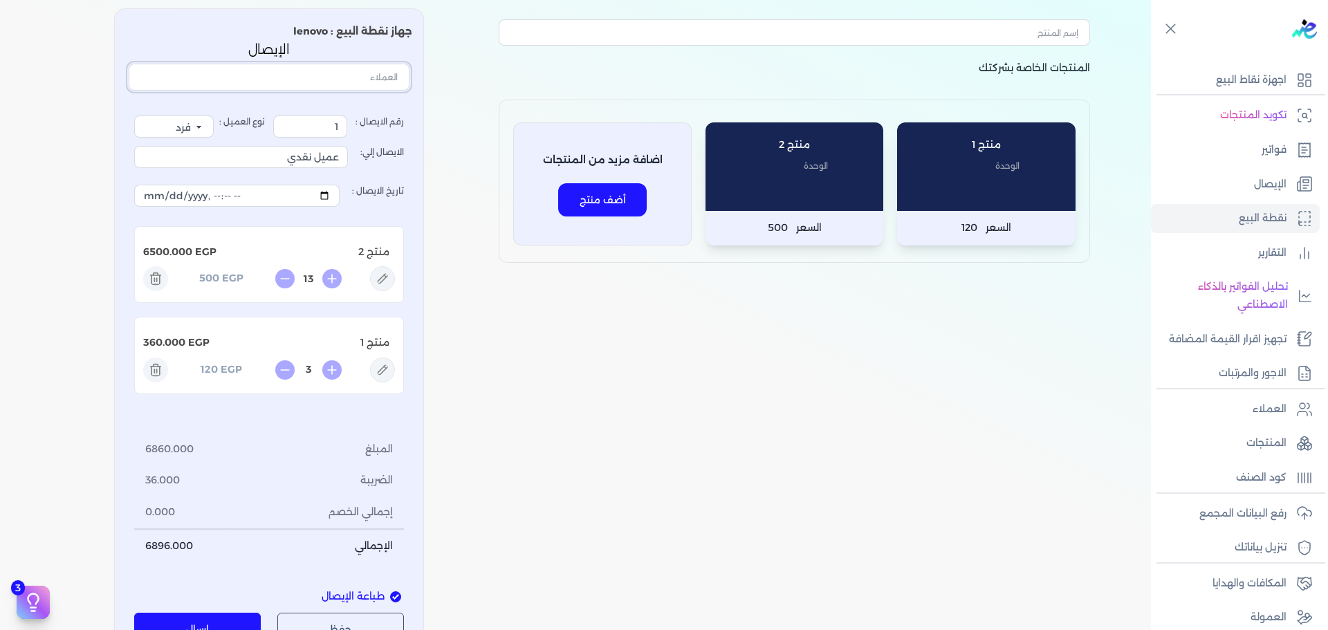
click at [340, 71] on input "text" at bounding box center [269, 77] width 281 height 26
click at [376, 74] on input "text" at bounding box center [269, 77] width 281 height 26
click at [439, 68] on div "المنتجات الخاصة بشركتك منتج 1 الوحدة السعر 120 منتج 2 الوحدة السعر 500 اضافة مز…" at bounding box center [575, 328] width 1063 height 663
drag, startPoint x: 319, startPoint y: 122, endPoint x: 273, endPoint y: 165, distance: 63.1
click at [278, 138] on div "رقم الايصال : 1 نوع العميل : فرد شركة شخص اجنبي الايصال إلي: عميل نقدي تاريخ ال…" at bounding box center [269, 339] width 270 height 447
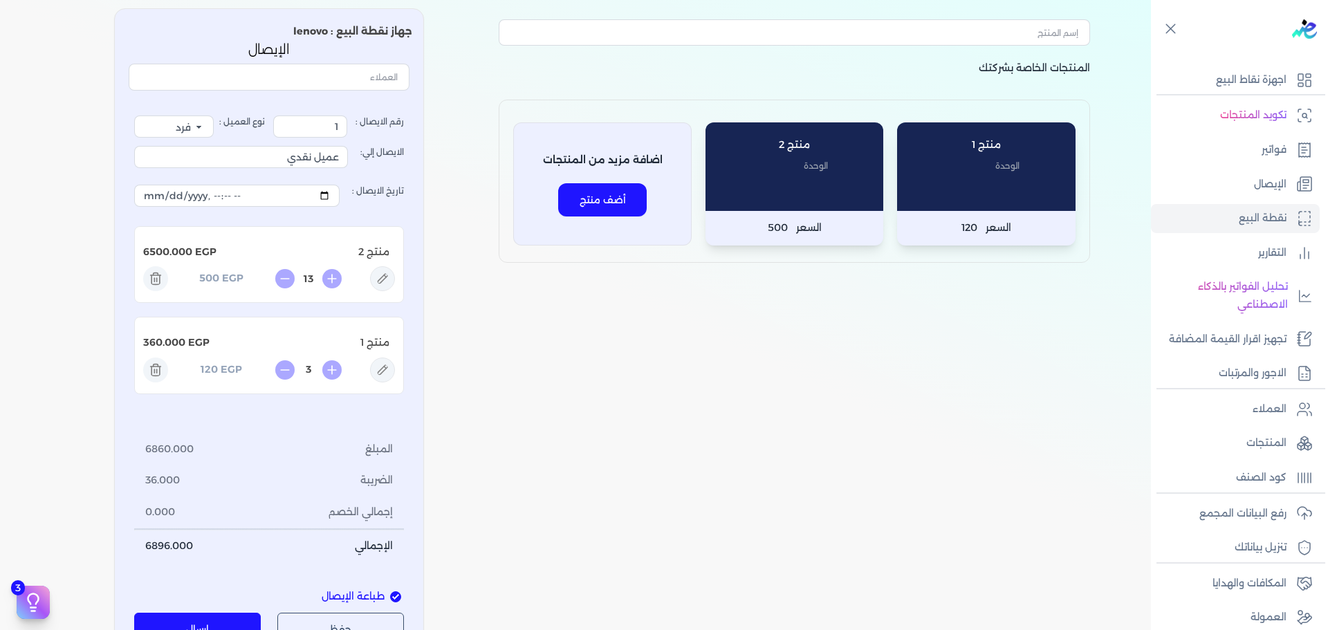
drag, startPoint x: 327, startPoint y: 162, endPoint x: 371, endPoint y: 154, distance: 45.7
click at [371, 154] on label "الايصال إلي: عميل نقدي" at bounding box center [269, 157] width 270 height 39
click at [319, 163] on input "عميل نقدي" at bounding box center [241, 157] width 214 height 22
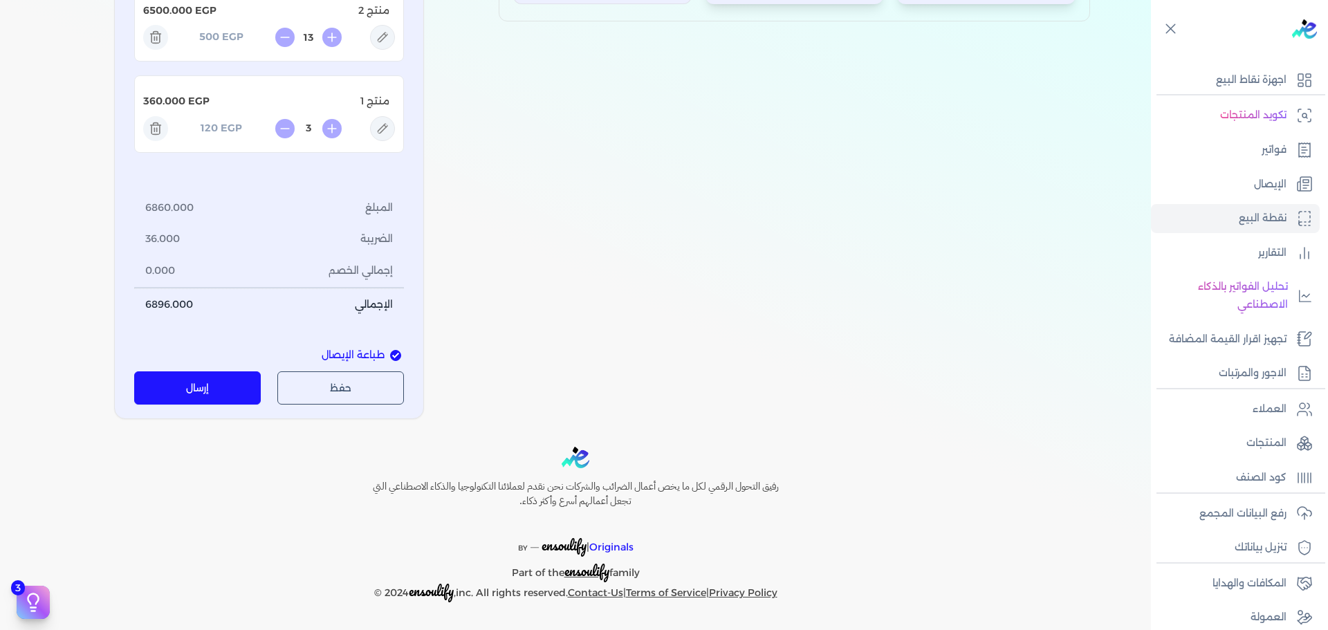
scroll to position [0, 0]
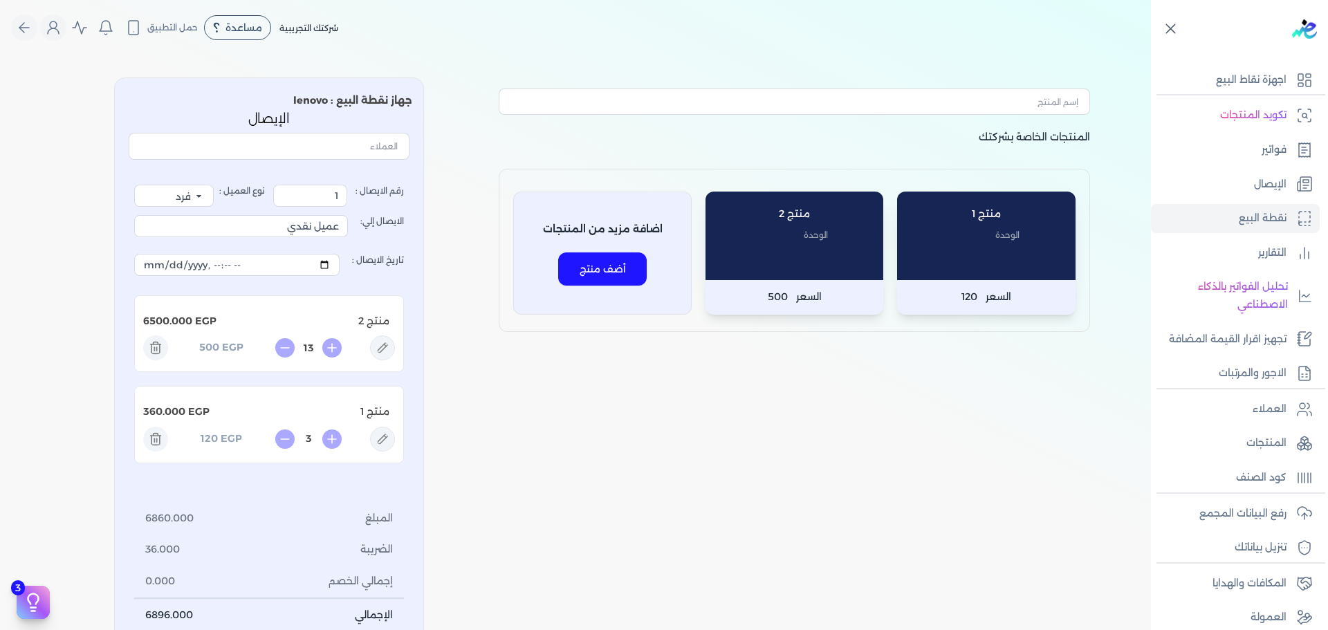
click at [1169, 29] on icon at bounding box center [1170, 28] width 17 height 17
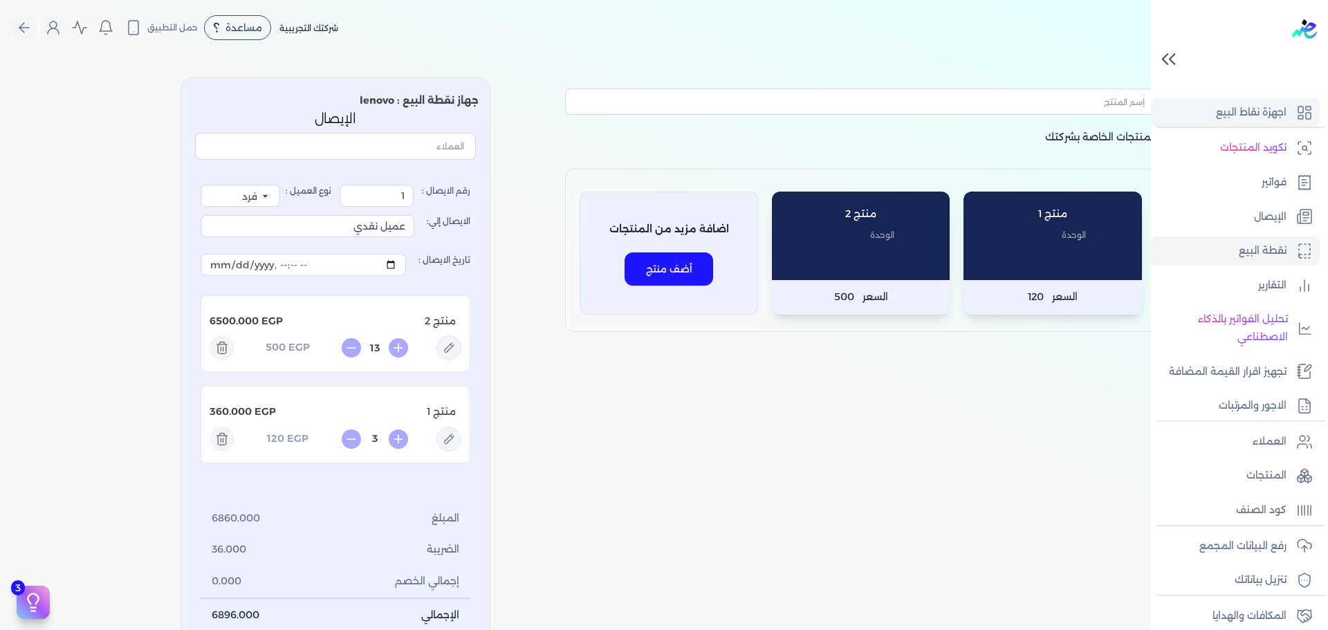
click at [1213, 113] on link "اجهزة نقاط البيع" at bounding box center [1235, 112] width 169 height 29
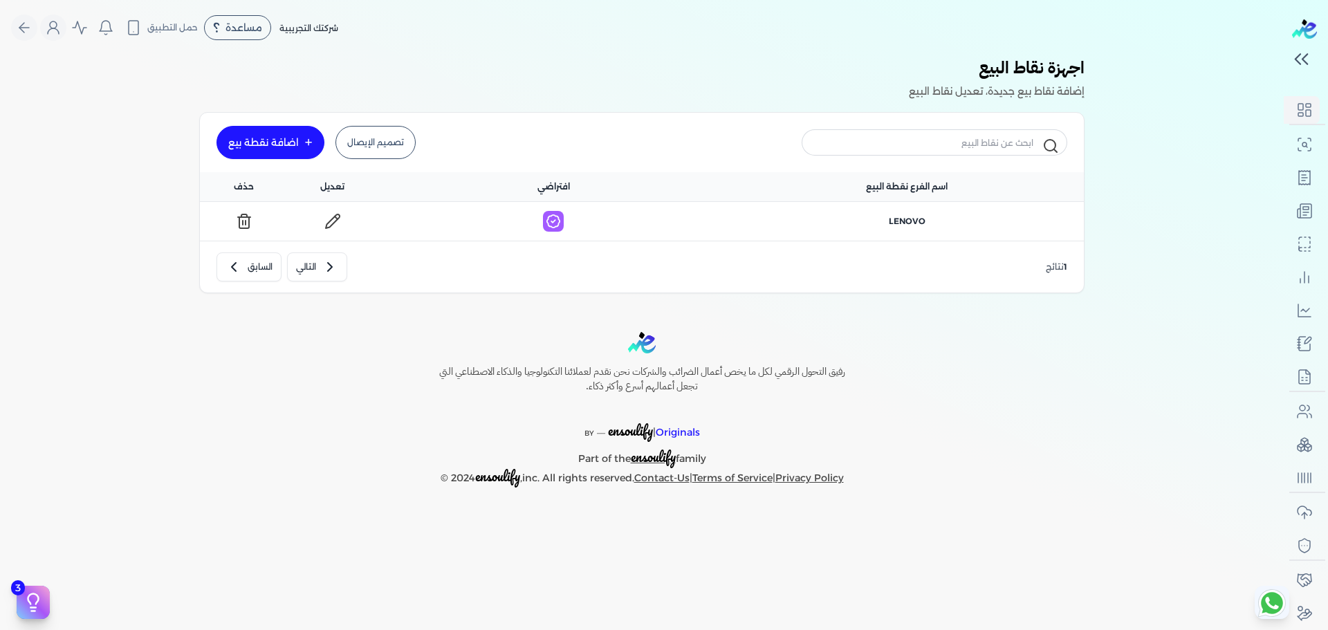
scroll to position [68, 0]
click at [33, 25] on button "Global" at bounding box center [24, 28] width 26 height 26
select select "EGP"
select select "EGS"
select select "B"
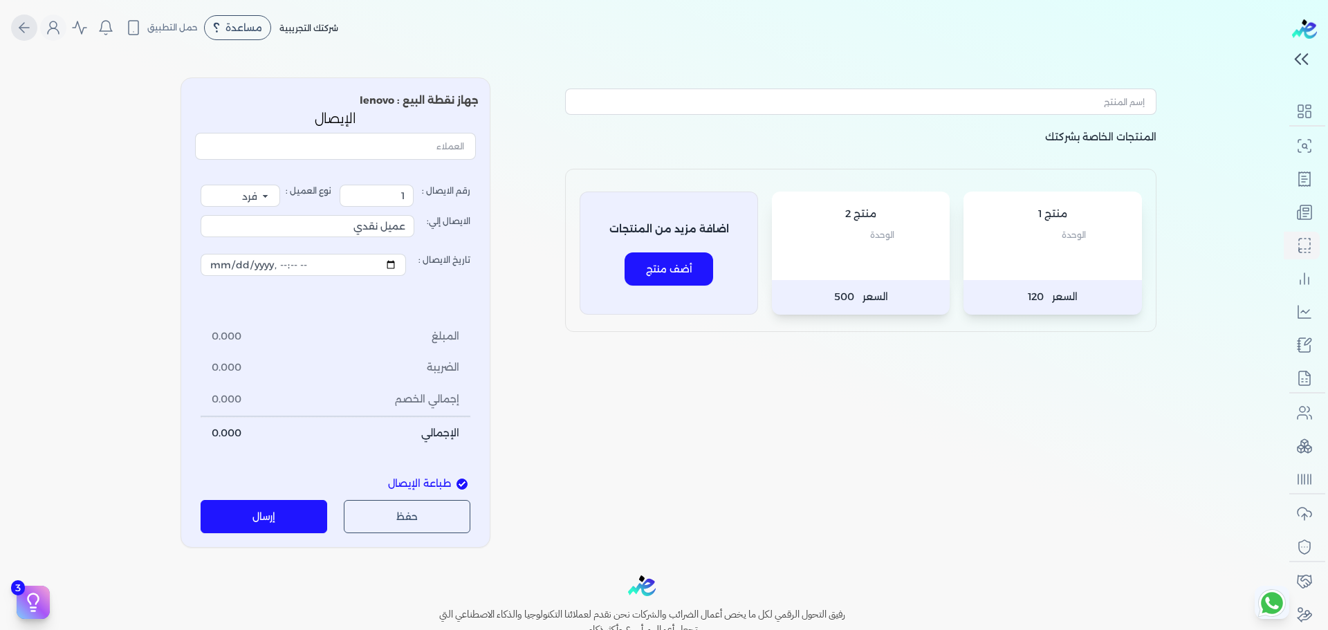
click at [34, 19] on button "Global" at bounding box center [24, 28] width 26 height 26
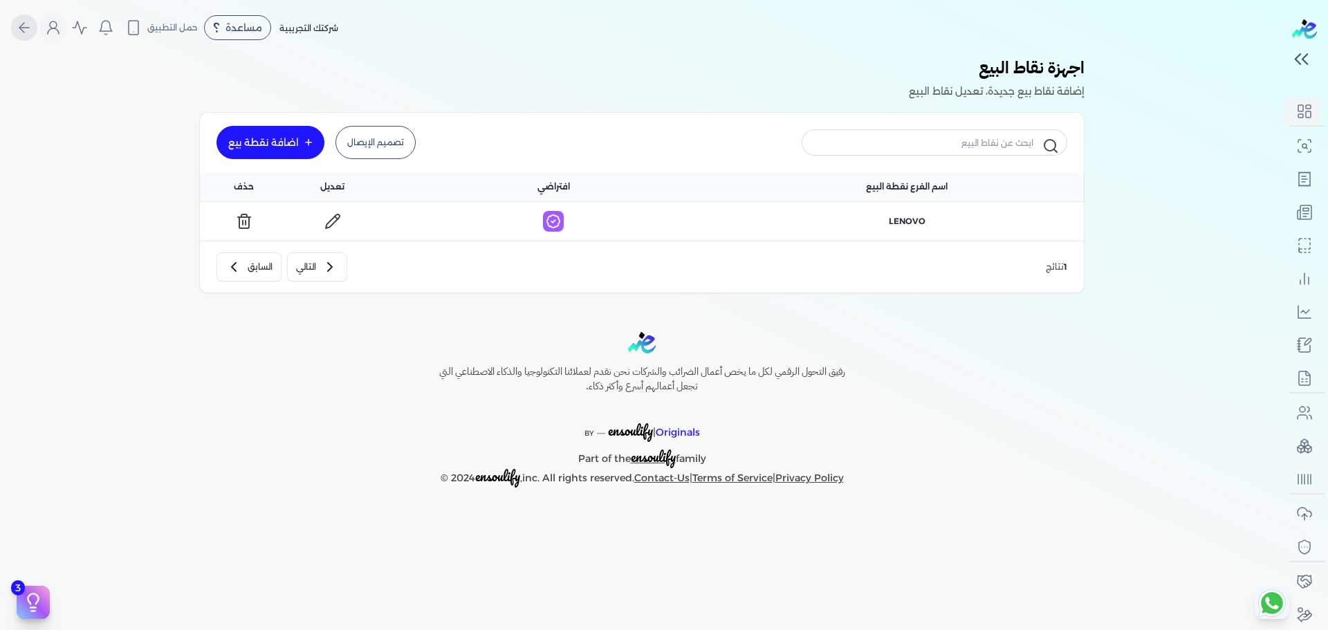
click at [34, 19] on button "Global" at bounding box center [24, 28] width 26 height 26
